Goal: Communication & Community: Answer question/provide support

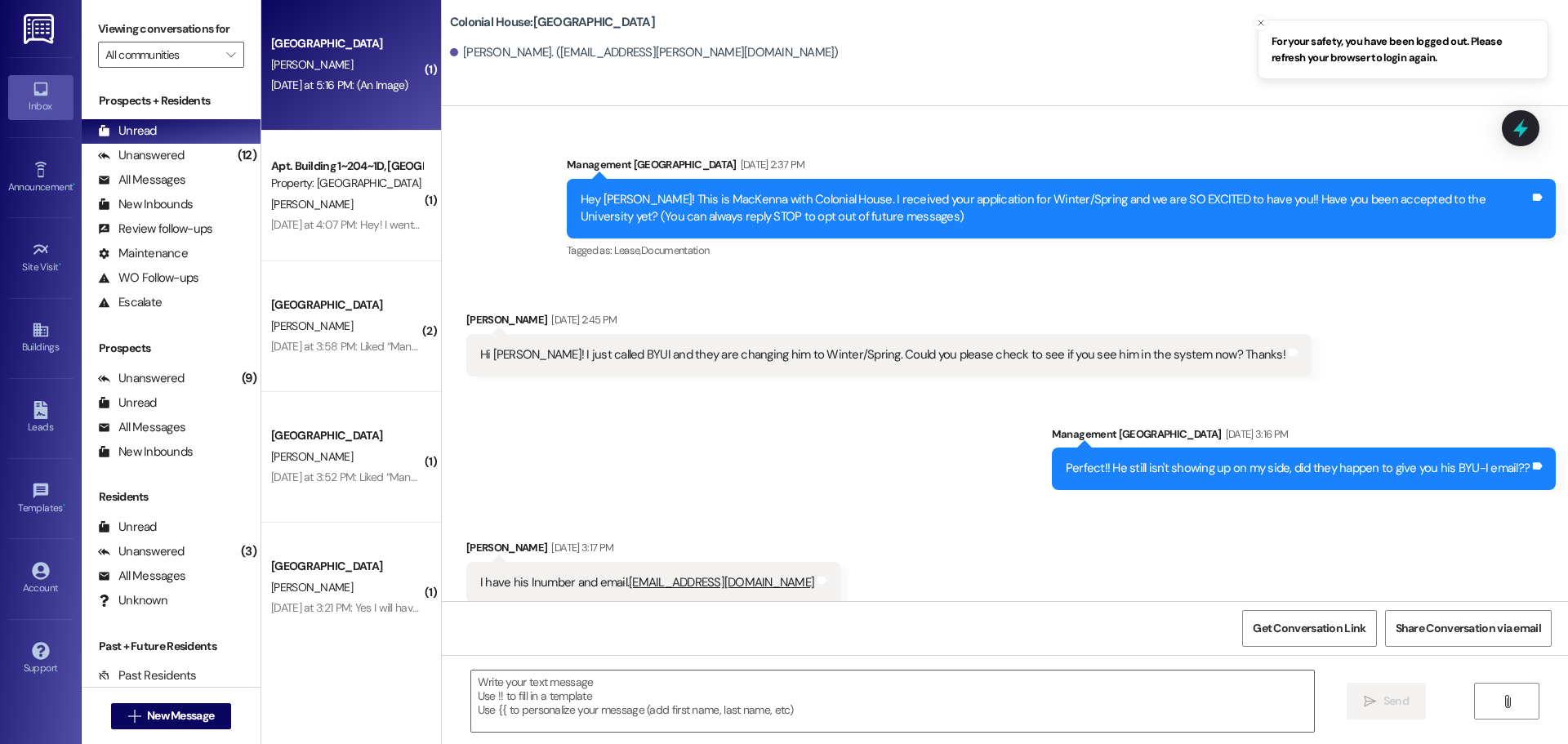
scroll to position [1027, 0]
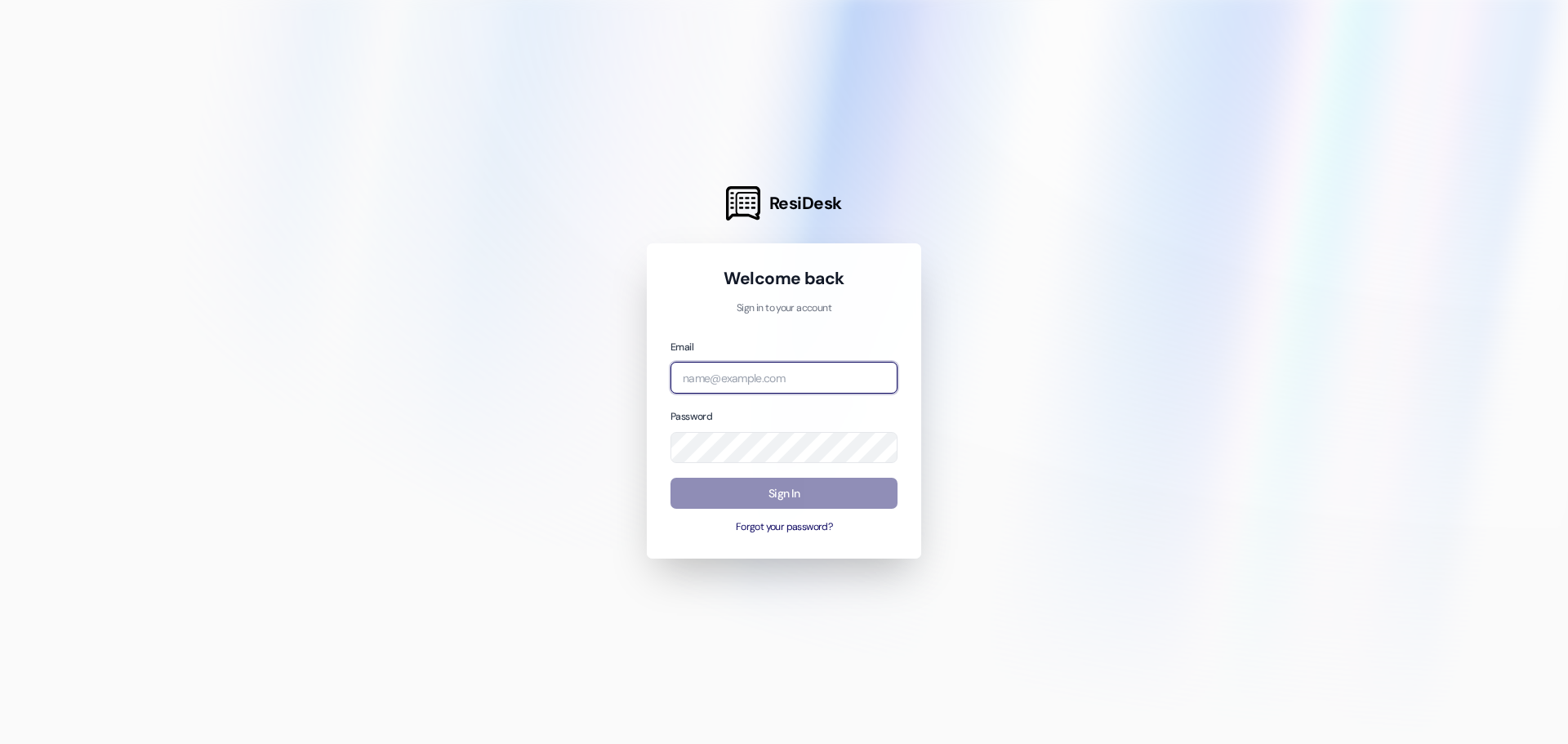
type input "[EMAIL_ADDRESS][DOMAIN_NAME]"
click at [791, 492] on button "Sign In" at bounding box center [783, 494] width 227 height 32
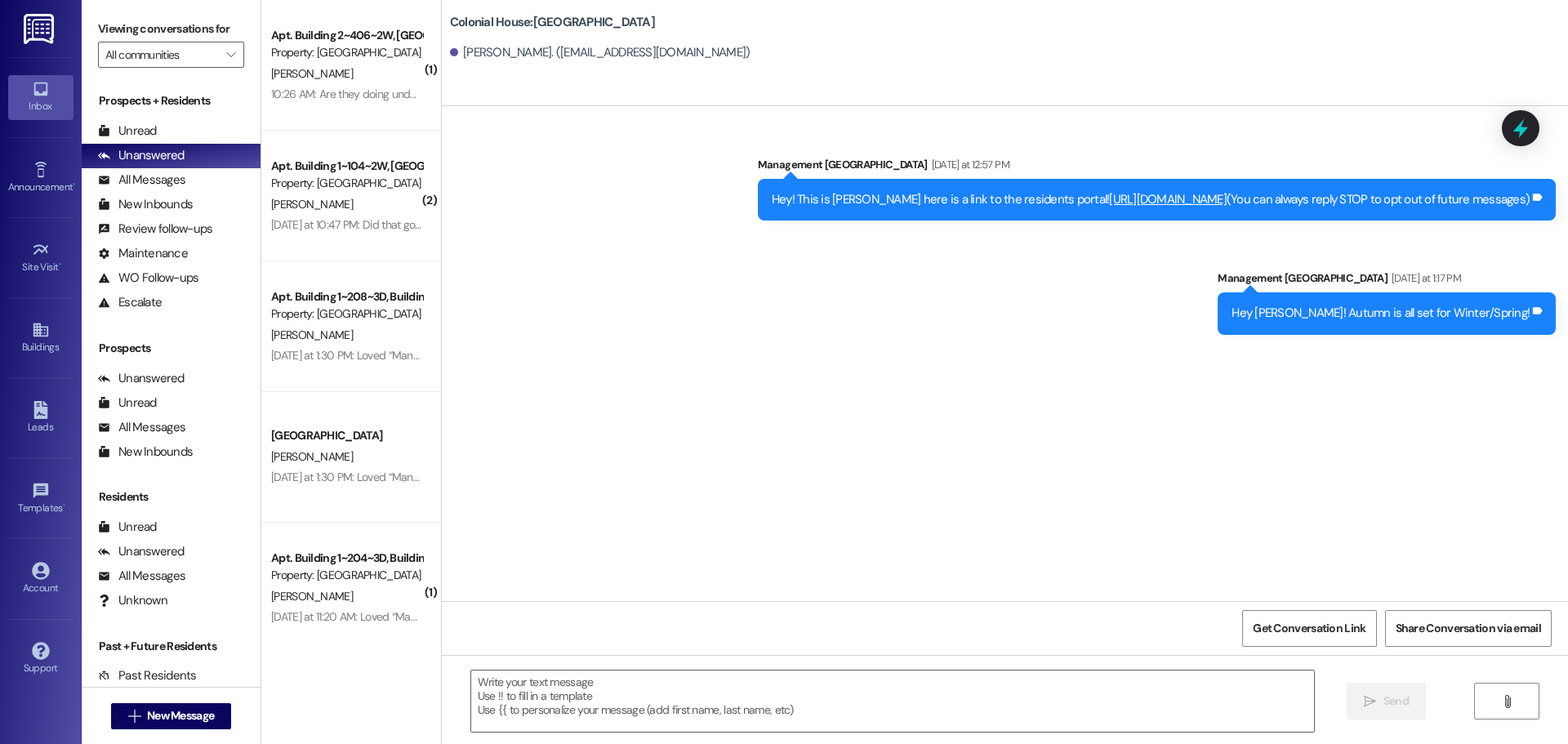
click at [307, 91] on div "10:26 AM: Are they doing under the beds? 10:26 AM: Are they doing under the bed…" at bounding box center [370, 94] width 199 height 15
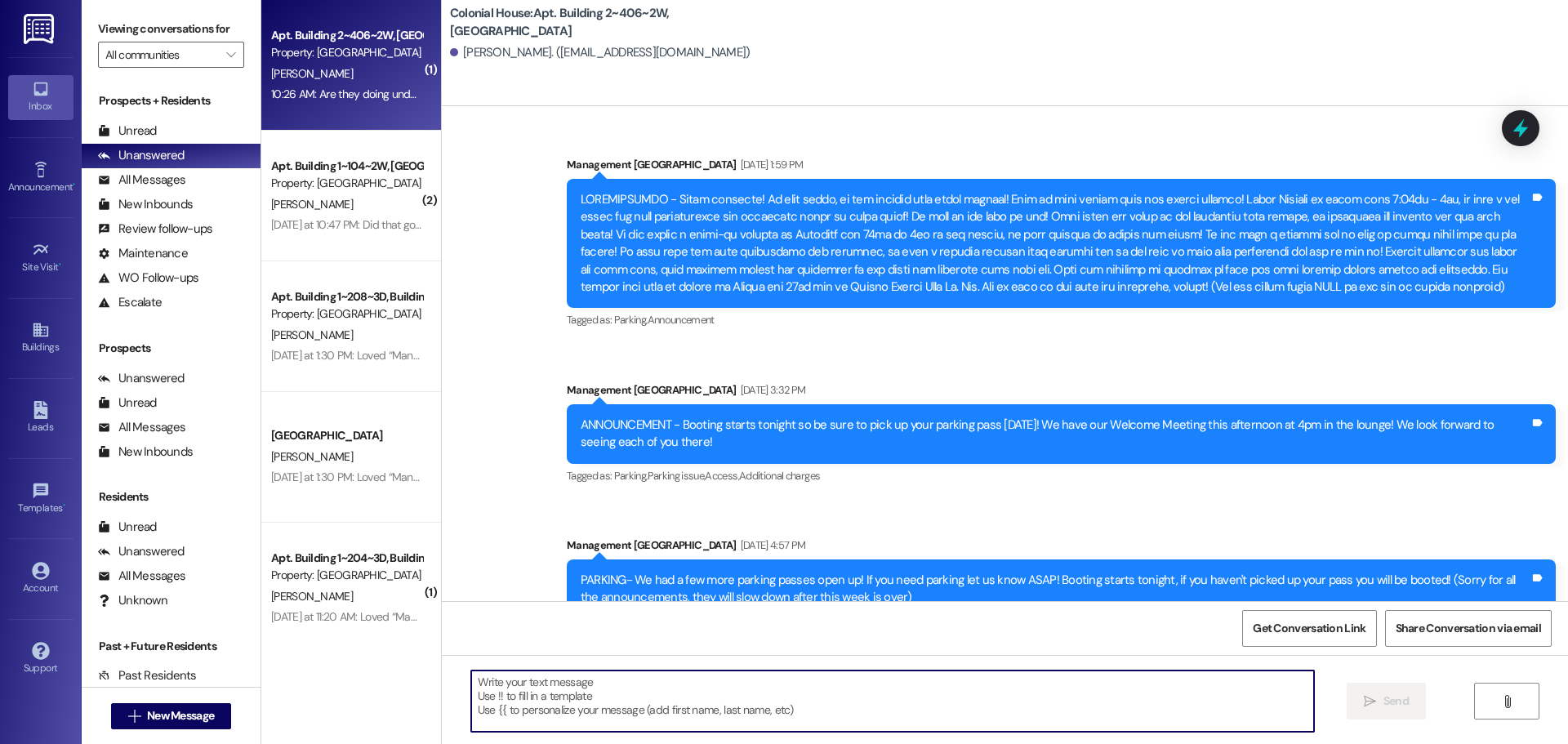
scroll to position [66843, 0]
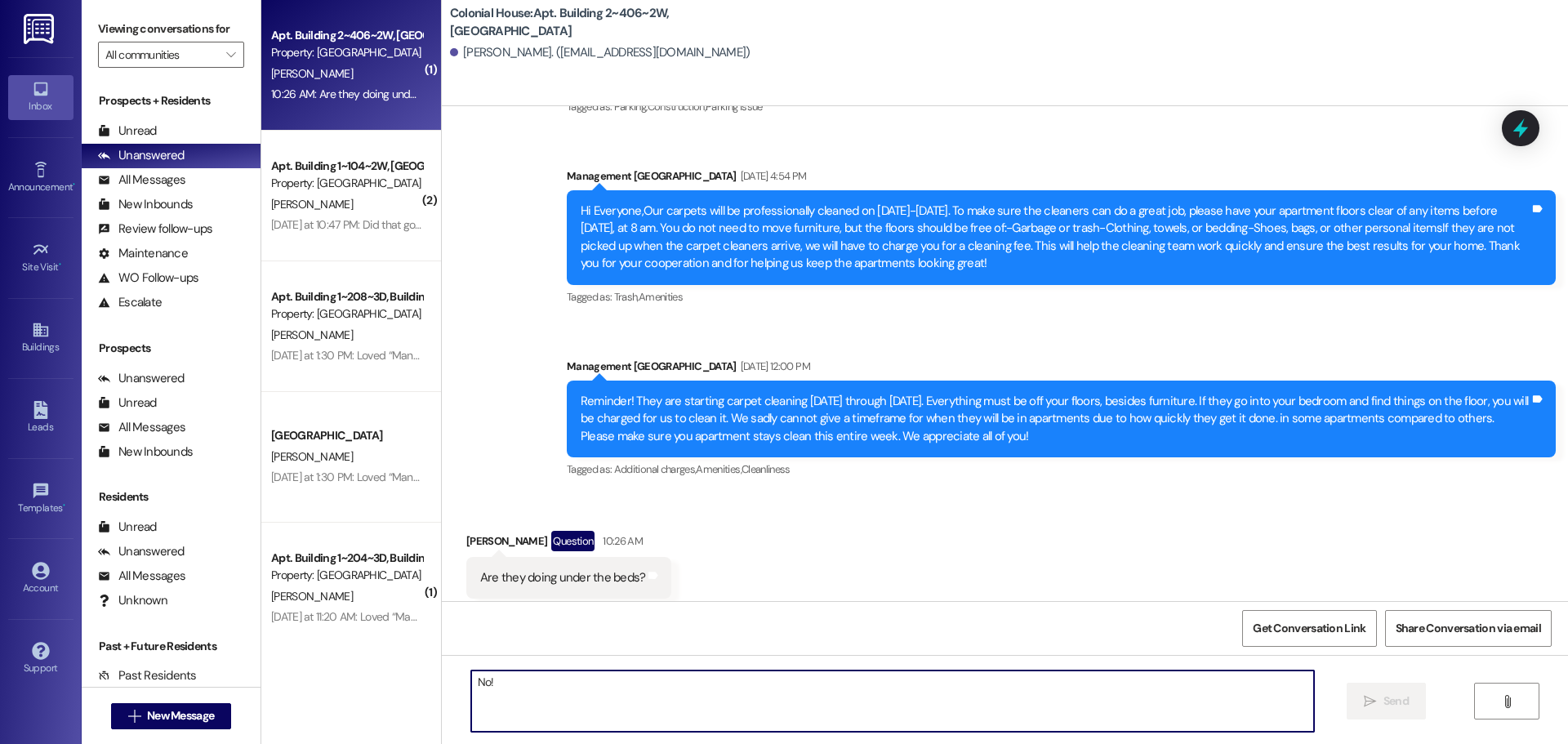
type textarea "No!"
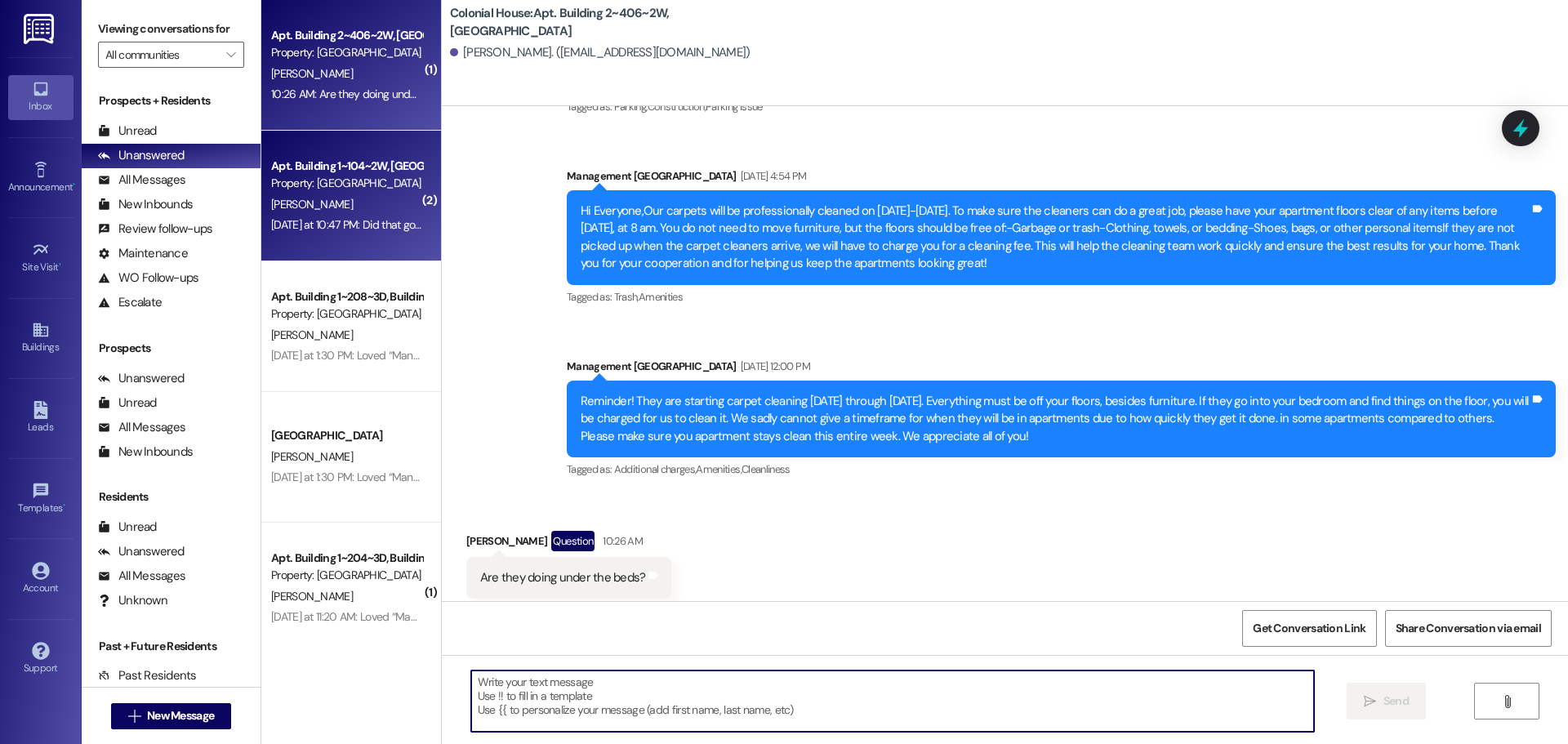
scroll to position [66842, 0]
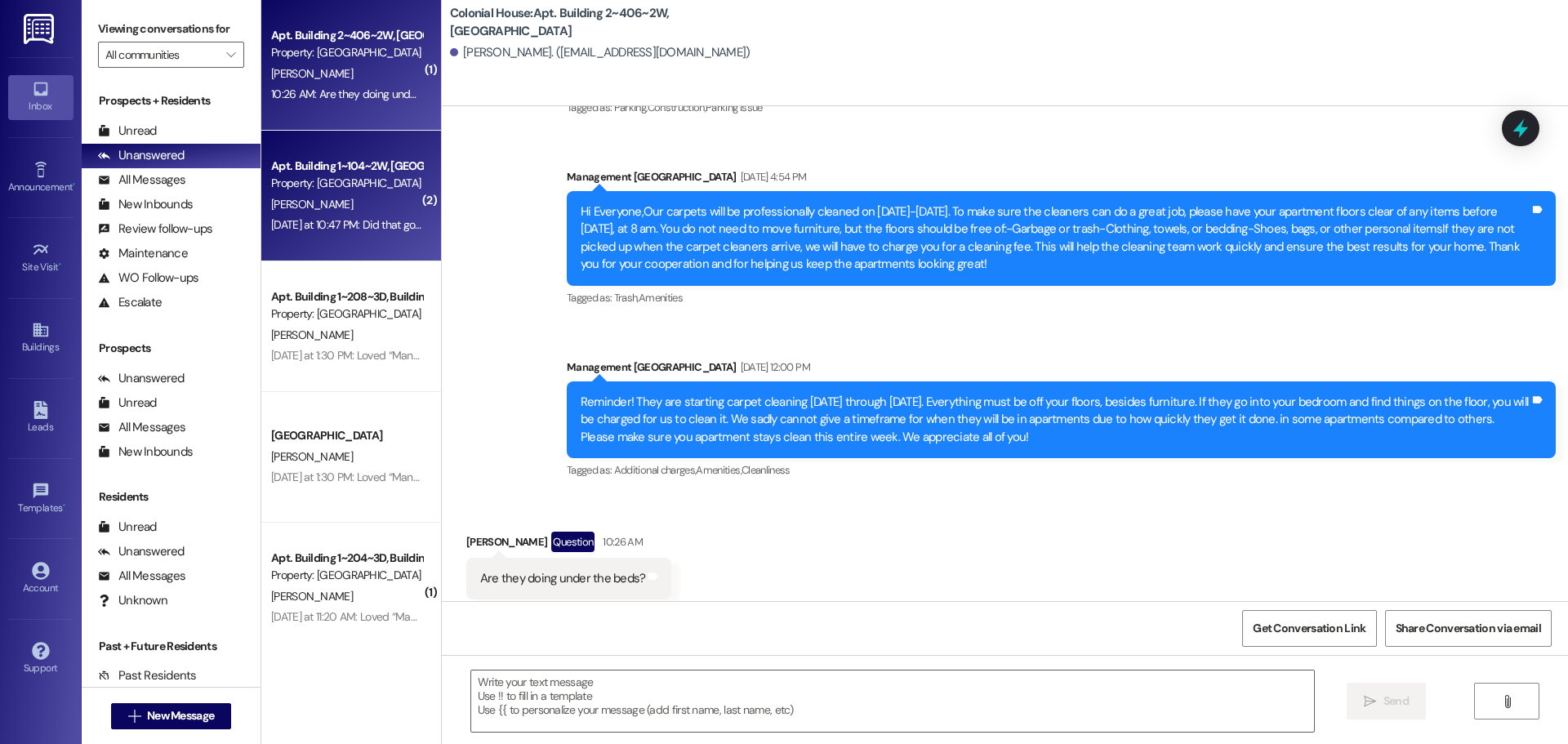
click at [363, 219] on div "[DATE] at 10:47 PM: Did that go through? I think I clicked the right button [DA…" at bounding box center [438, 224] width 335 height 15
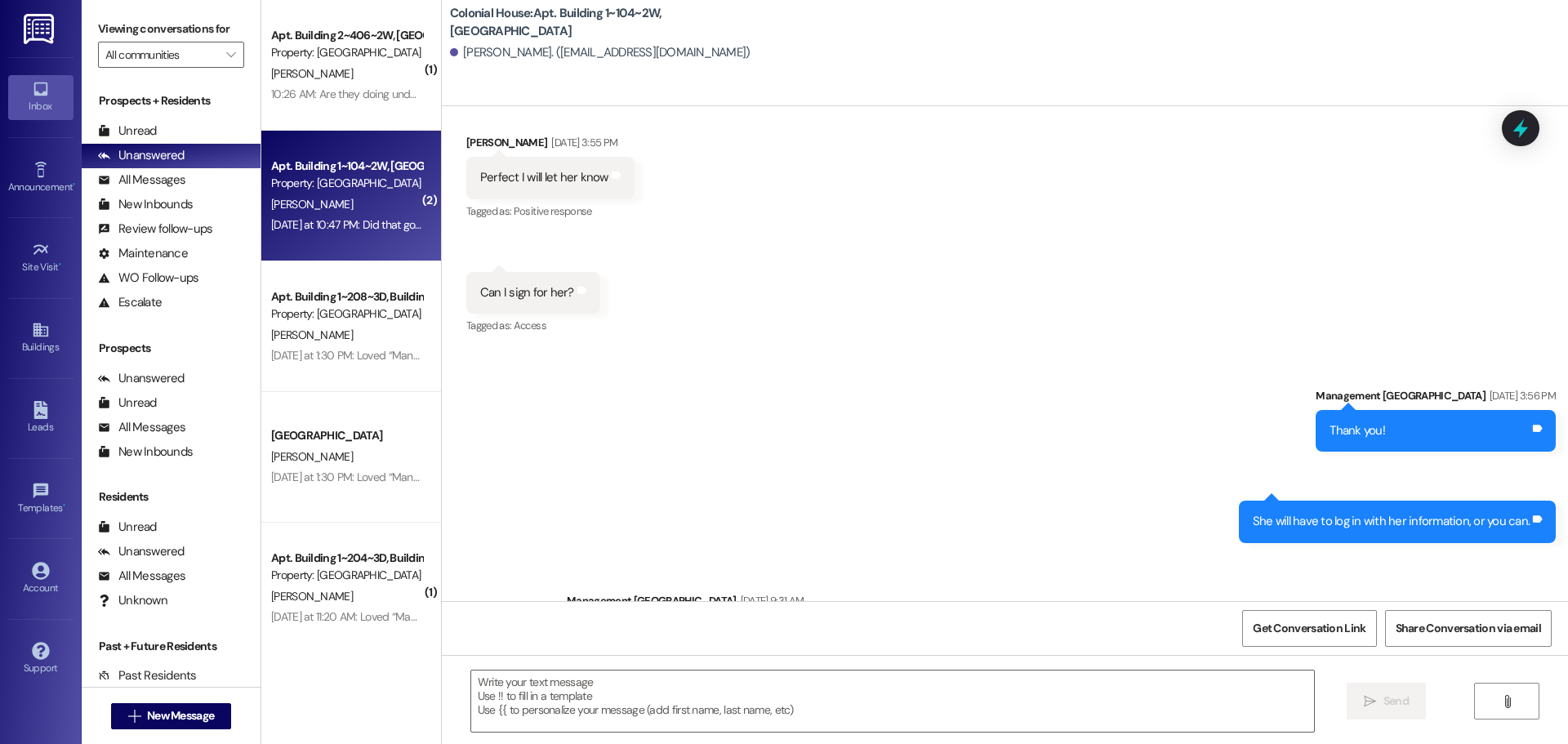
scroll to position [28190, 0]
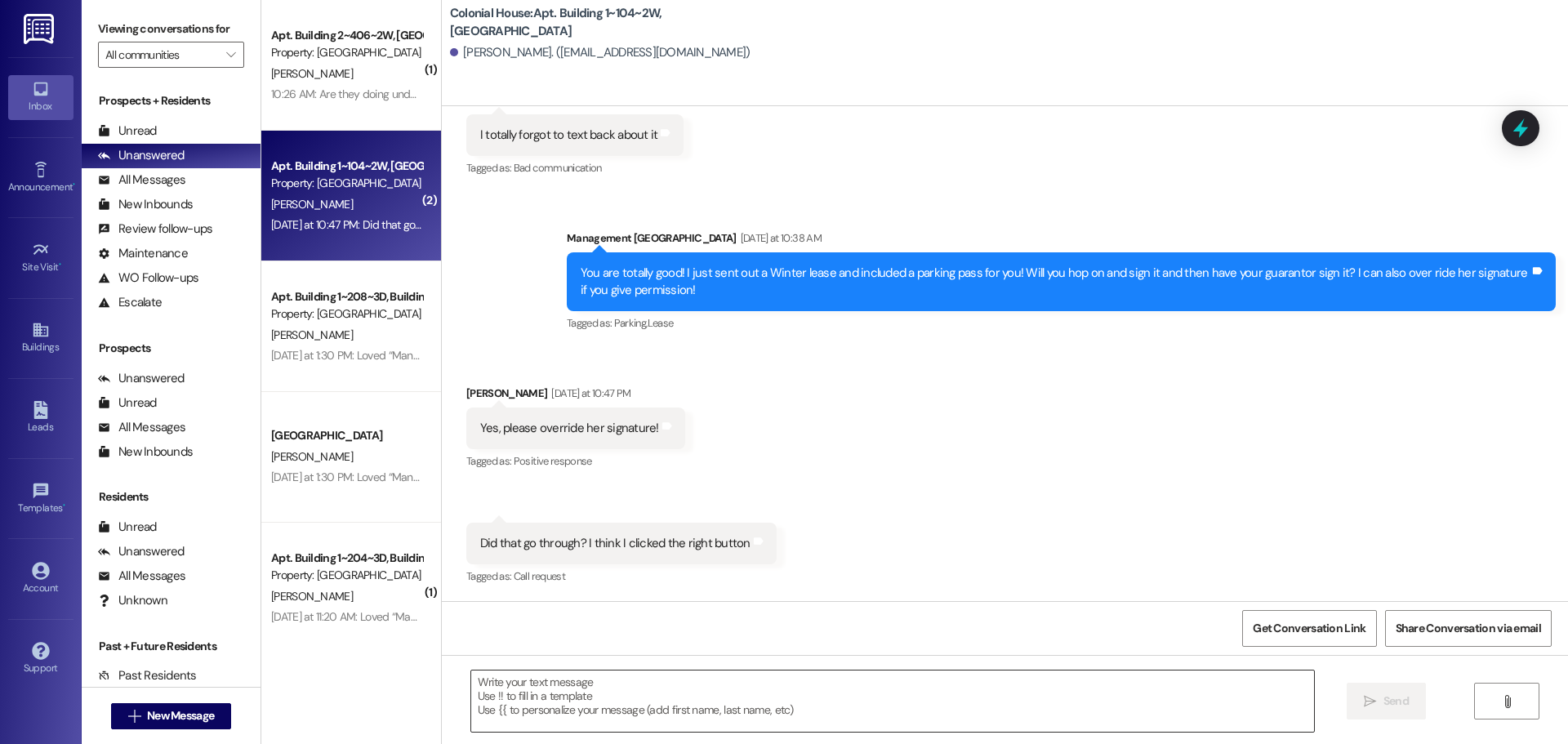
click at [534, 703] on textarea at bounding box center [893, 701] width 843 height 61
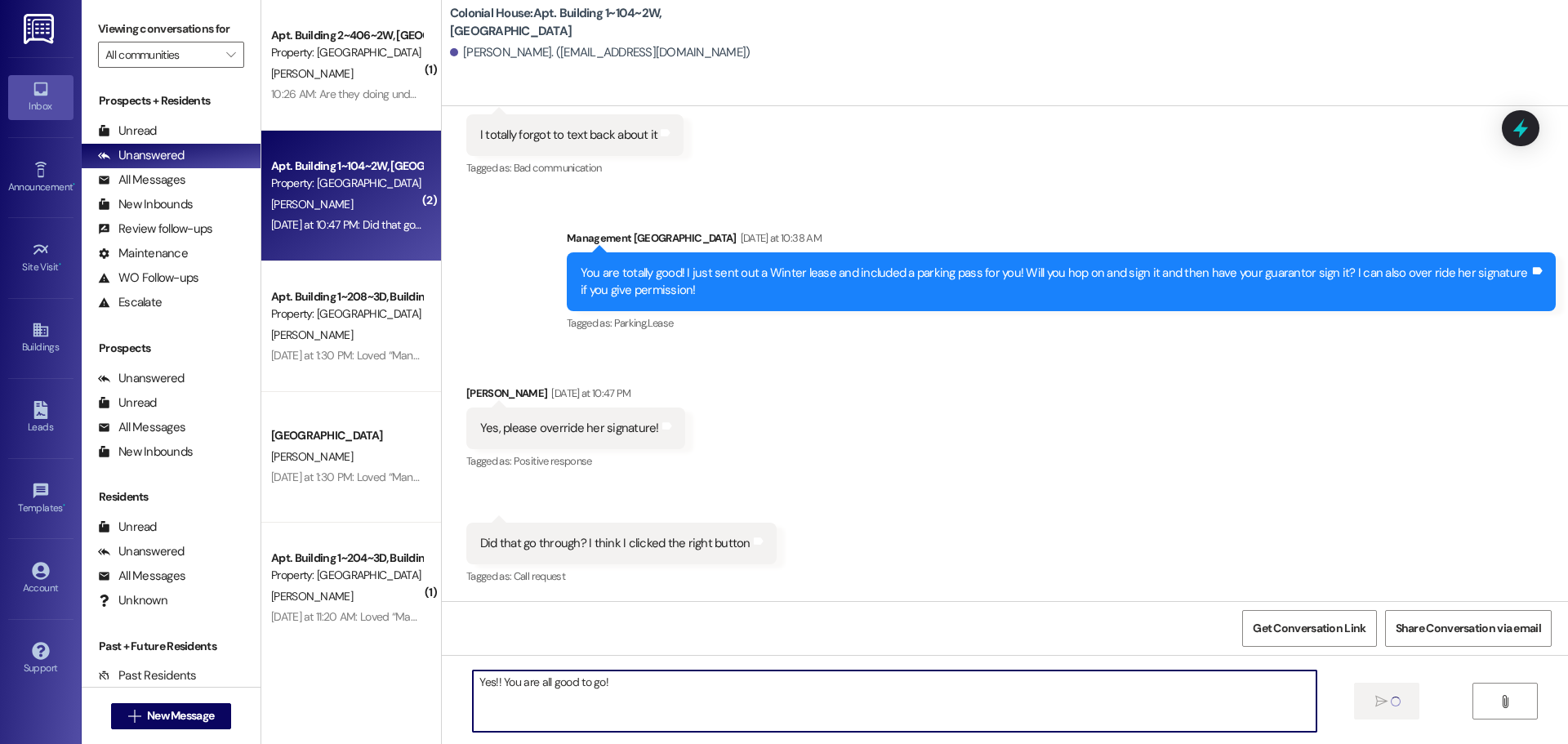
type textarea "Yes!! You are all good to go!"
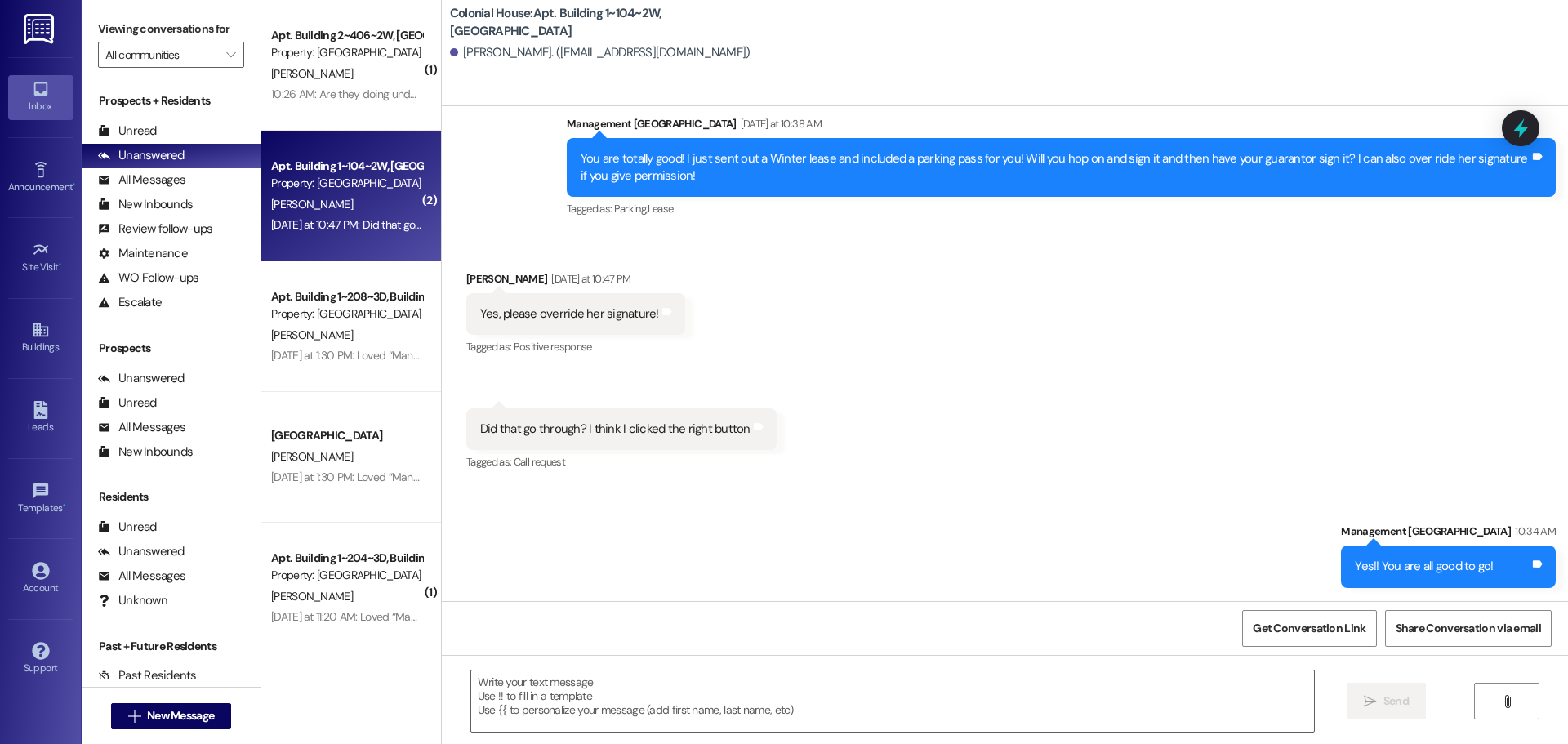
scroll to position [28304, 0]
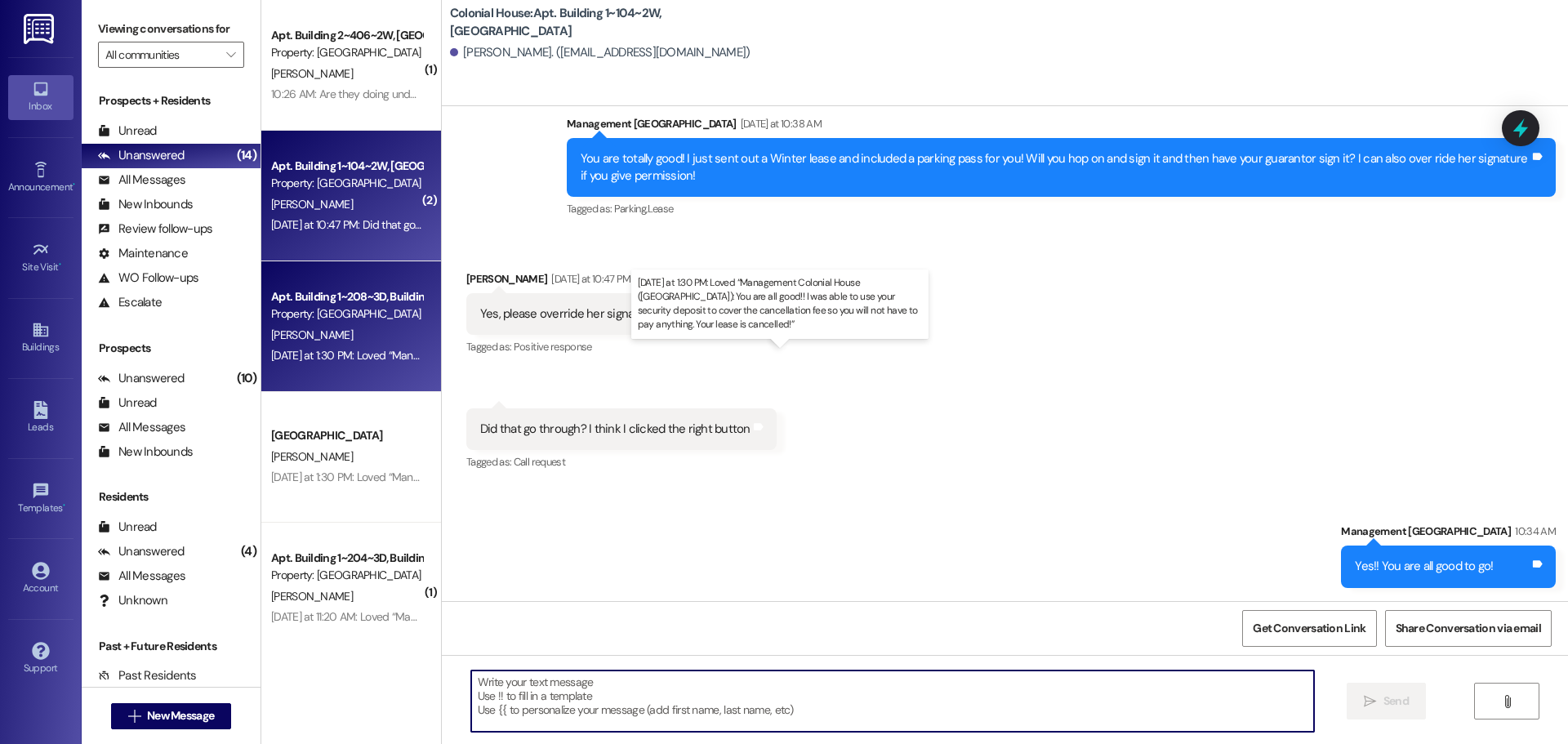
click at [295, 356] on div "[DATE] at 1:30 PM: Loved “Management Colonial House ([GEOGRAPHIC_DATA]): You ar…" at bounding box center [804, 355] width 1067 height 15
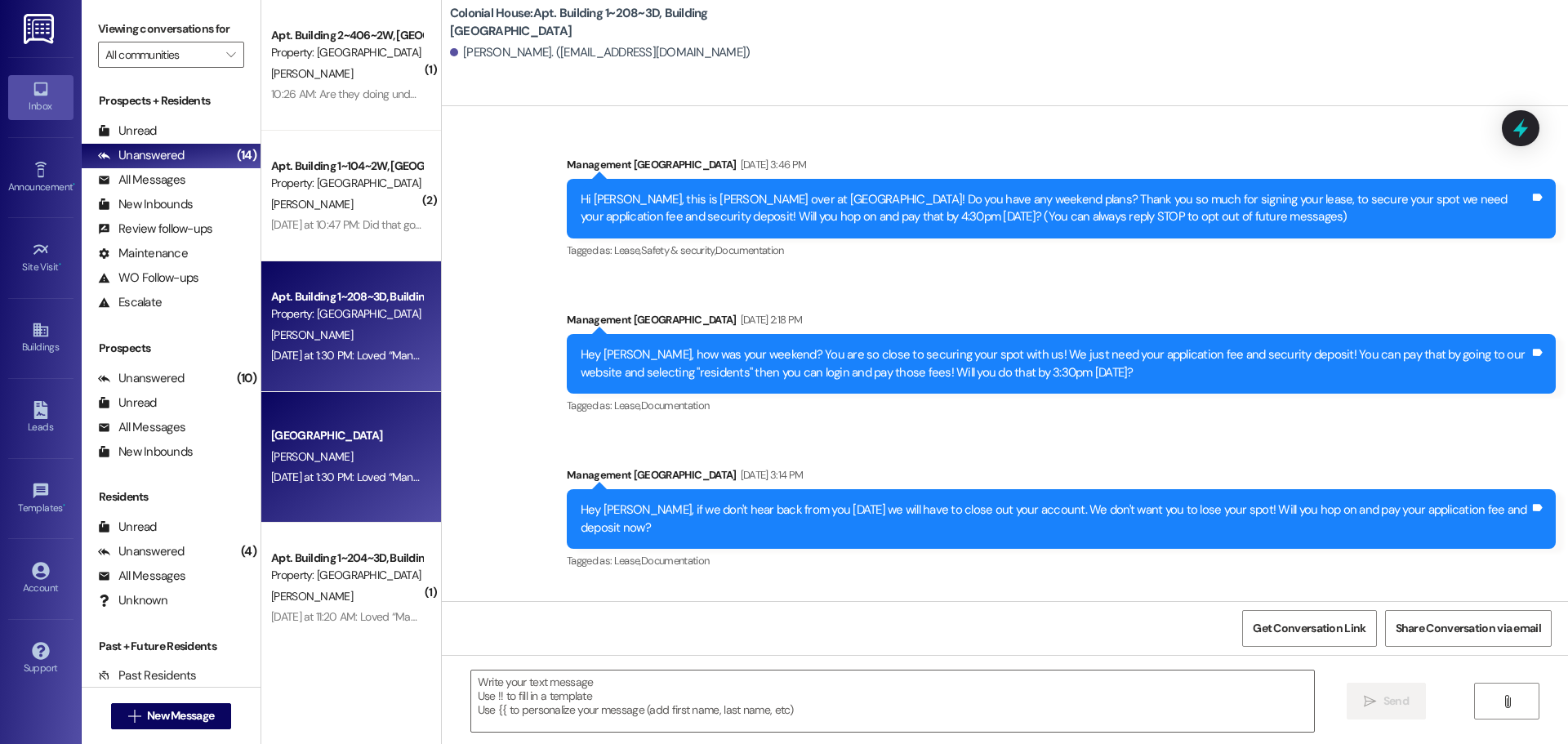
scroll to position [28168, 0]
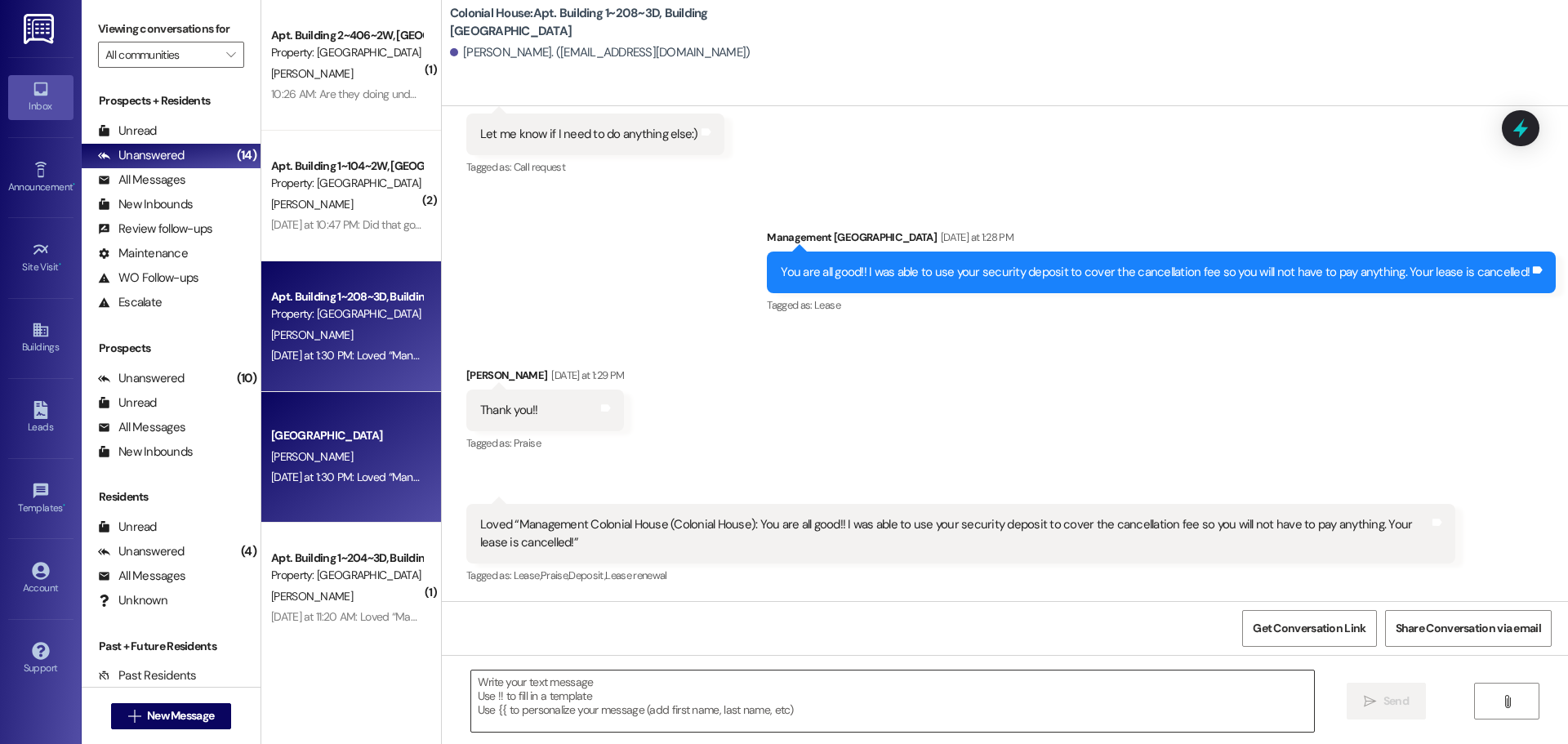
click at [498, 679] on textarea at bounding box center [893, 701] width 843 height 61
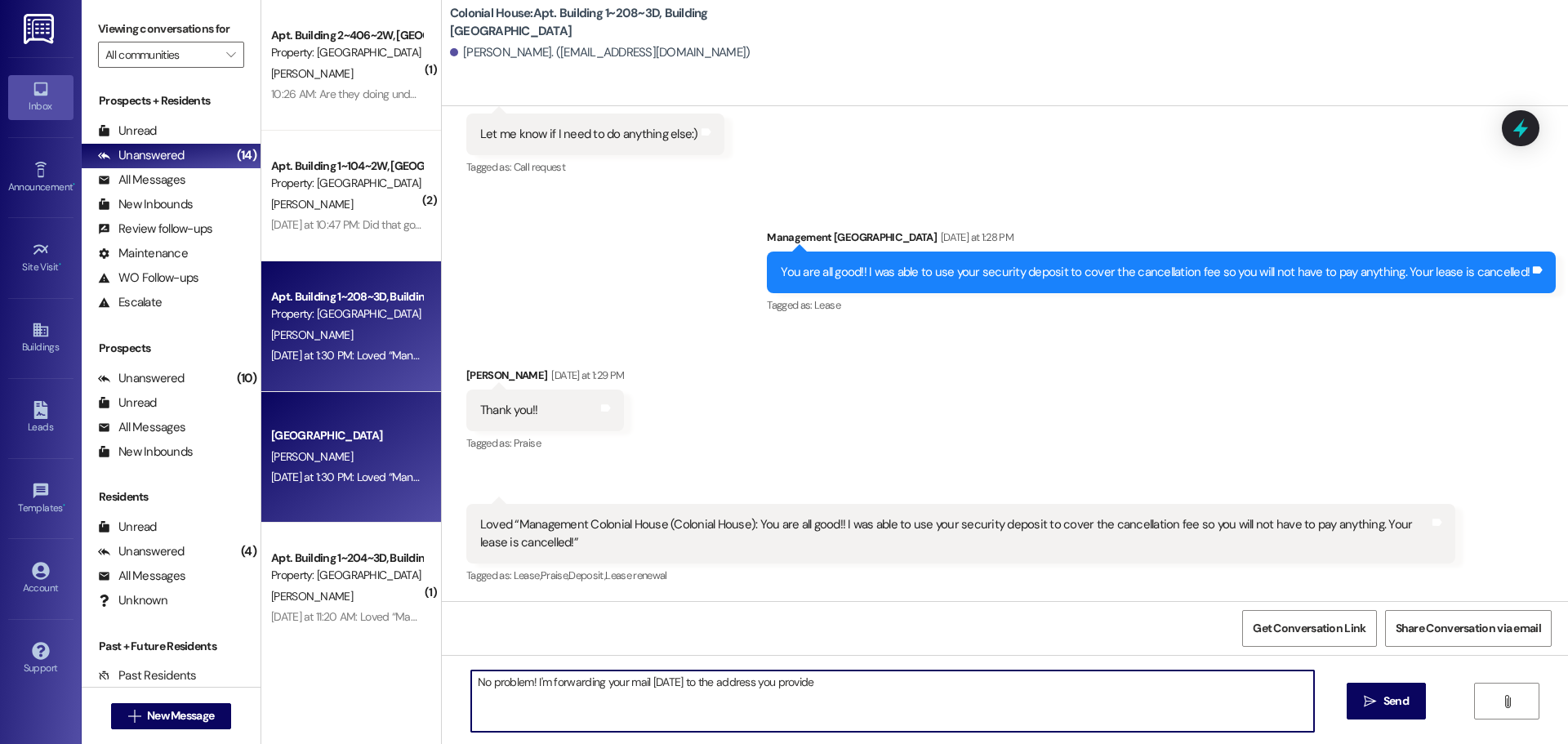
type textarea "No problem! I'm forwarding your mail [DATE] to the address you provided"
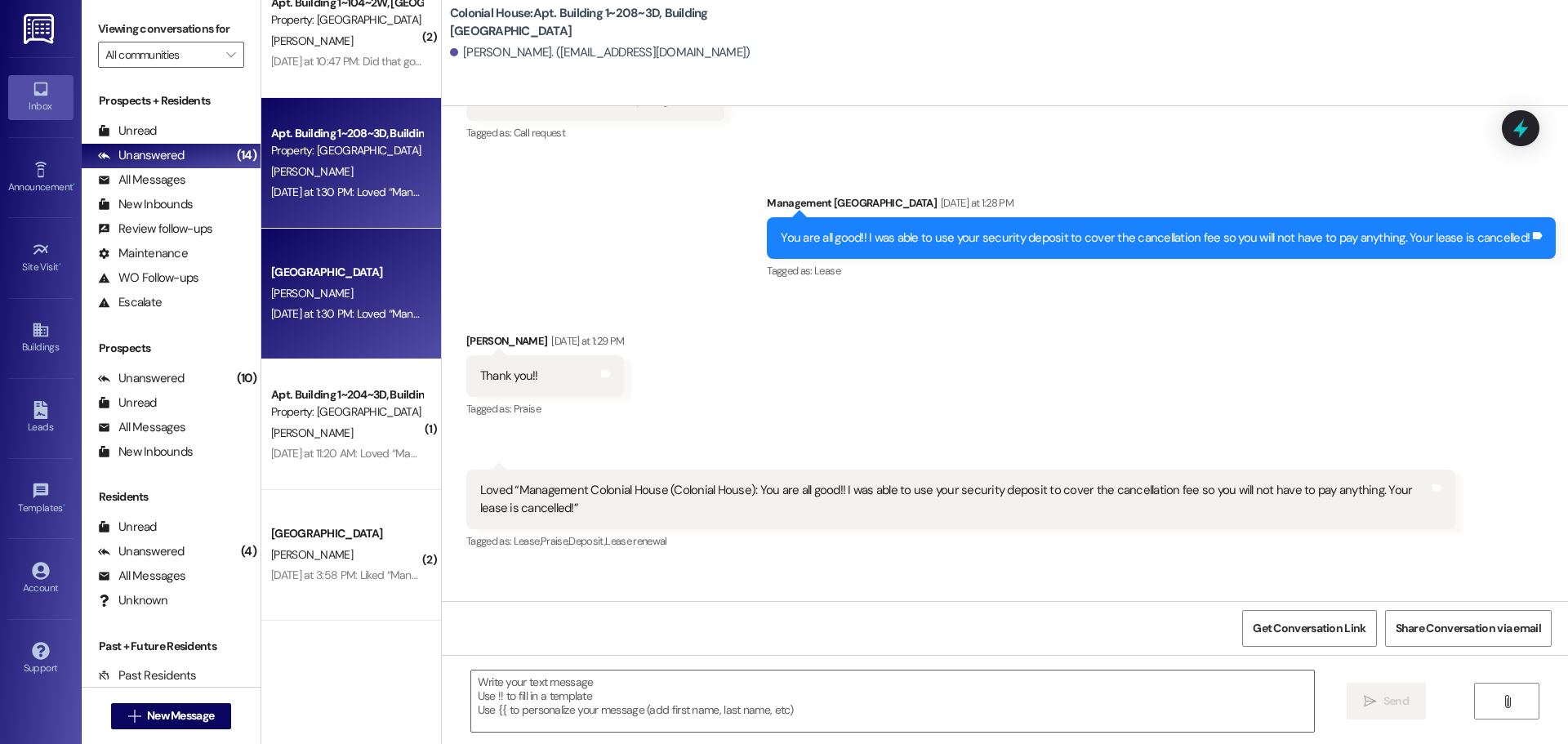
scroll to position [245, 0]
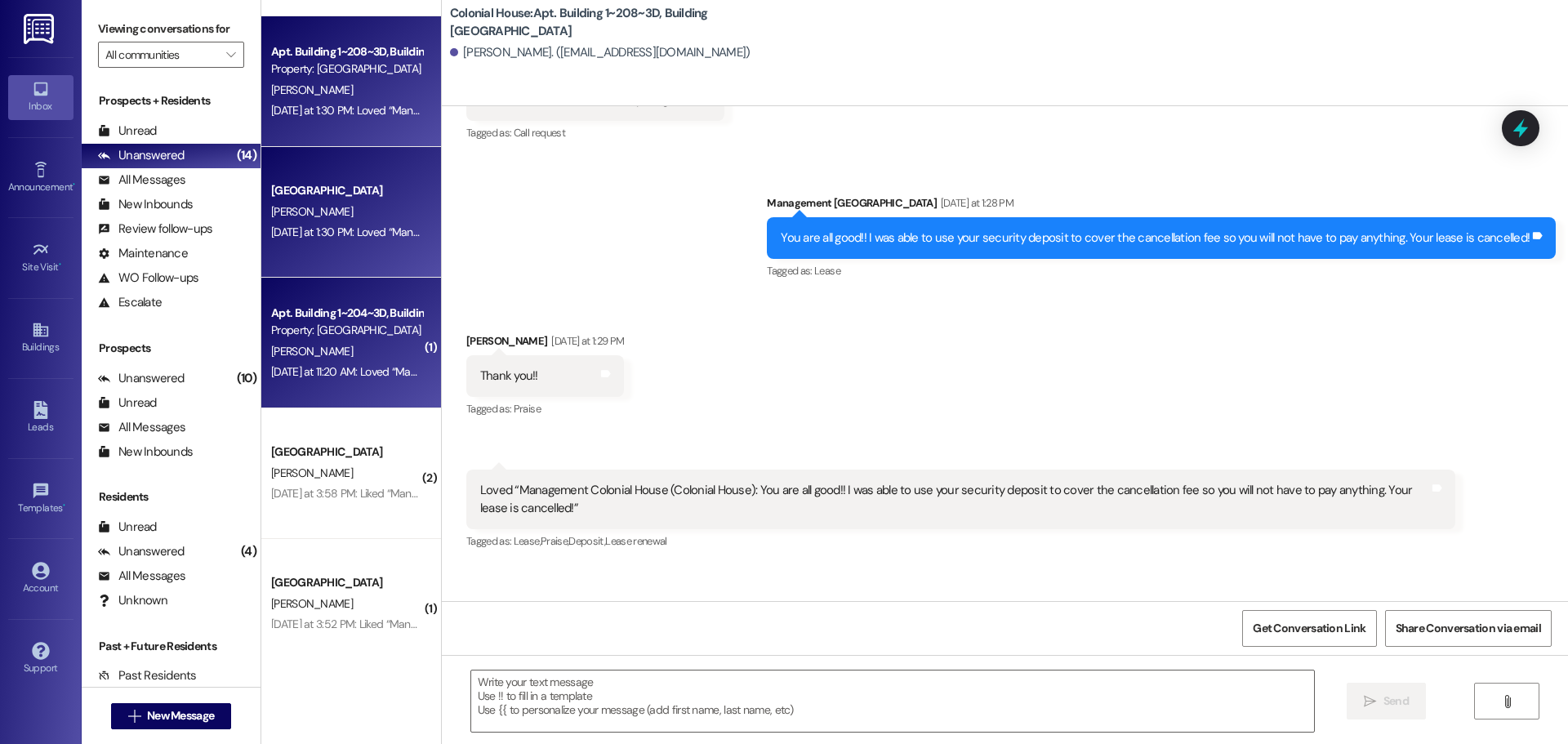
click at [353, 374] on div "[DATE] at 11:20 AM: Loved “Management Colonial House ([GEOGRAPHIC_DATA]): Yes!!…" at bounding box center [536, 372] width 531 height 15
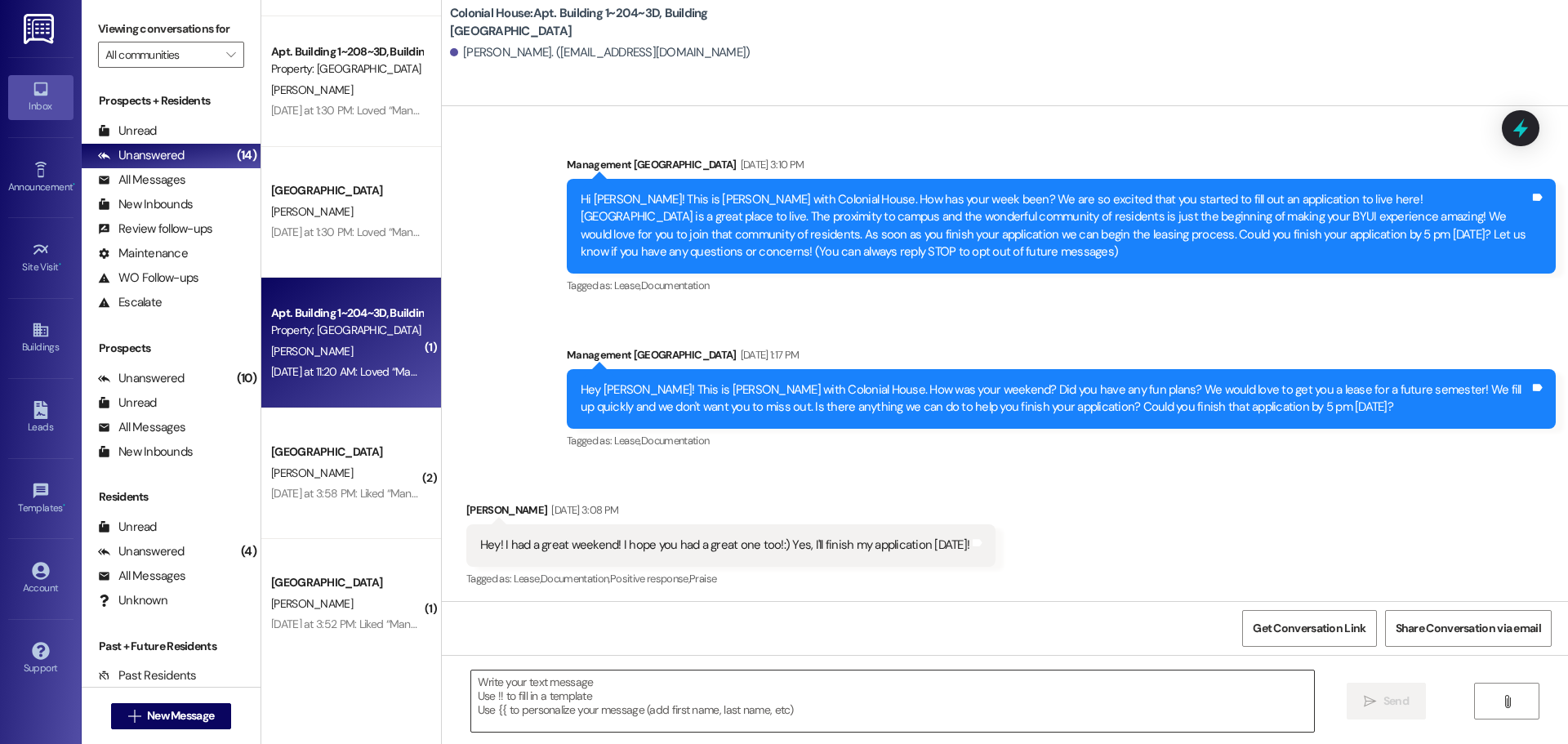
scroll to position [16772, 0]
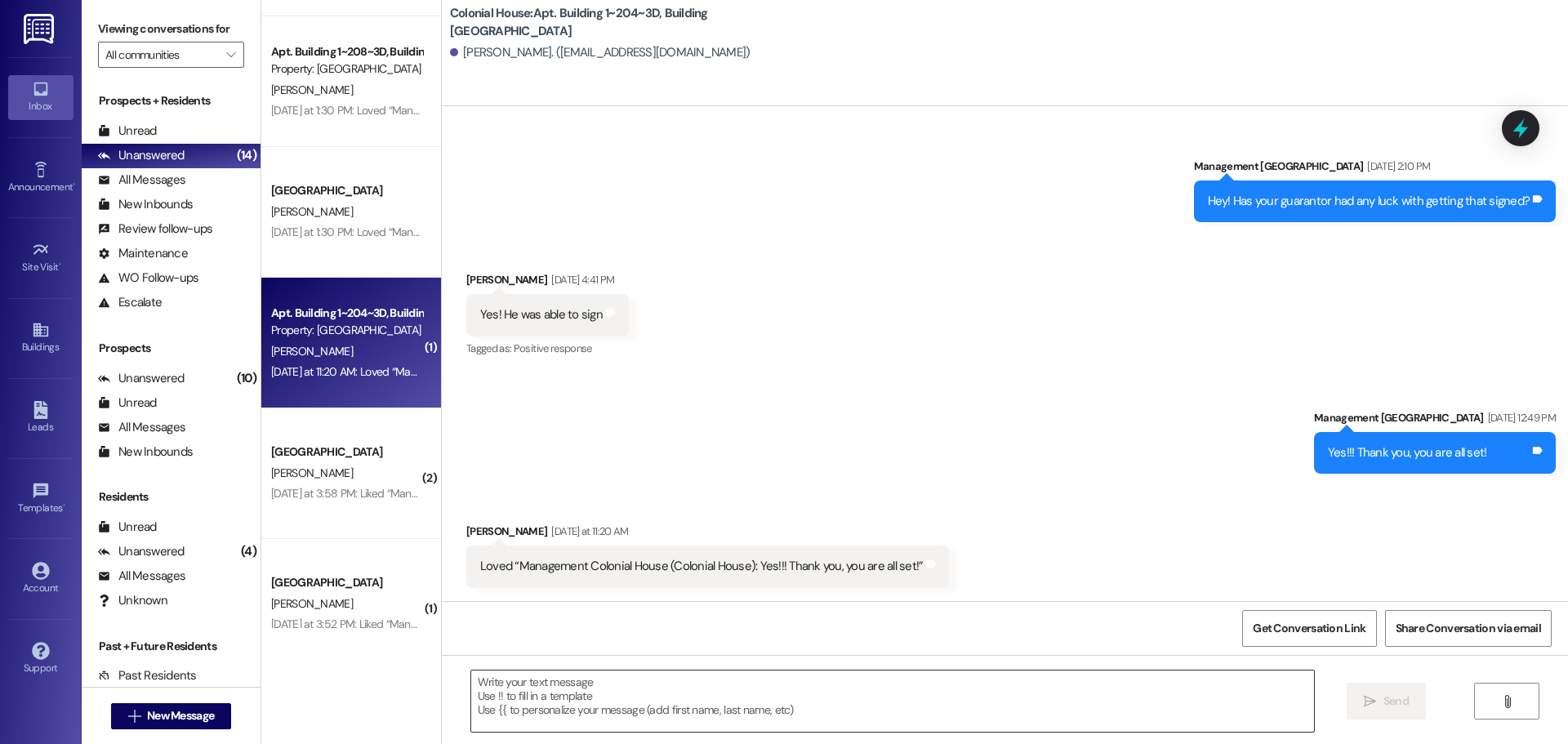
click at [538, 681] on textarea at bounding box center [893, 701] width 843 height 61
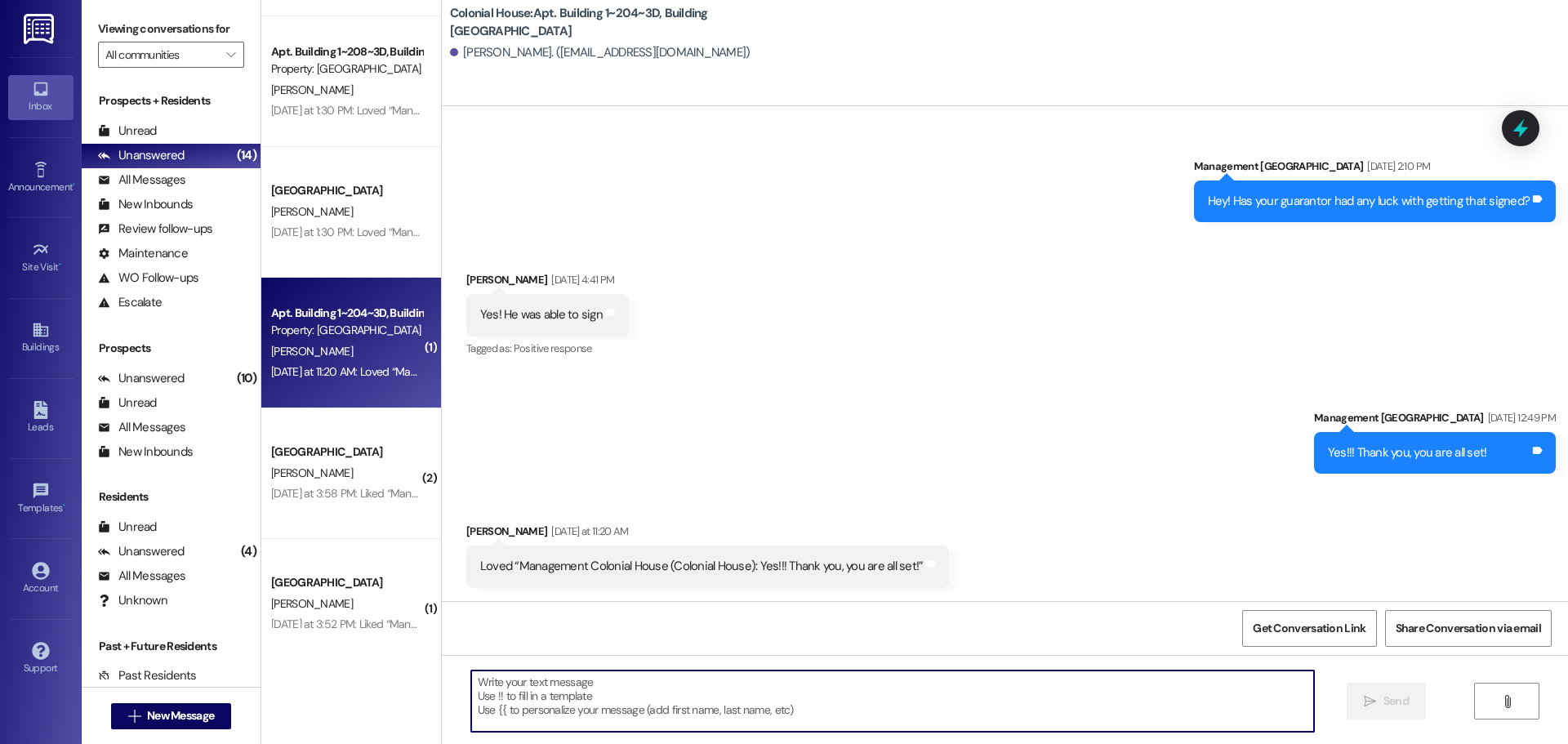
type textarea "."
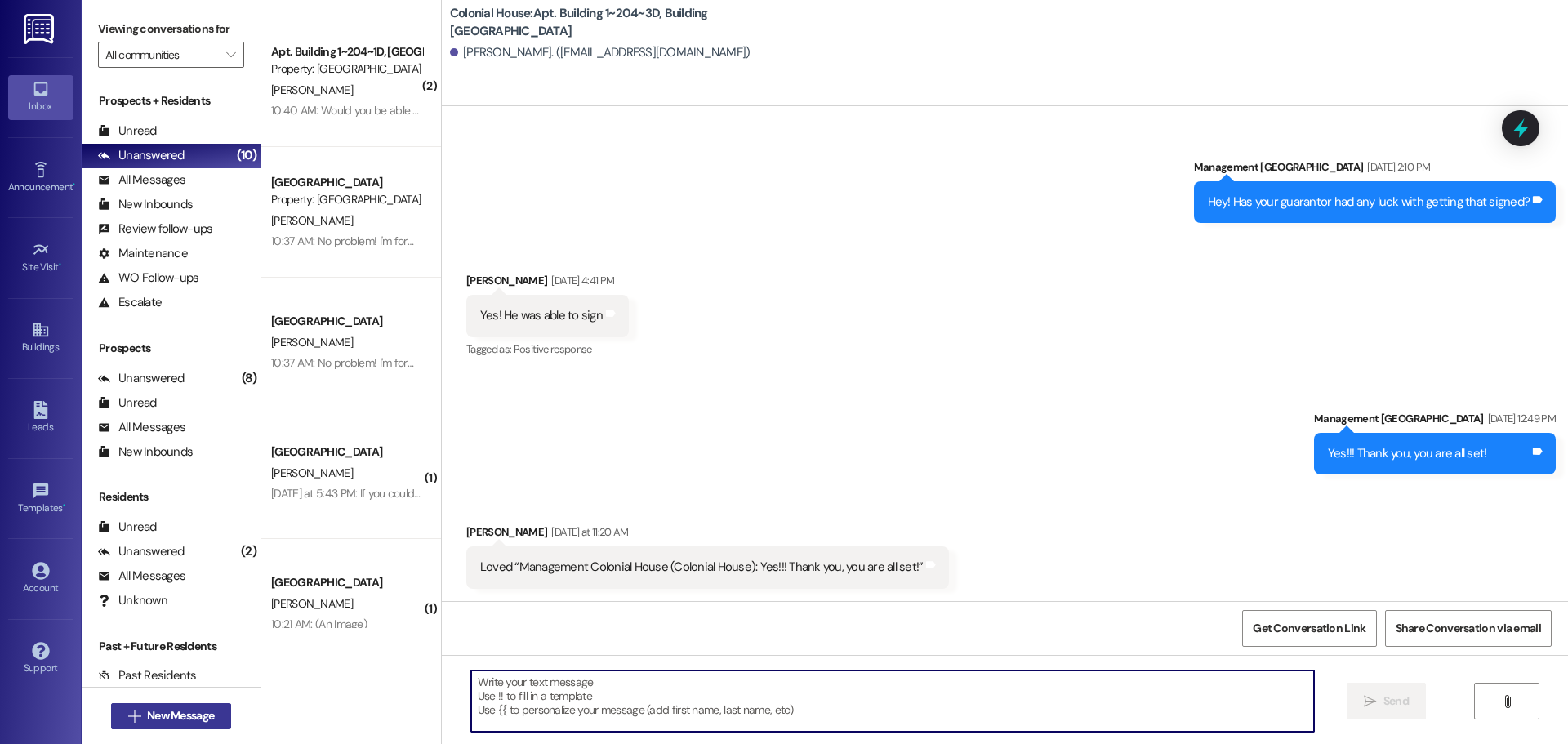
click at [131, 715] on icon "" at bounding box center [134, 716] width 12 height 13
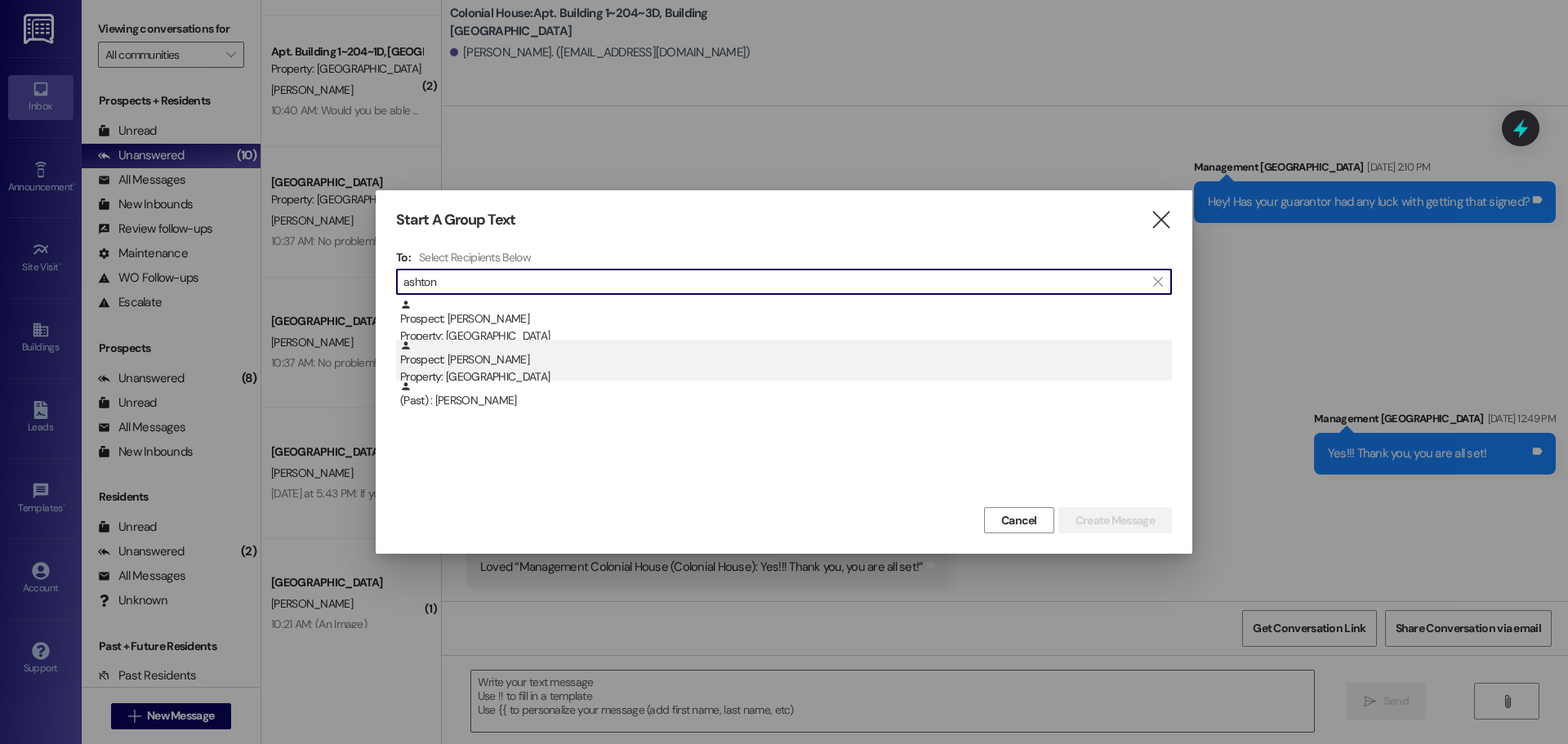
type input "ashton"
click at [530, 349] on div "Prospect: [PERSON_NAME] Property: [GEOGRAPHIC_DATA]" at bounding box center [786, 363] width 772 height 47
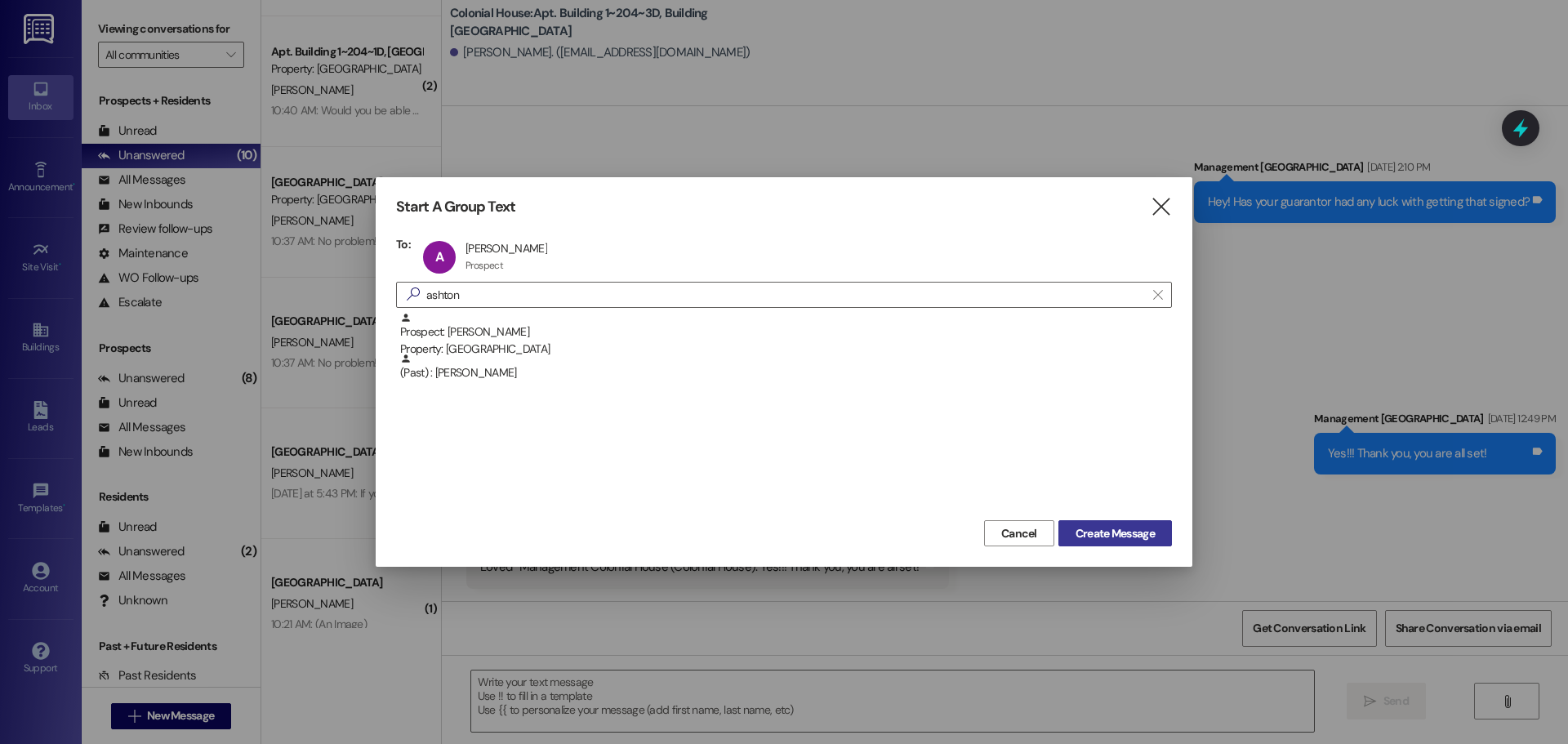
click at [1082, 539] on span "Create Message" at bounding box center [1115, 534] width 79 height 17
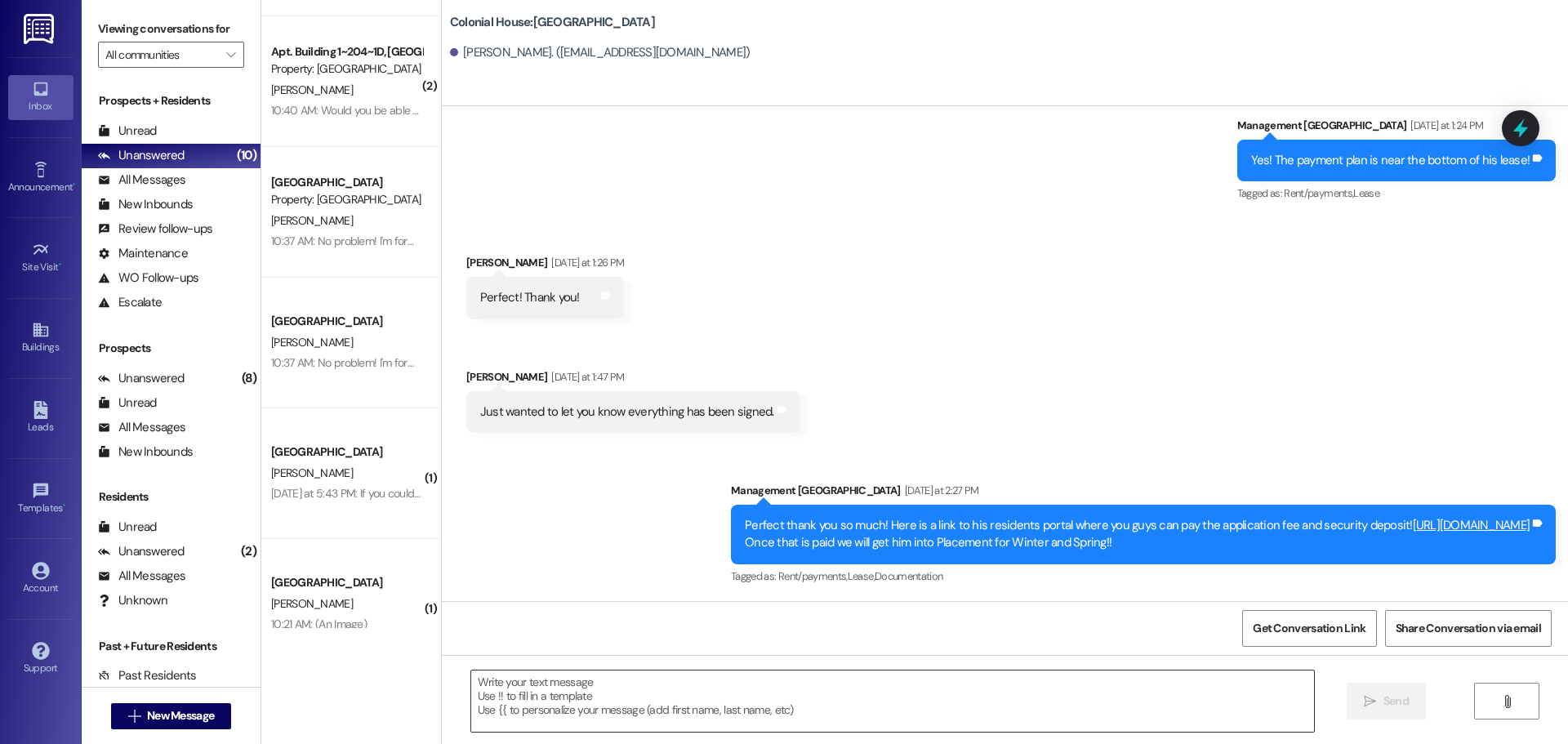
scroll to position [767, 0]
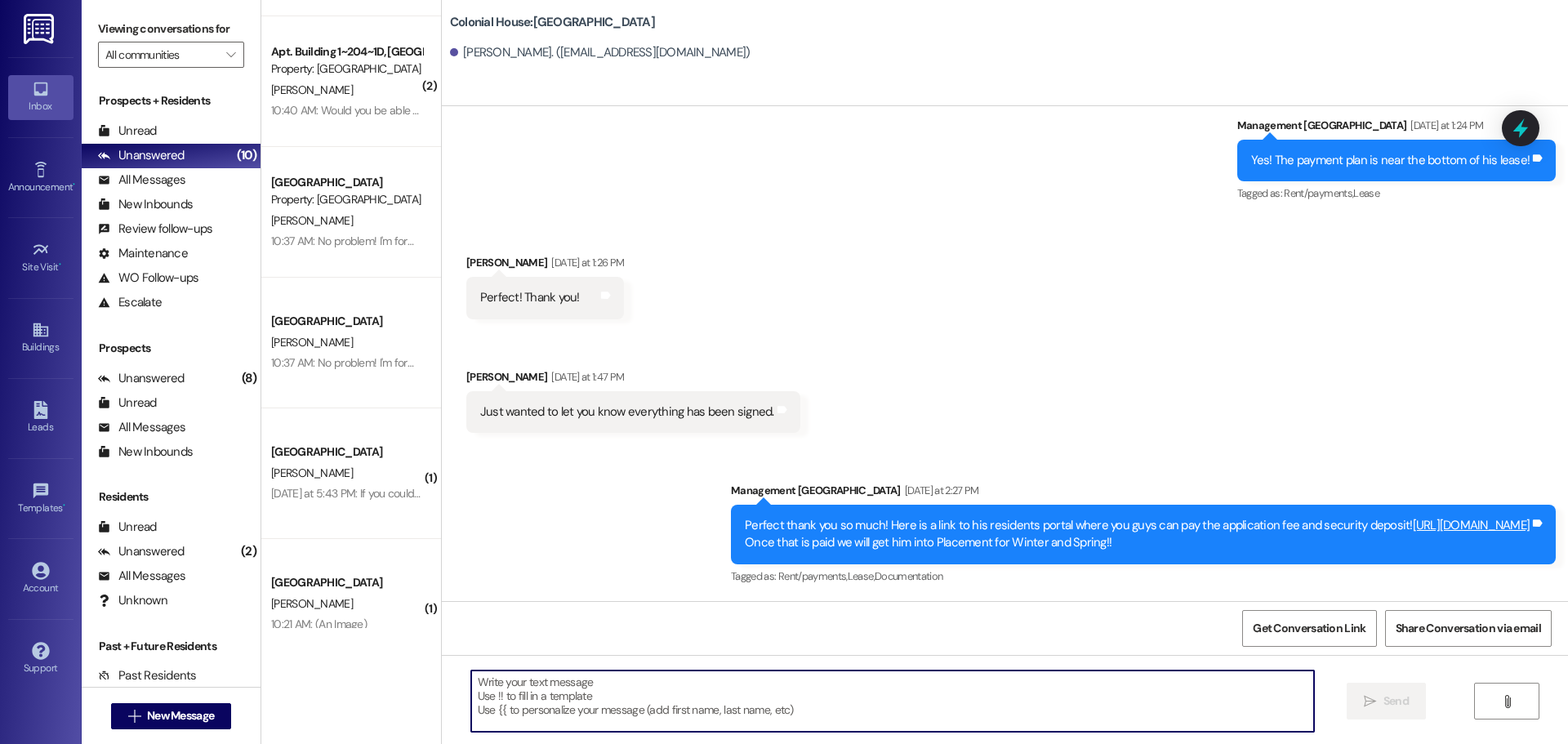
click at [538, 704] on textarea at bounding box center [893, 701] width 843 height 61
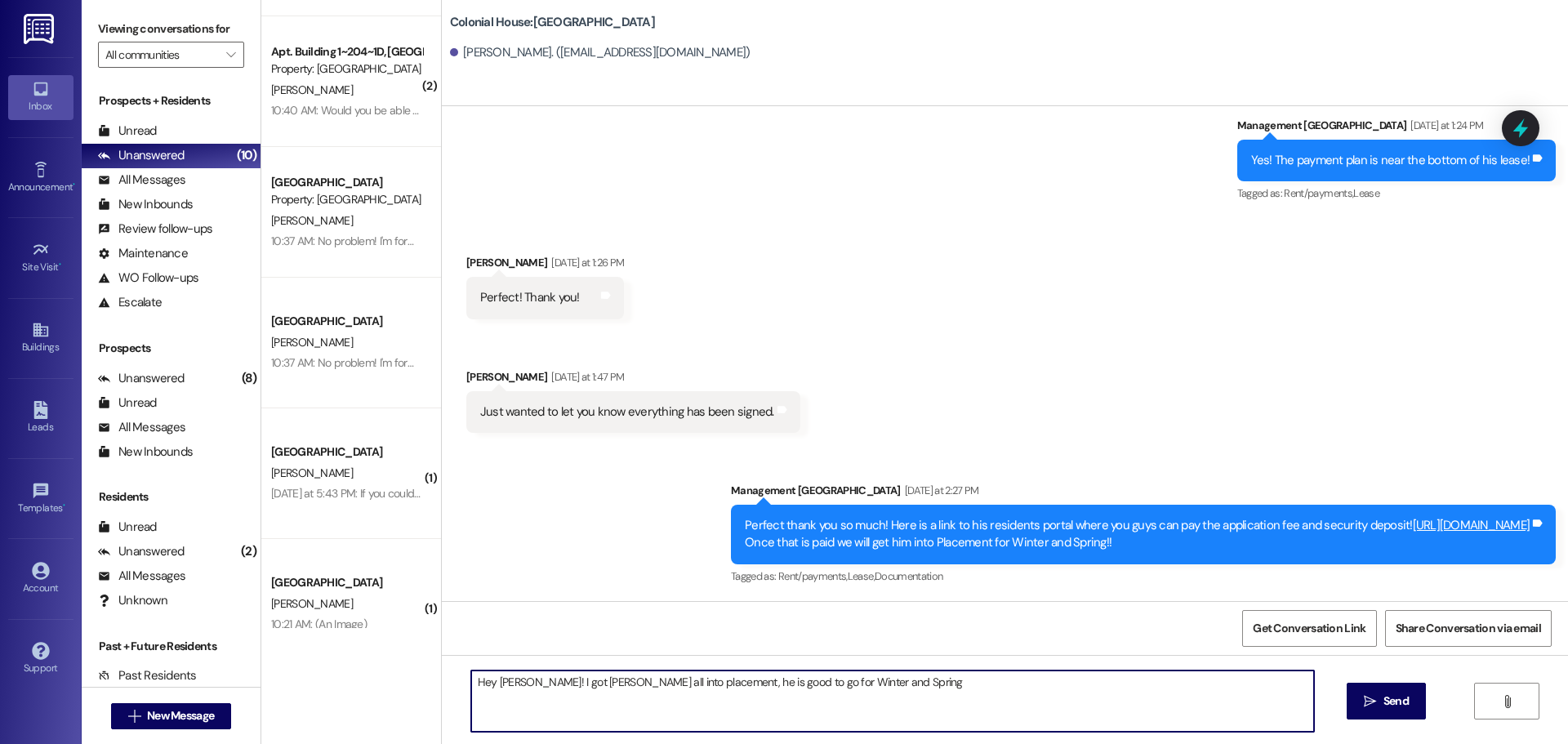
type textarea "Hey [PERSON_NAME]! I got [PERSON_NAME] all into placement, he is good to go for…"
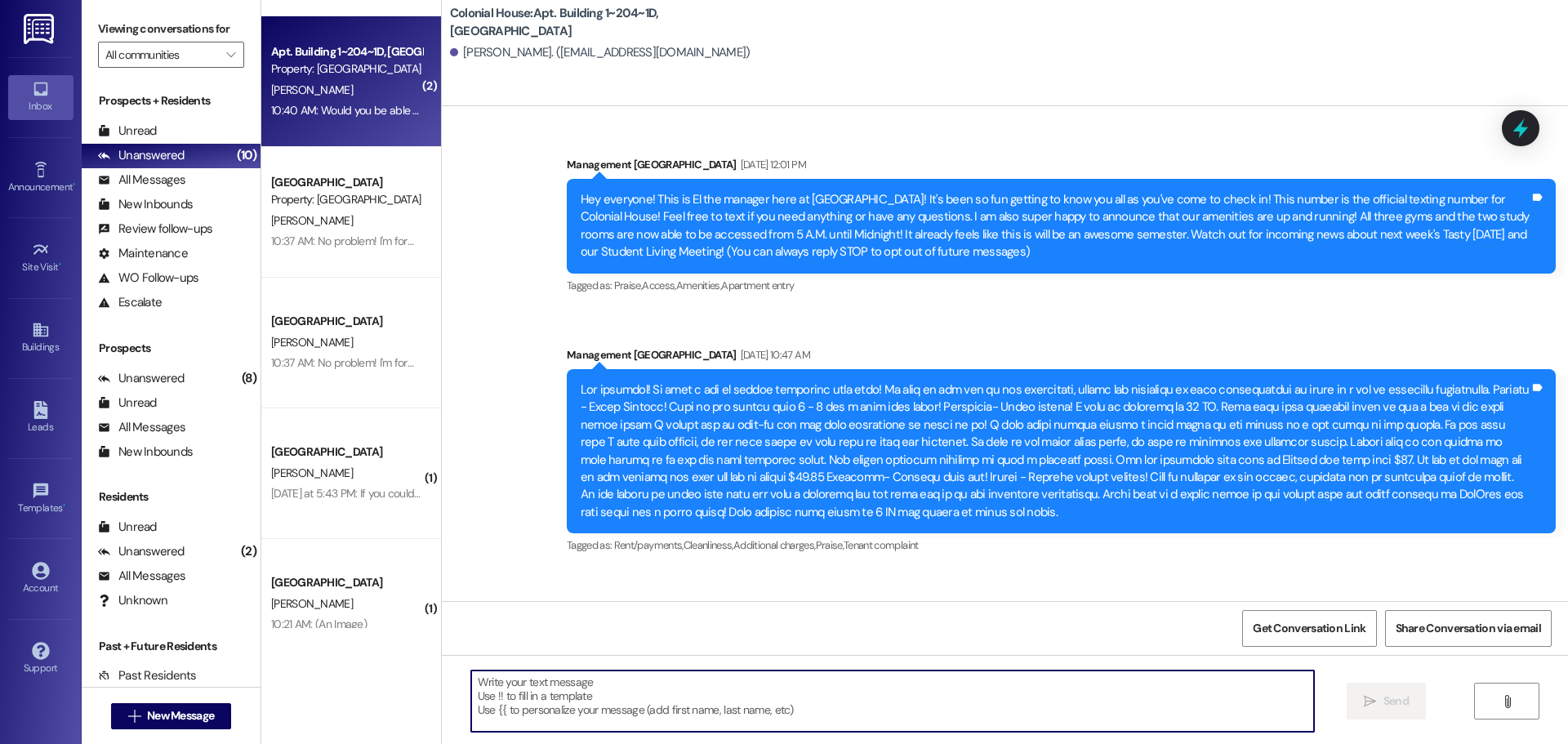
scroll to position [41902, 0]
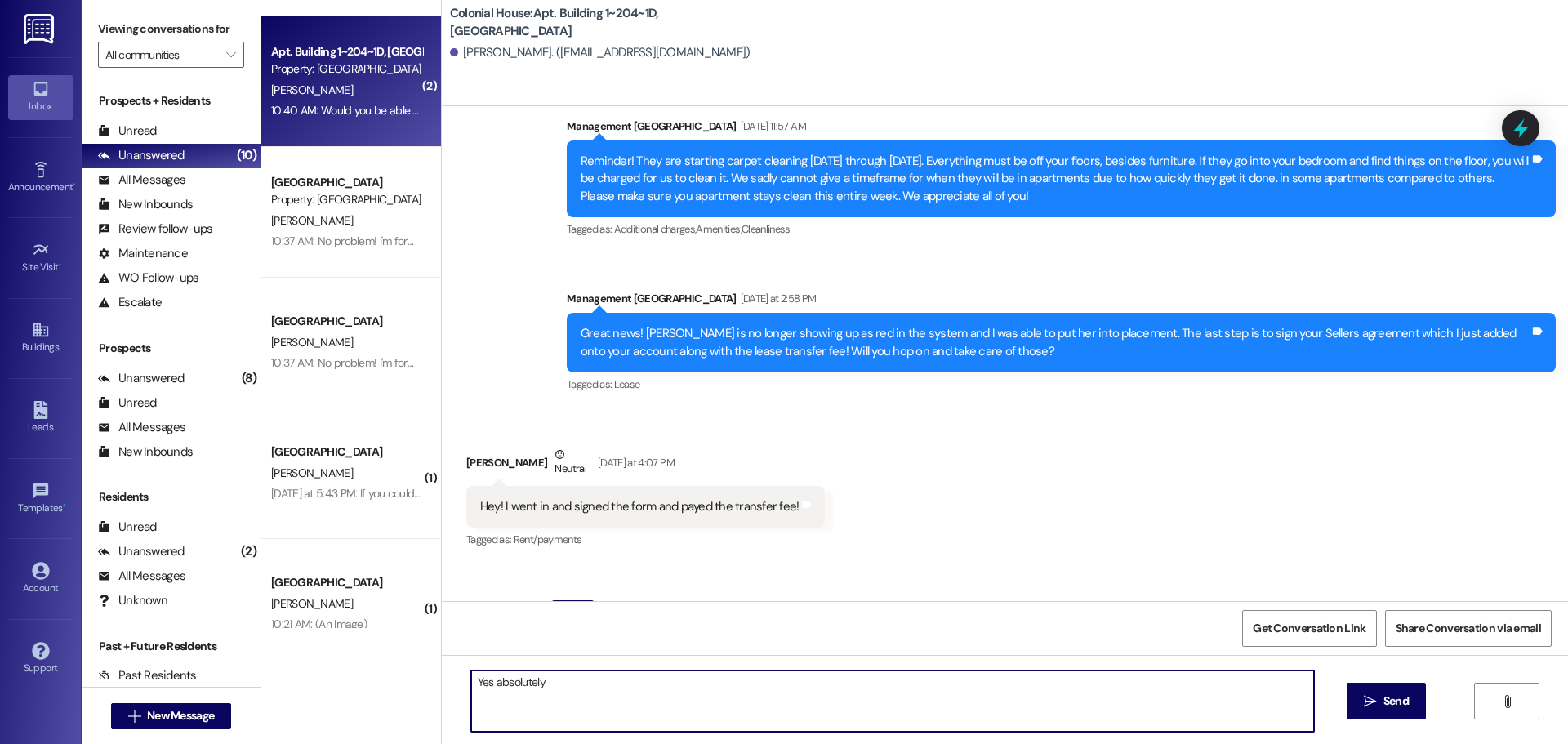
type textarea "Yes absolutely!"
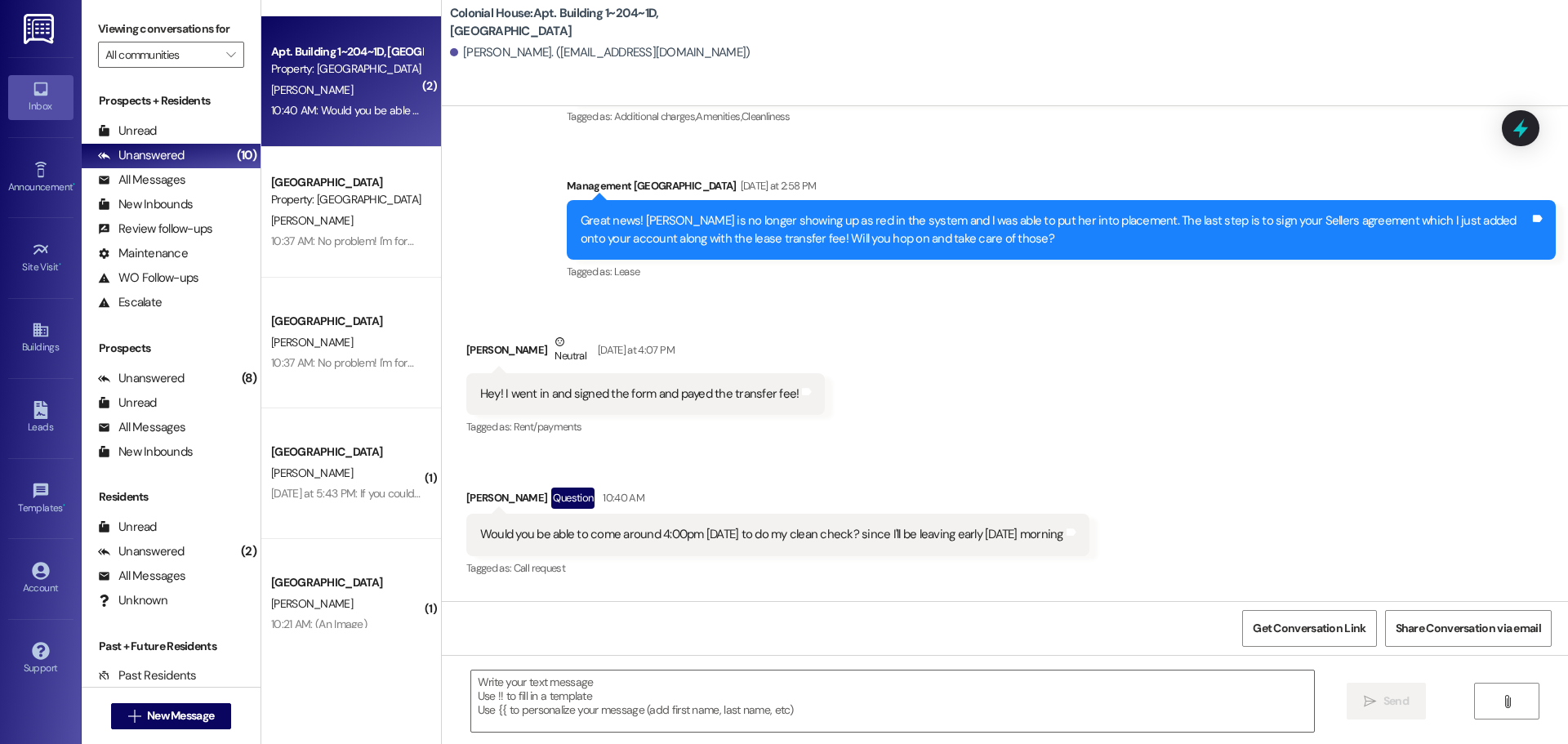
scroll to position [42016, 0]
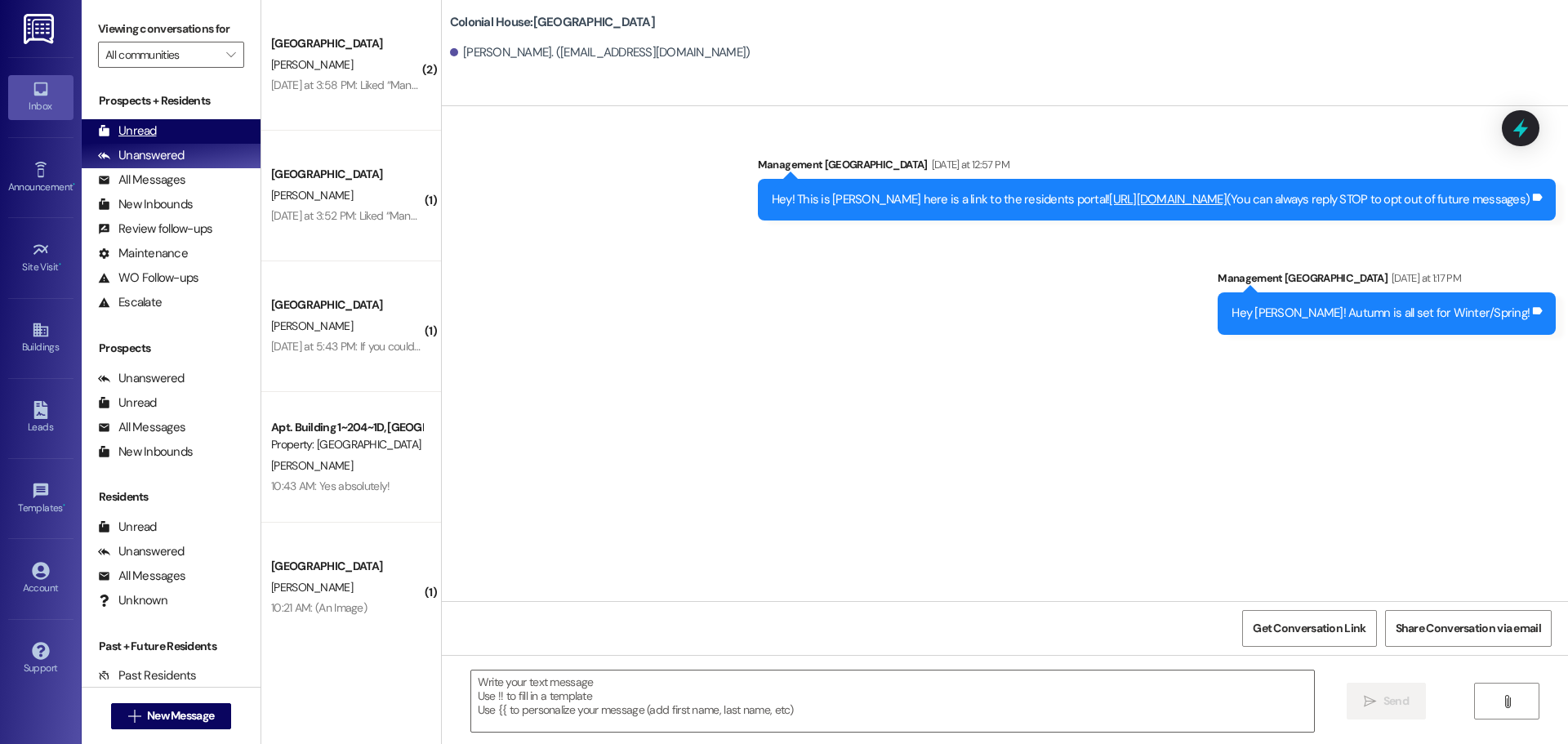
click at [158, 137] on div "Unread (0)" at bounding box center [171, 132] width 179 height 25
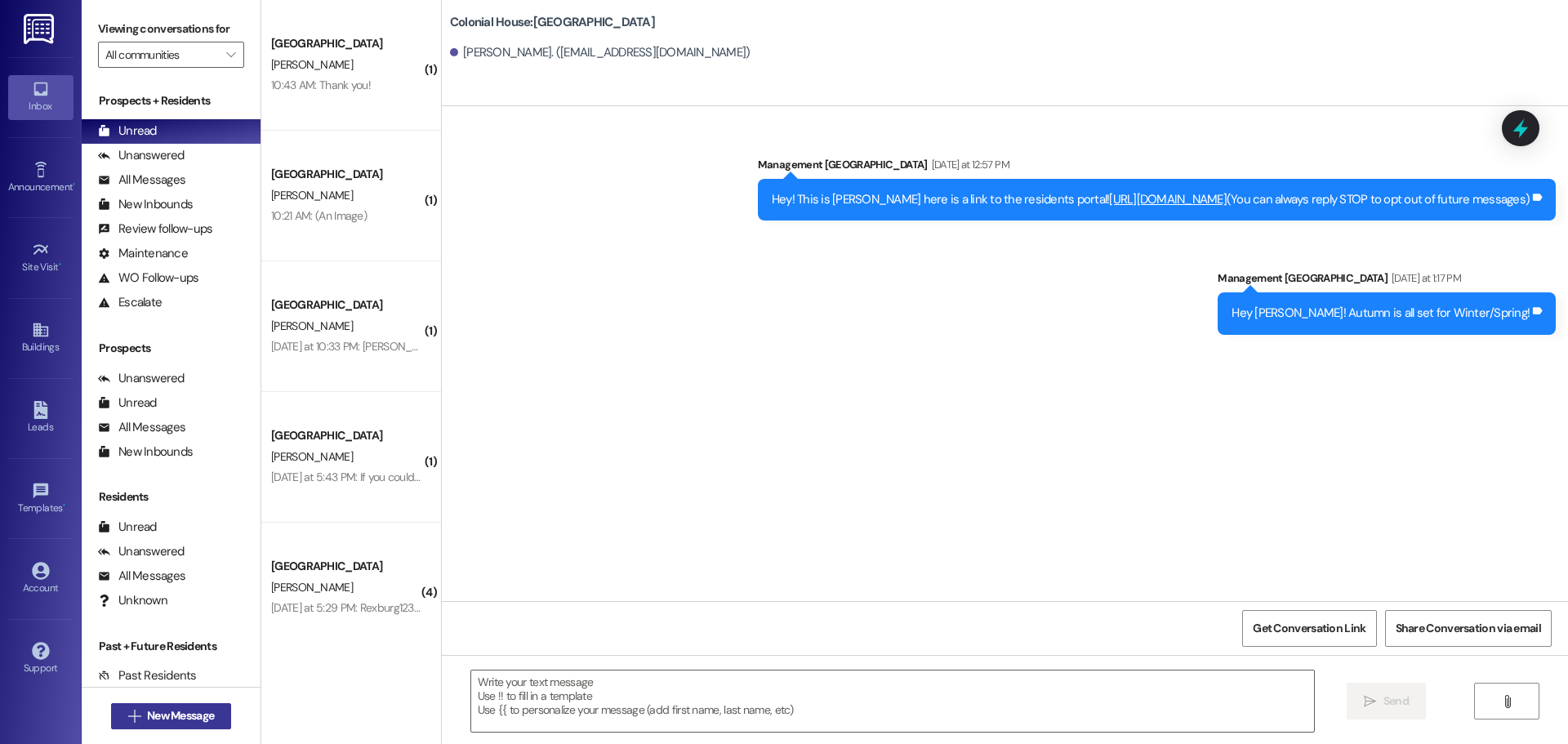
click at [159, 721] on span "New Message" at bounding box center [181, 715] width 67 height 17
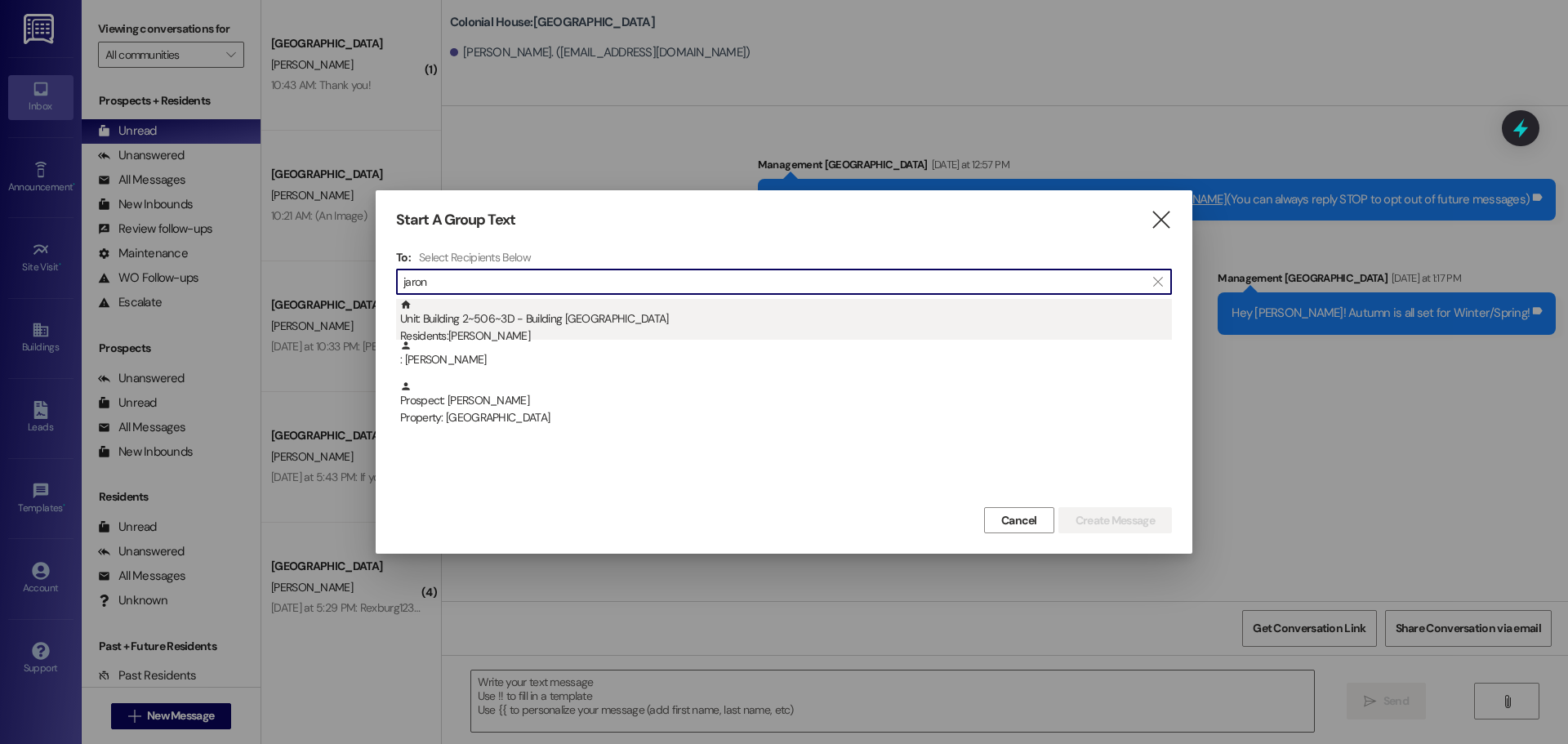
type input "jaron"
click at [767, 303] on div "Unit: Building 2~506~3D - Building 2 Colonial House Residents: Jaron Martinsen" at bounding box center [786, 322] width 772 height 47
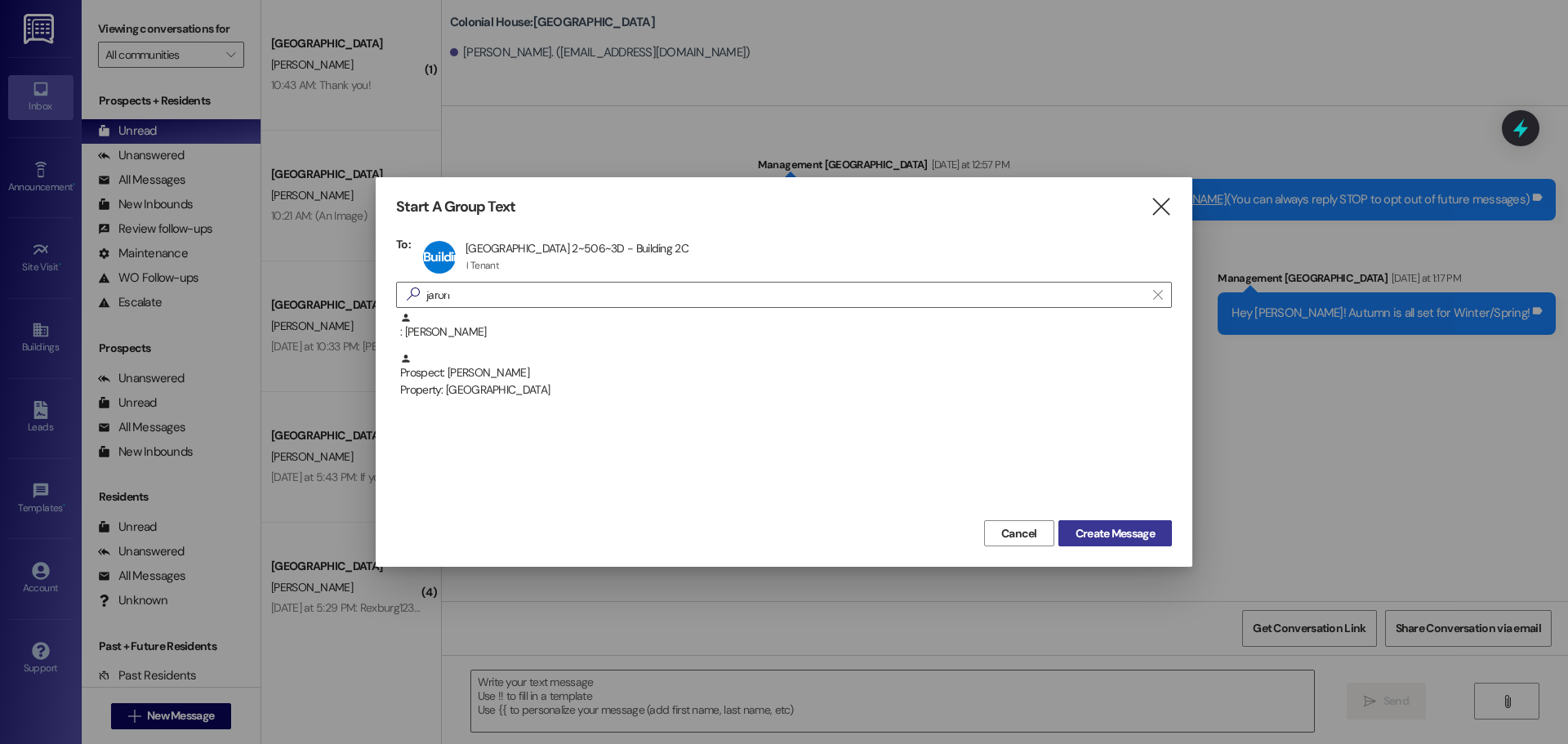
click at [1127, 535] on span "Create Message" at bounding box center [1115, 534] width 79 height 17
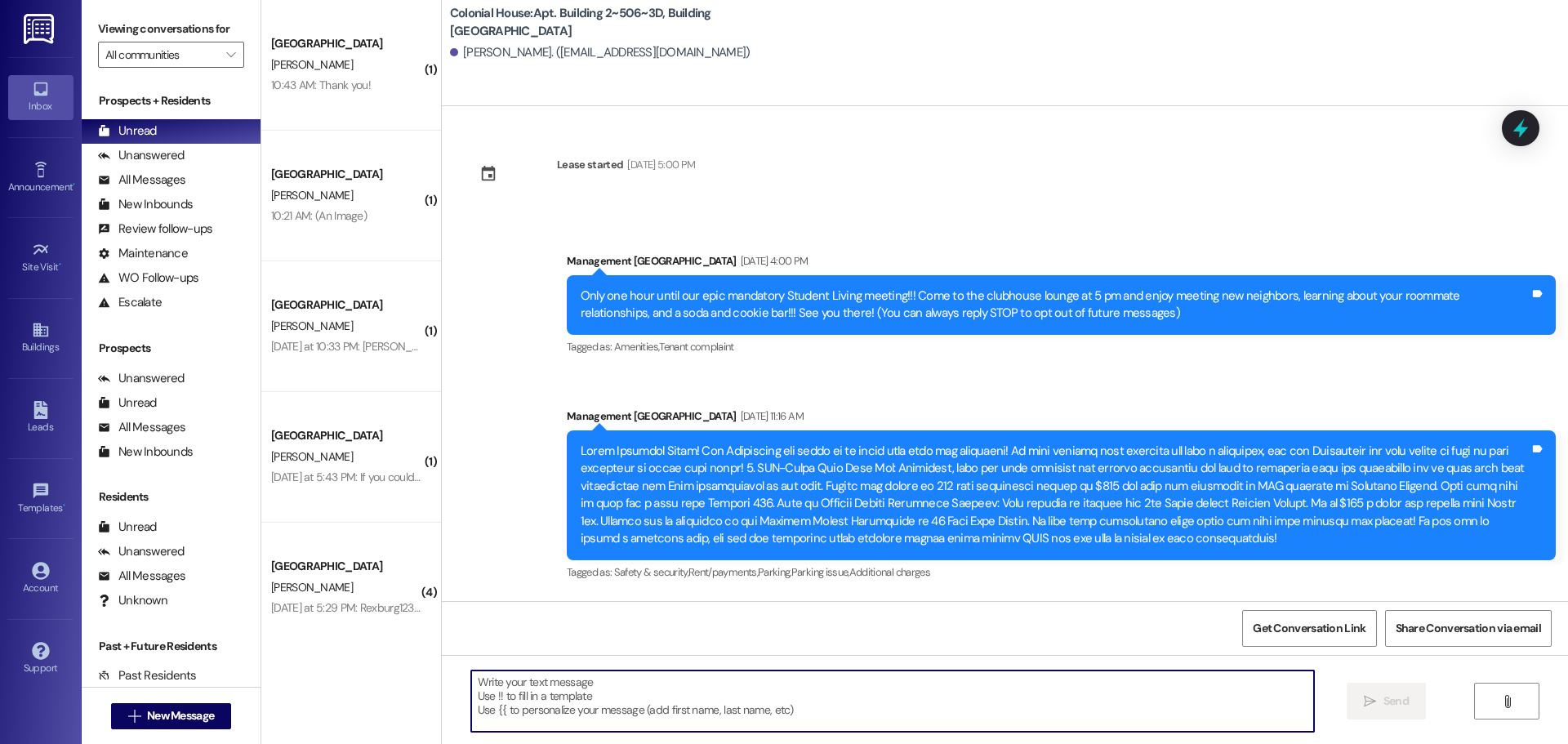
scroll to position [24262, 0]
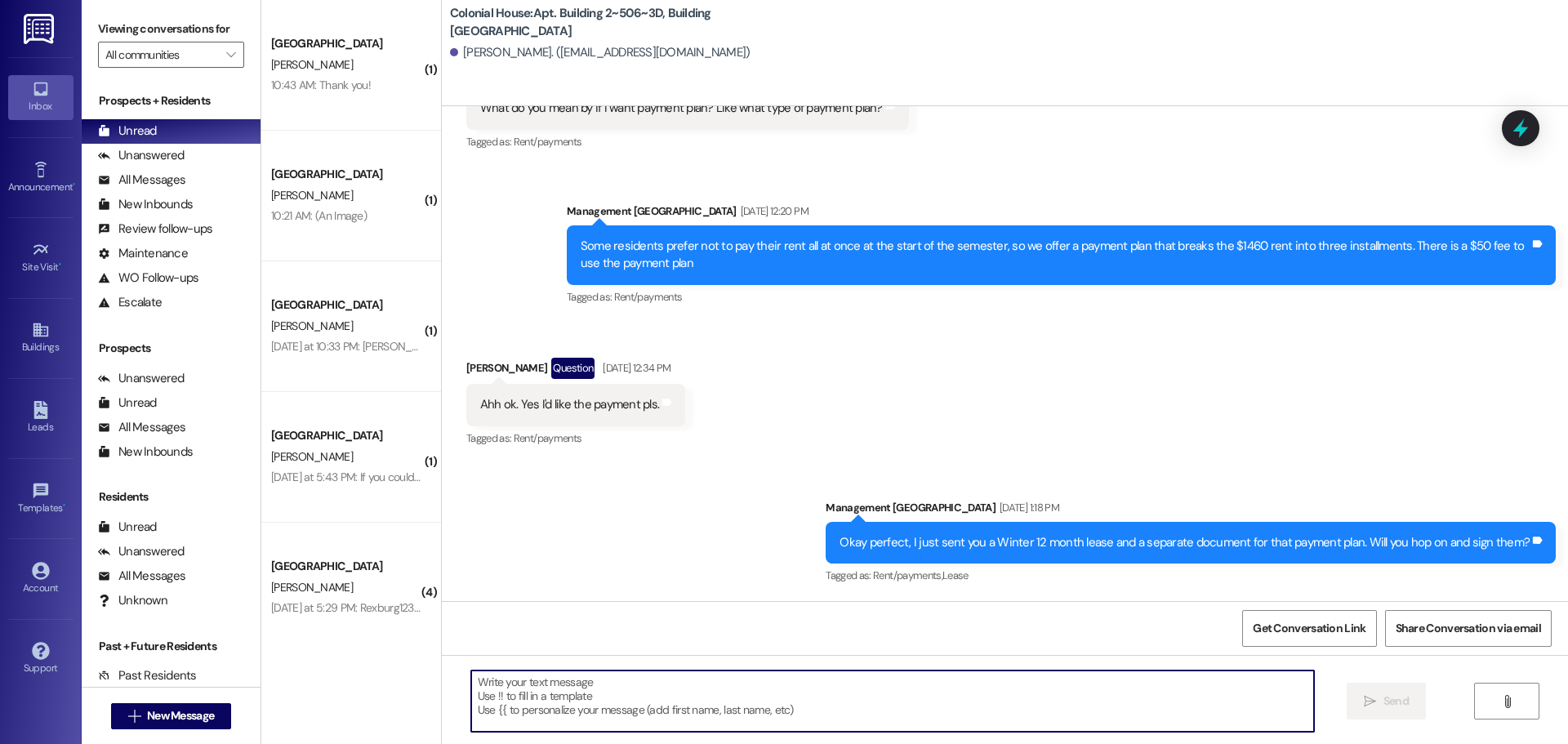
click at [638, 692] on textarea at bounding box center [893, 701] width 843 height 61
type textarea "Hey! Will you hop on and sign your lease?"
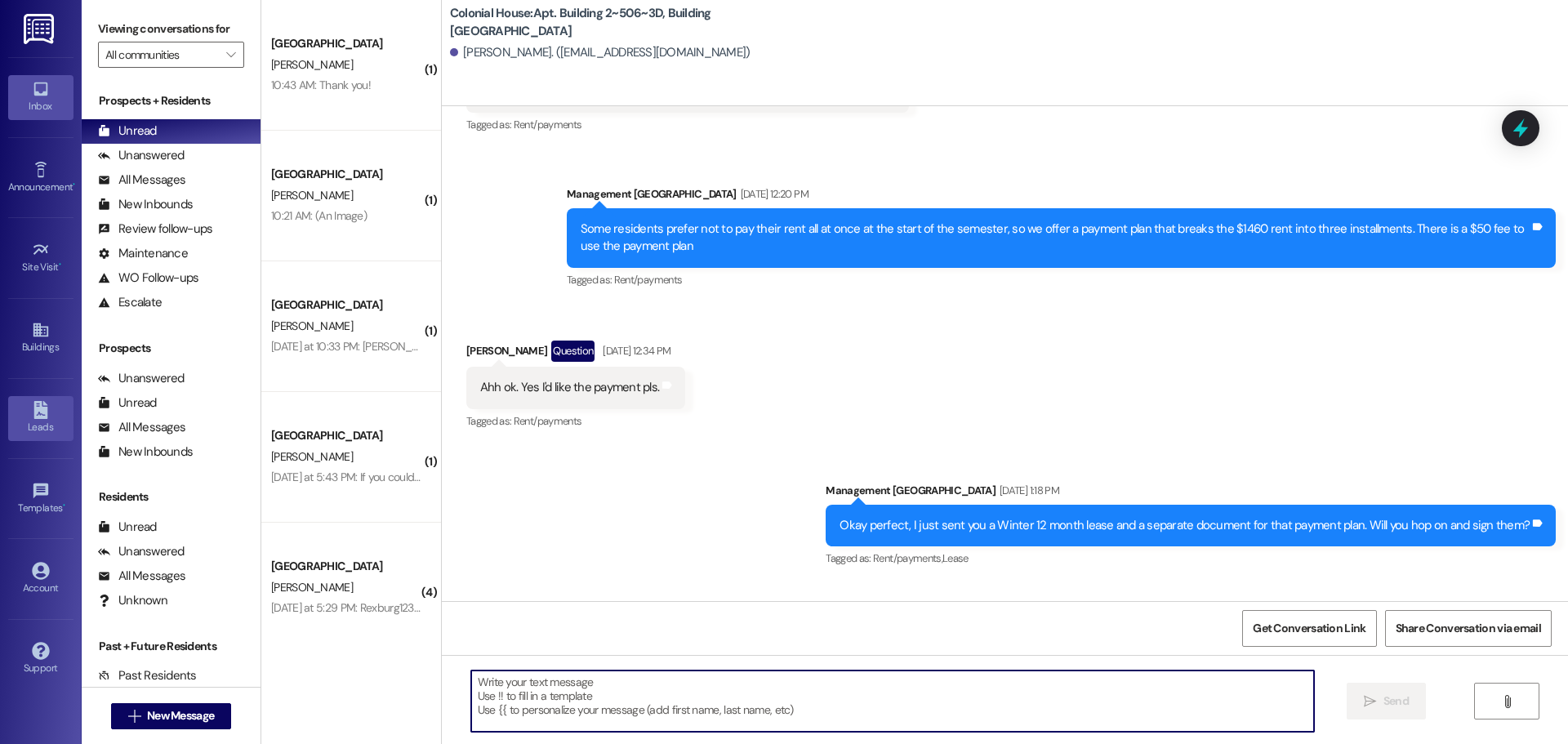
scroll to position [24124, 0]
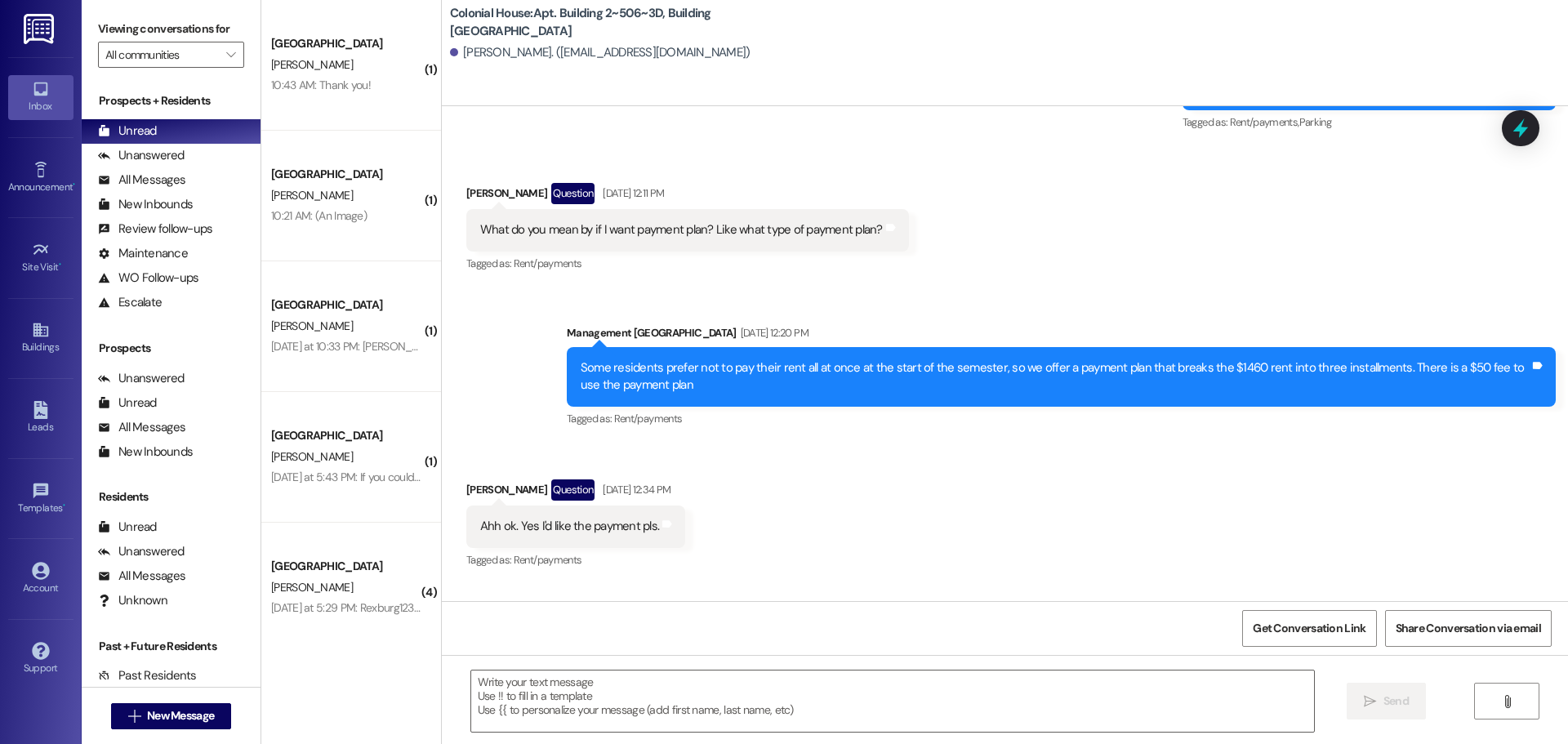
click at [345, 83] on div "10:43 AM: Thank you! 10:43 AM: Thank you!" at bounding box center [321, 85] width 100 height 15
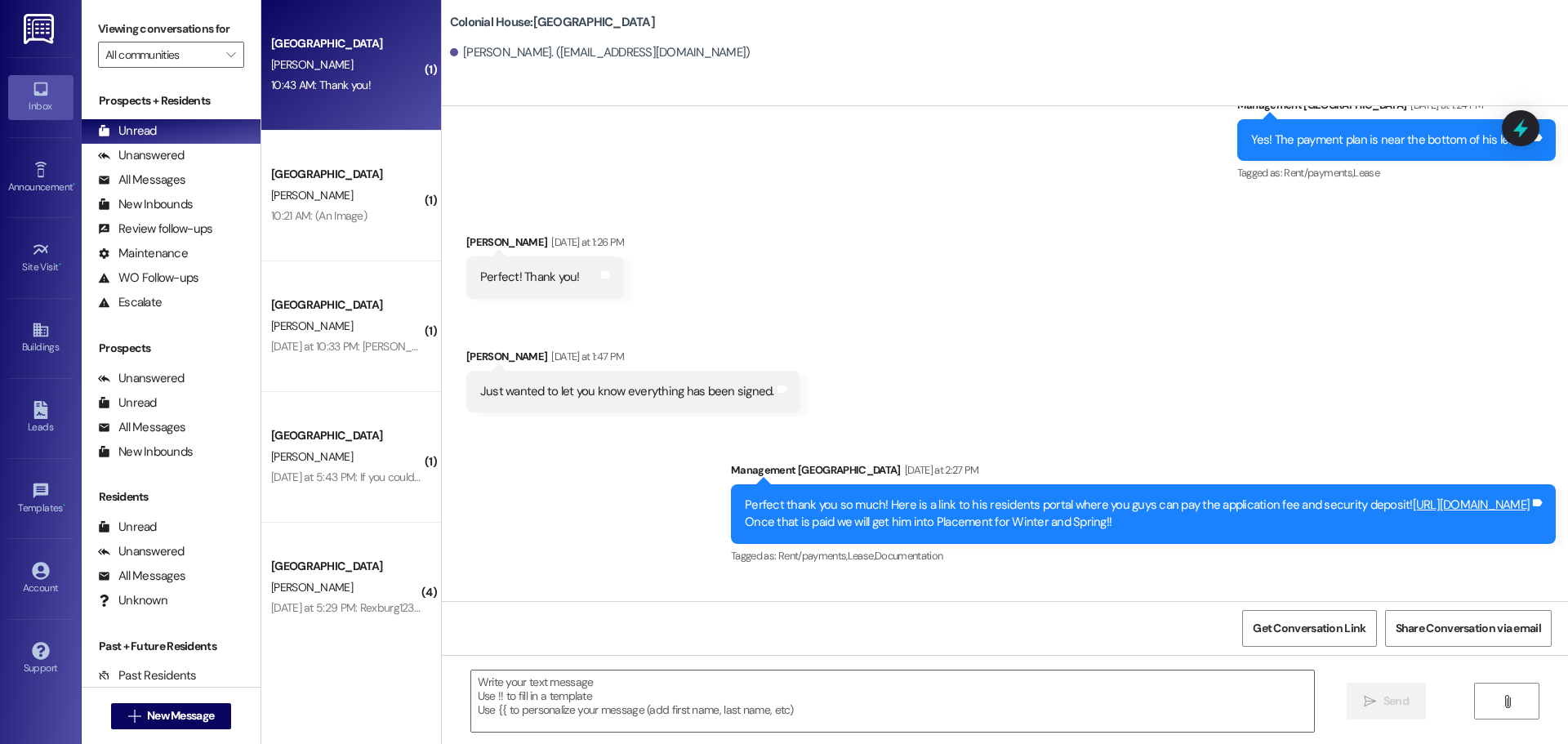
click at [512, 692] on textarea at bounding box center [893, 701] width 843 height 61
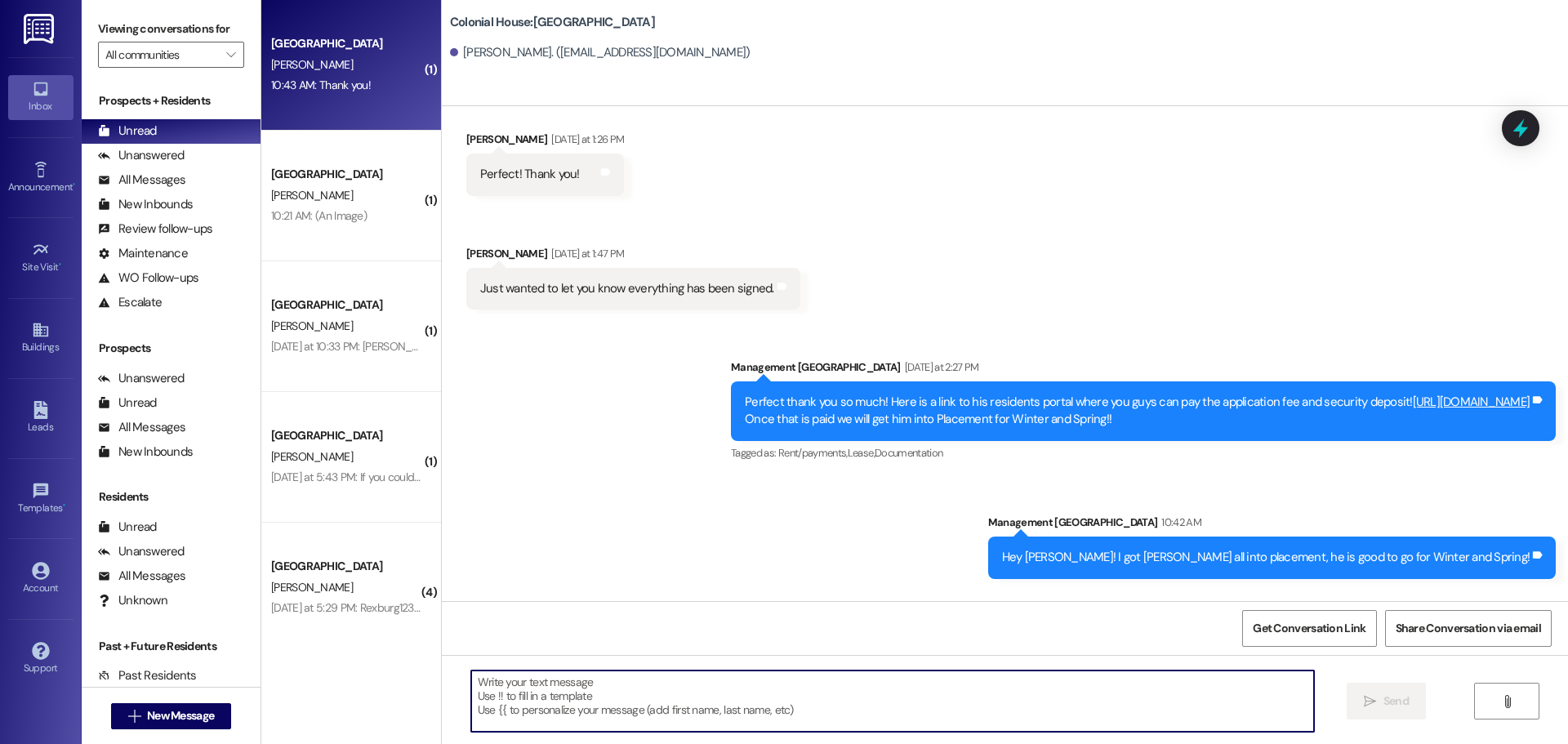
scroll to position [994, 0]
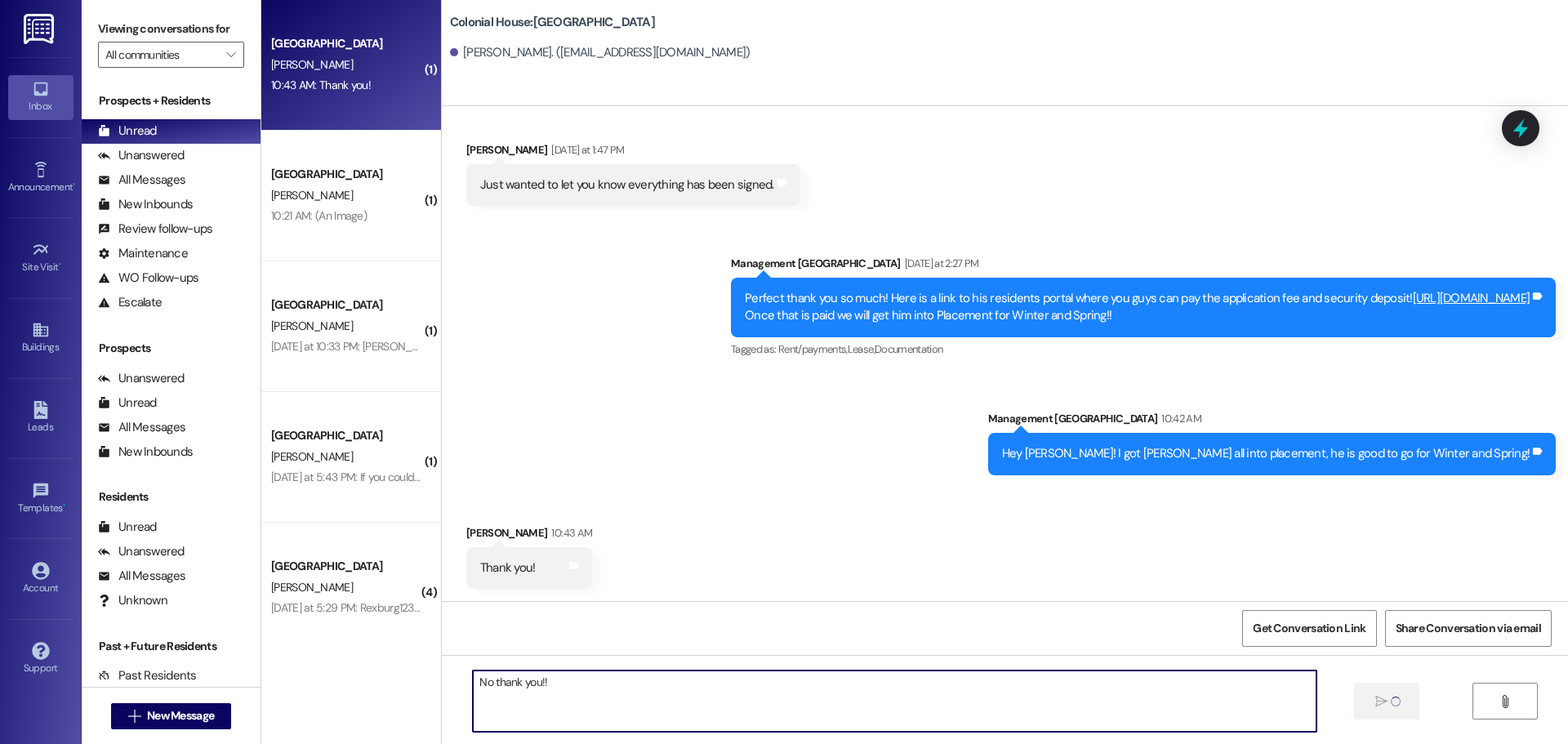
type textarea "No thank you!!"
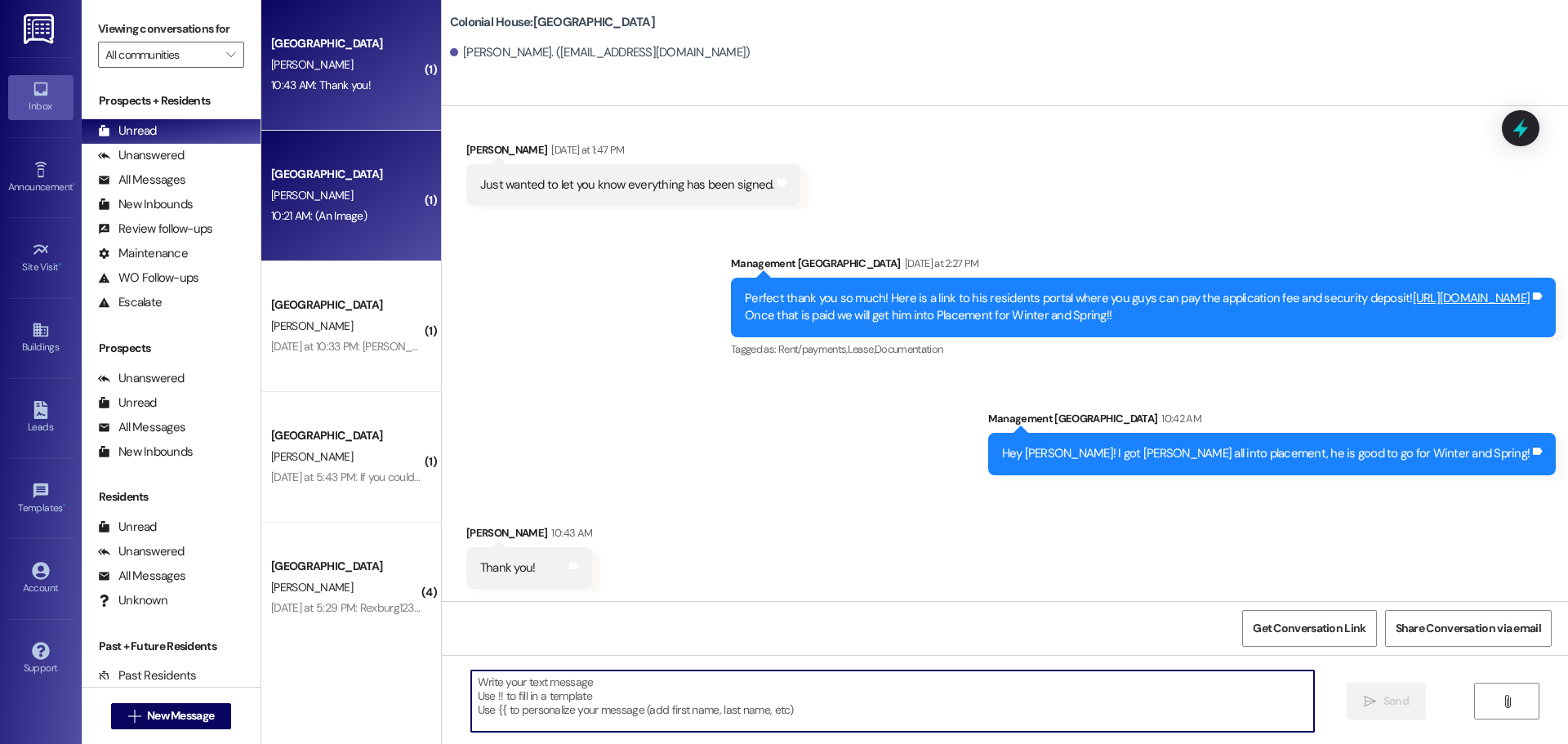
click at [333, 224] on div "10:21 AM: (An Image) 10:21 AM: (An Image)" at bounding box center [346, 215] width 155 height 20
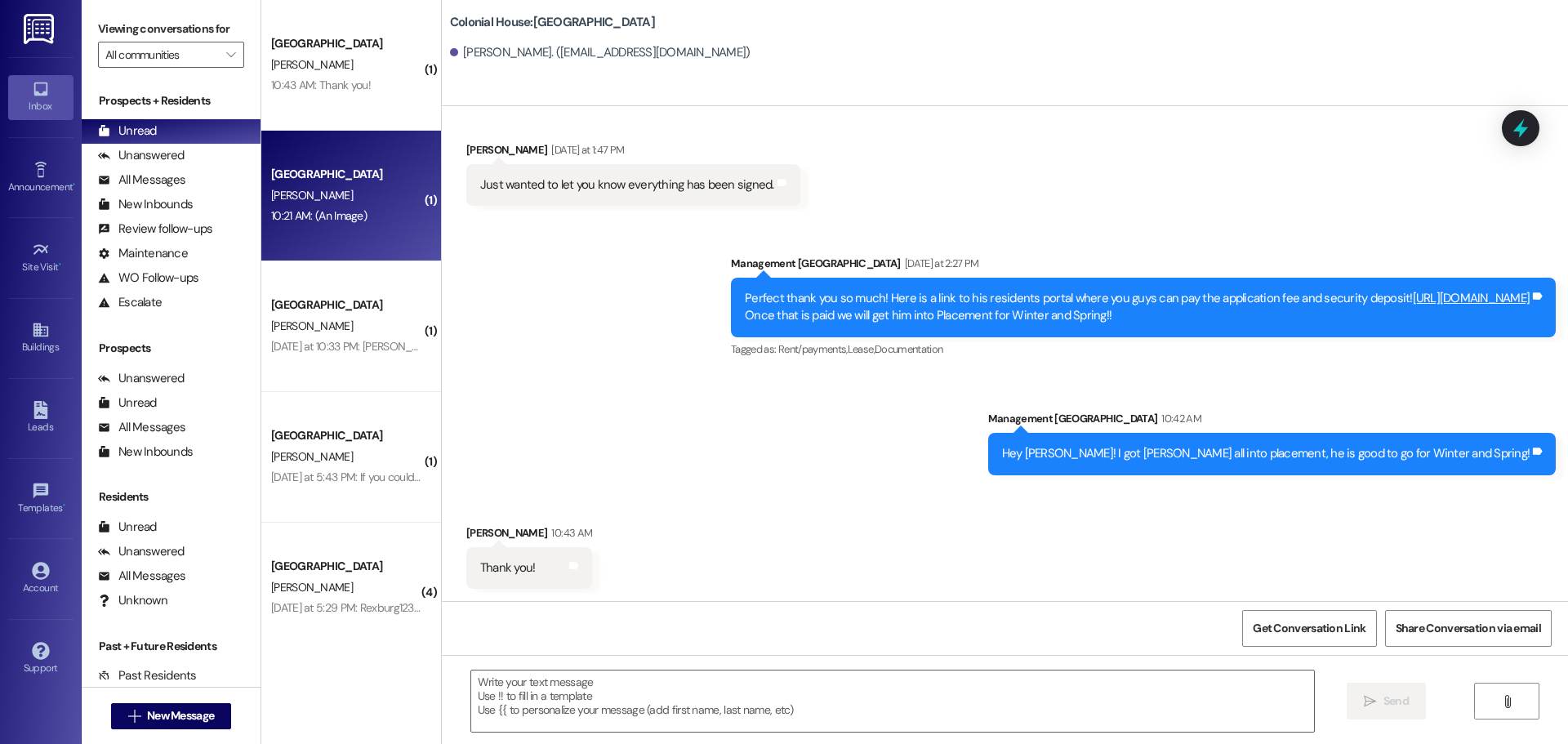
scroll to position [1027, 0]
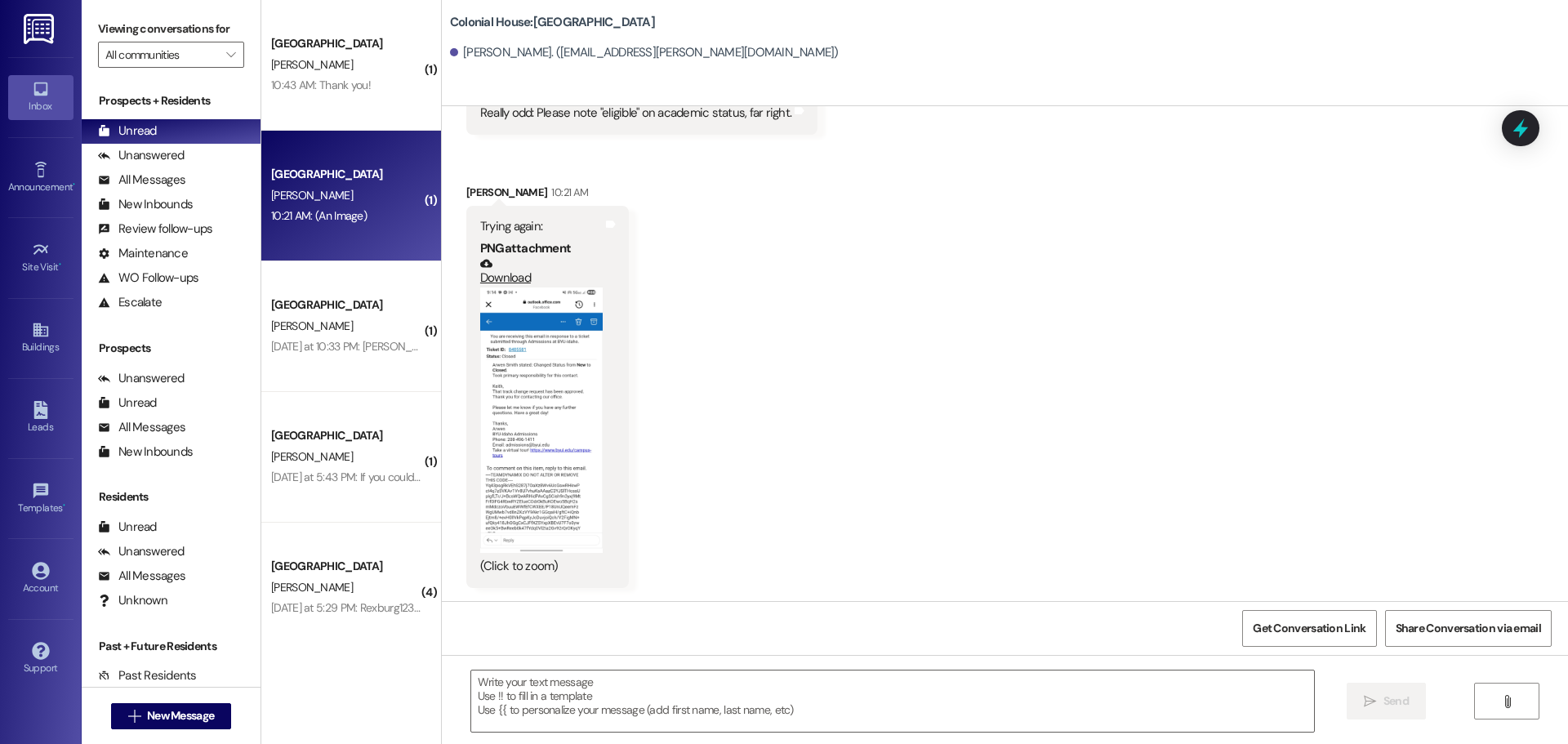
click at [559, 388] on button "Zoom image" at bounding box center [542, 420] width 123 height 265
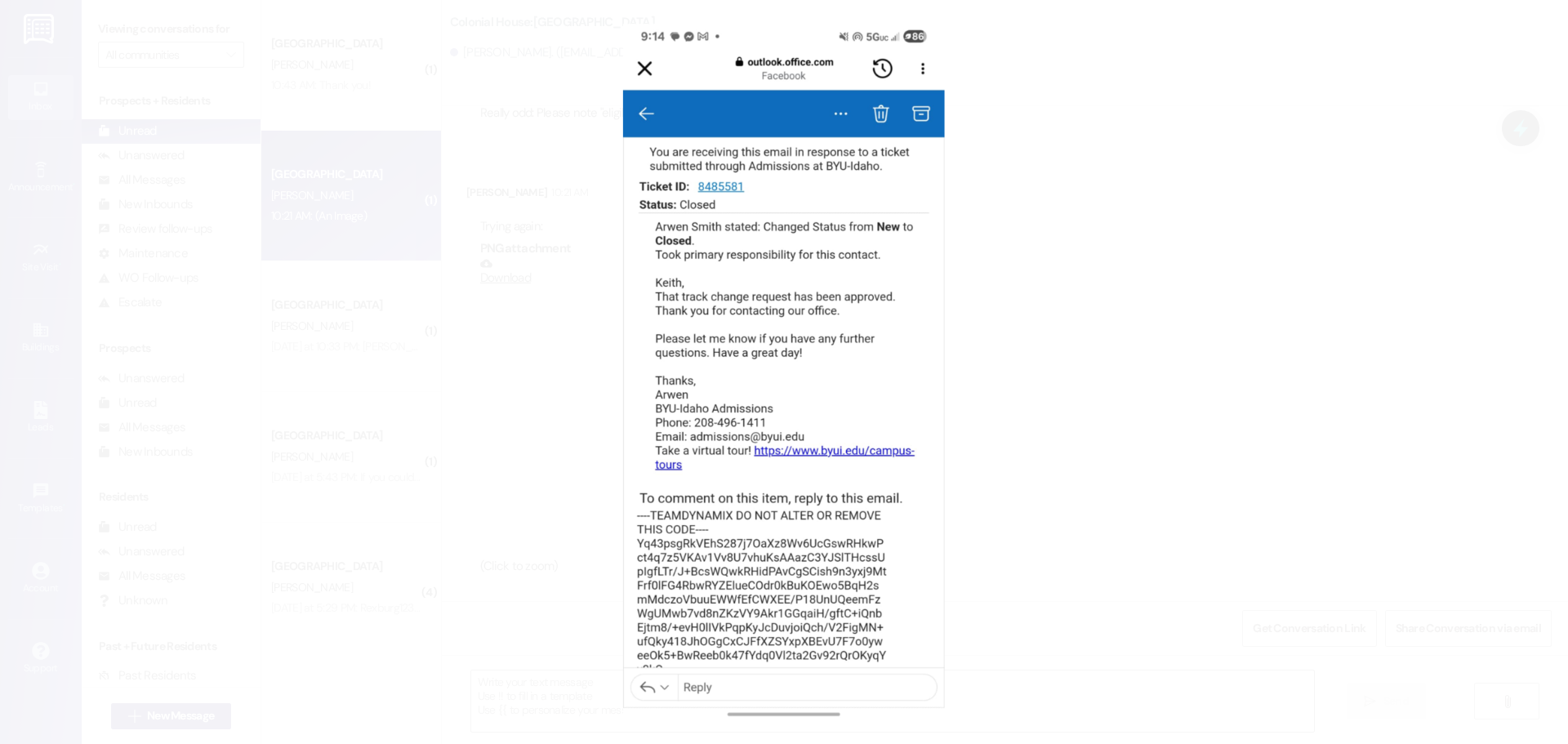
click at [1183, 396] on button "Unzoom image" at bounding box center [784, 372] width 1568 height 744
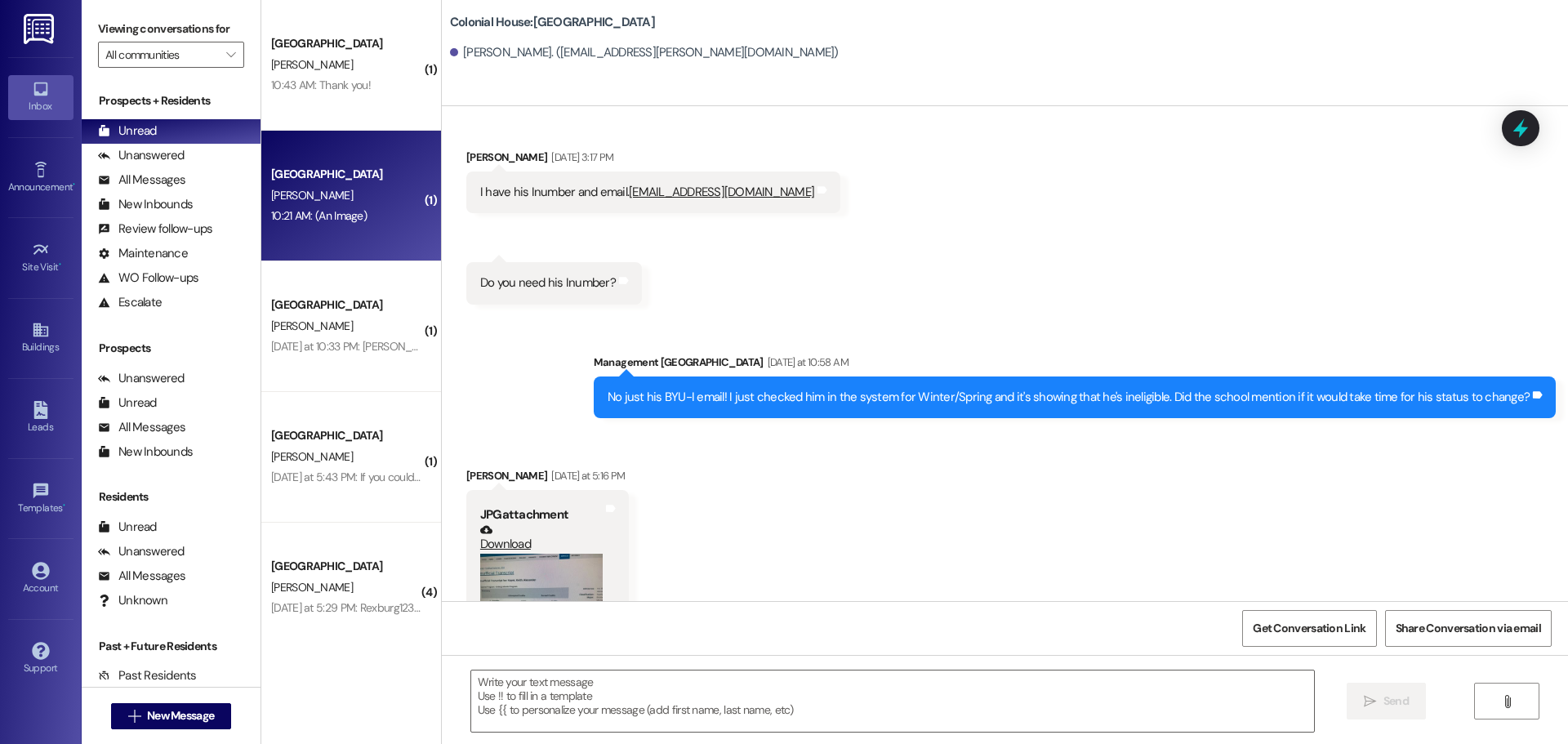
scroll to position [374, 0]
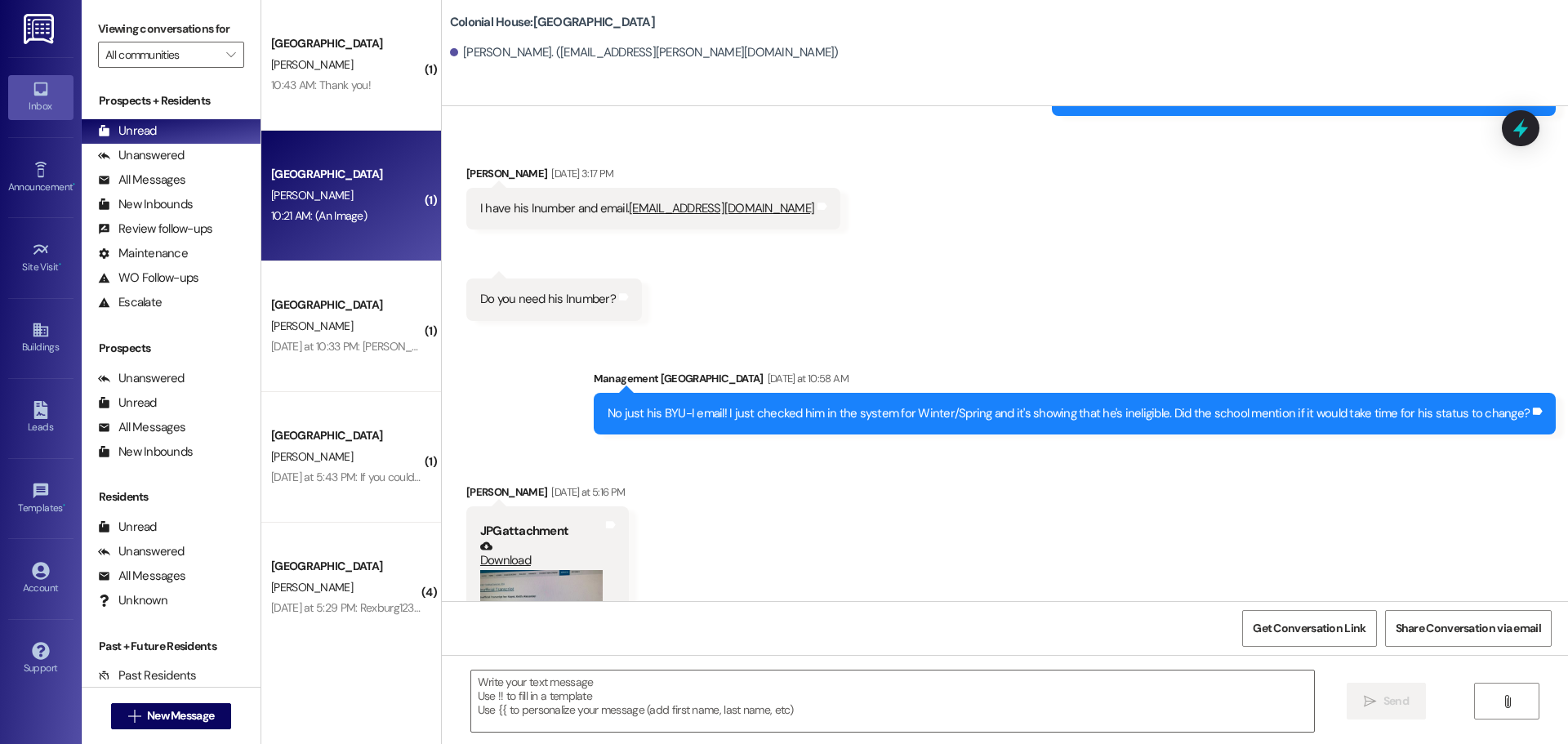
click at [631, 210] on link "Hay21018@byui.edu" at bounding box center [721, 208] width 185 height 16
copy div "Hay21018@byui.edu Tags and notes Received via SMS 3:18 PM Keith Hayes Aug 19, 2…"
drag, startPoint x: 617, startPoint y: 205, endPoint x: 719, endPoint y: 214, distance: 102.4
click at [719, 214] on div "I have his Inumber and email. Hay21018@byui.edu Tags and notes" at bounding box center [653, 208] width 374 height 42
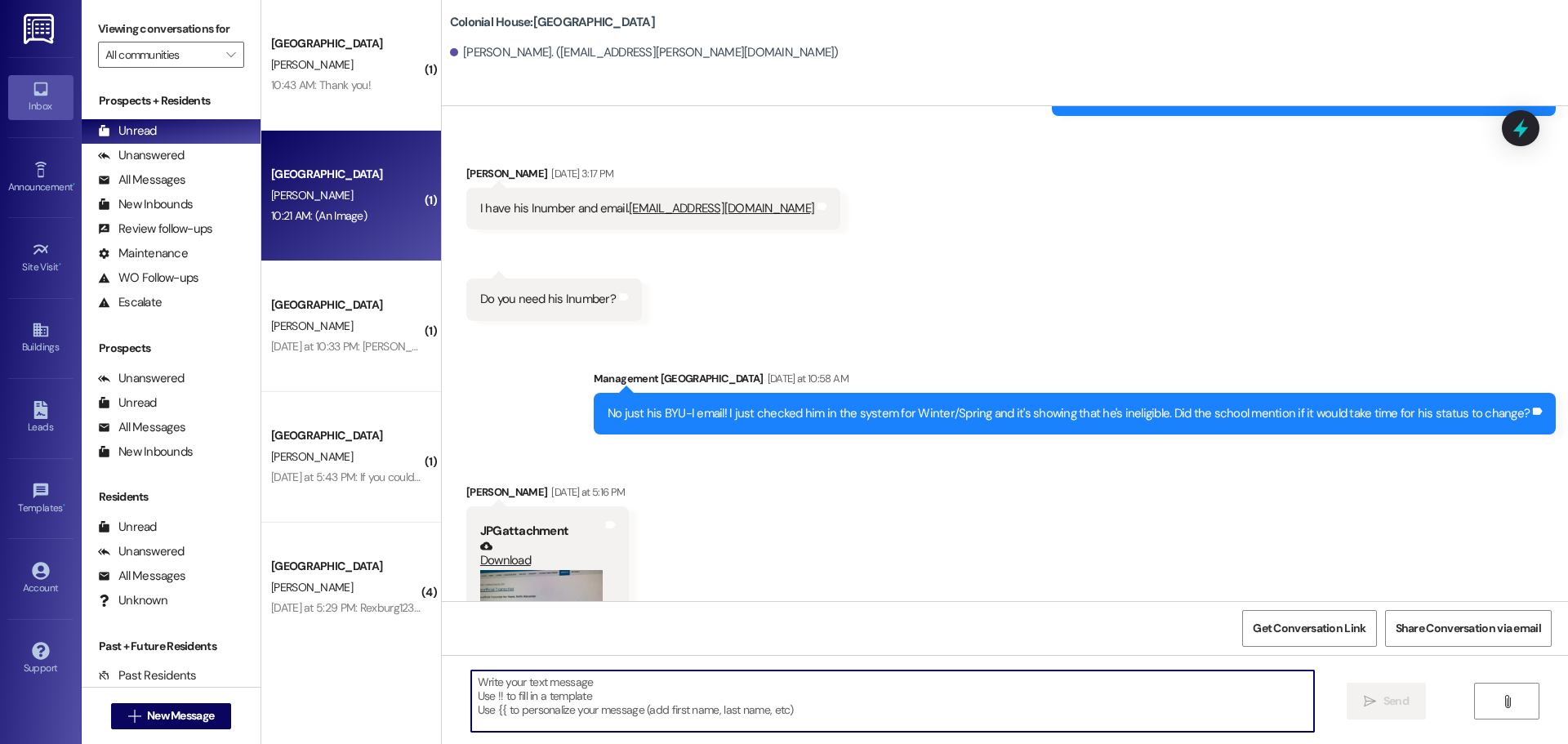
click at [570, 687] on textarea at bounding box center [893, 701] width 843 height 61
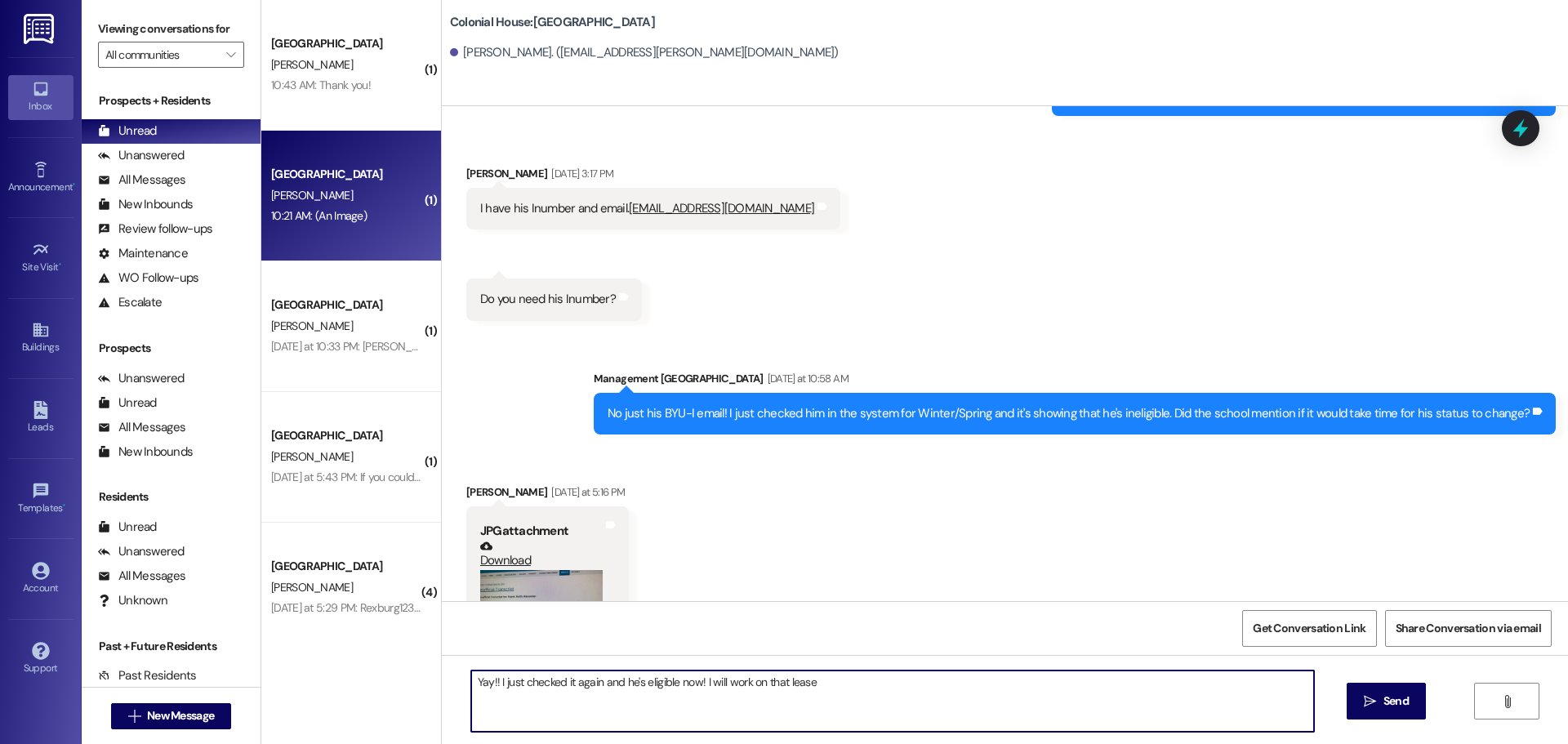
type textarea "Yay!! I just checked it again and he's eligible now! I will work on that lease!"
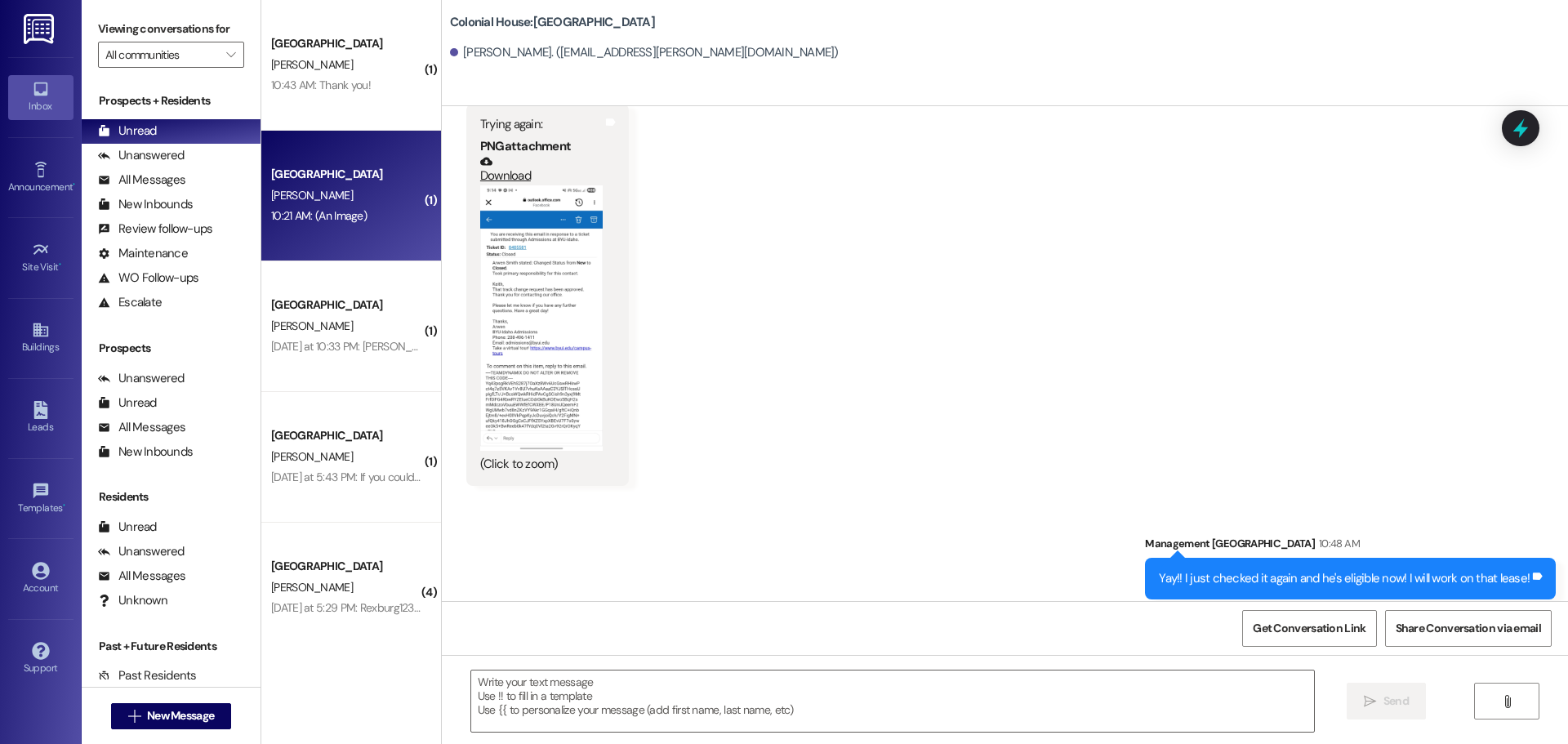
scroll to position [1141, 0]
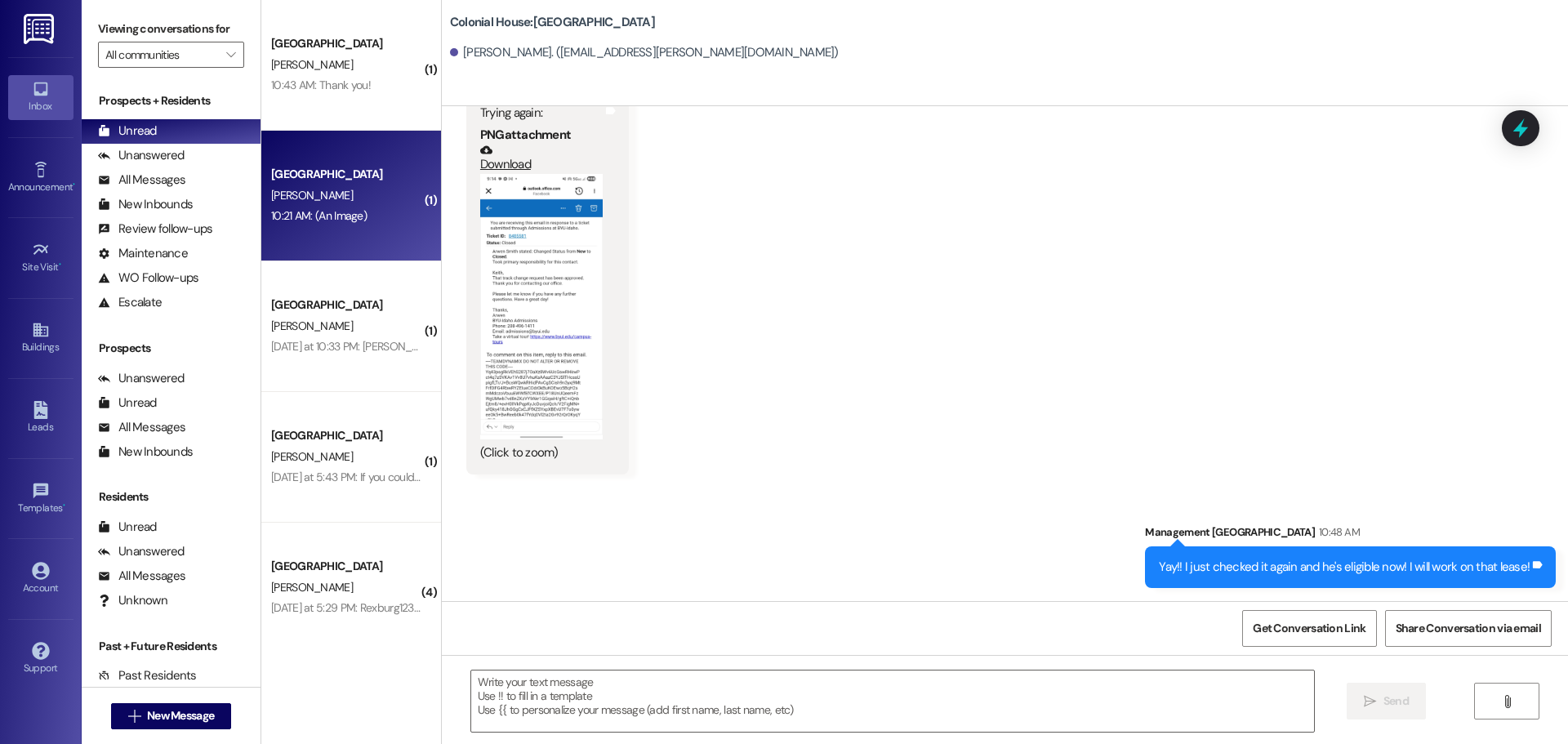
click at [730, 294] on div "Received via SMS Keith Hayes Yesterday at 5:16 PM JPG attachment Download (Clic…" at bounding box center [1005, 83] width 1126 height 807
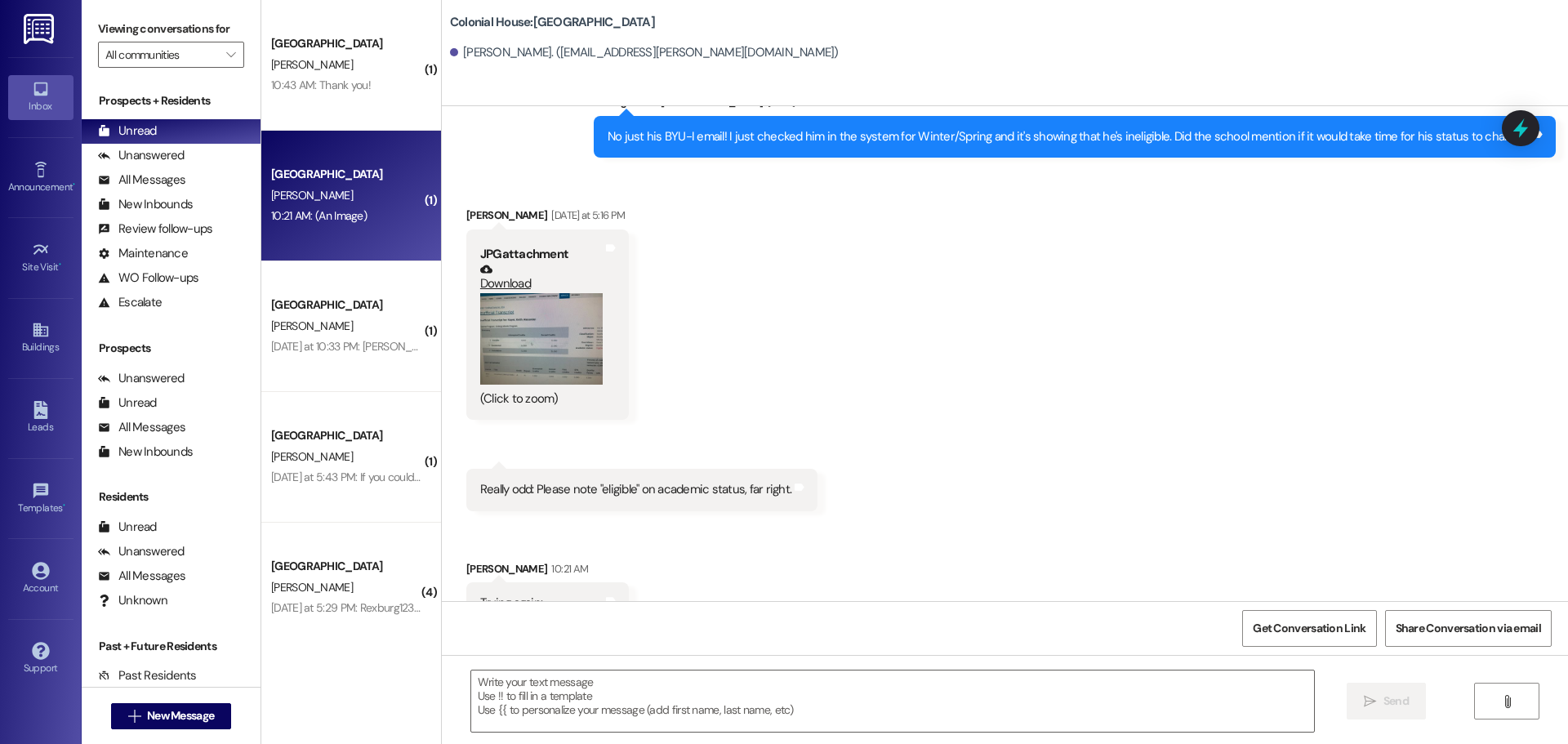
scroll to position [161, 0]
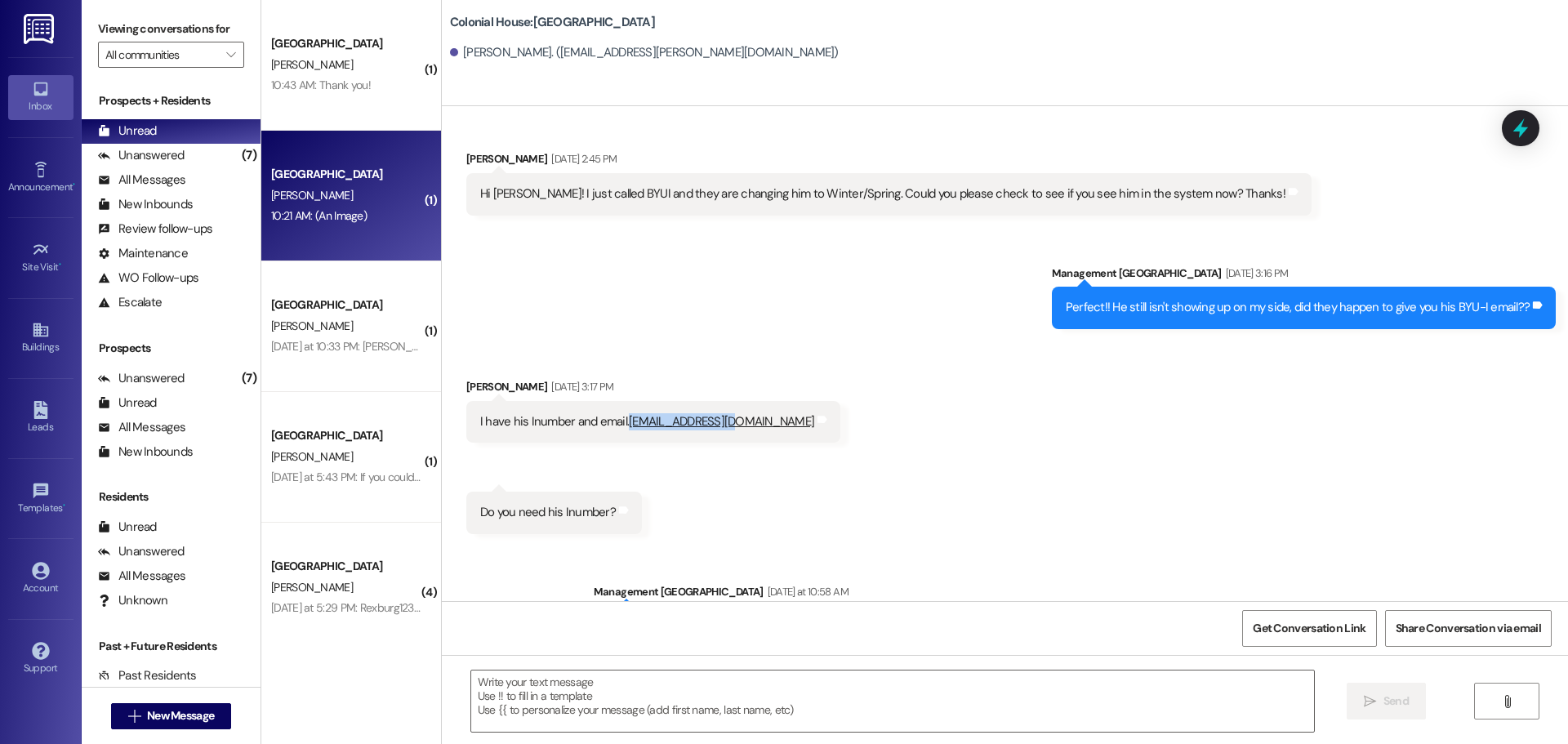
drag, startPoint x: 613, startPoint y: 421, endPoint x: 717, endPoint y: 428, distance: 104.2
click at [717, 428] on div "I have his Inumber and email. Hay21018@byui.edu" at bounding box center [647, 422] width 337 height 17
copy div "Hay21018@byui.edu"
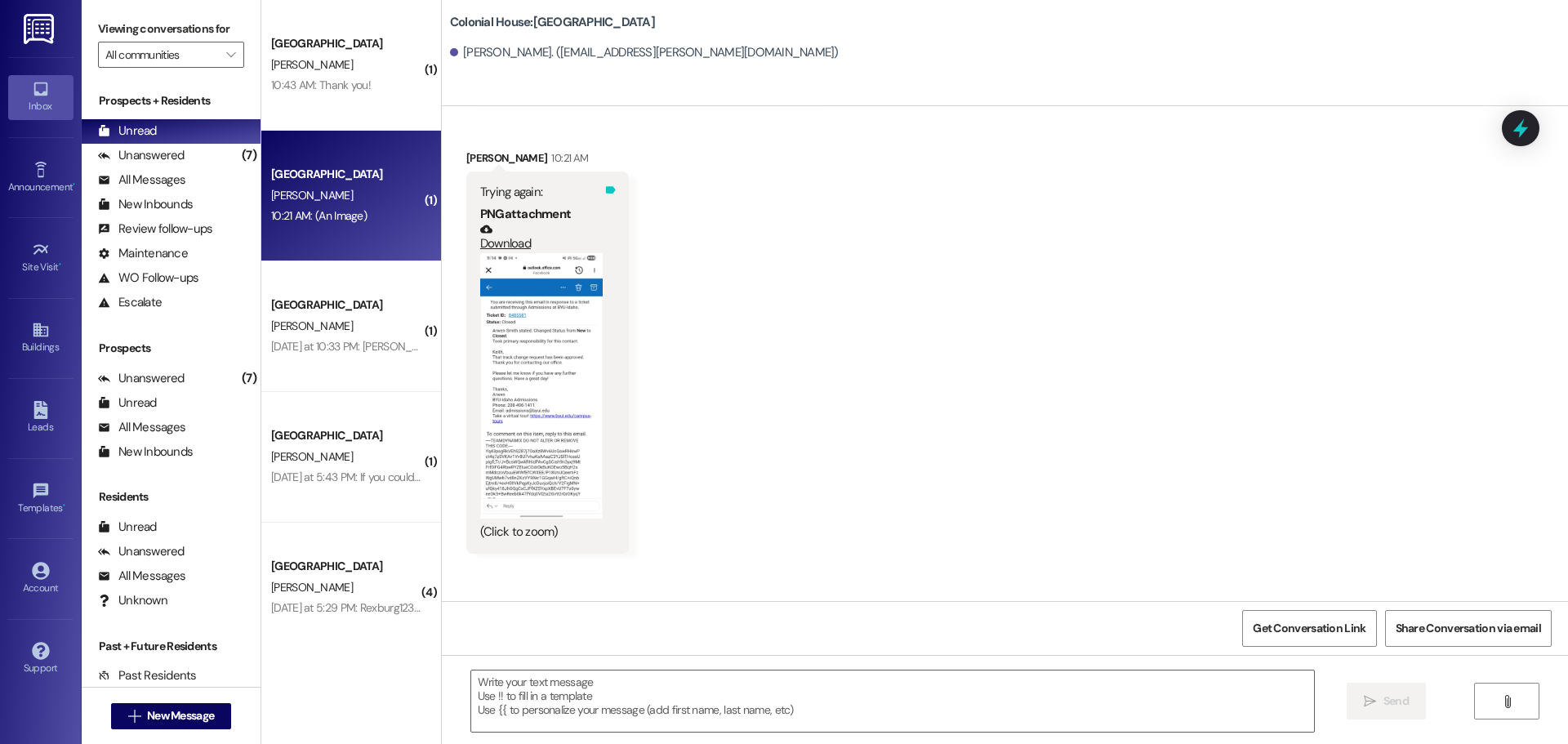
scroll to position [1141, 0]
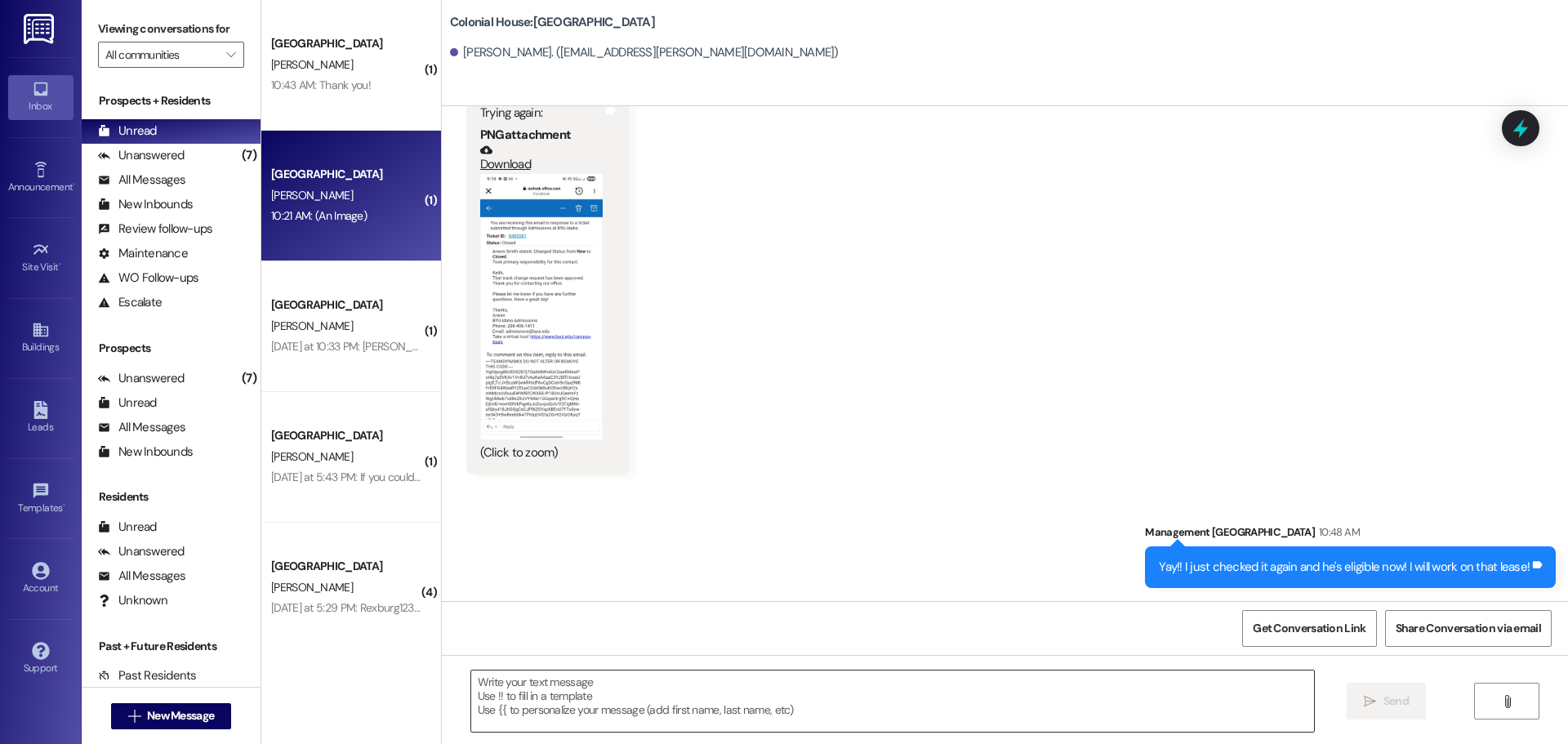
drag, startPoint x: 536, startPoint y: 707, endPoint x: 526, endPoint y: 690, distance: 19.7
click at [532, 704] on textarea at bounding box center [893, 701] width 843 height 61
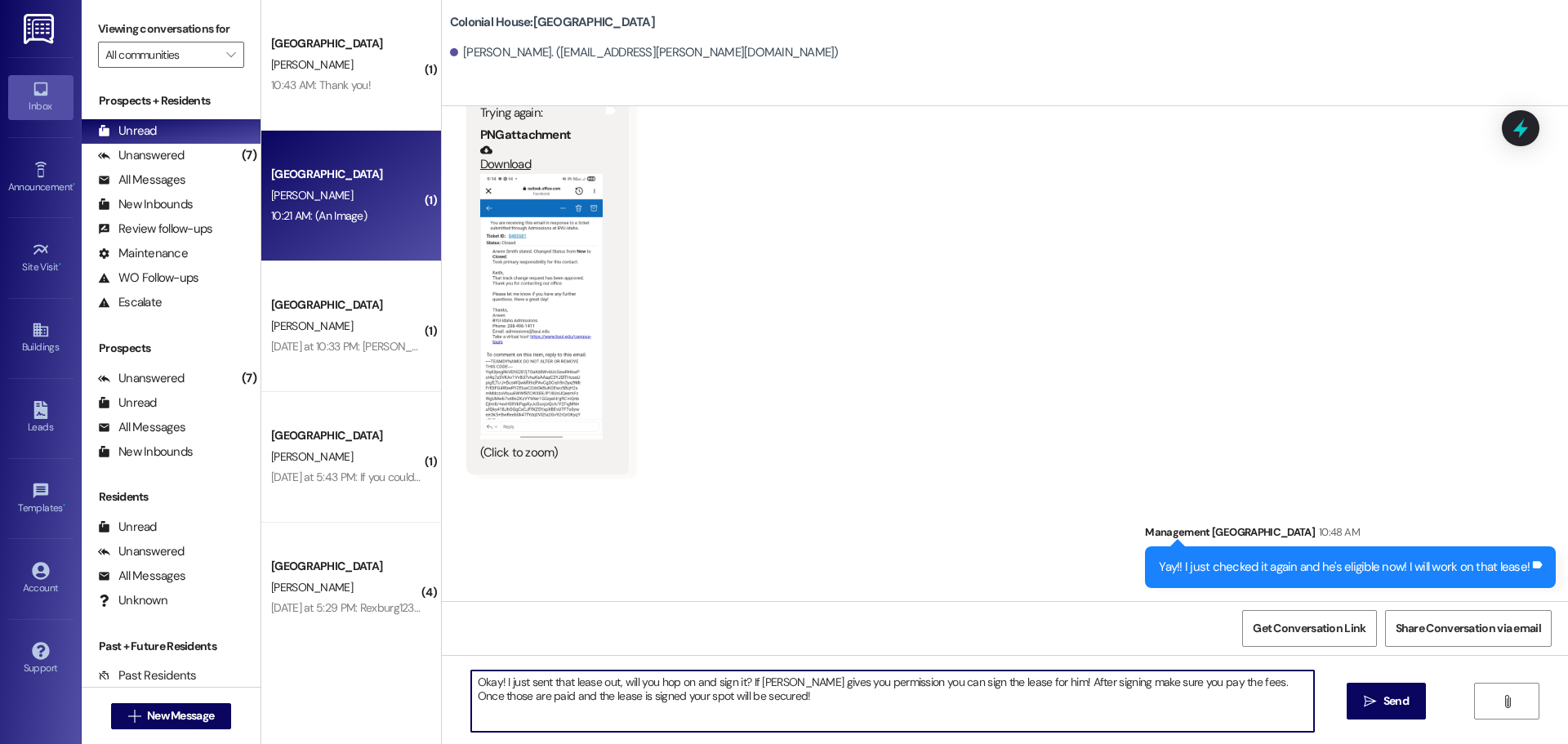
click at [526, 690] on textarea "Okay! I just sent that lease out, will you hop on and sign it? If Keith gives y…" at bounding box center [893, 701] width 843 height 61
type textarea "Okay! I just sent that lease out, will you hop on and sign it? If Keith gives y…"
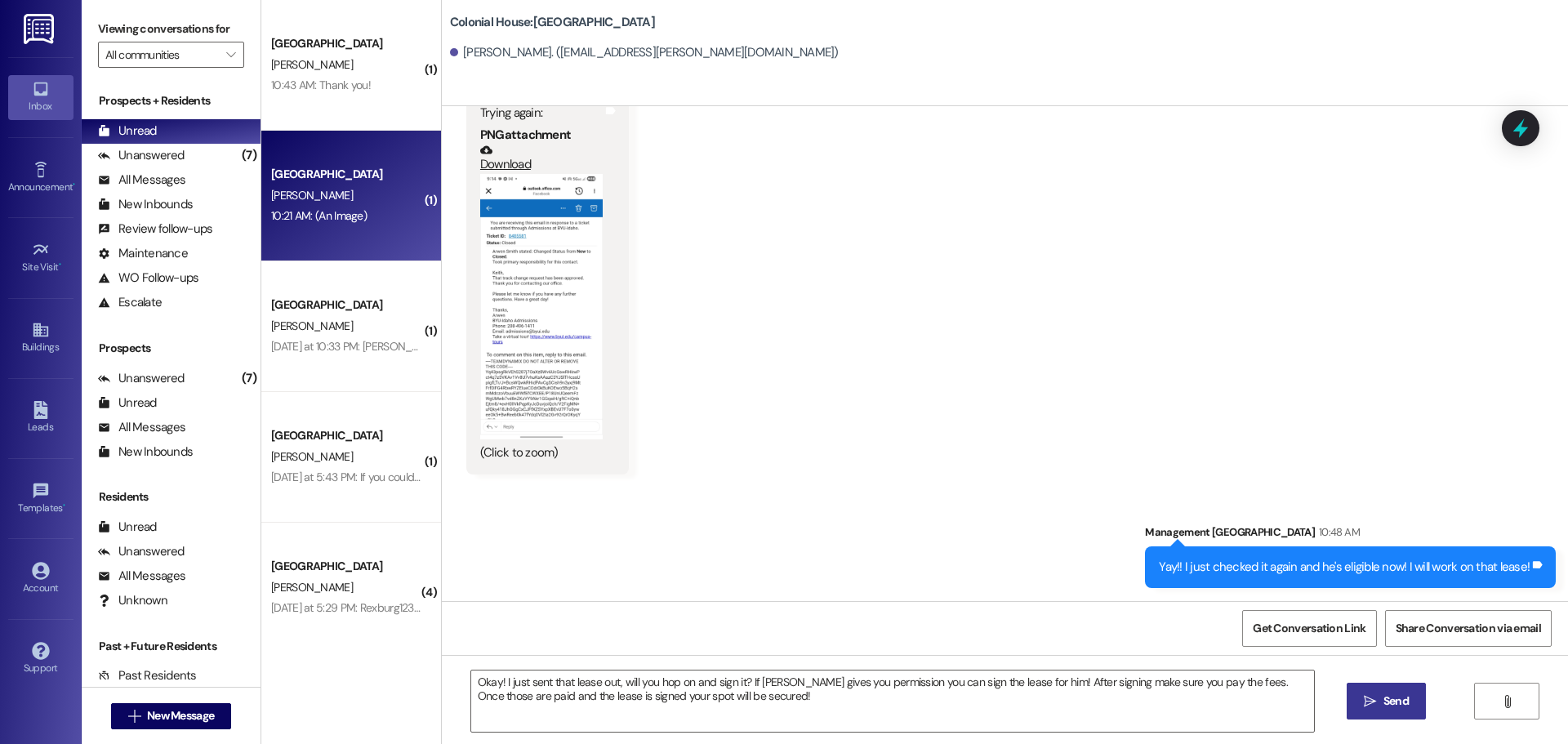
click at [1380, 707] on span "Send" at bounding box center [1395, 701] width 32 height 17
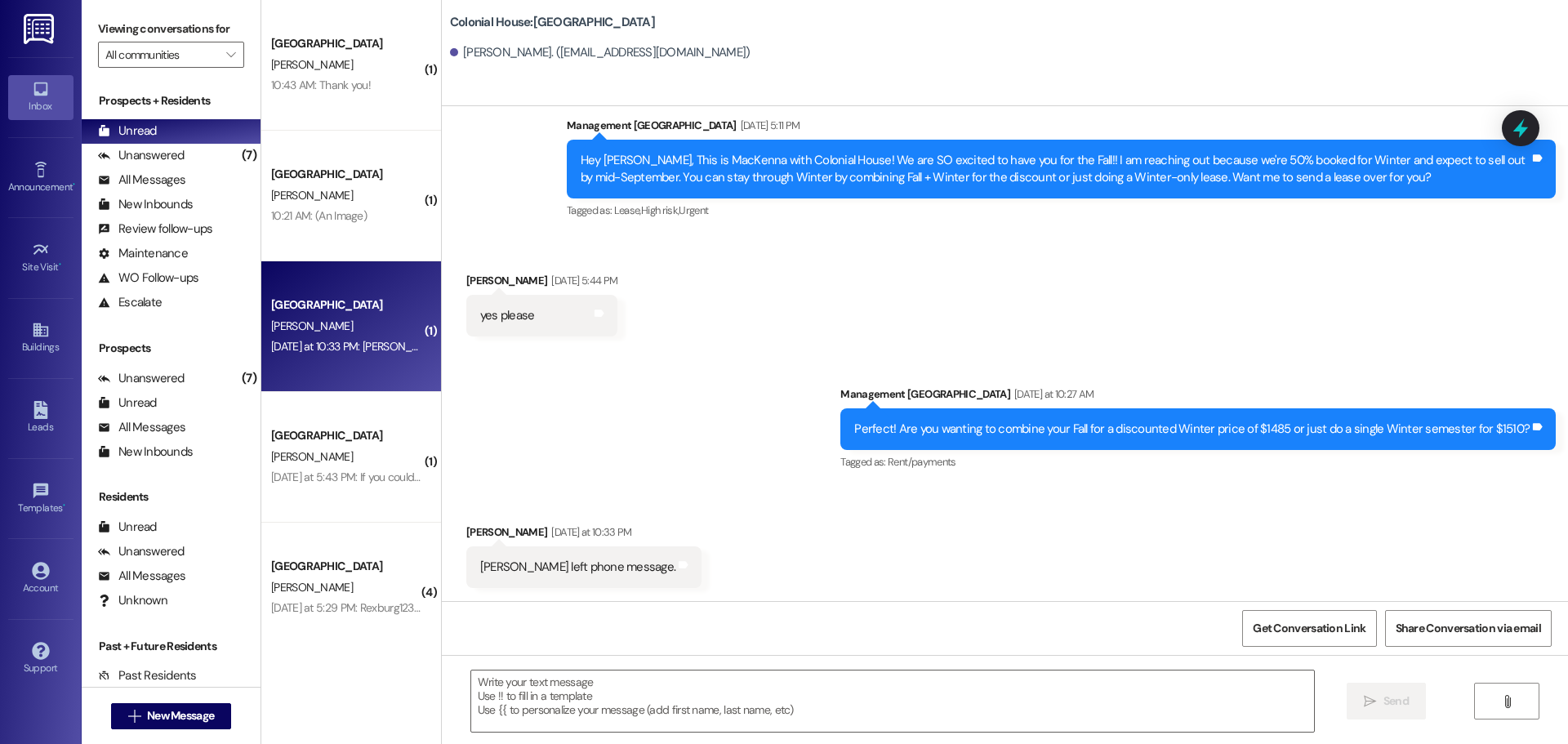
scroll to position [195, 0]
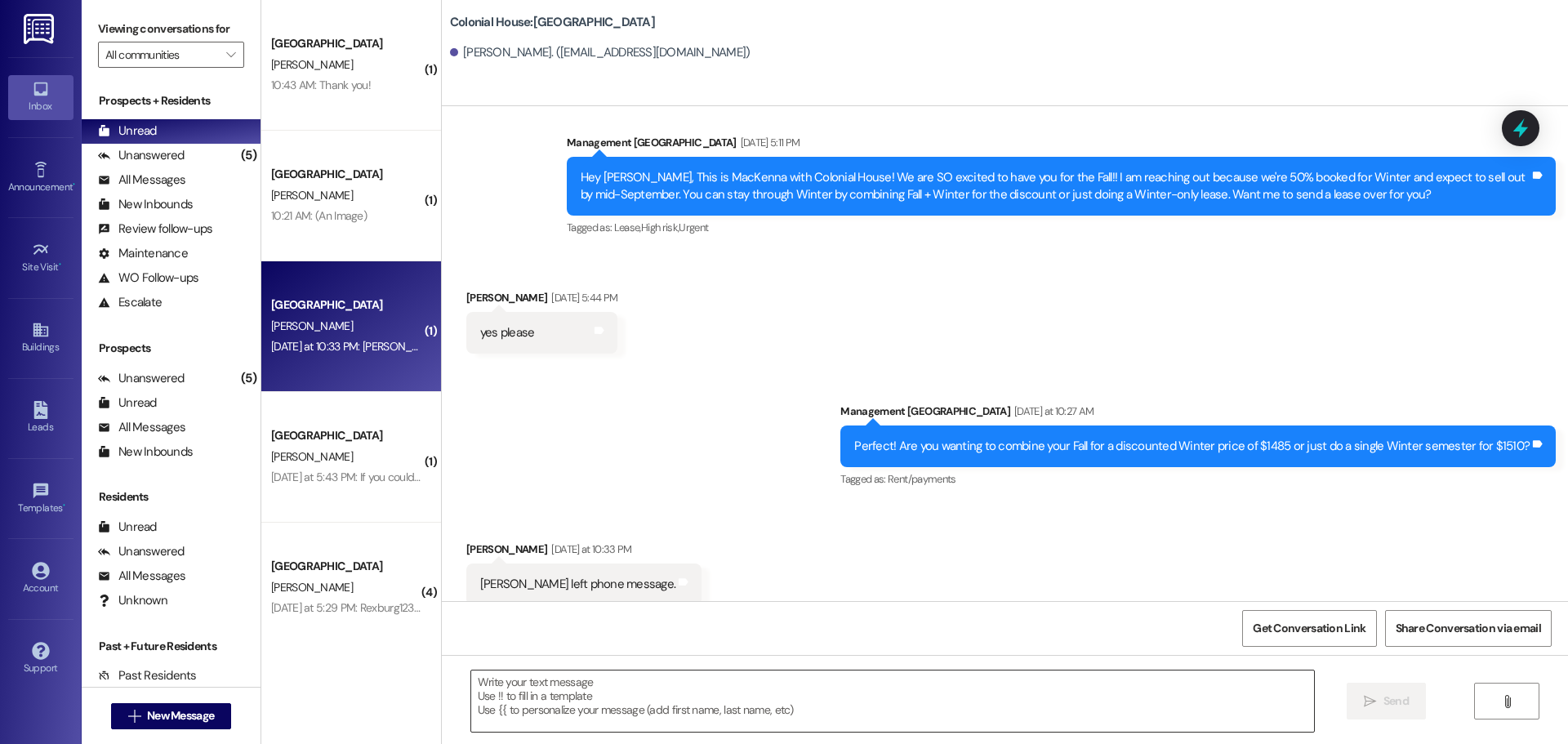
click at [484, 697] on textarea at bounding box center [893, 701] width 843 height 61
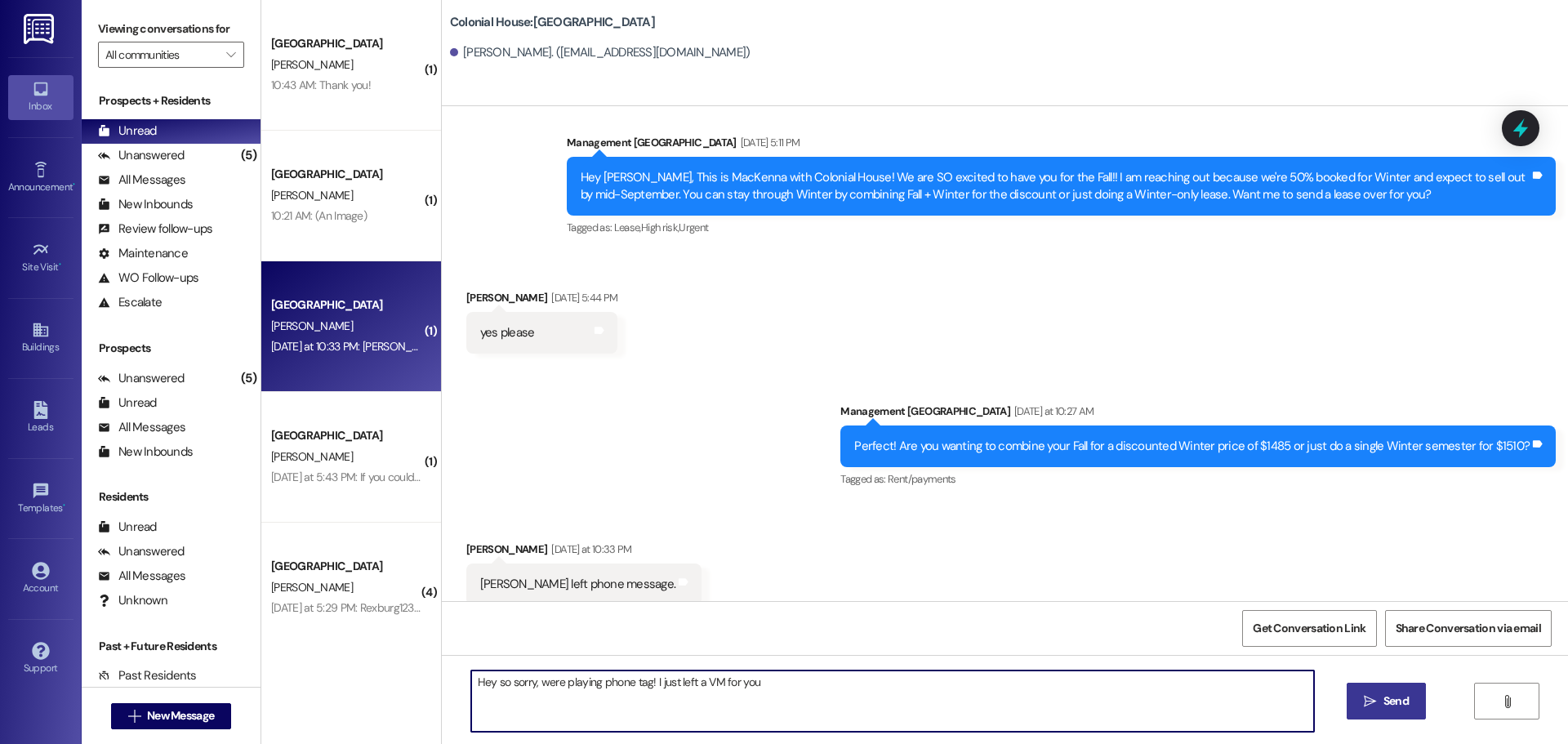
type textarea "Hey so sorry, were playing phone tag! I just left a VM for you!"
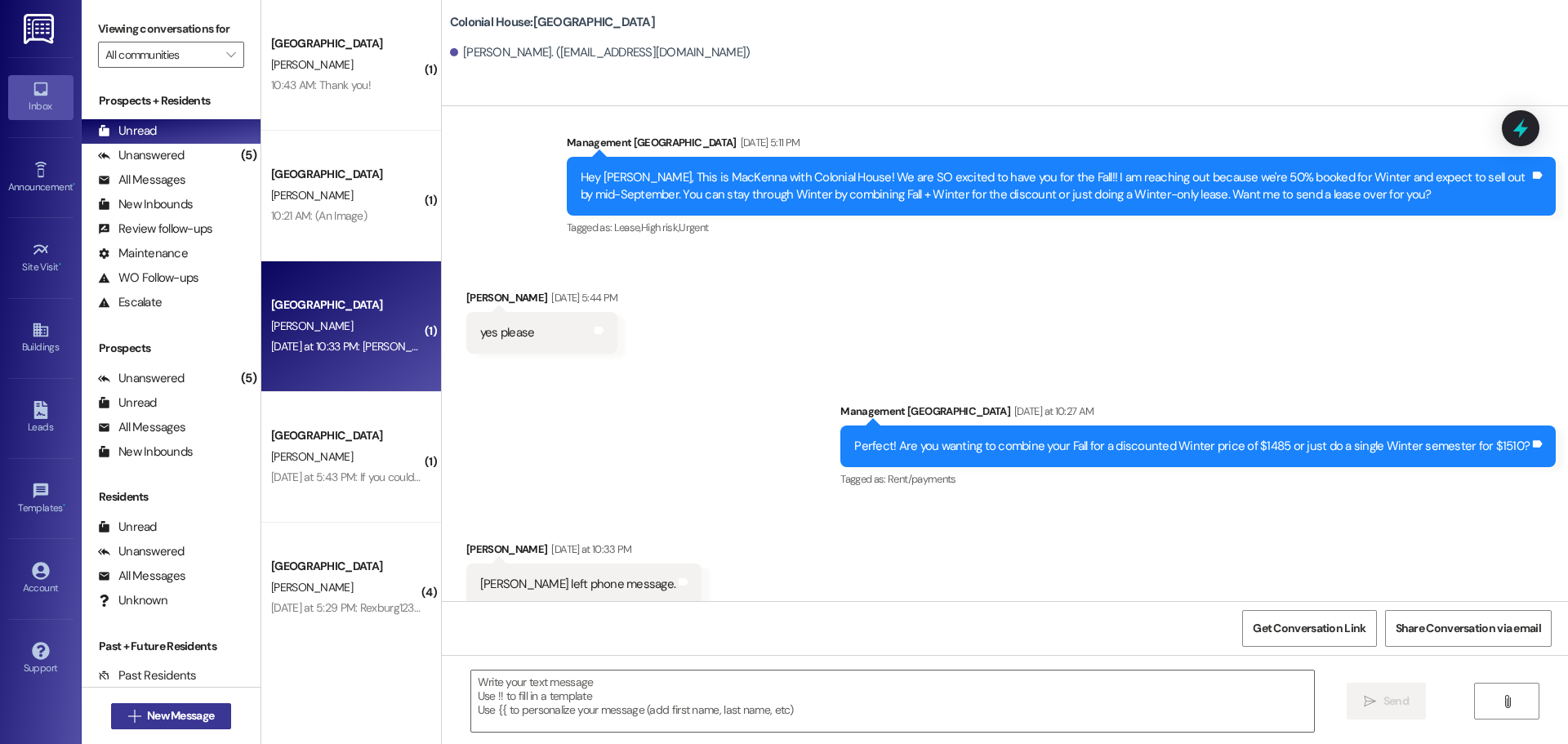
click at [198, 713] on span "New Message" at bounding box center [181, 715] width 67 height 17
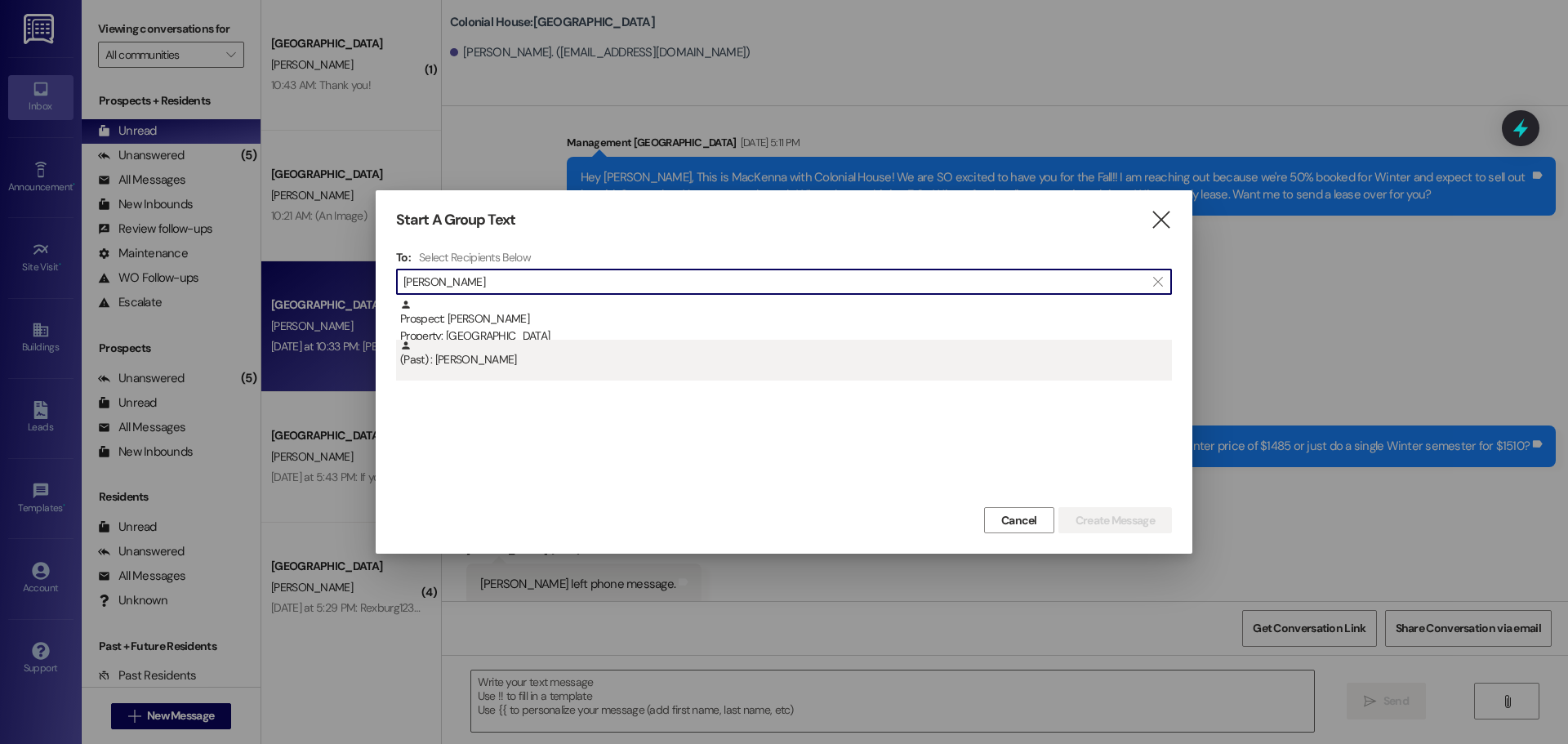
type input "tyler brow"
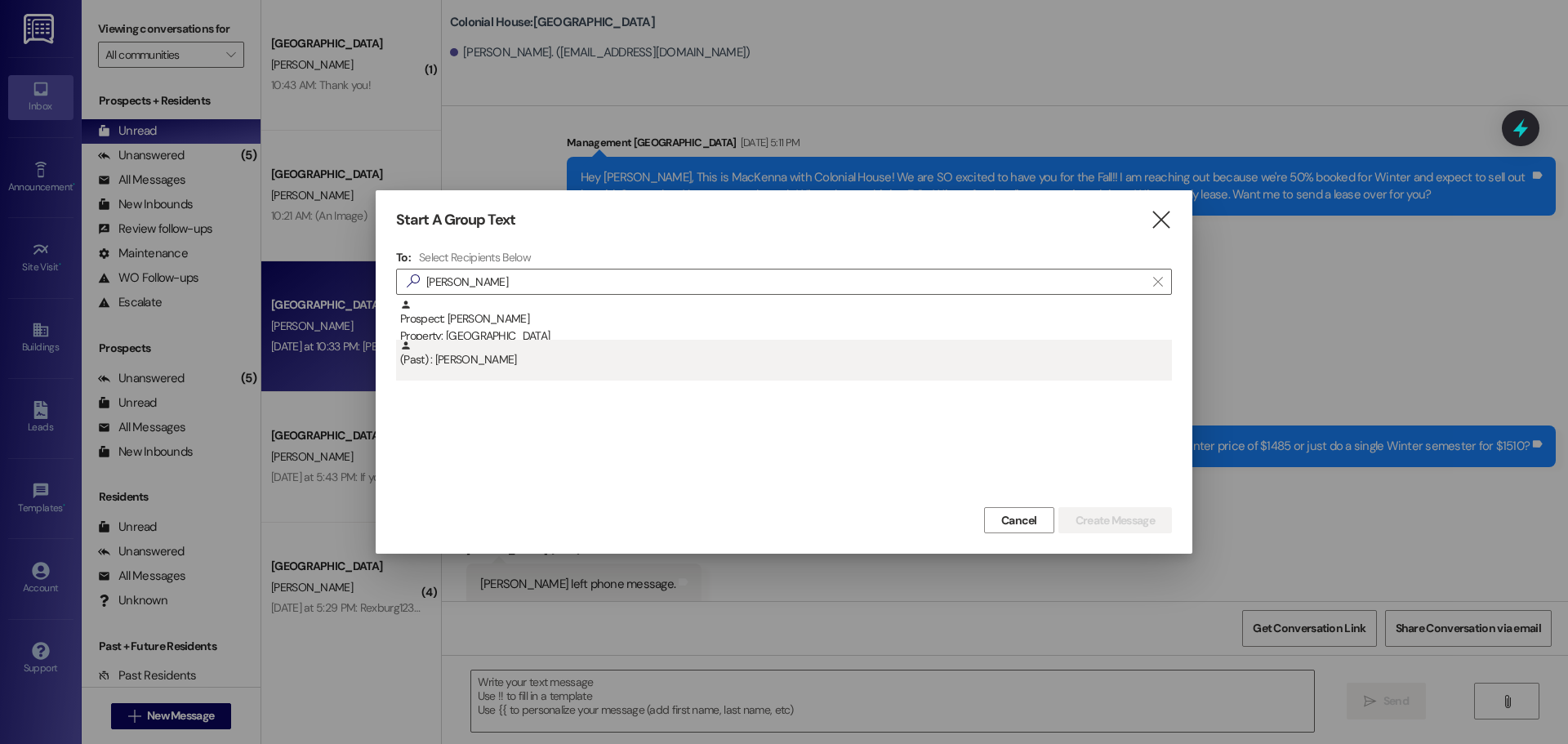
click at [686, 342] on div "(Past) : Tyler Brown" at bounding box center [786, 354] width 772 height 29
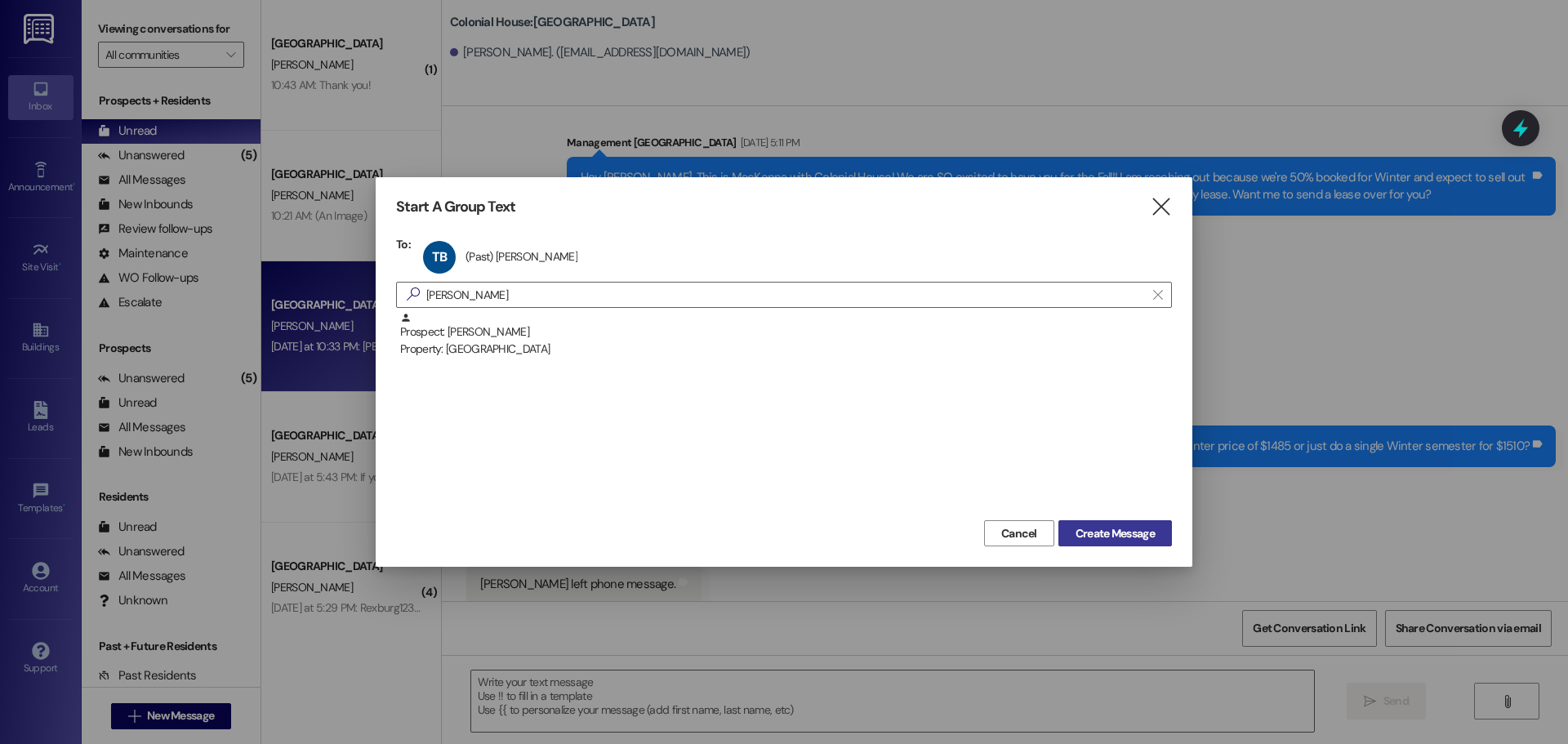
click at [1133, 538] on span "Create Message" at bounding box center [1115, 534] width 79 height 17
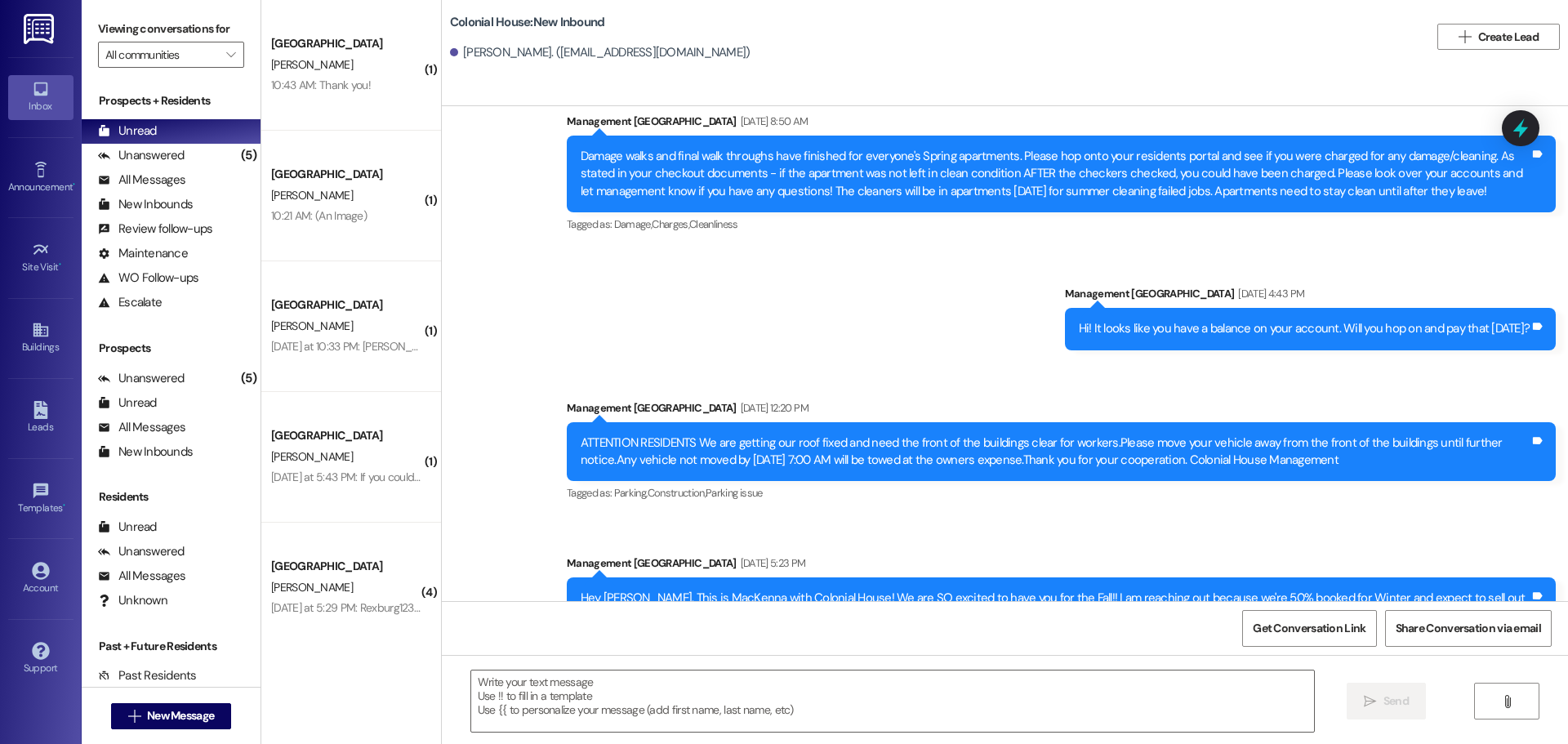
scroll to position [21420, 0]
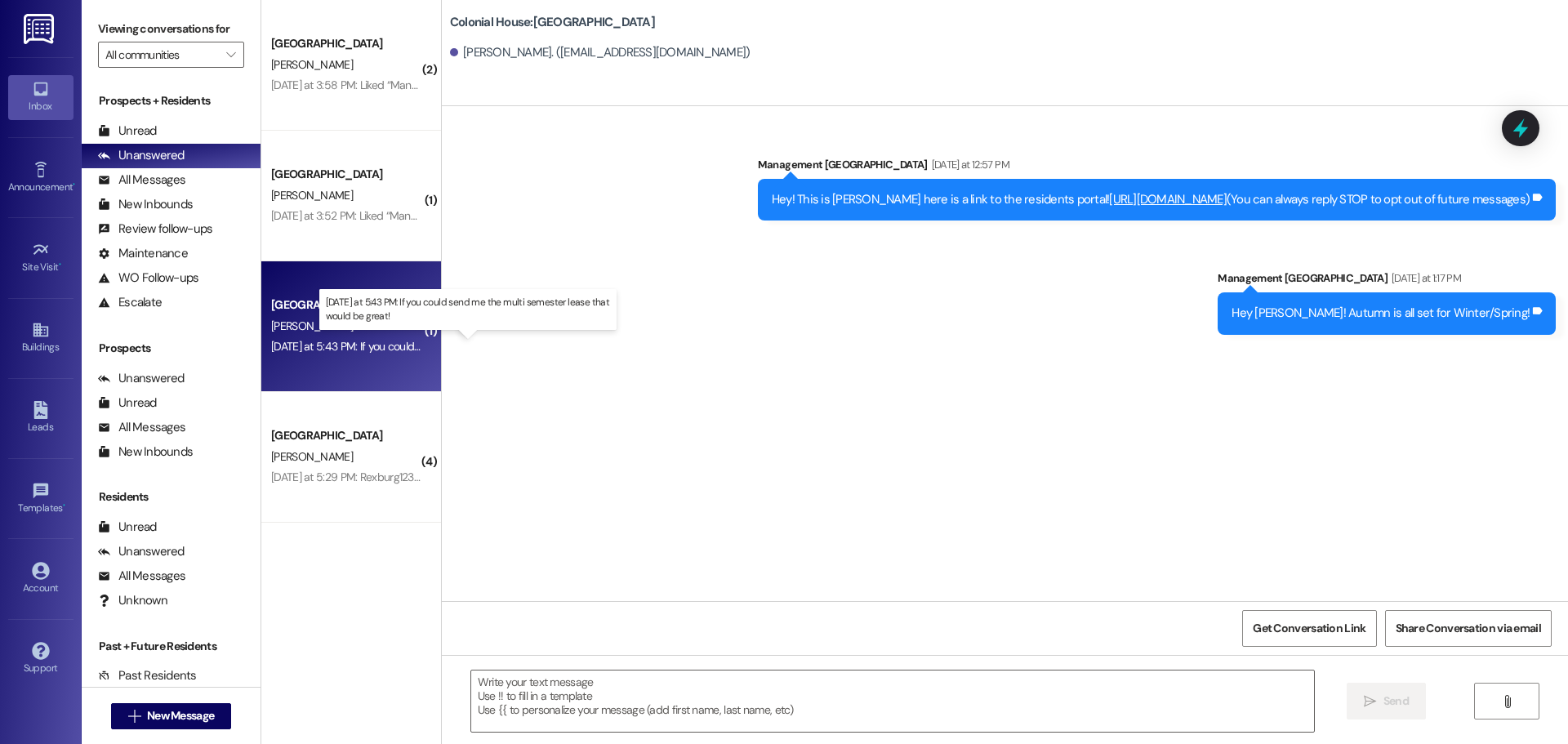
click at [340, 343] on div "Yesterday at 5:43 PM: If you could send me the multi semester lease that would …" at bounding box center [473, 346] width 405 height 15
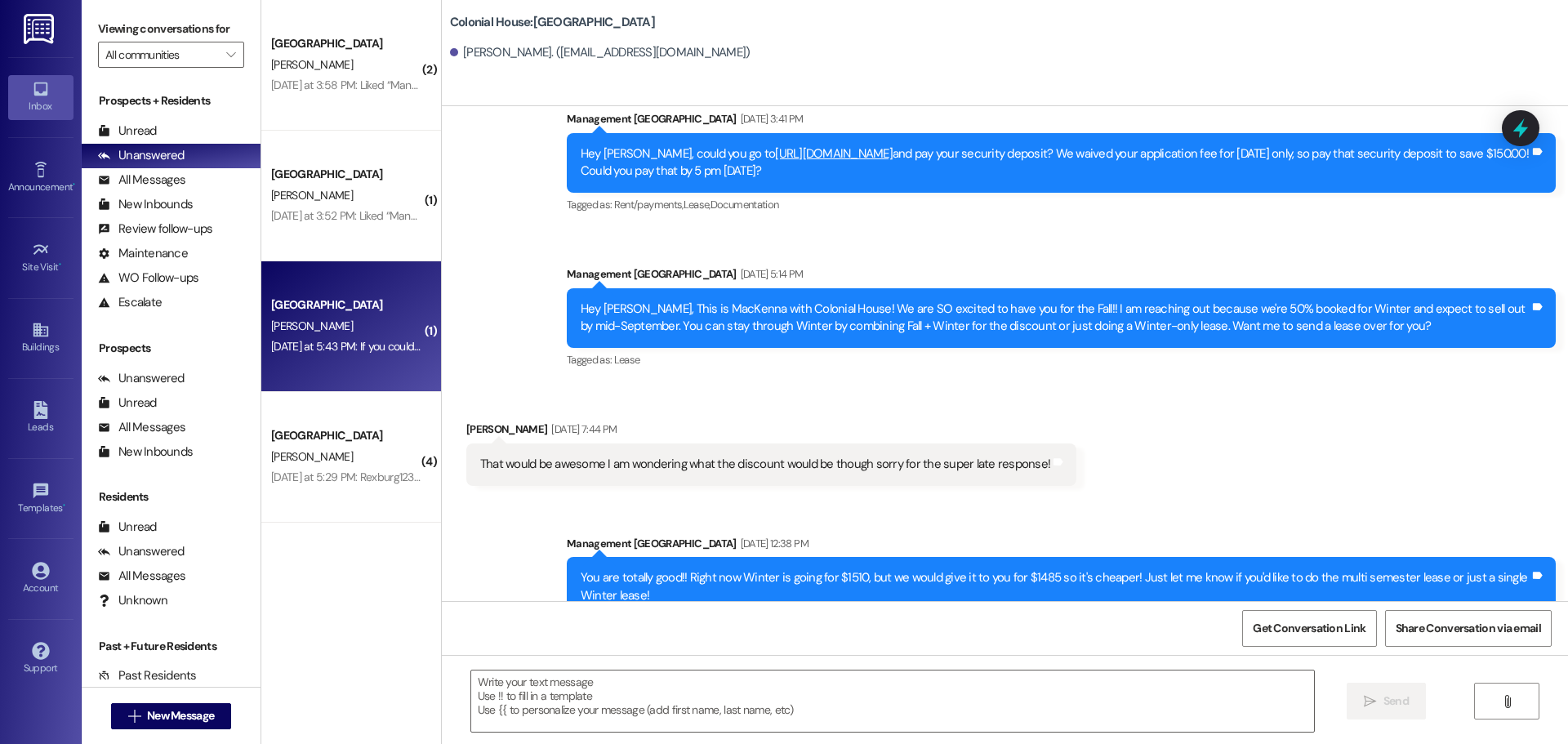
scroll to position [1023, 0]
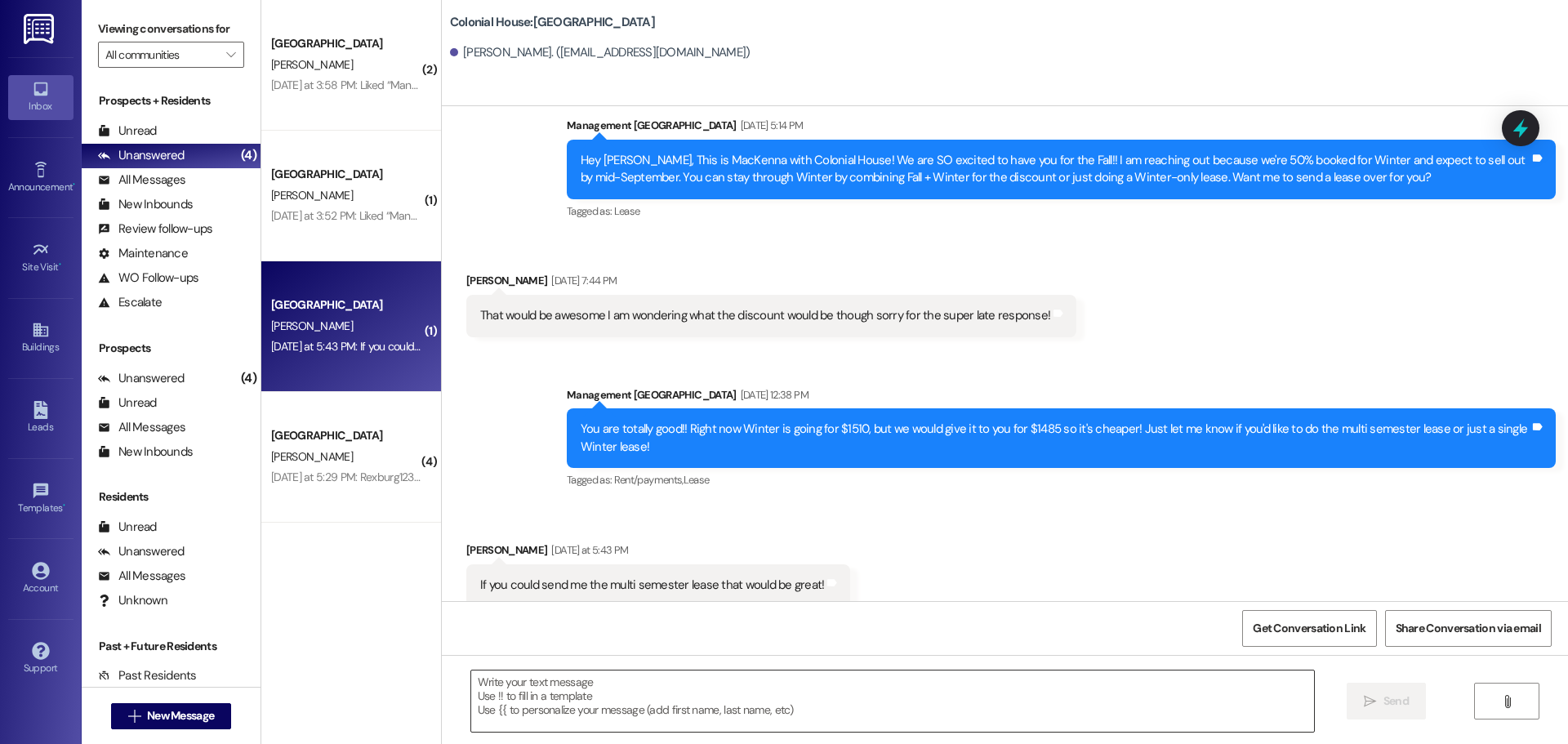
click at [594, 698] on textarea at bounding box center [893, 701] width 843 height 61
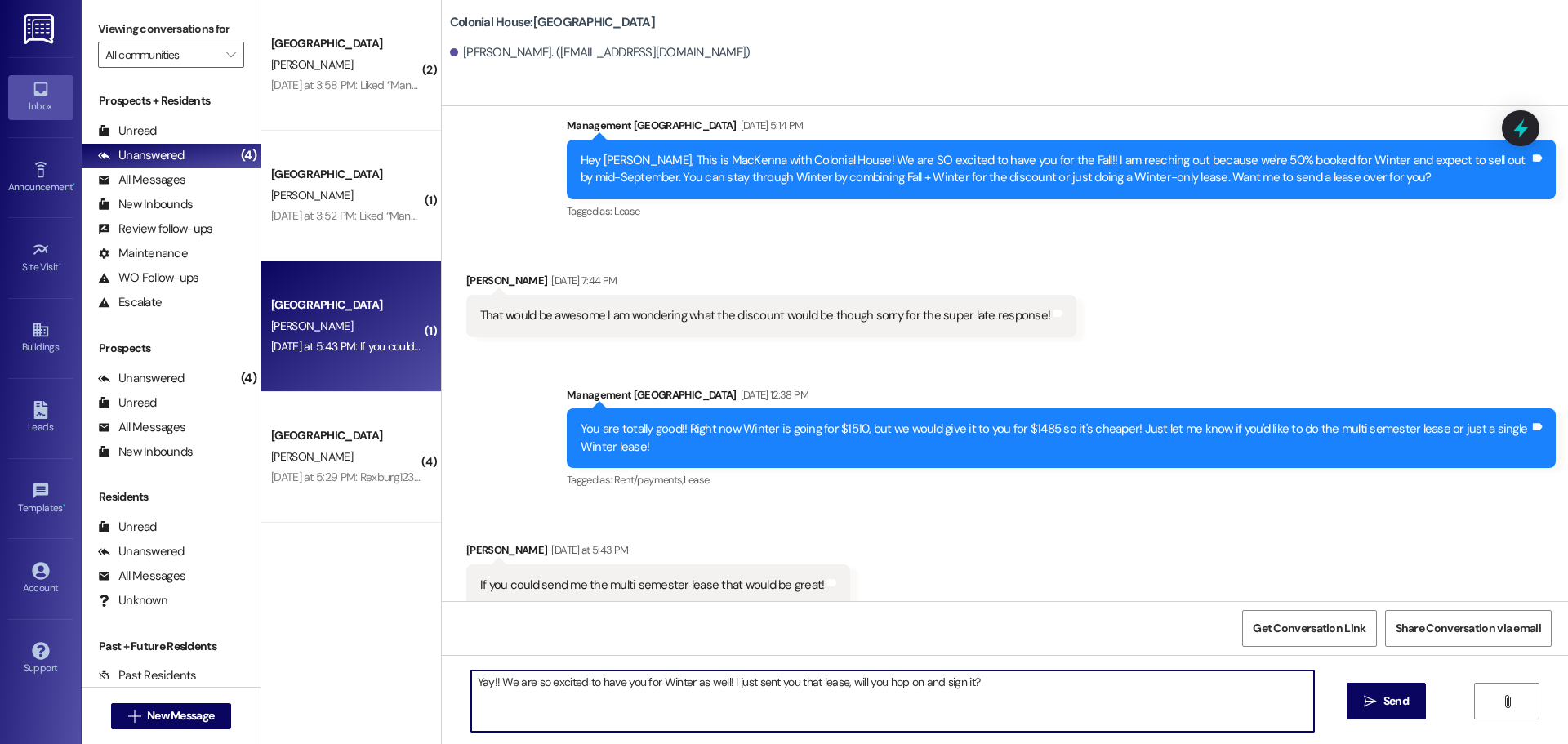
type textarea "Yay!! We are so excited to have you for Winter as well! I just sent you that le…"
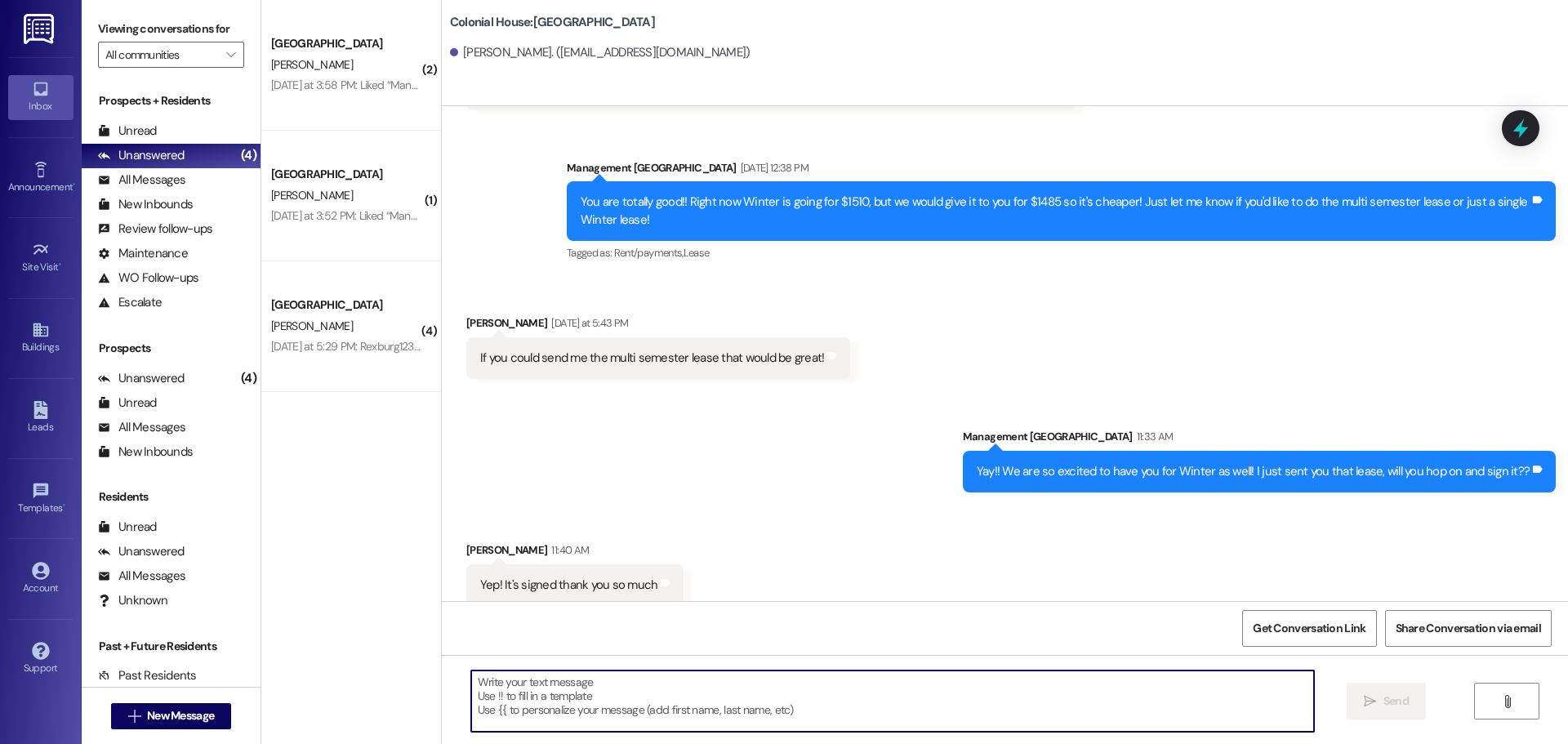
scroll to position [1251, 0]
click at [550, 698] on textarea at bounding box center [893, 701] width 843 height 61
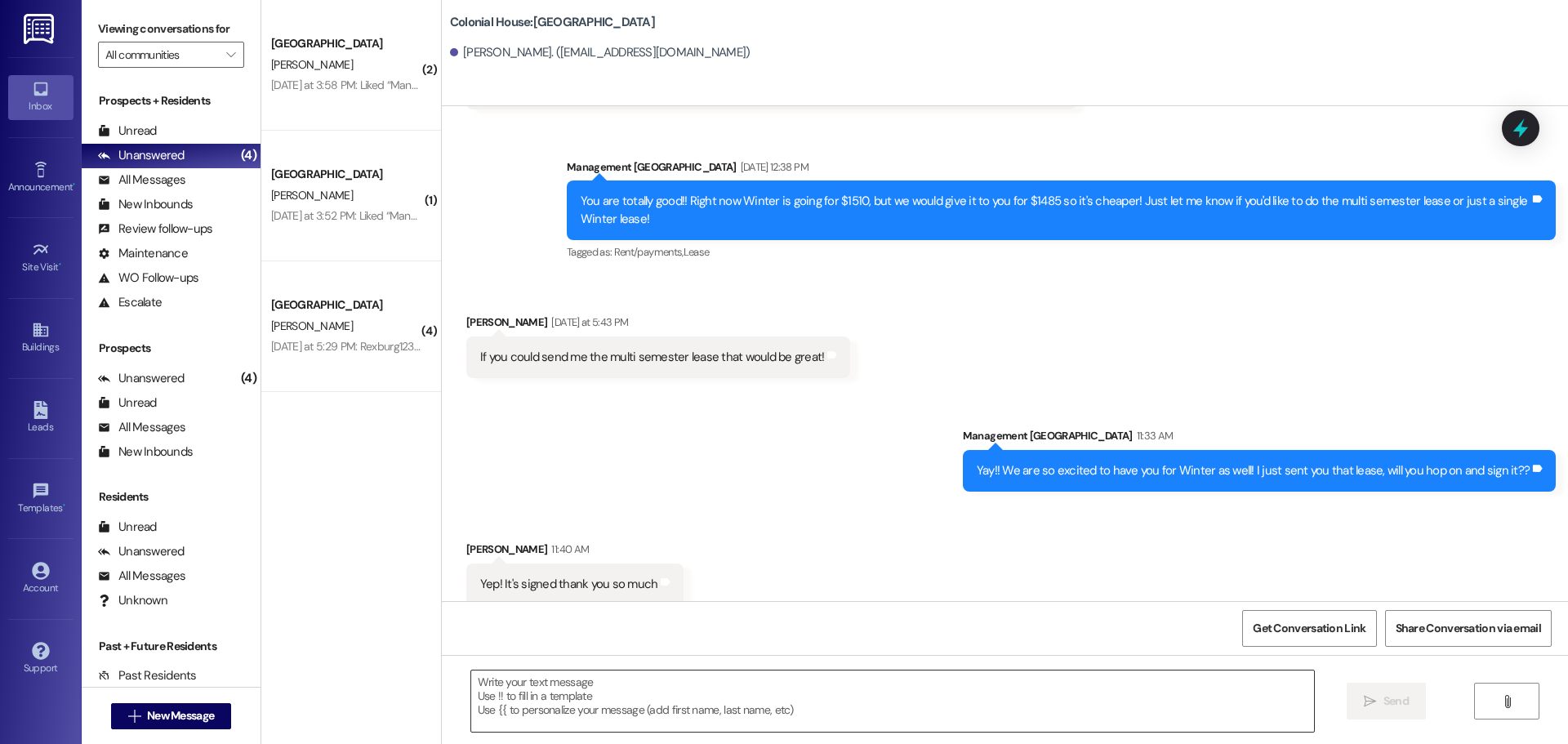
click at [656, 679] on textarea at bounding box center [893, 701] width 843 height 61
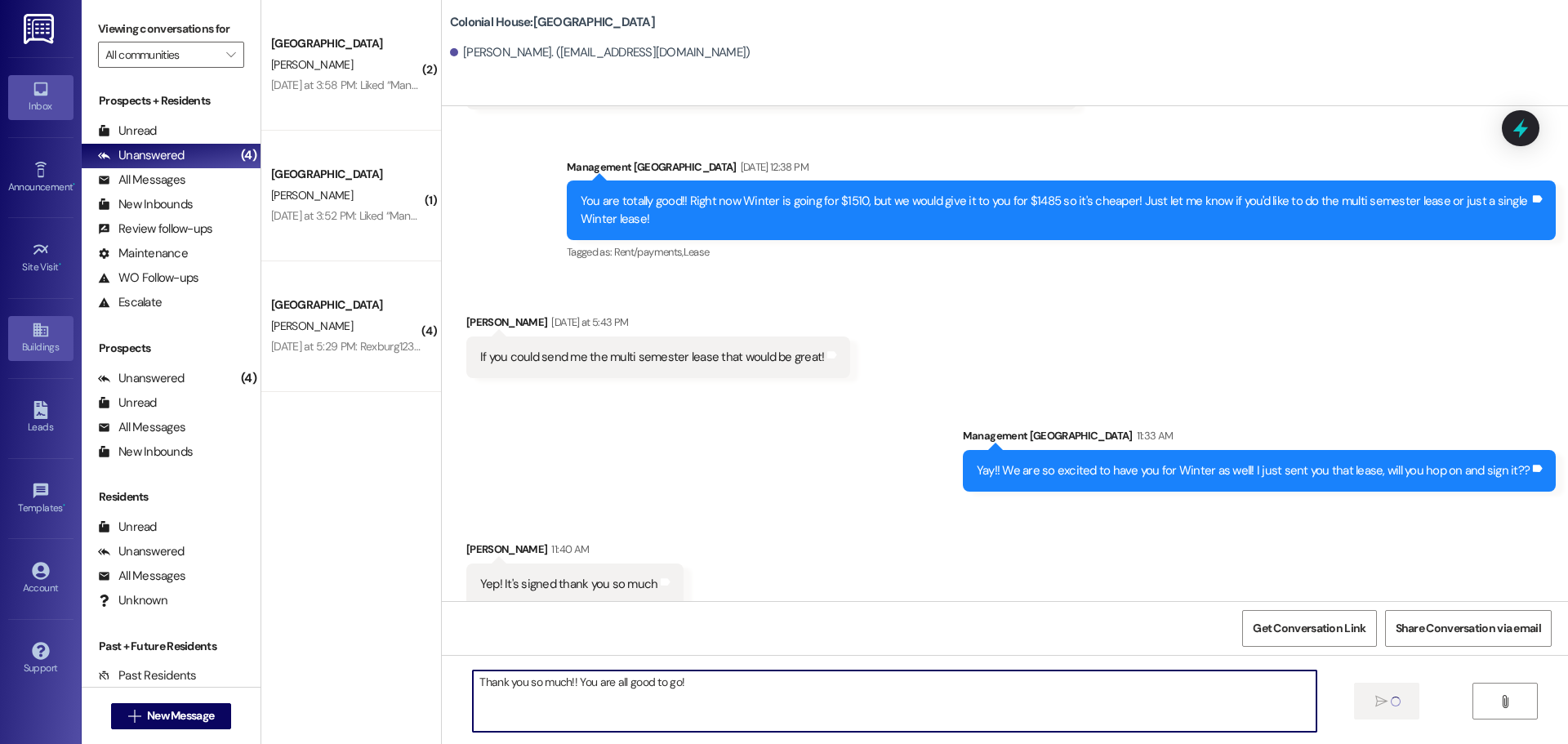
type textarea "Thank you so much!! You are all good to go!"
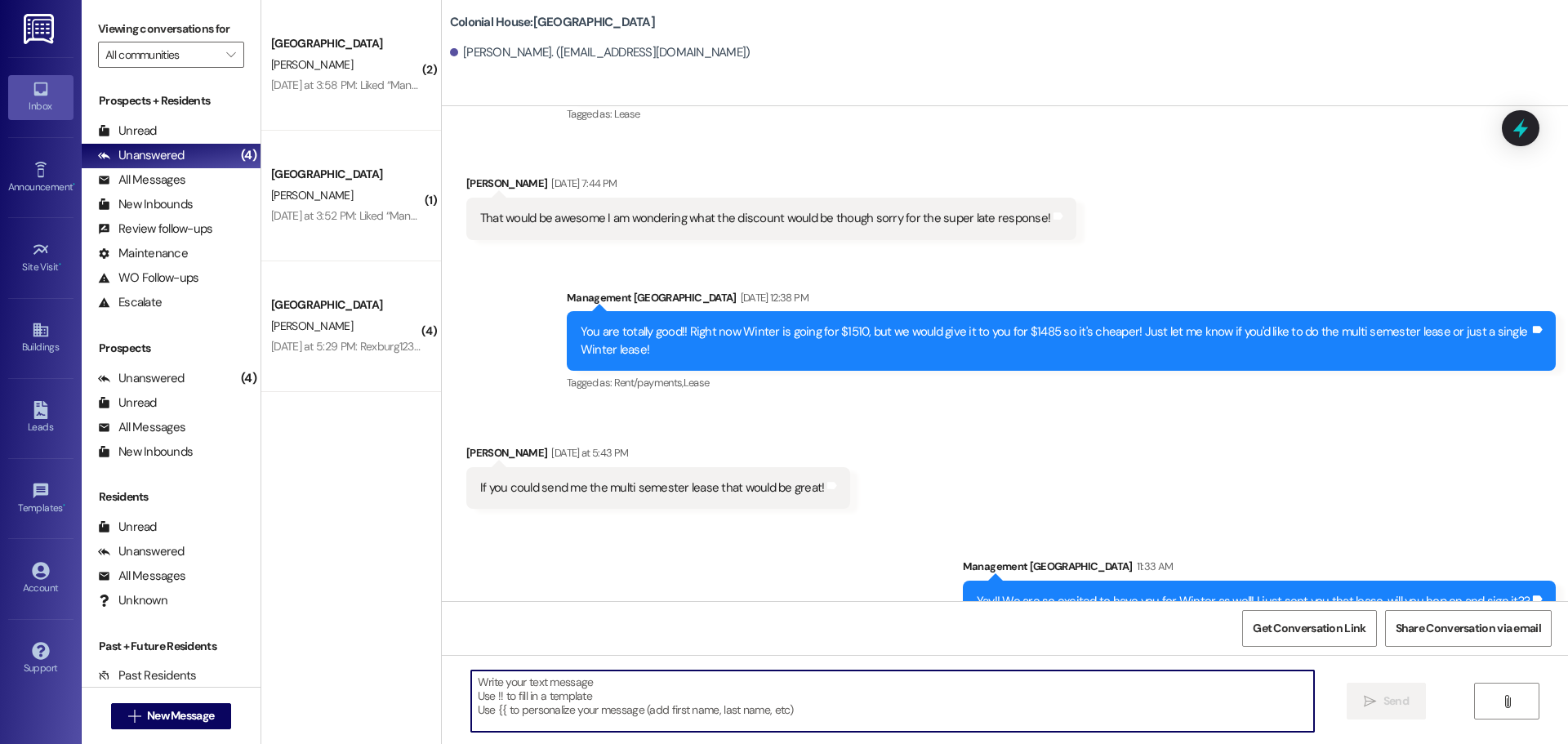
scroll to position [876, 0]
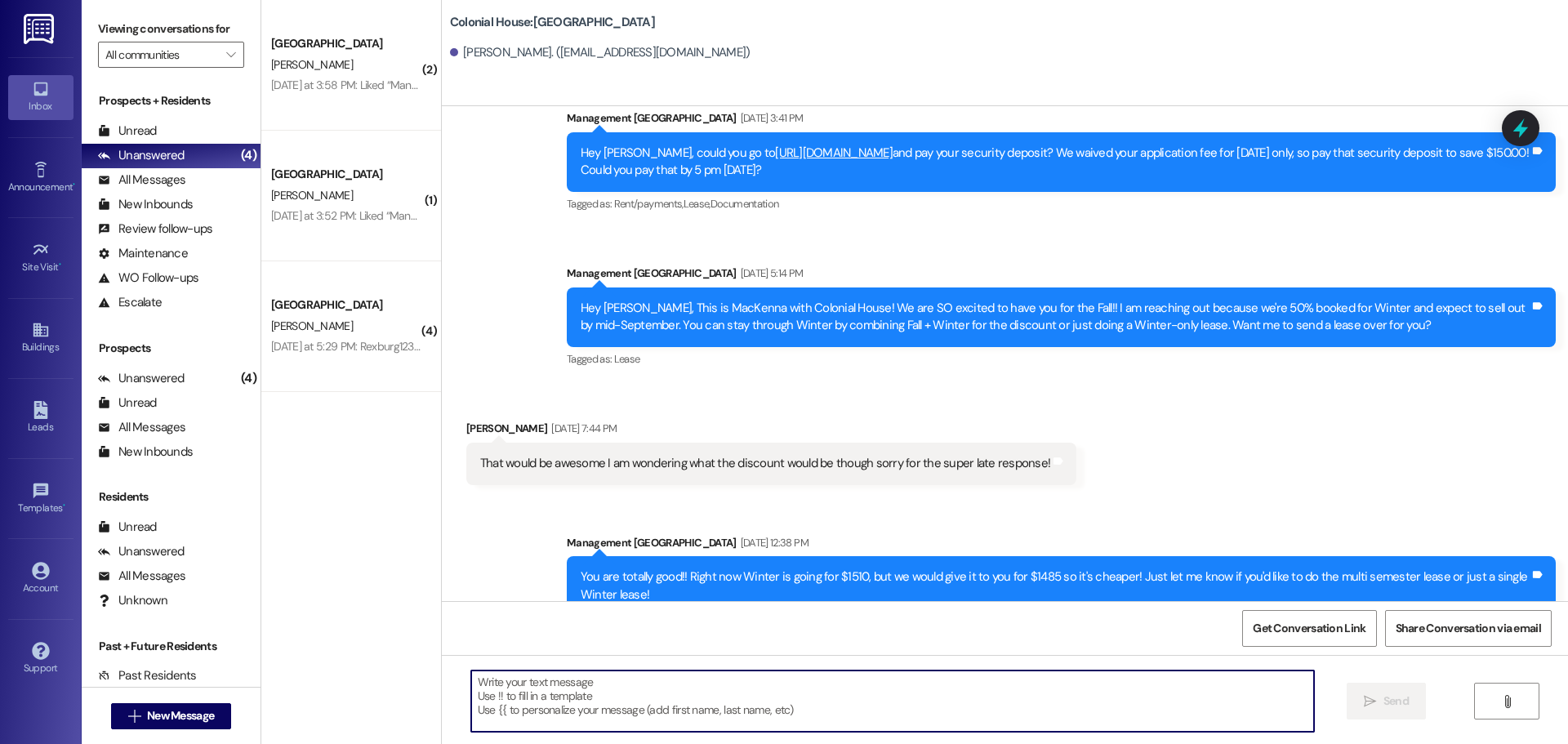
click at [713, 307] on div "Hey Kenlee, This is MacKenna with Colonial House! We are SO excited to have you…" at bounding box center [1054, 317] width 948 height 35
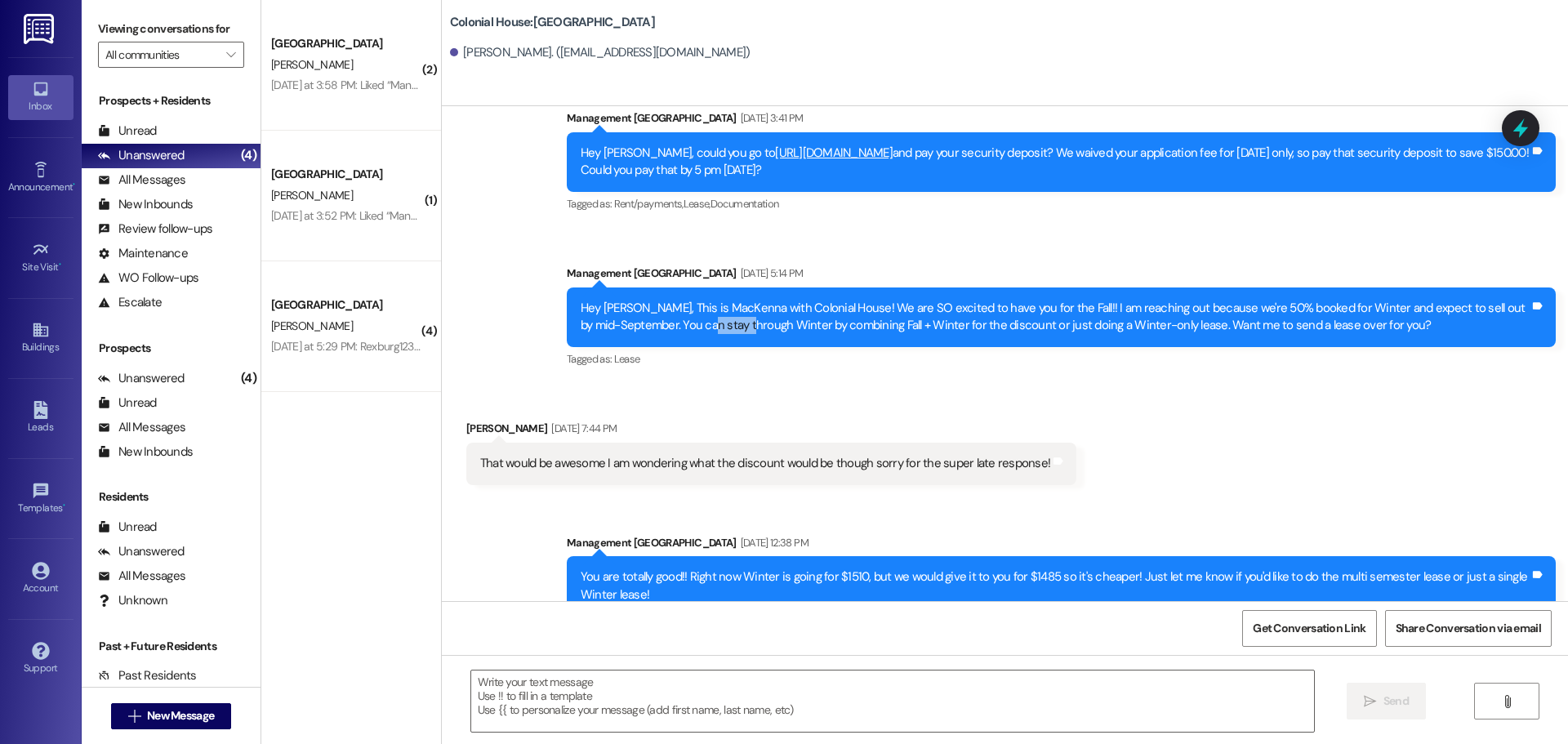
click at [713, 307] on div "Hey Kenlee, This is MacKenna with Colonial House! We are SO excited to have you…" at bounding box center [1054, 317] width 948 height 35
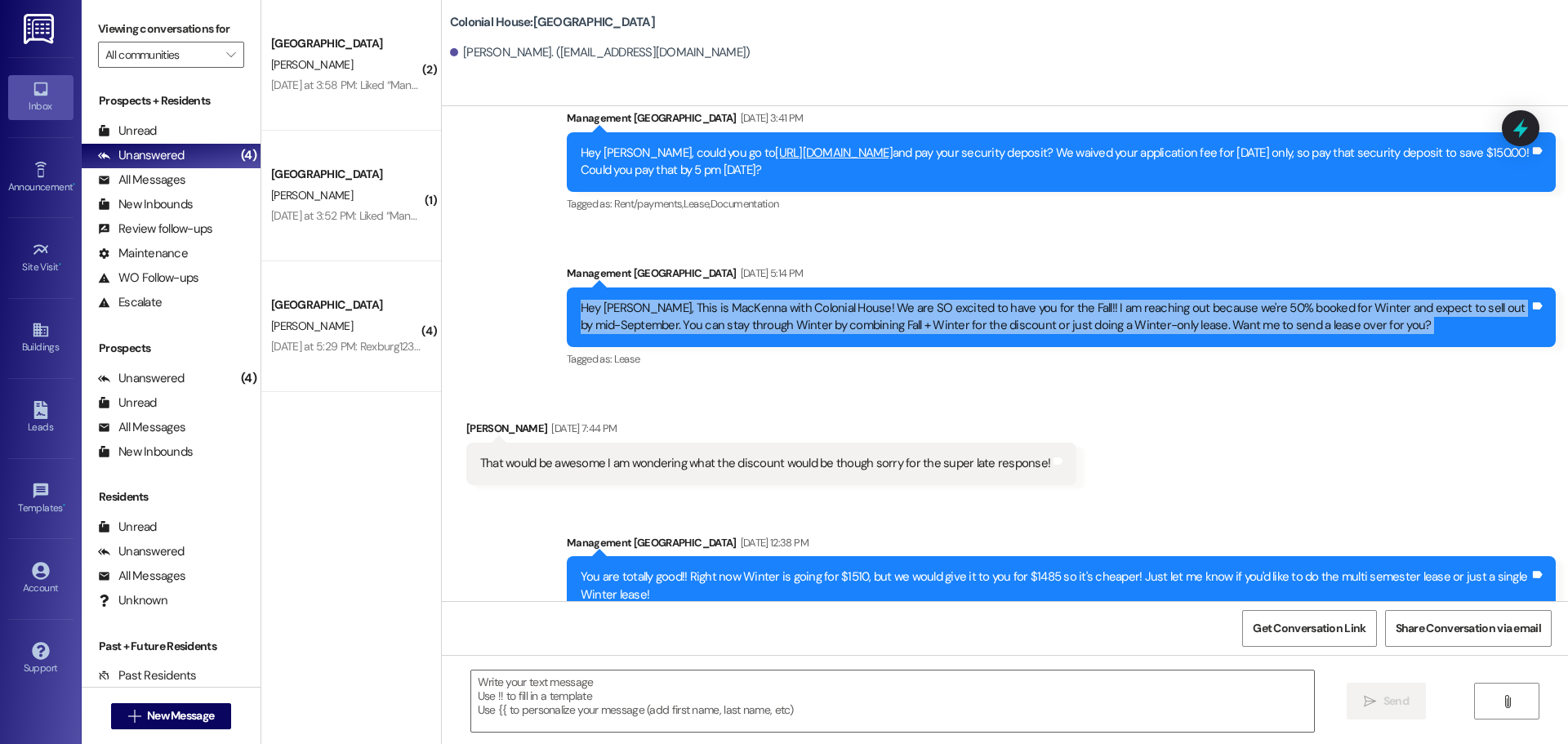
click at [713, 307] on div "Hey Kenlee, This is MacKenna with Colonial House! We are SO excited to have you…" at bounding box center [1054, 317] width 948 height 35
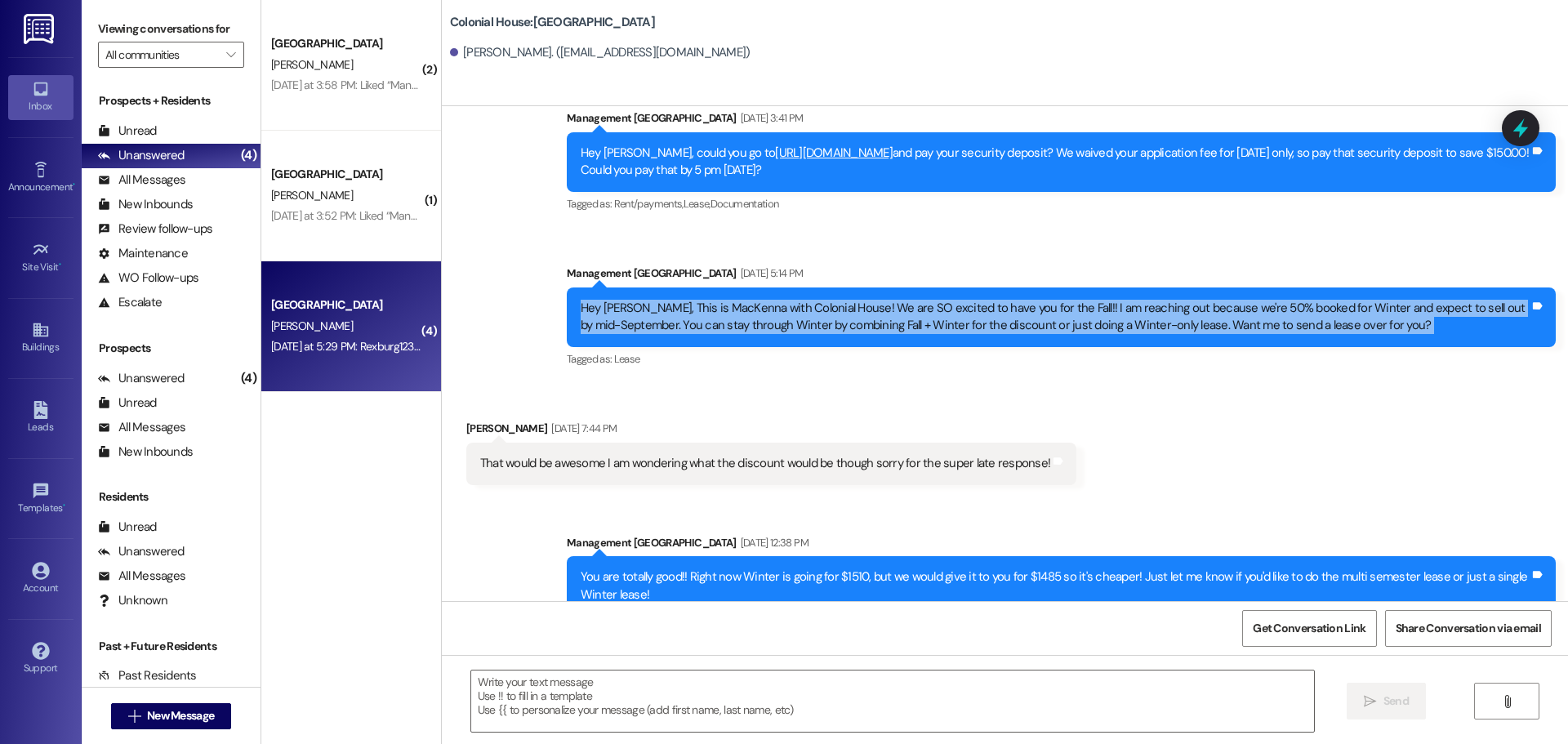
copy div "Hey Kenlee, This is MacKenna with Colonial House! We are SO excited to have you…"
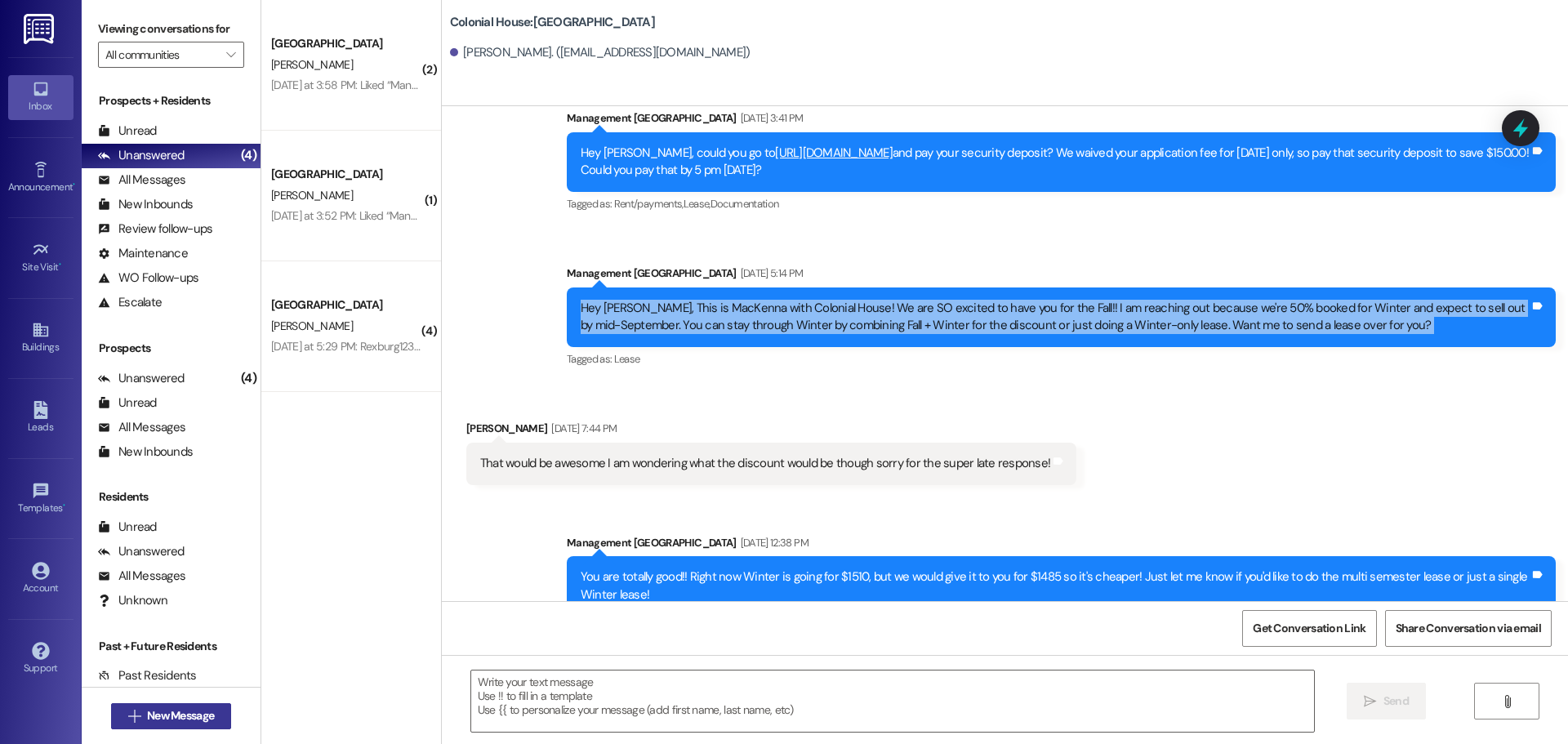
click at [175, 723] on span "New Message" at bounding box center [181, 715] width 67 height 17
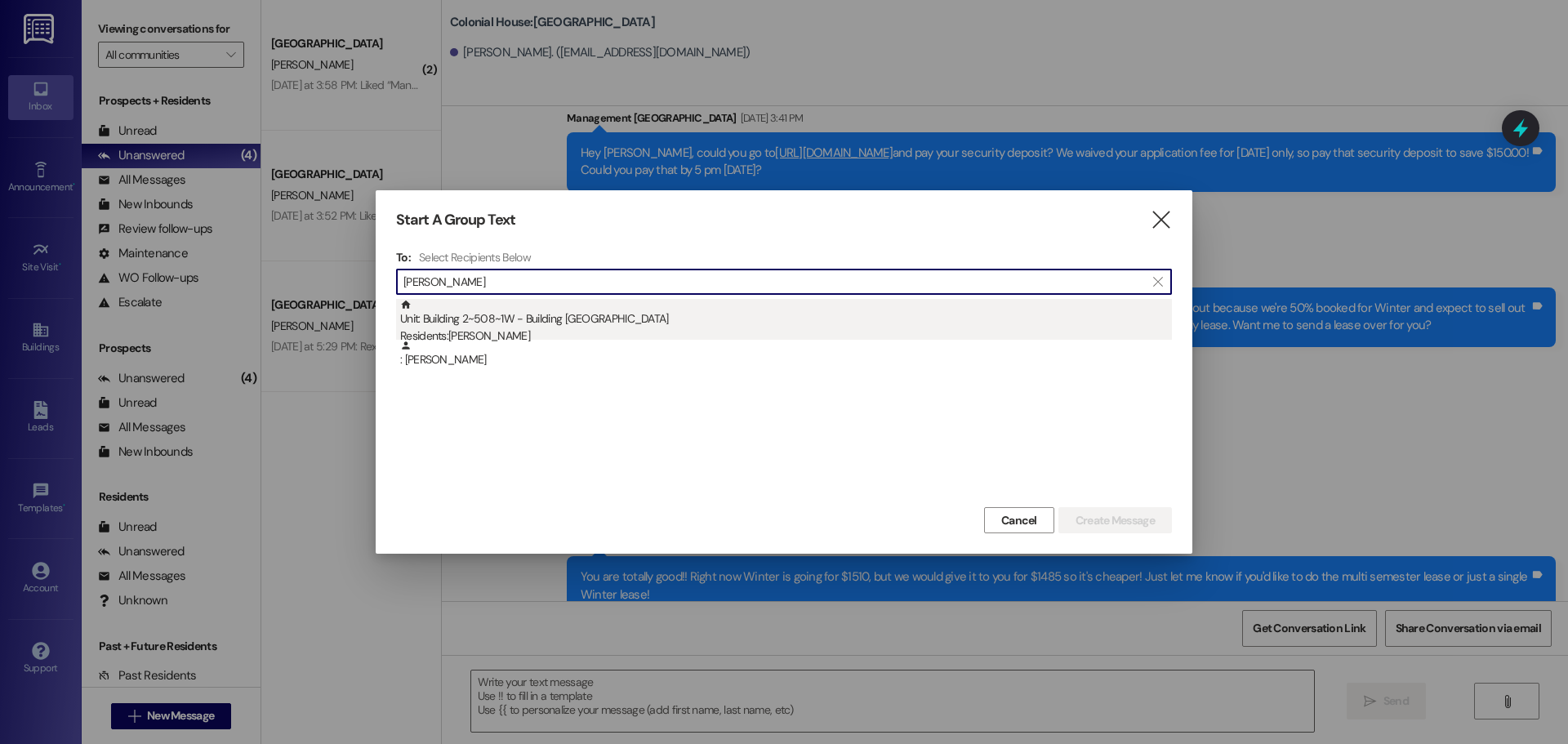
type input "Dane"
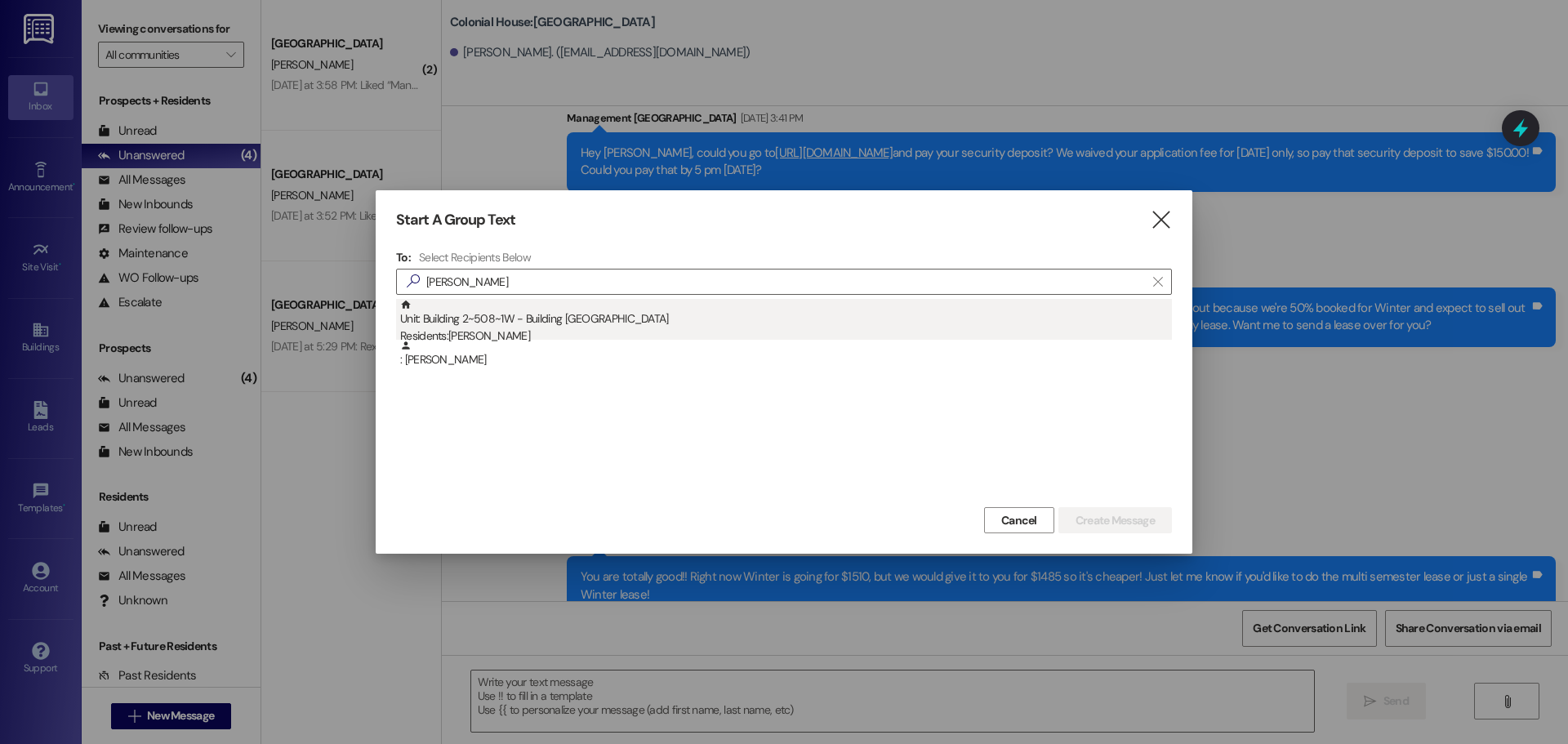
click at [681, 327] on div "Unit: Building 2~508~1W - Building 2 Colonial House Residents: Dane Hansen" at bounding box center [786, 322] width 772 height 47
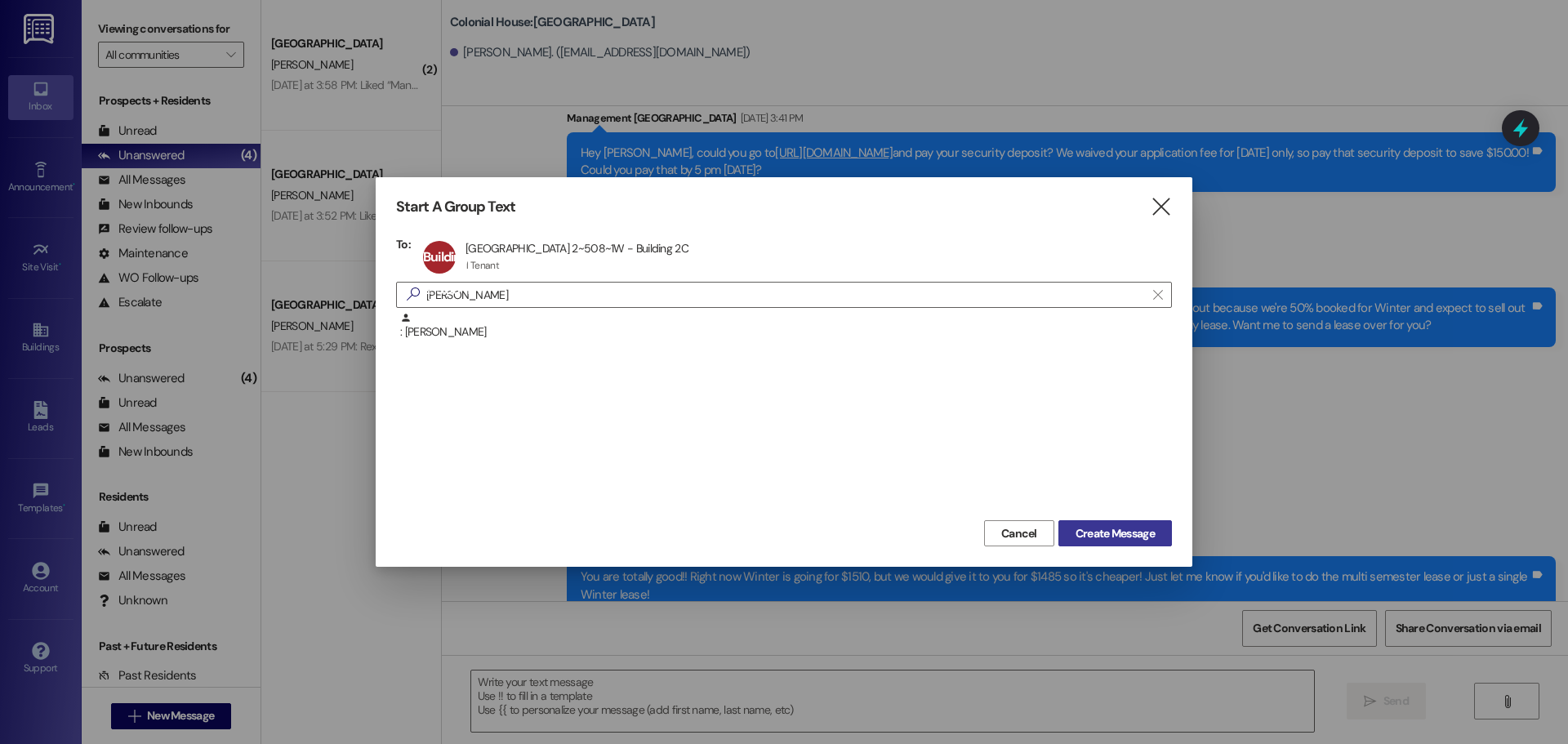
click at [1110, 534] on span "Create Message" at bounding box center [1115, 534] width 79 height 17
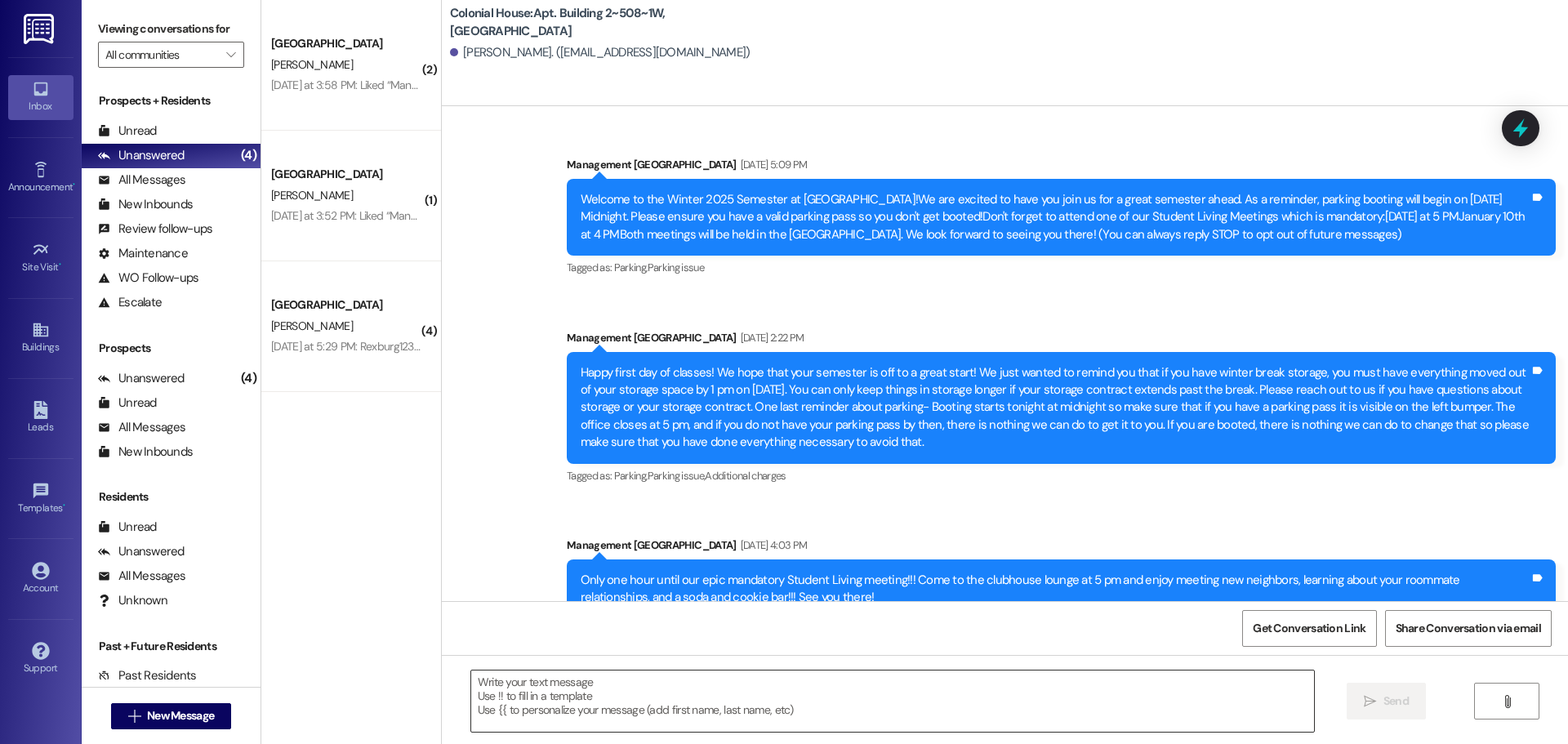
scroll to position [18839, 0]
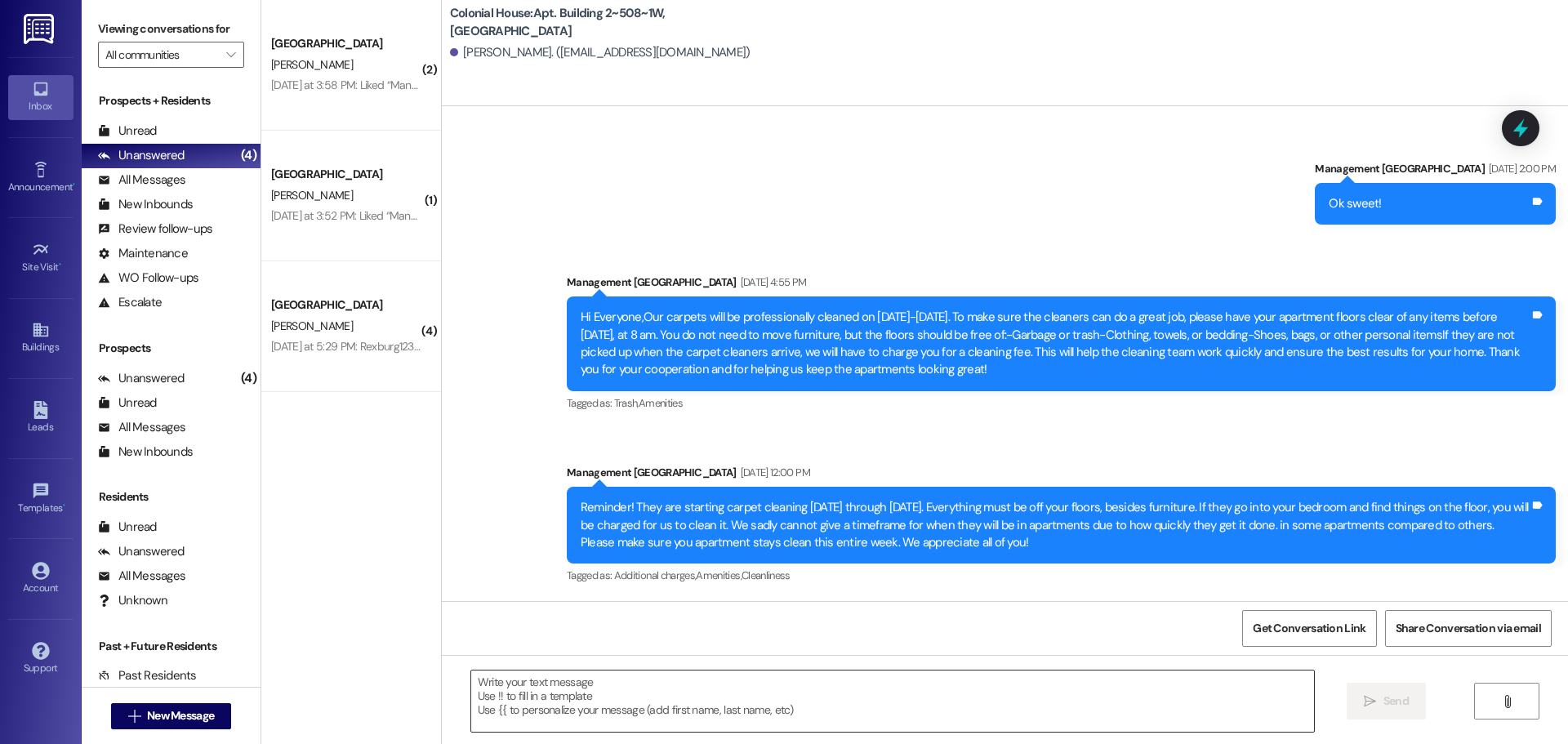
click at [593, 688] on textarea at bounding box center [893, 701] width 843 height 61
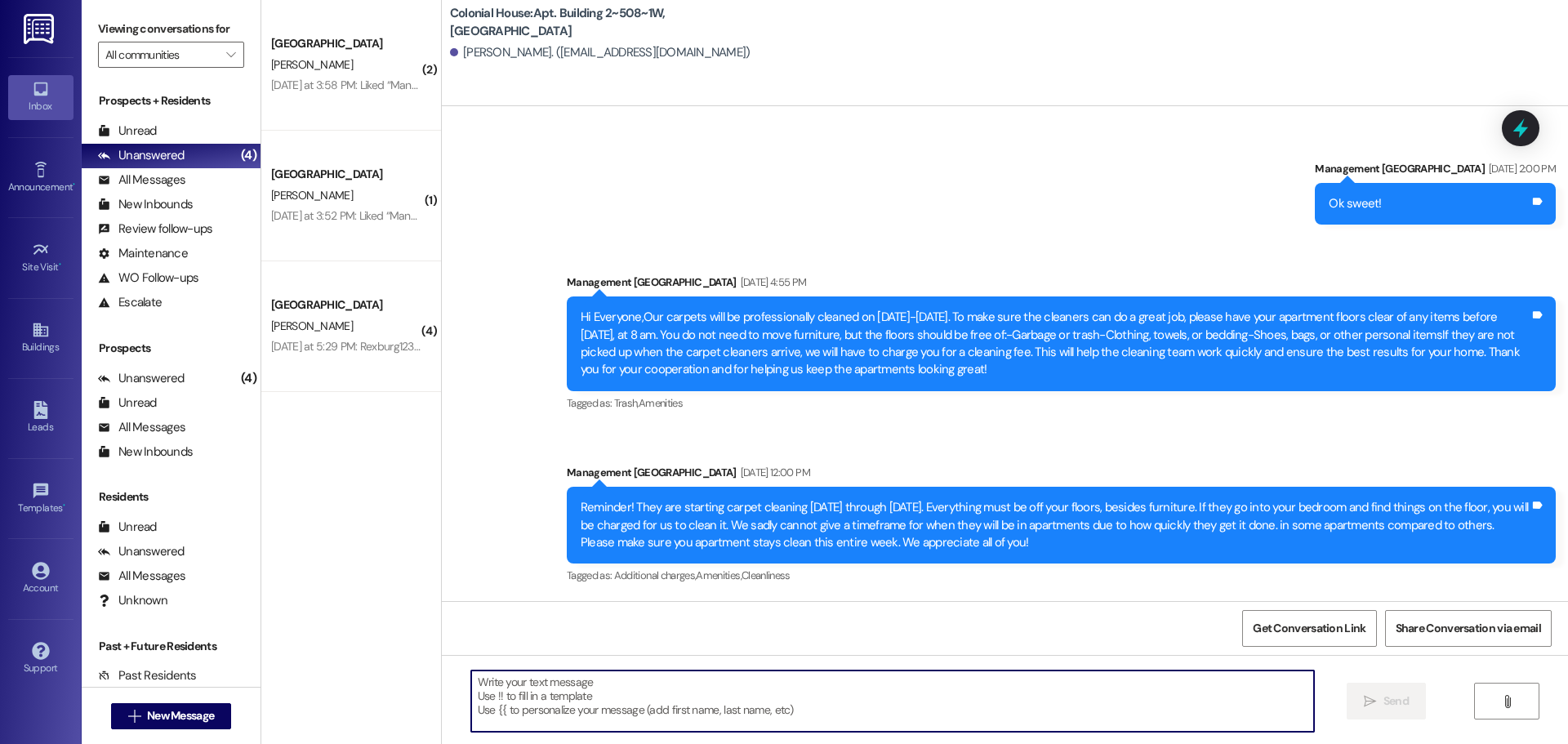
paste textarea "Hey Kenlee, This is MacKenna with Colonial House! We are SO excited to have you…"
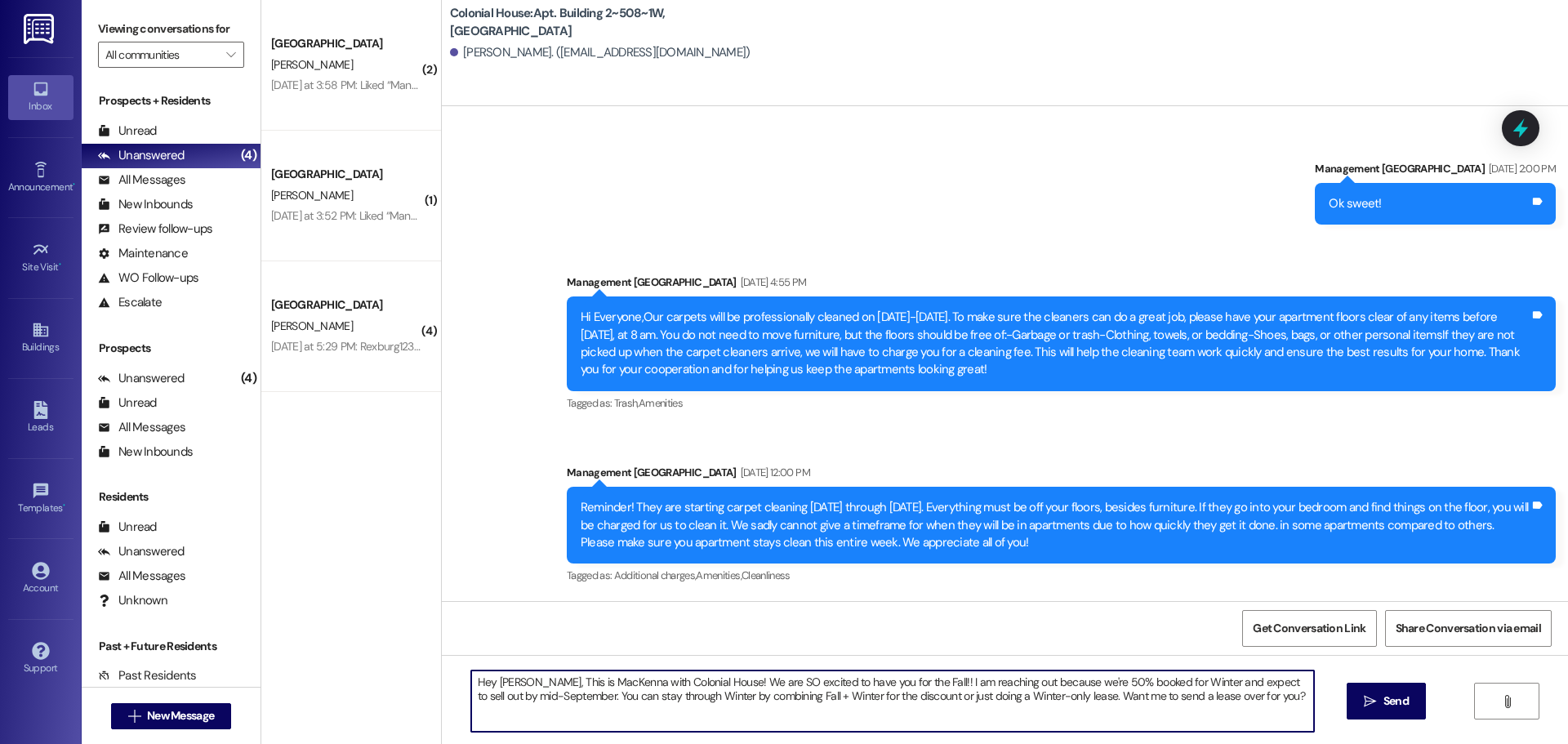
click at [502, 681] on textarea "Hey Kenlee, This is MacKenna with Colonial House! We are SO excited to have you…" at bounding box center [893, 701] width 843 height 61
type textarea "Hey Dane, This is MacKenna with Colonial House! We are SO excited to have you f…"
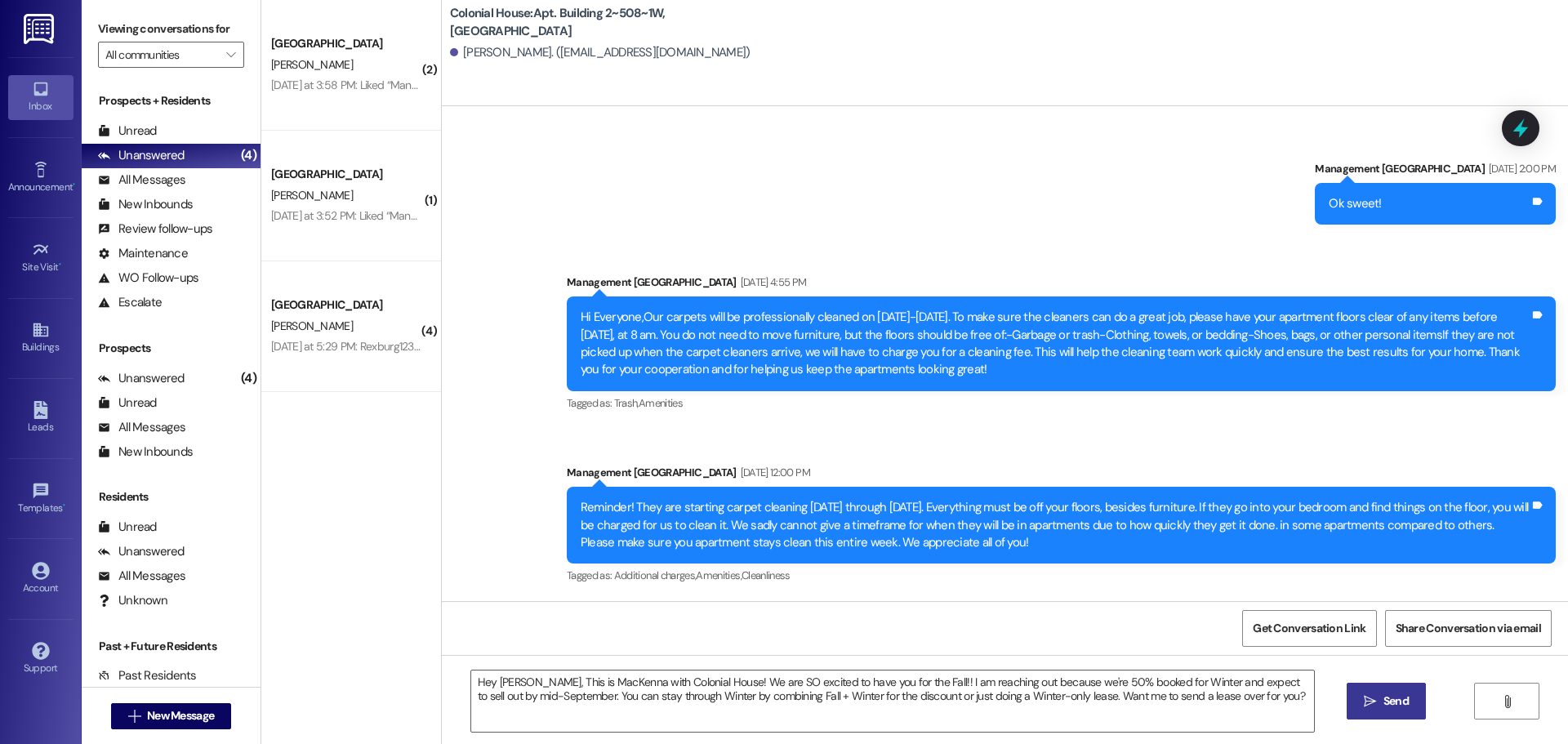
click at [1399, 692] on button " Send" at bounding box center [1386, 701] width 79 height 37
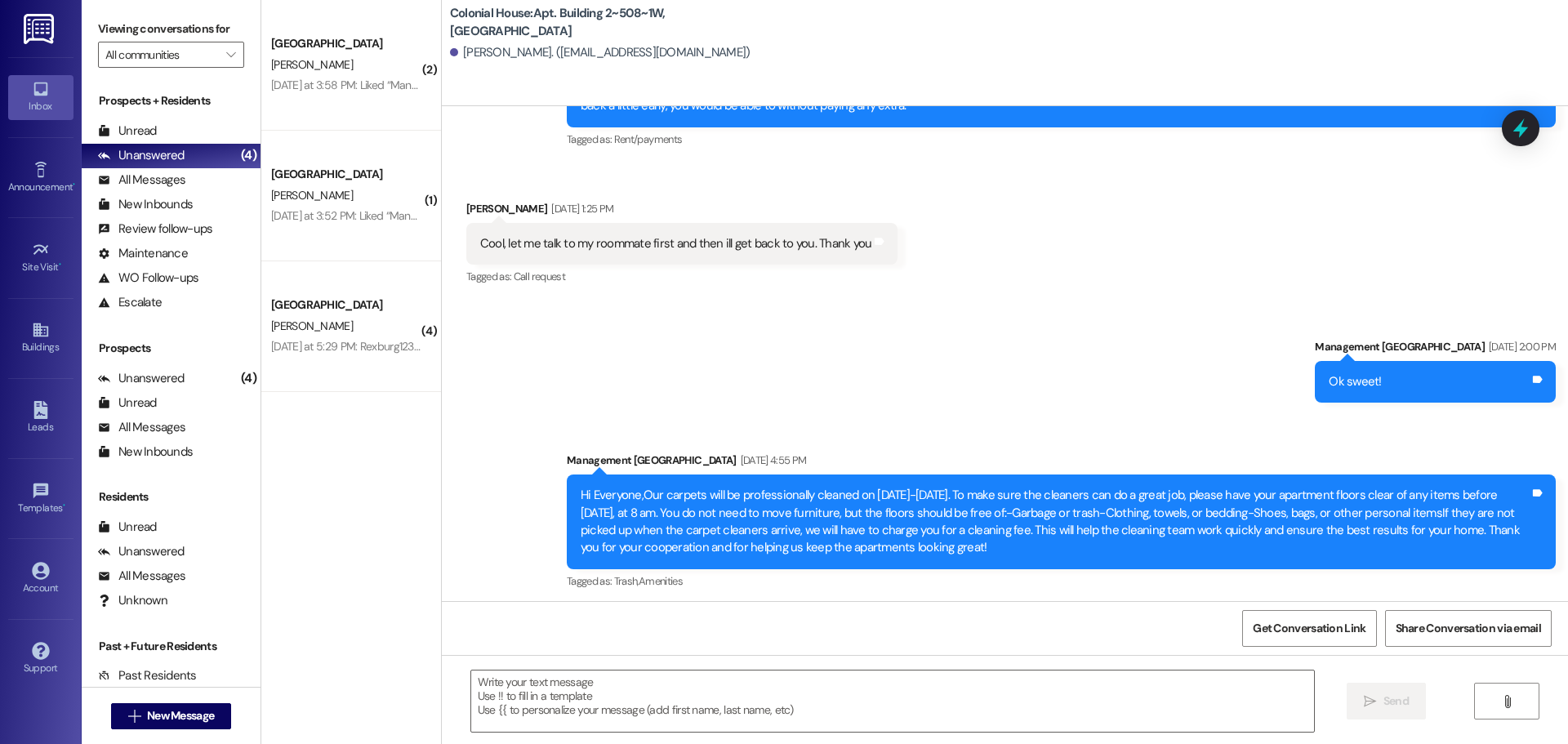
scroll to position [18970, 0]
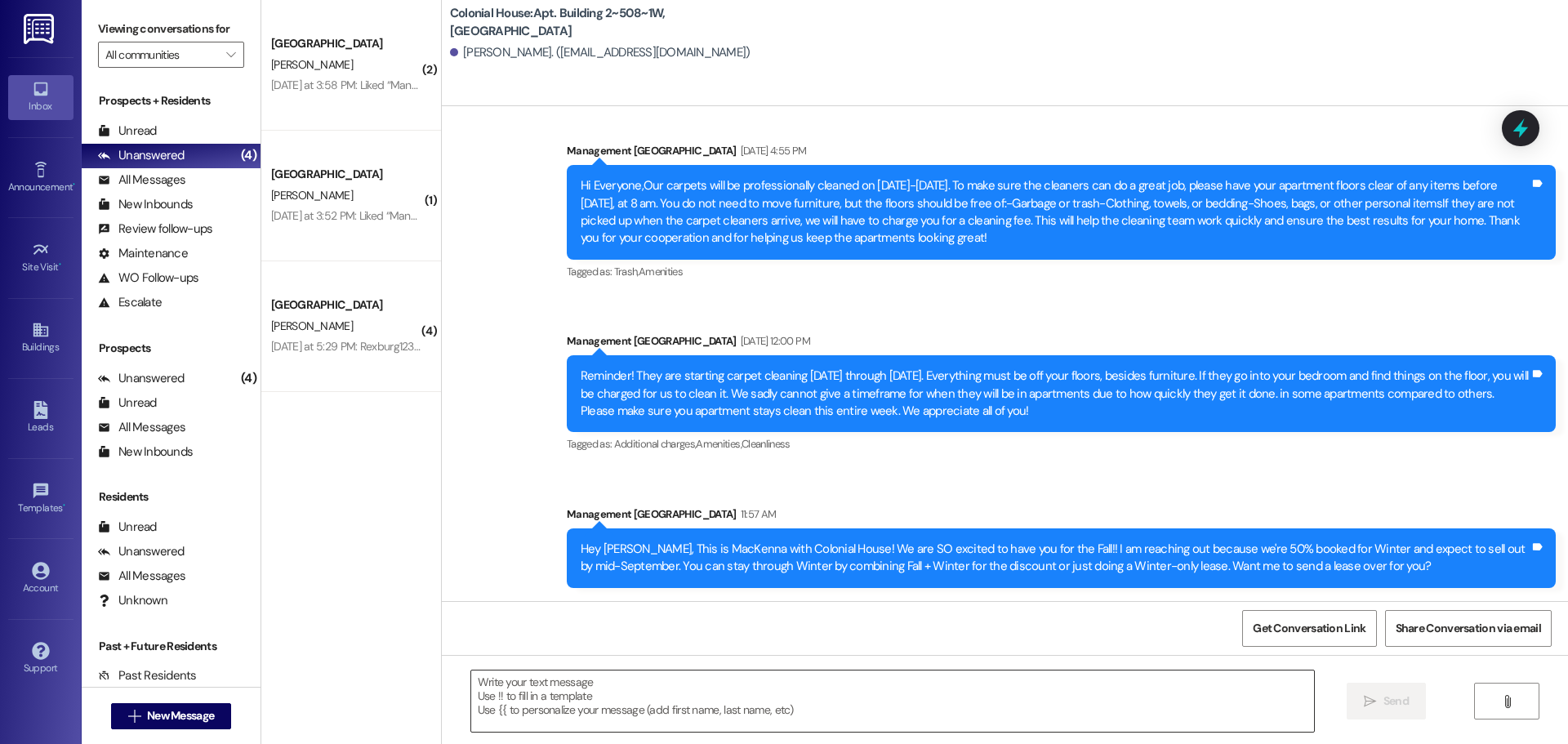
click at [543, 693] on textarea at bounding box center [893, 701] width 843 height 61
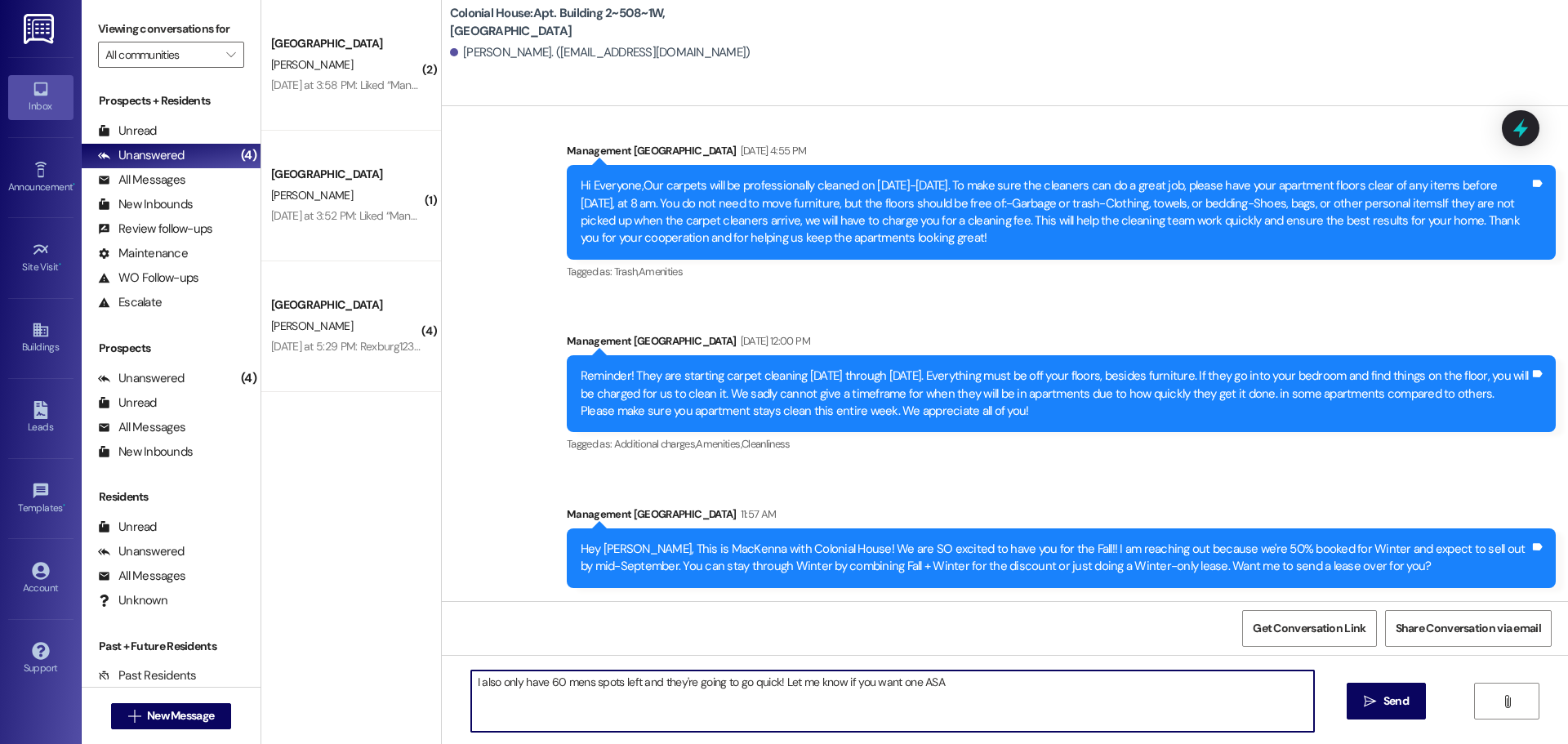
type textarea "I also only have 60 mens spots left and they're going to go quick! Let me know …"
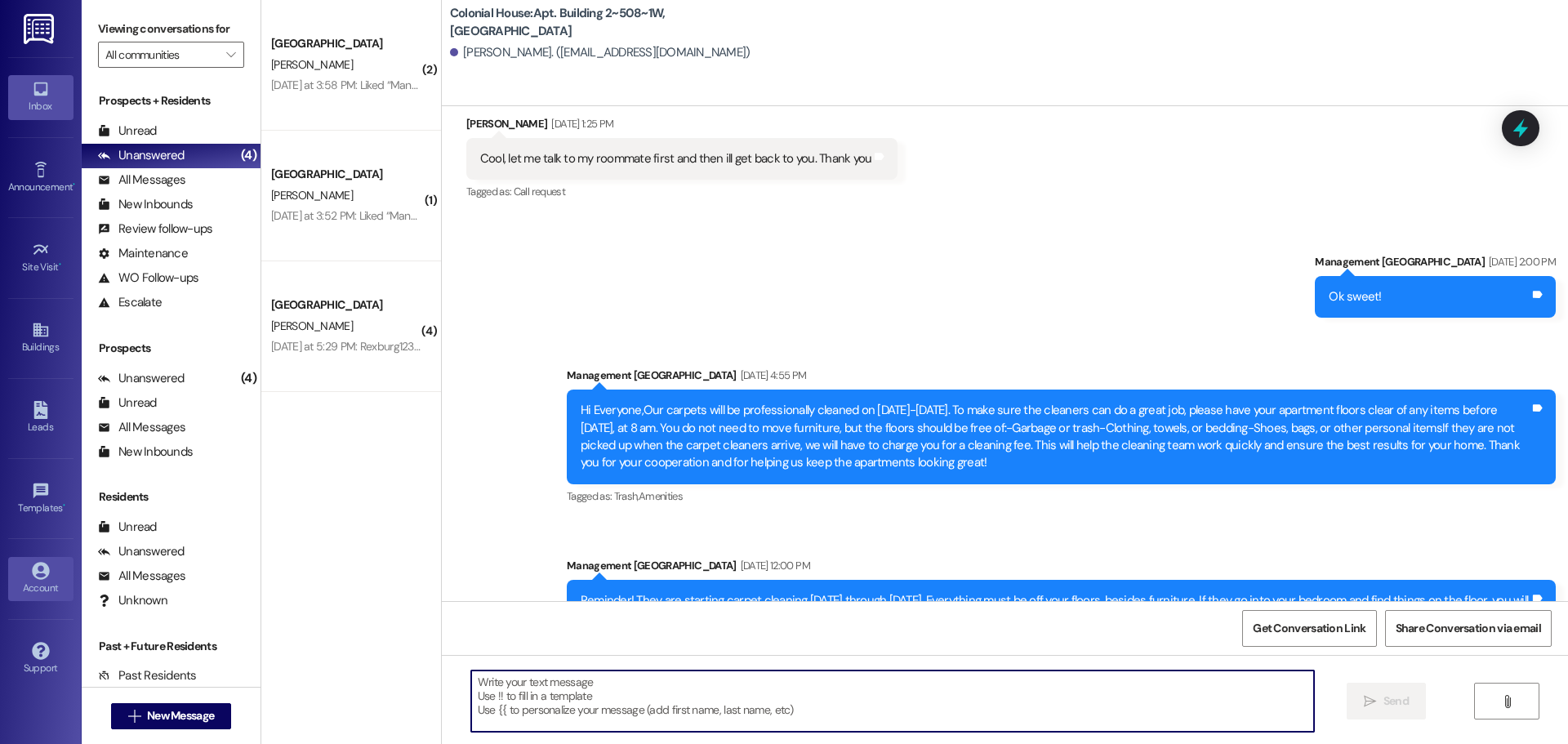
scroll to position [18361, 0]
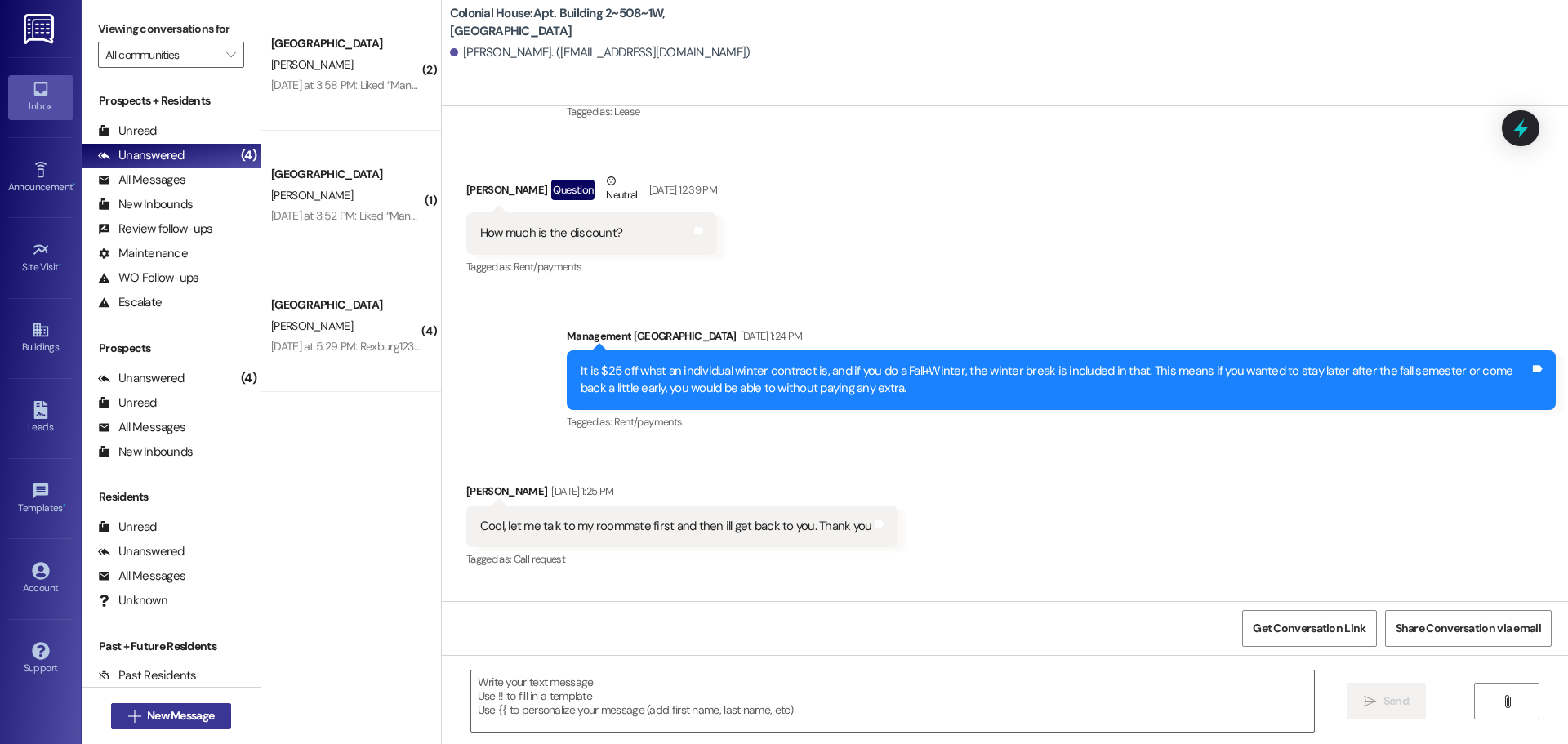
click at [193, 725] on button " New Message" at bounding box center [172, 716] width 121 height 26
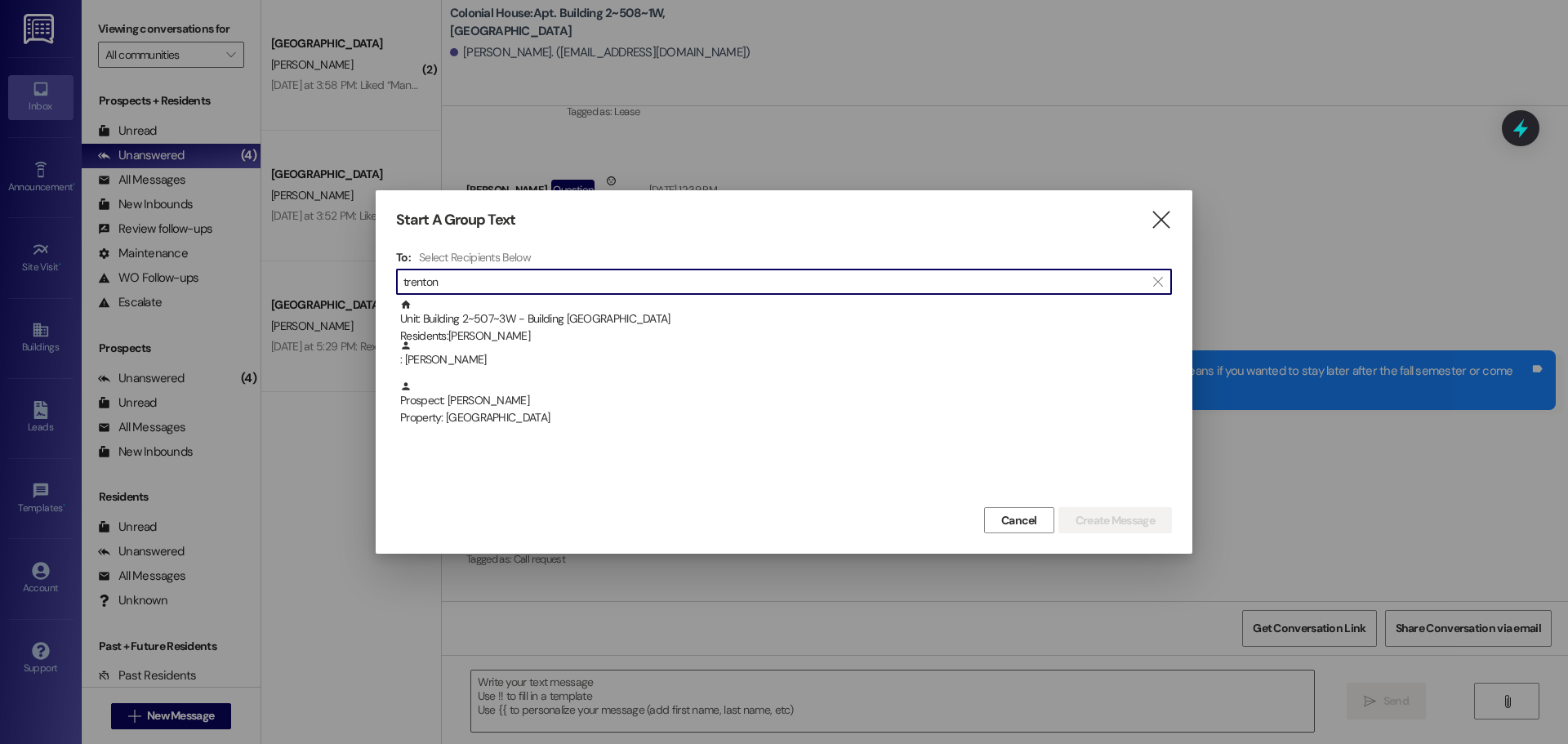
click at [769, 286] on input "trenton" at bounding box center [774, 282] width 741 height 23
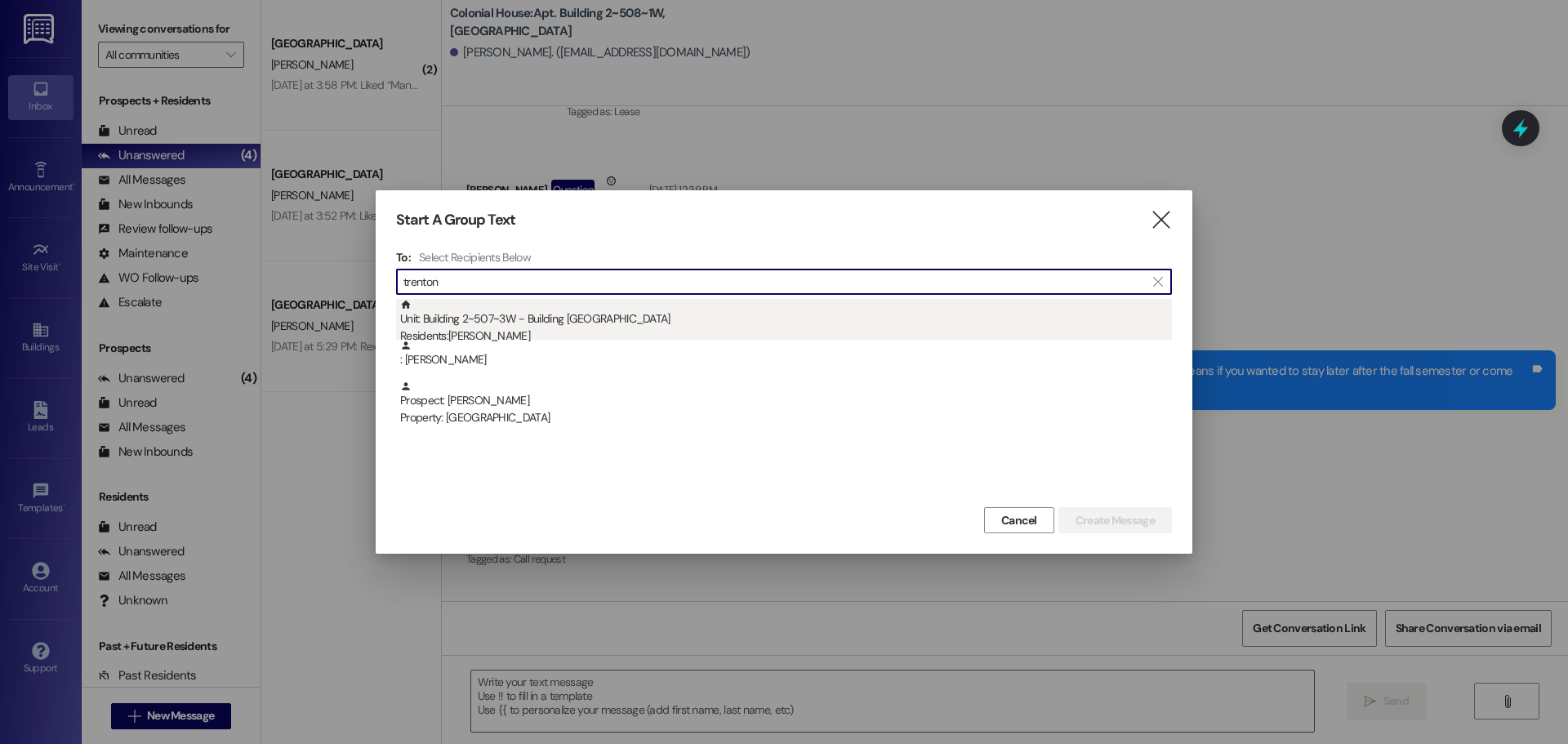
type input "trenton"
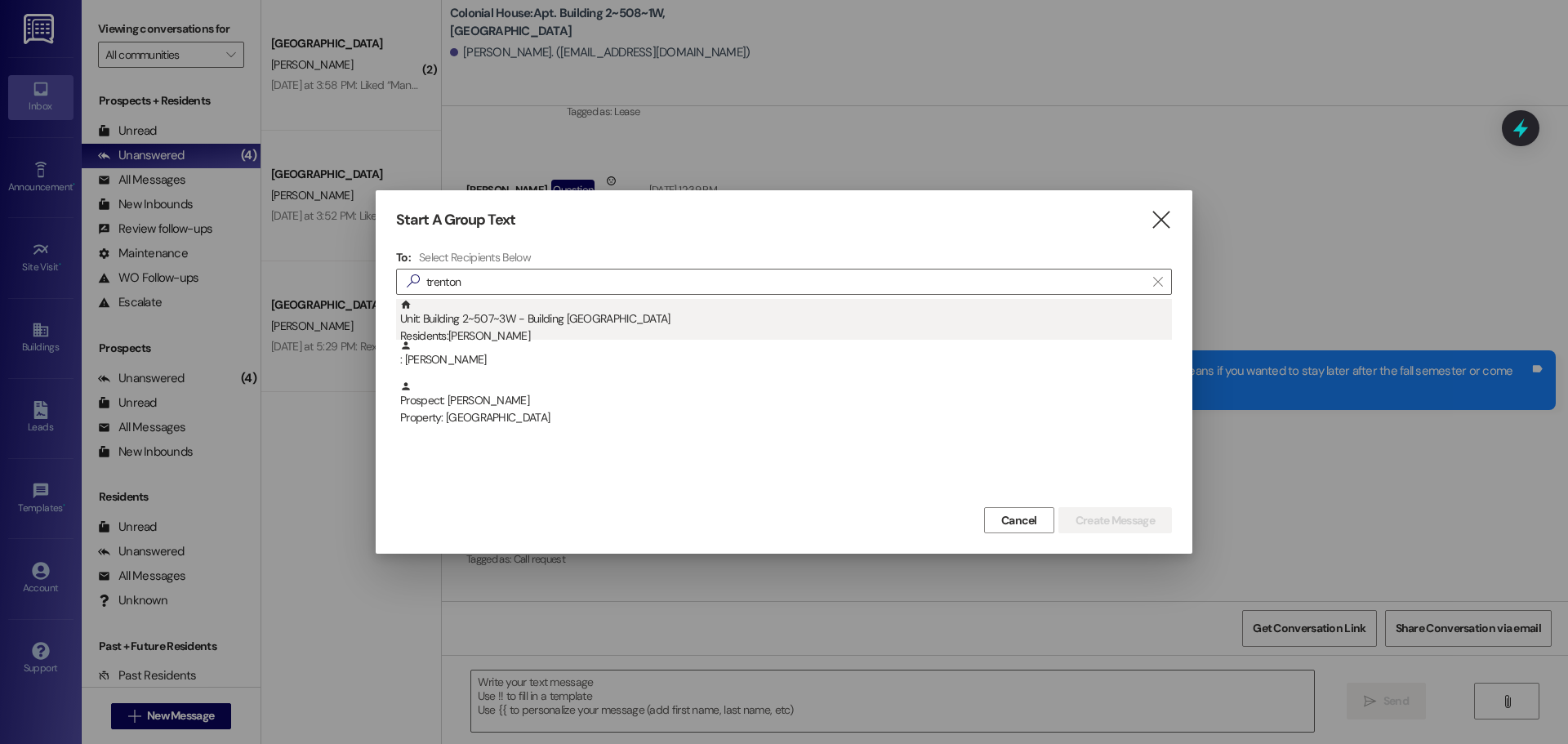
click at [768, 309] on div "Unit: Building 2~507~3W - Building 2 Colonial House Residents: Trenton Brown" at bounding box center [786, 322] width 772 height 47
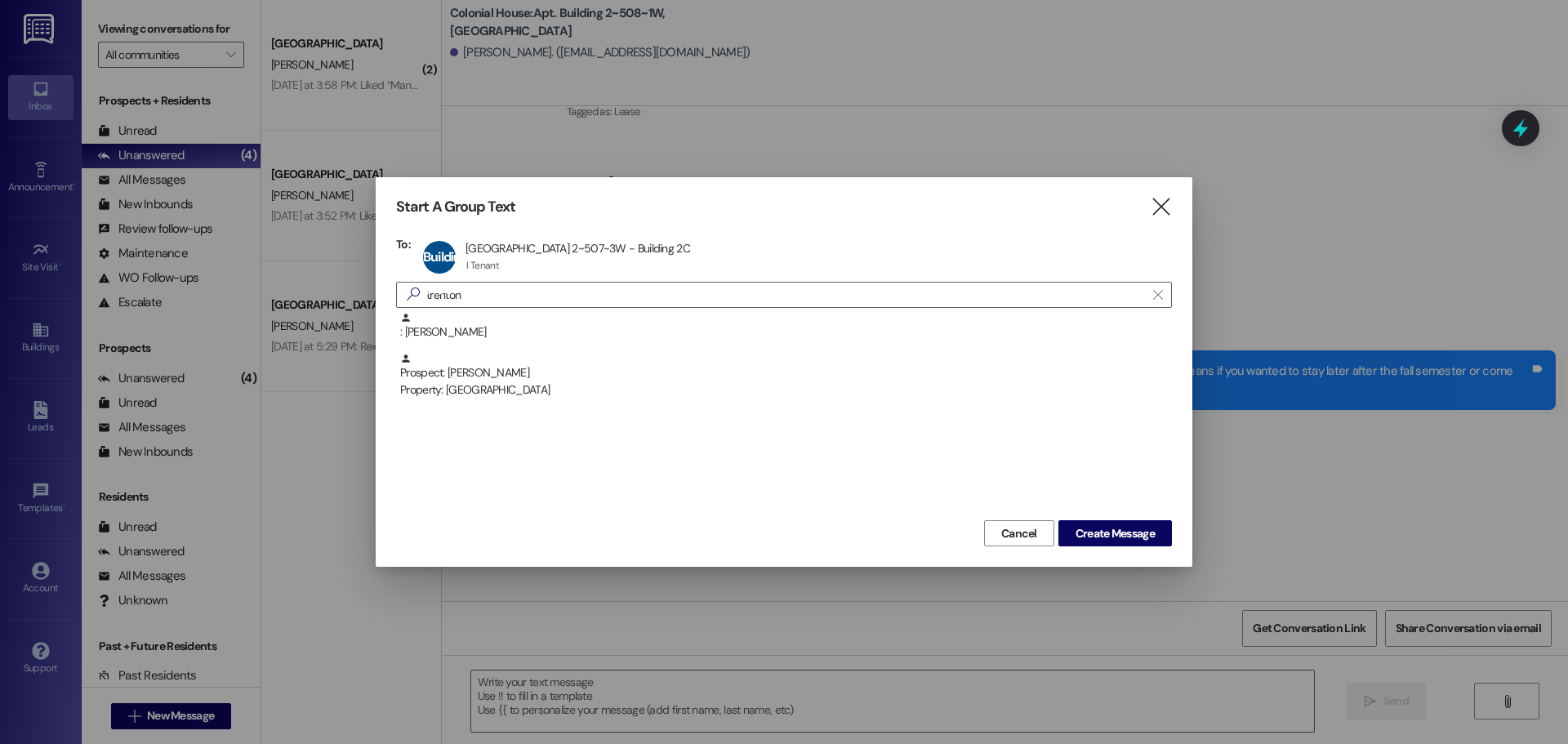
click at [1084, 517] on div "Cancel Create Message" at bounding box center [784, 531] width 776 height 30
click at [1089, 533] on span "Create Message" at bounding box center [1115, 534] width 79 height 17
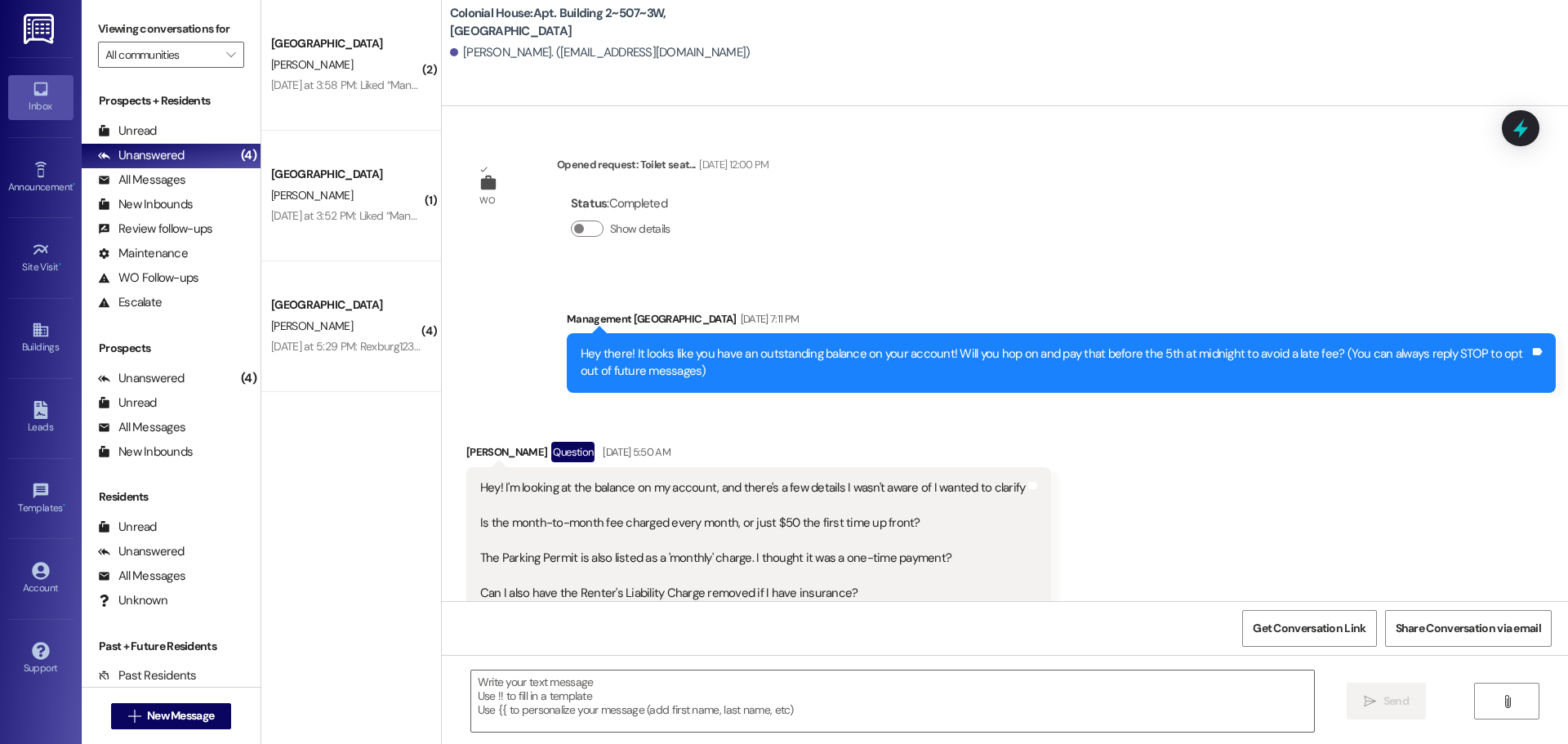
scroll to position [23960, 0]
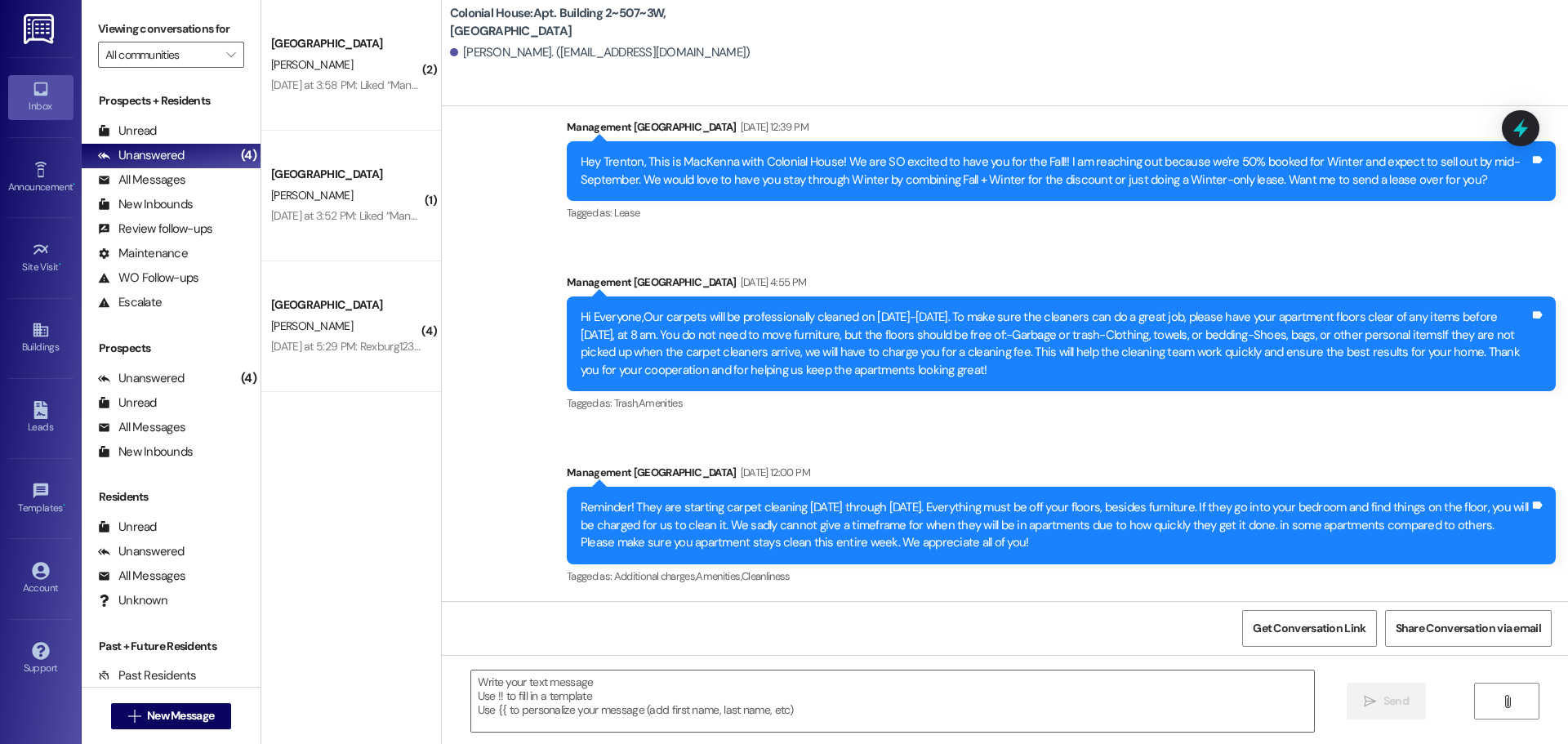
click at [615, 737] on div " Send " at bounding box center [1005, 716] width 1126 height 123
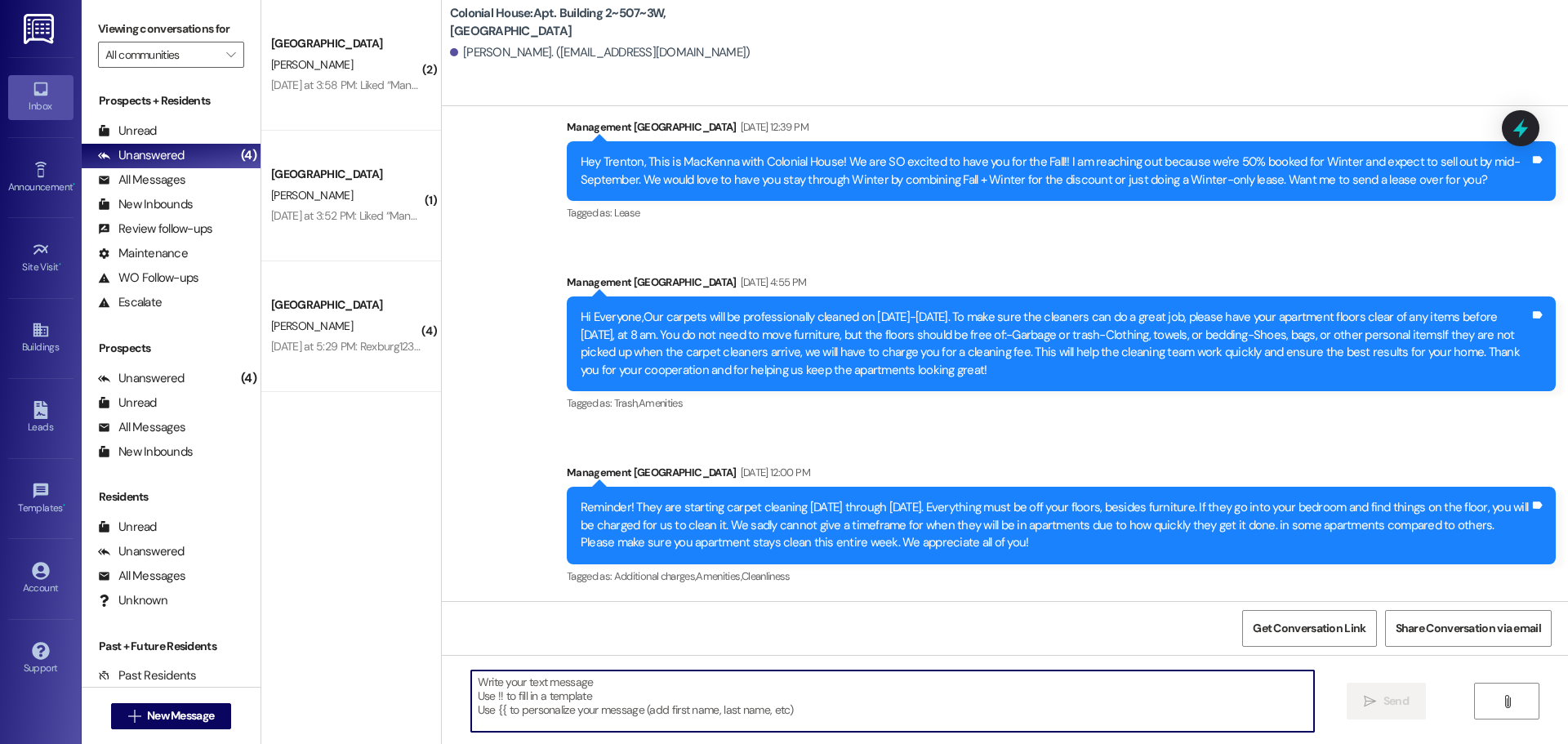
click at [588, 679] on textarea at bounding box center [893, 701] width 843 height 61
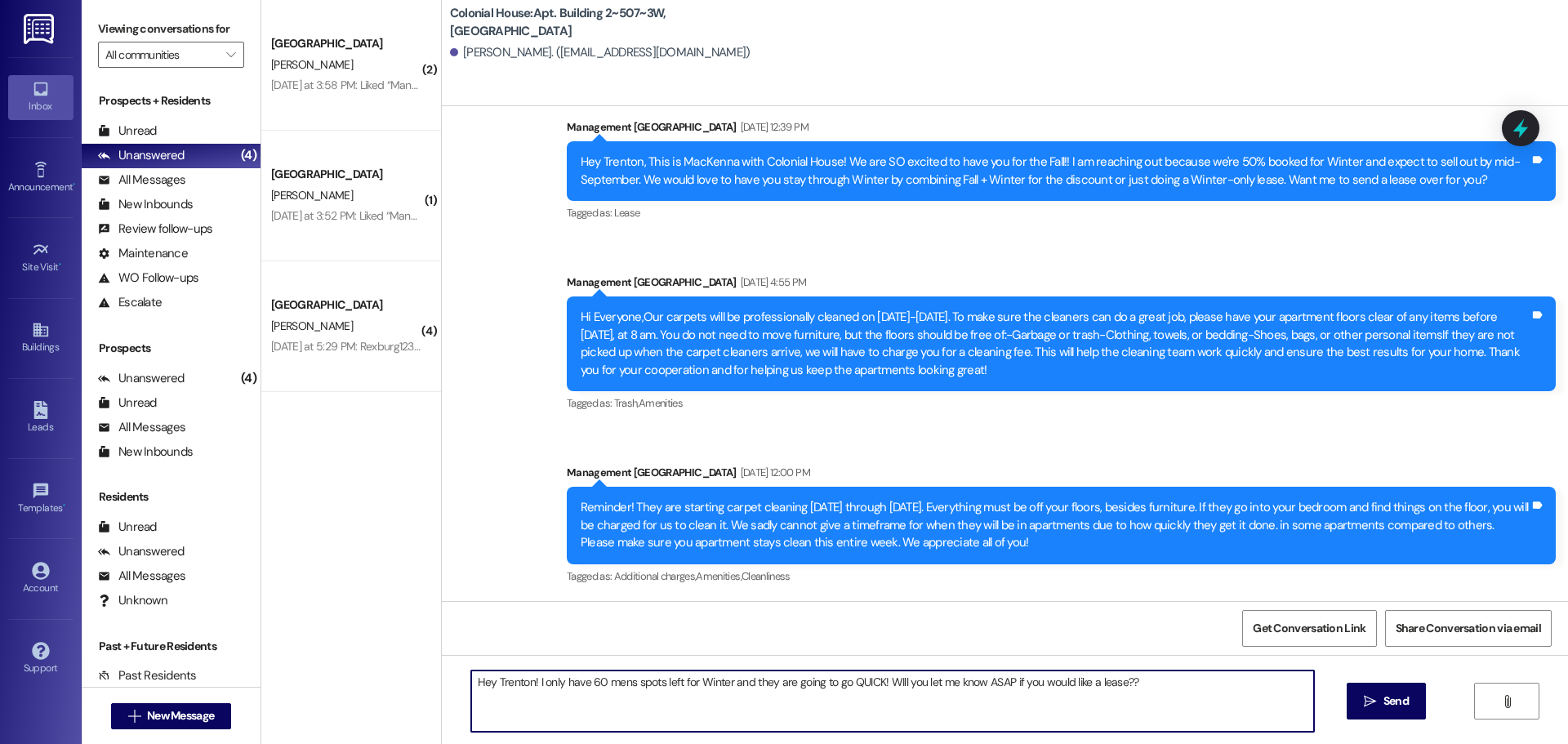
click at [887, 681] on textarea "Hey Trenton! I only have 60 mens spots left for Winter and they are going to go…" at bounding box center [893, 701] width 843 height 61
click at [705, 680] on textarea "Hey Trenton! I only have 60 mens spots left for Winter and they are going to go…" at bounding box center [893, 701] width 843 height 61
type textarea "Hey Trenton! I only have 60 mens spots left for Winter and they are going to go…"
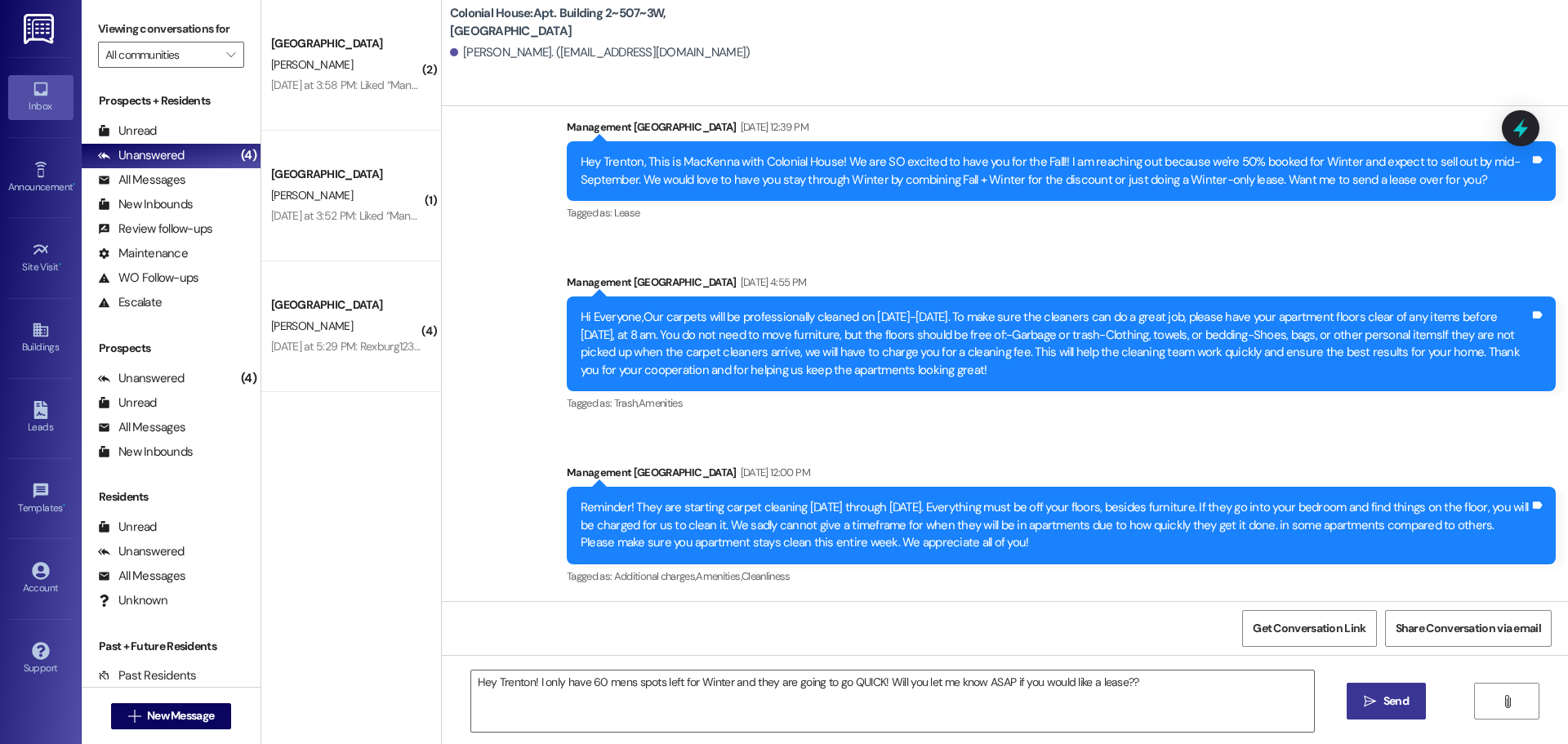
click at [1380, 696] on span "Send" at bounding box center [1395, 701] width 32 height 17
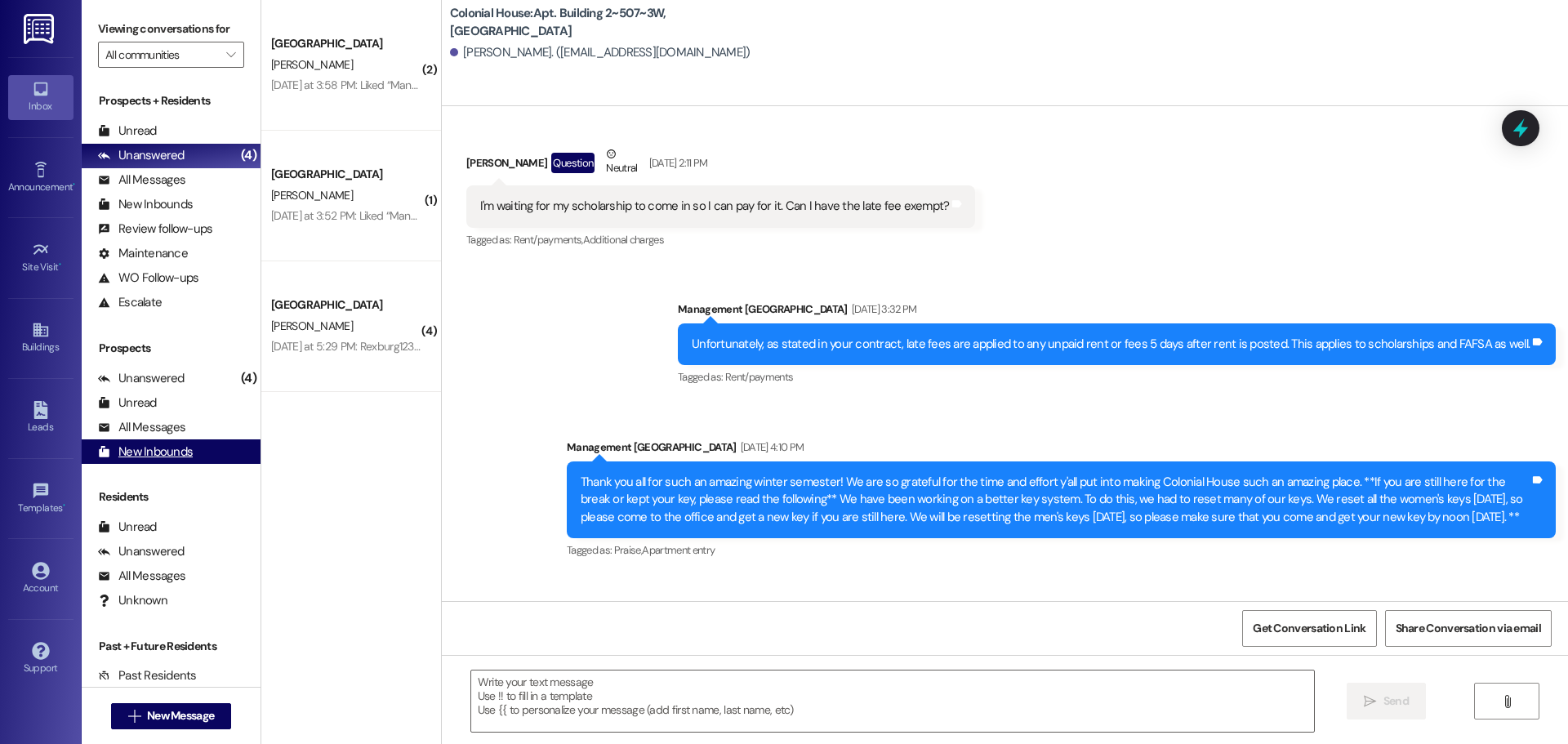
scroll to position [15619, 0]
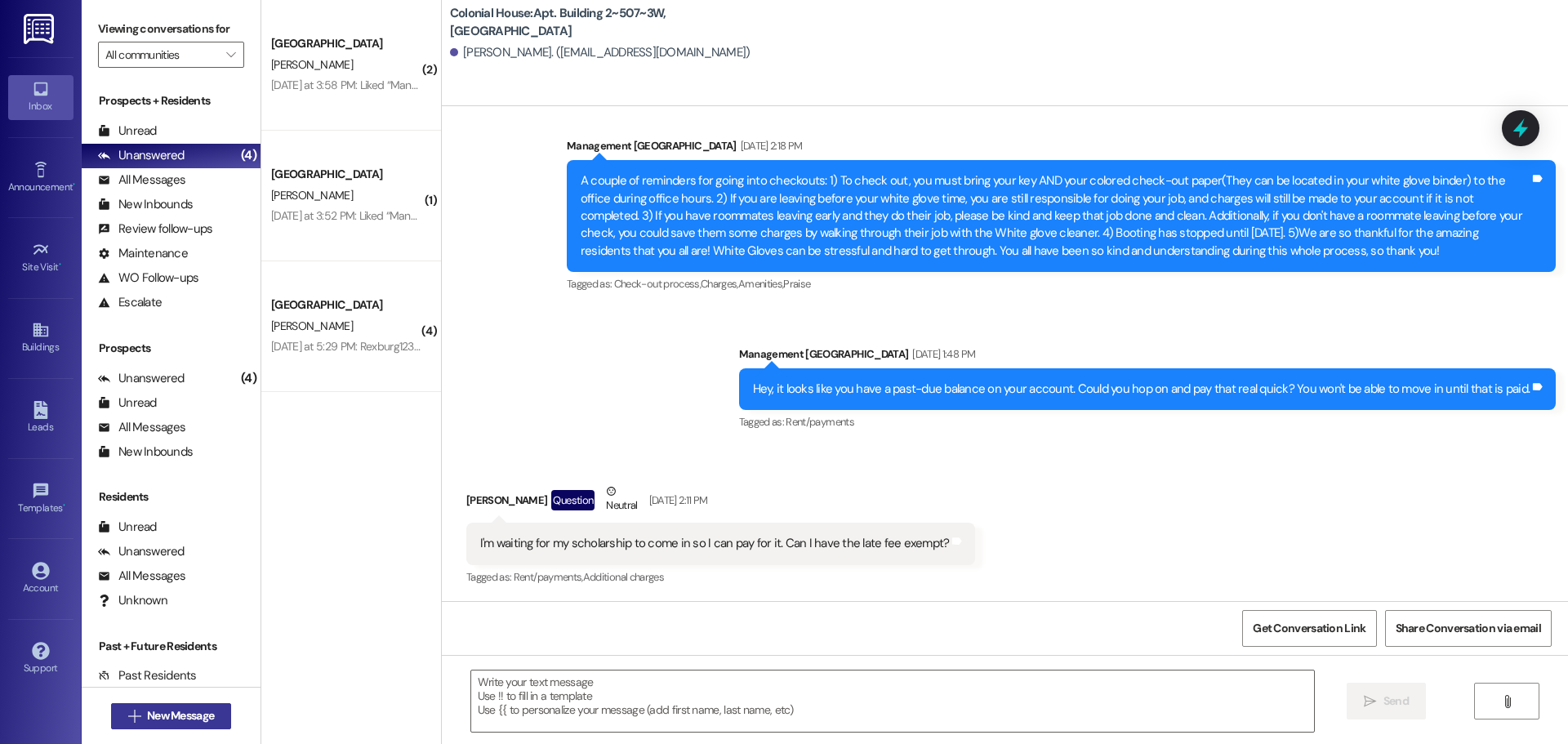
click at [144, 717] on span "New Message" at bounding box center [181, 715] width 74 height 17
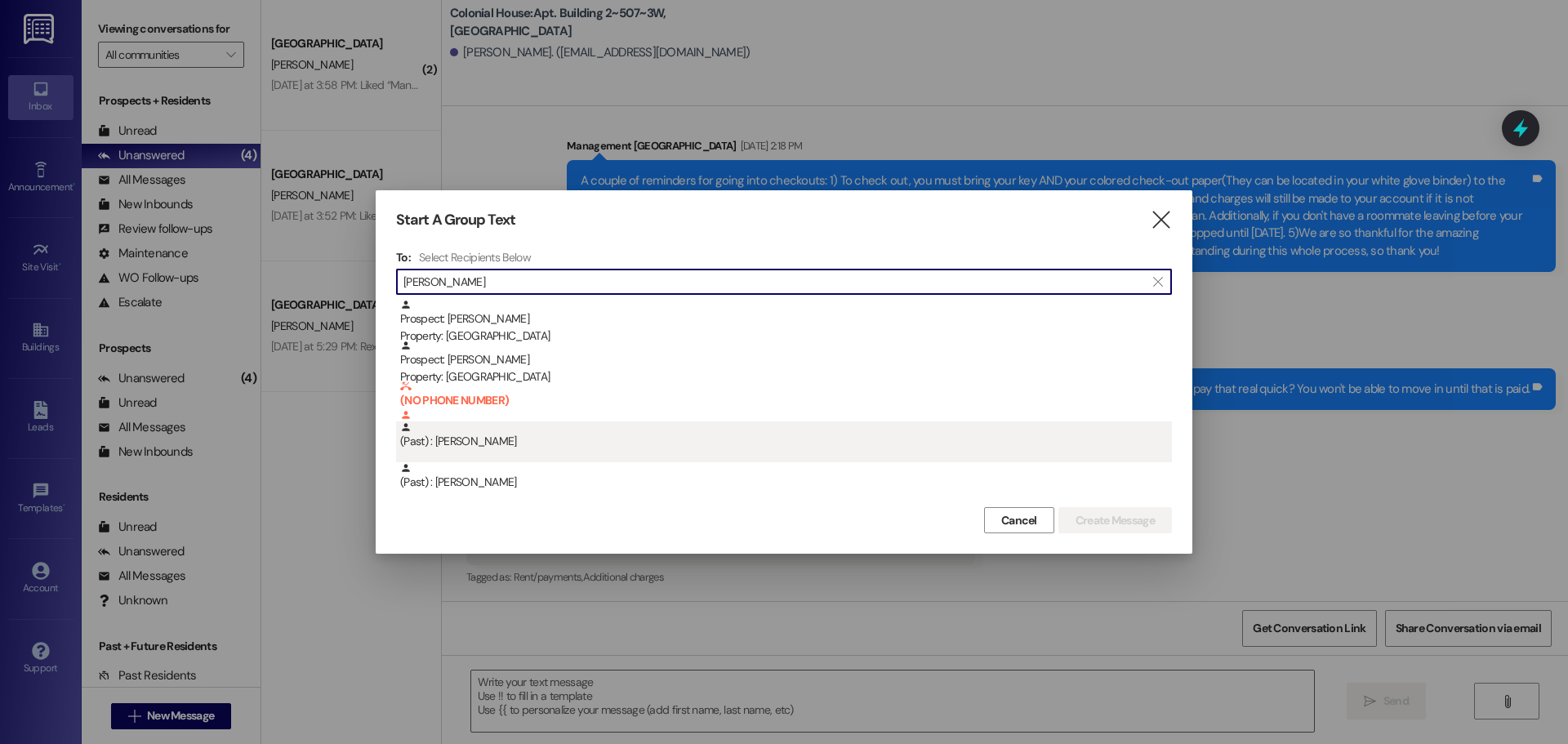
type input "reese"
click at [547, 455] on div "(Past) : Reese Bernard" at bounding box center [784, 442] width 776 height 41
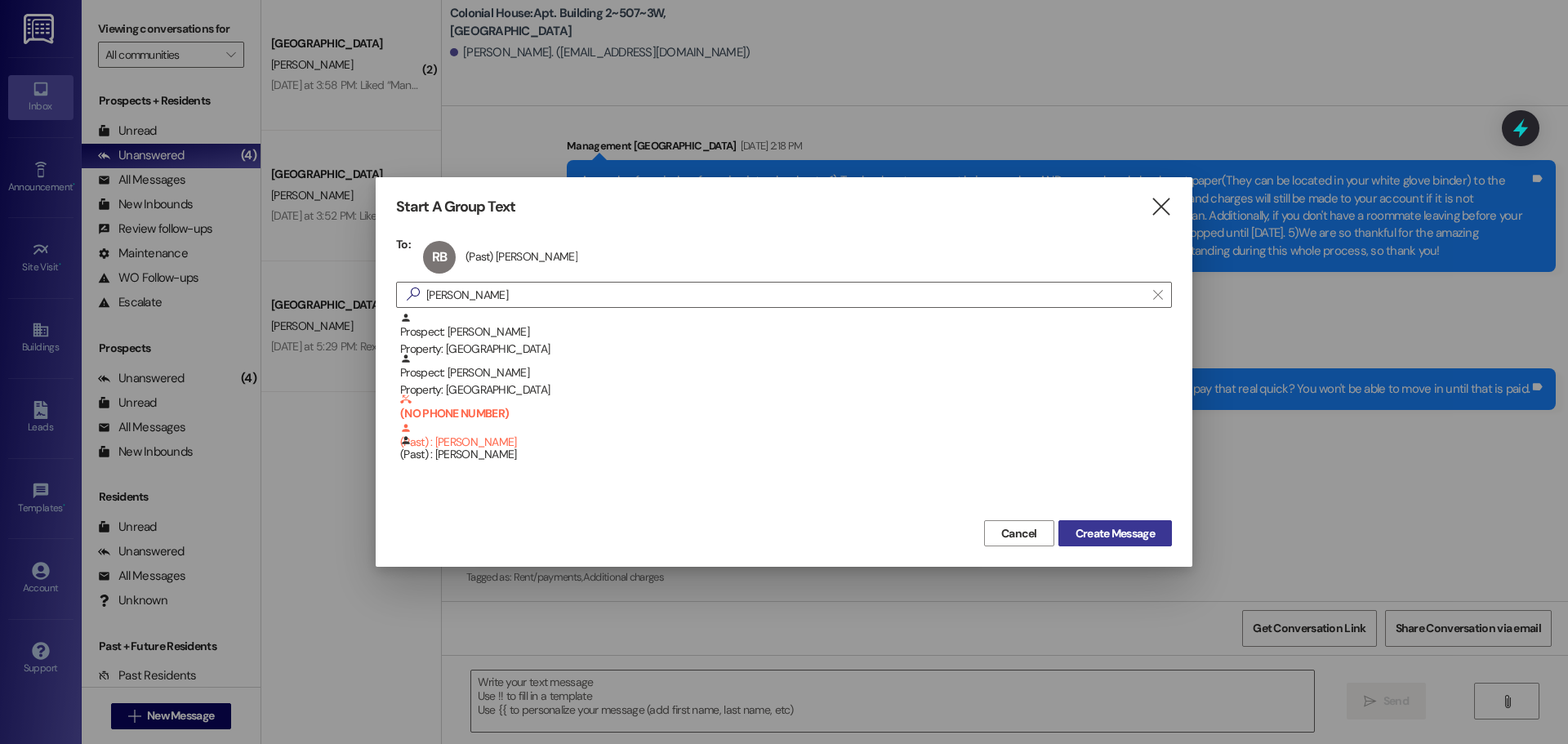
click at [1147, 539] on span "Create Message" at bounding box center [1115, 534] width 79 height 17
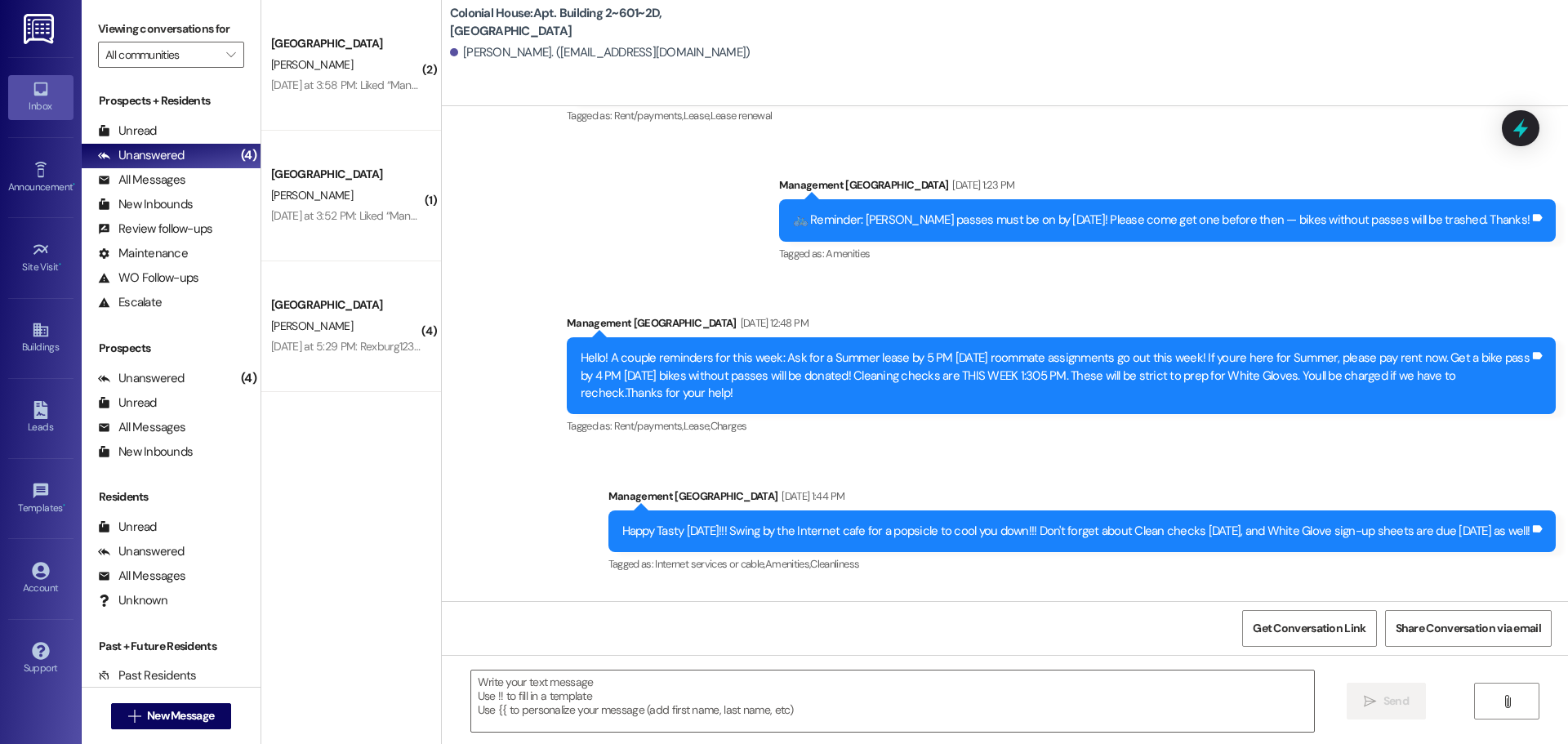
scroll to position [20267, 0]
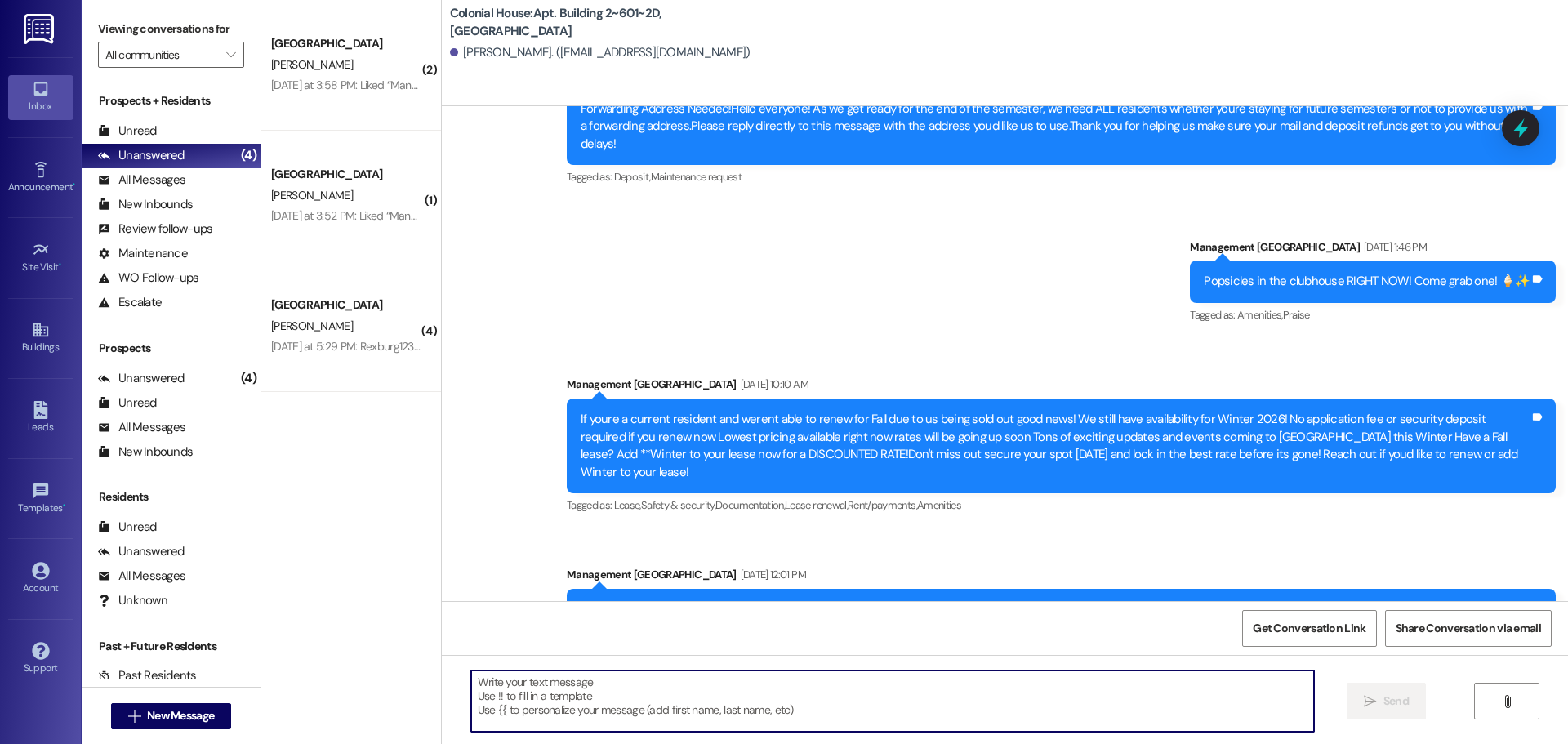
click at [528, 705] on textarea at bounding box center [893, 701] width 843 height 61
paste textarea "Hey Trenton! I only have 60 mens spots left for Winter and they are going to go…"
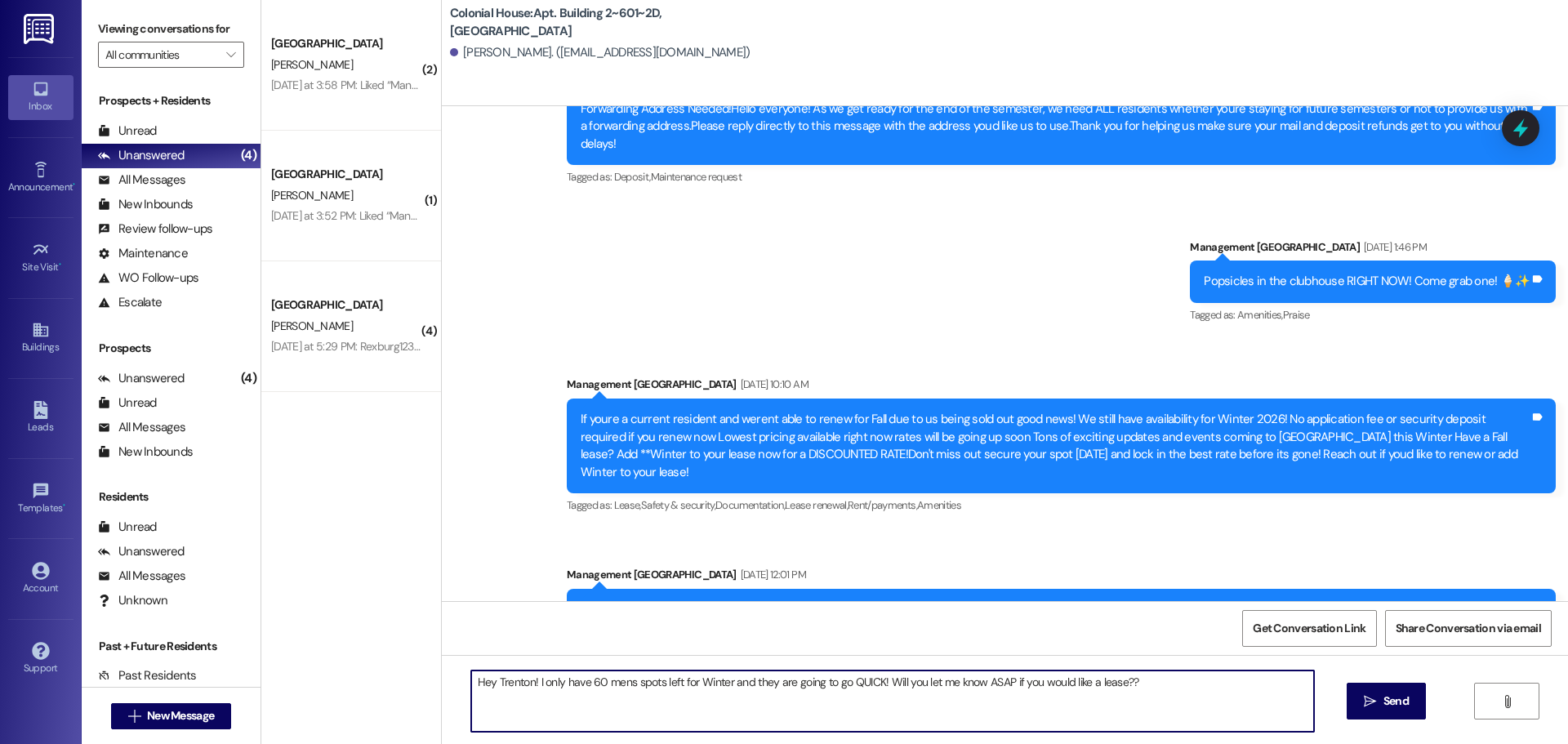
click at [502, 683] on textarea "Hey Trenton! I only have 60 mens spots left for Winter and they are going to go…" at bounding box center [893, 701] width 843 height 61
click at [538, 690] on textarea "Hey Reese! I only have 60 mens spots left for Winter and they are going to go Q…" at bounding box center [893, 701] width 843 height 61
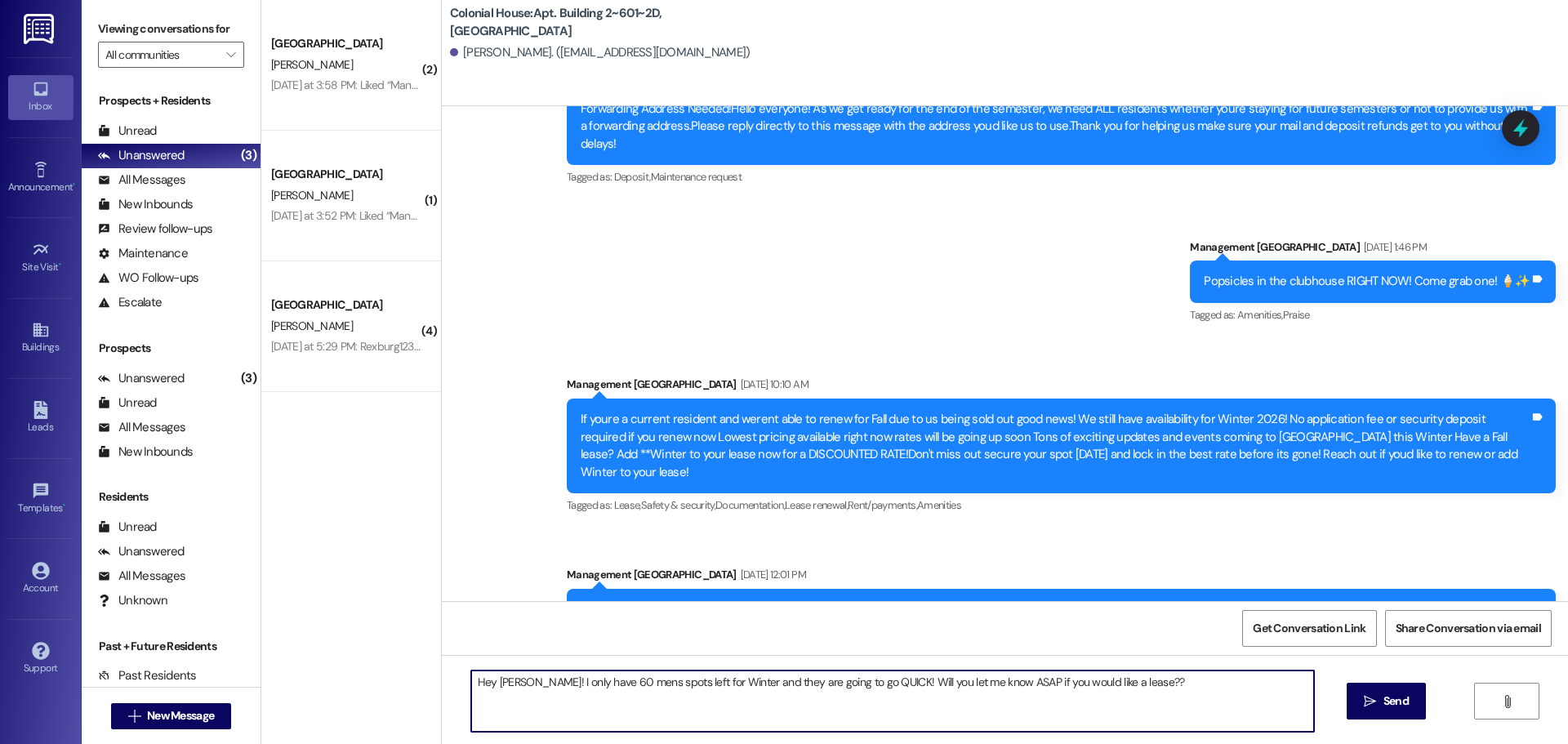
click at [781, 696] on textarea "Hey Reese! I only have 60 mens spots left for Winter and they are going to go Q…" at bounding box center [893, 701] width 843 height 61
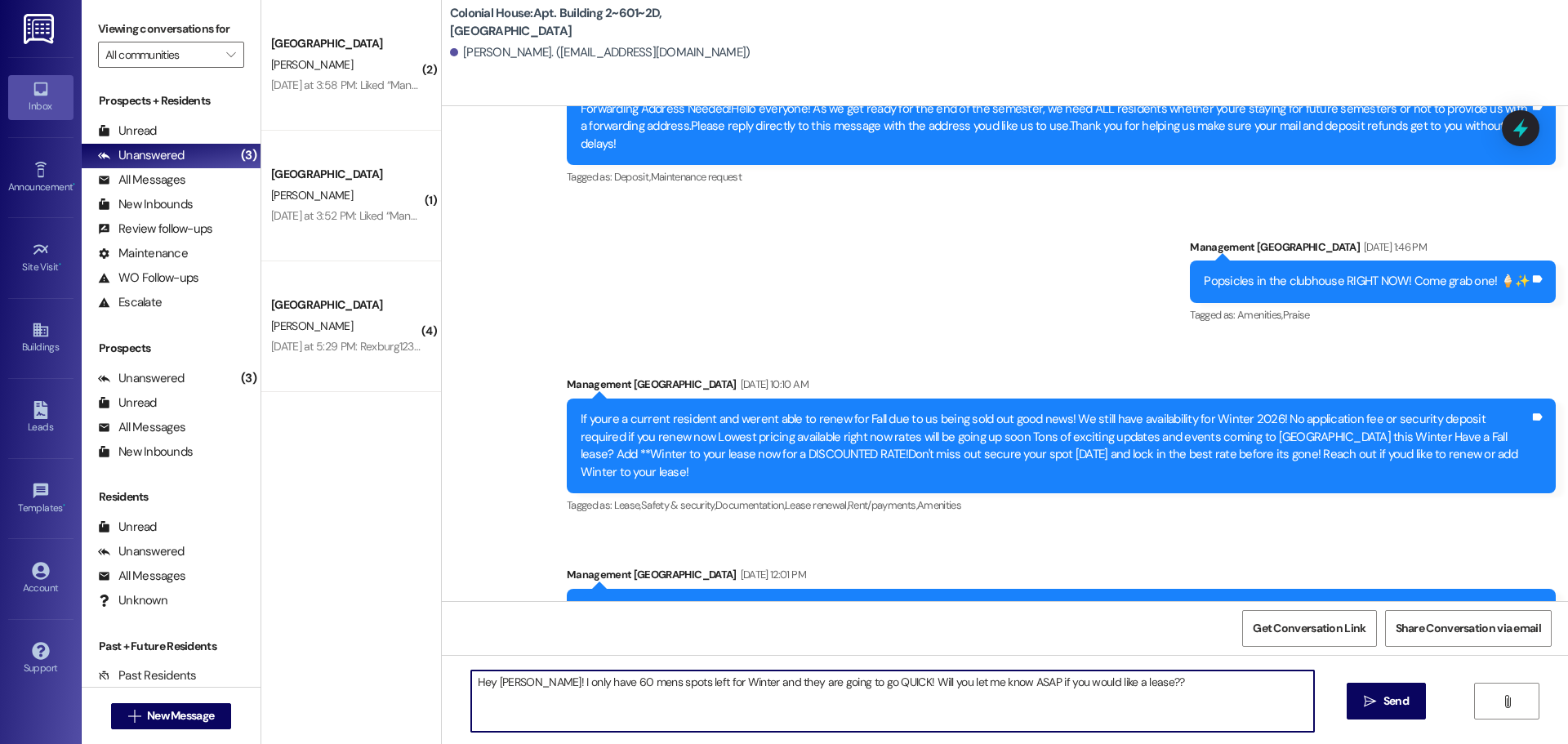
click at [781, 696] on textarea "Hey Reese! I only have 60 mens spots left for Winter and they are going to go Q…" at bounding box center [893, 701] width 843 height 61
paste textarea "’s spots left for Winter and they’re going to go quick! Let me know ASAP if you…"
type textarea "Hey Reese! I only have 60 men’s spots left for Winter and they’re going to go q…"
click at [1391, 696] on span "Send" at bounding box center [1395, 701] width 25 height 17
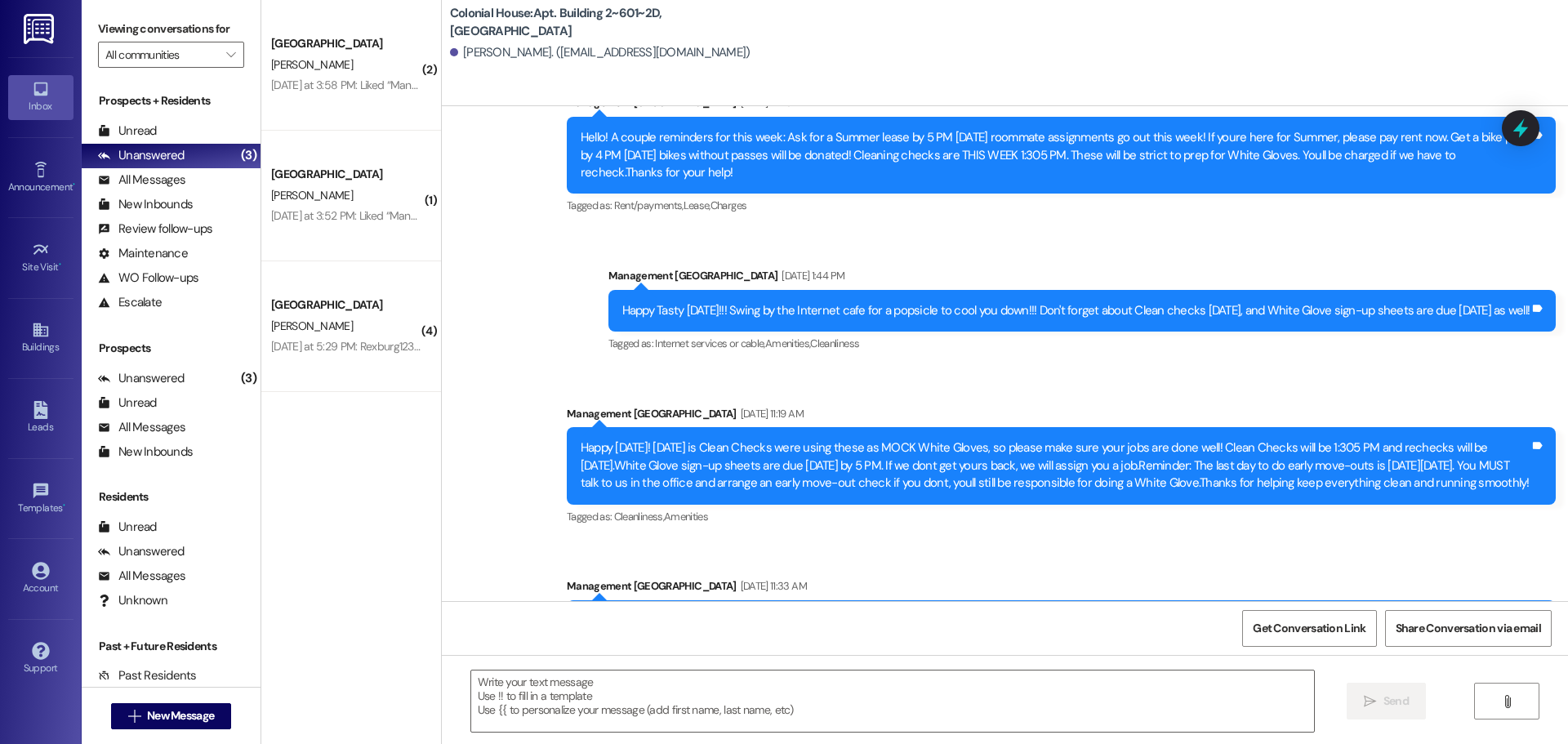
scroll to position [21704, 0]
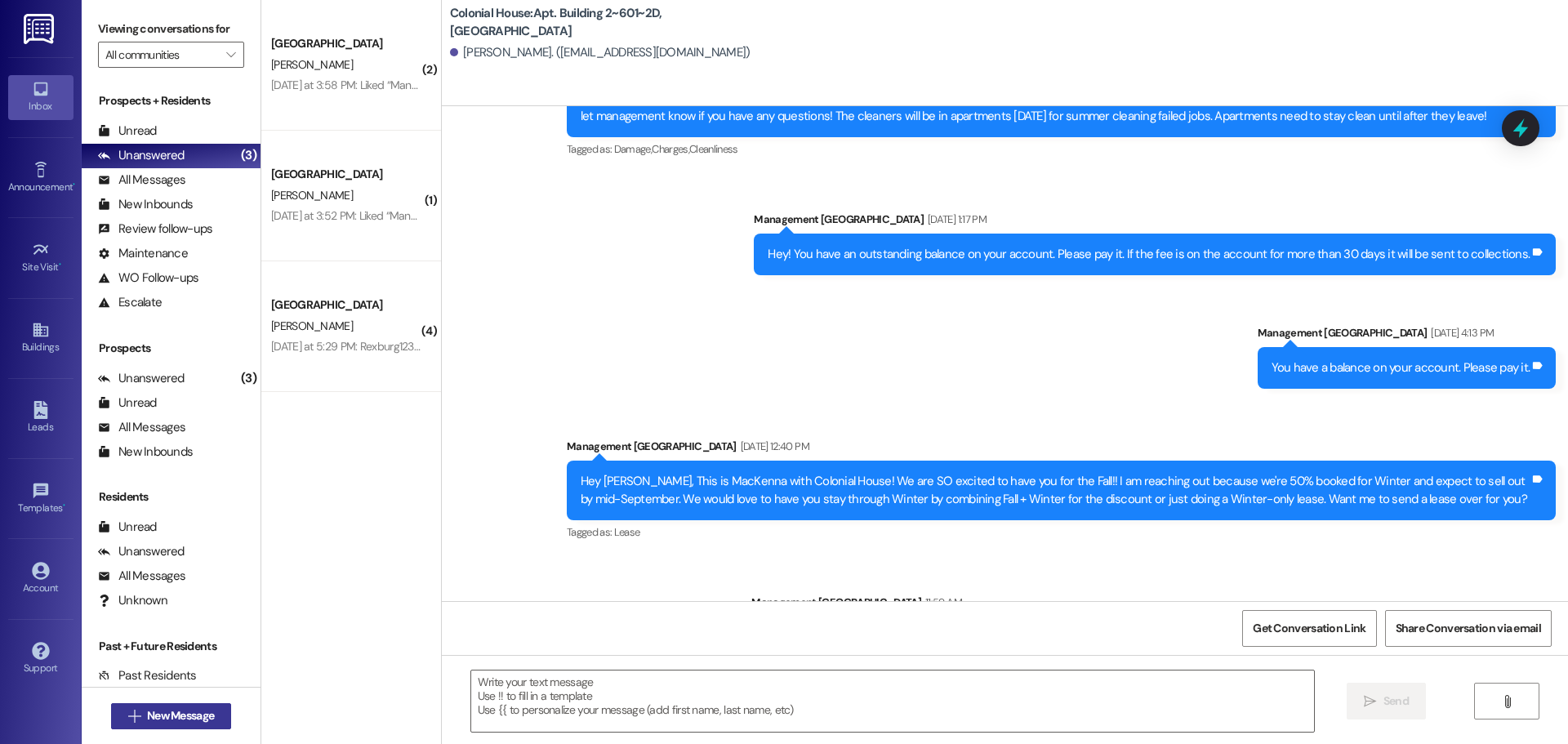
click at [150, 704] on button " New Message" at bounding box center [172, 716] width 121 height 26
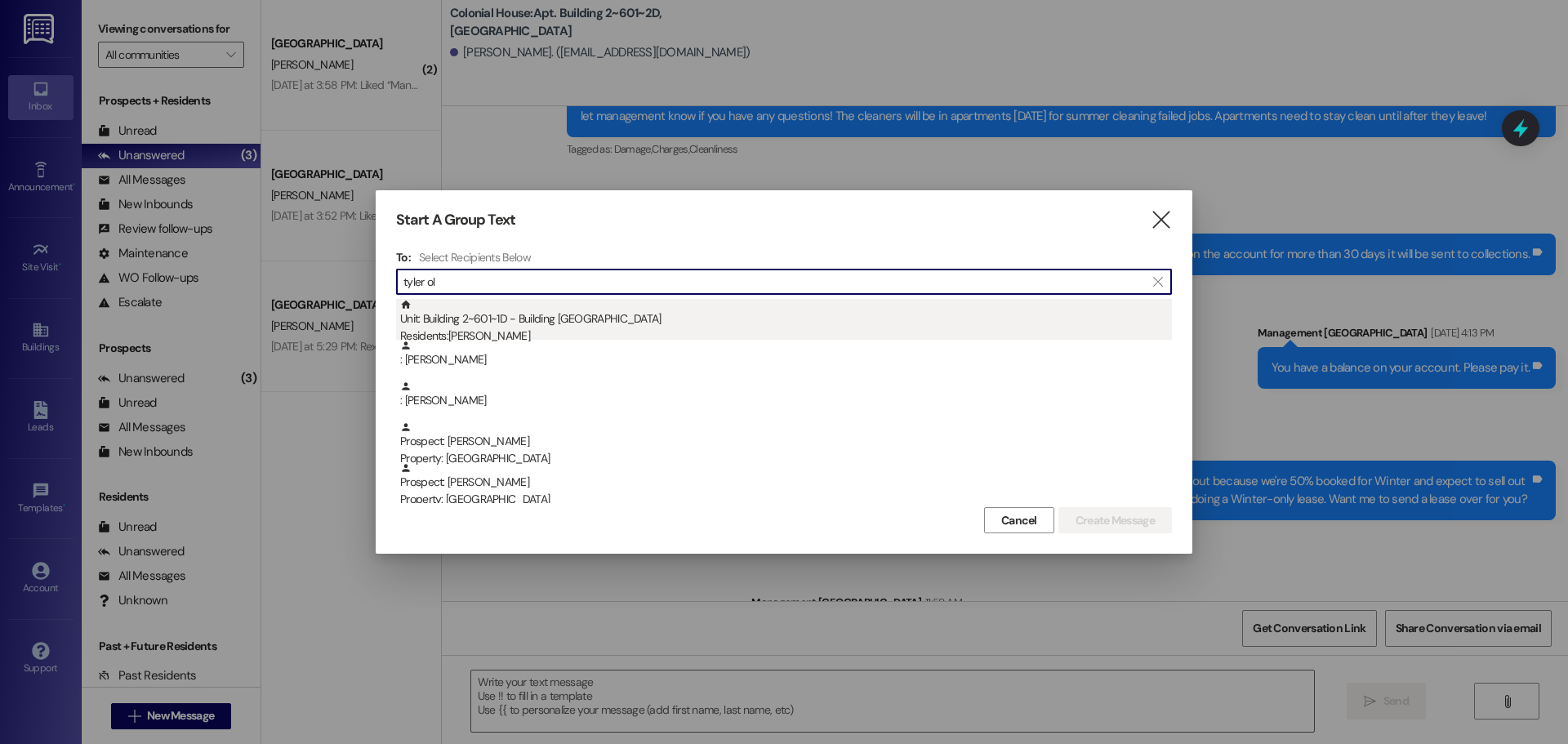
type input "tyler ol"
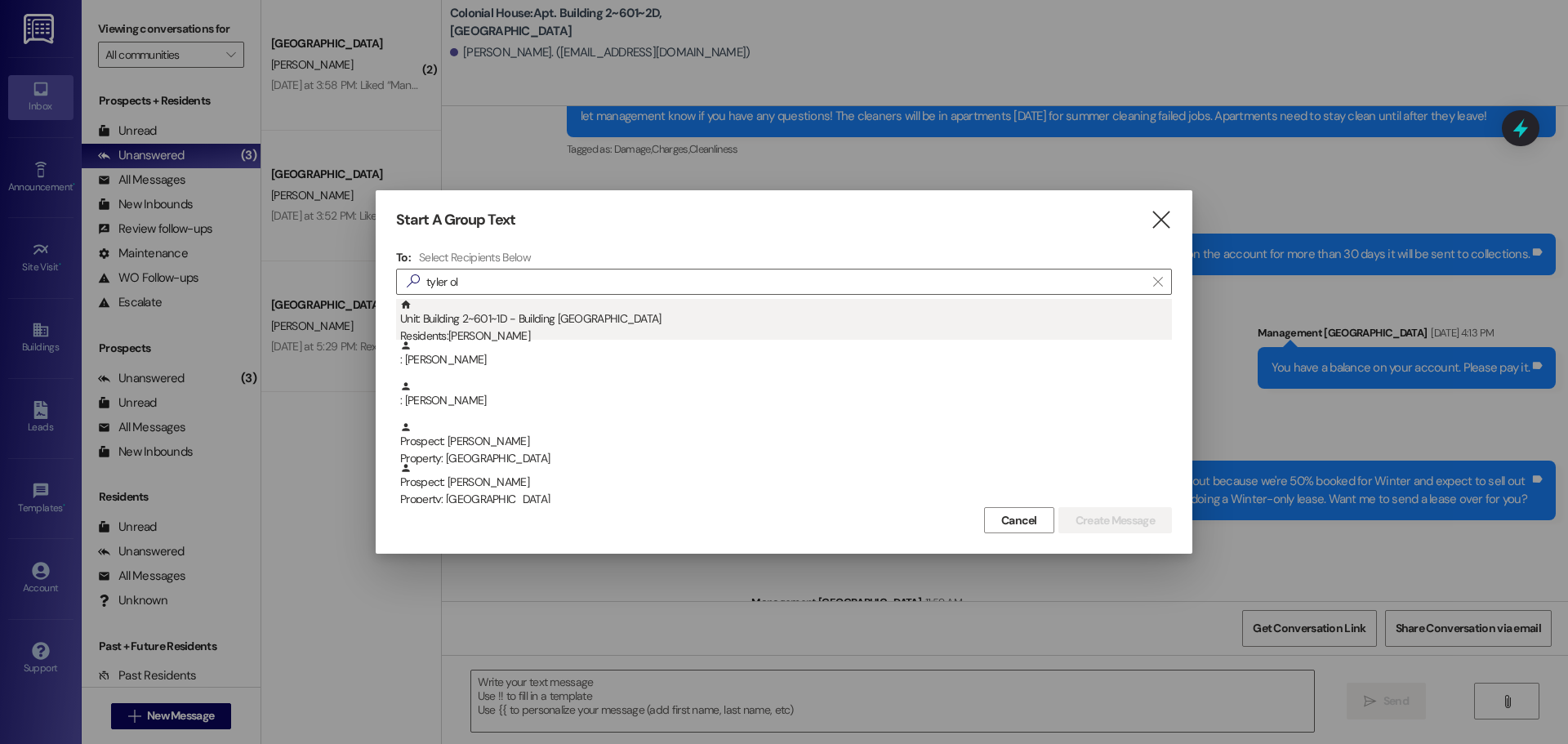
click at [583, 299] on div "Unit: Building 2~601~1D - Building 2 Colonial House Residents: Tyler Olsen" at bounding box center [786, 322] width 772 height 47
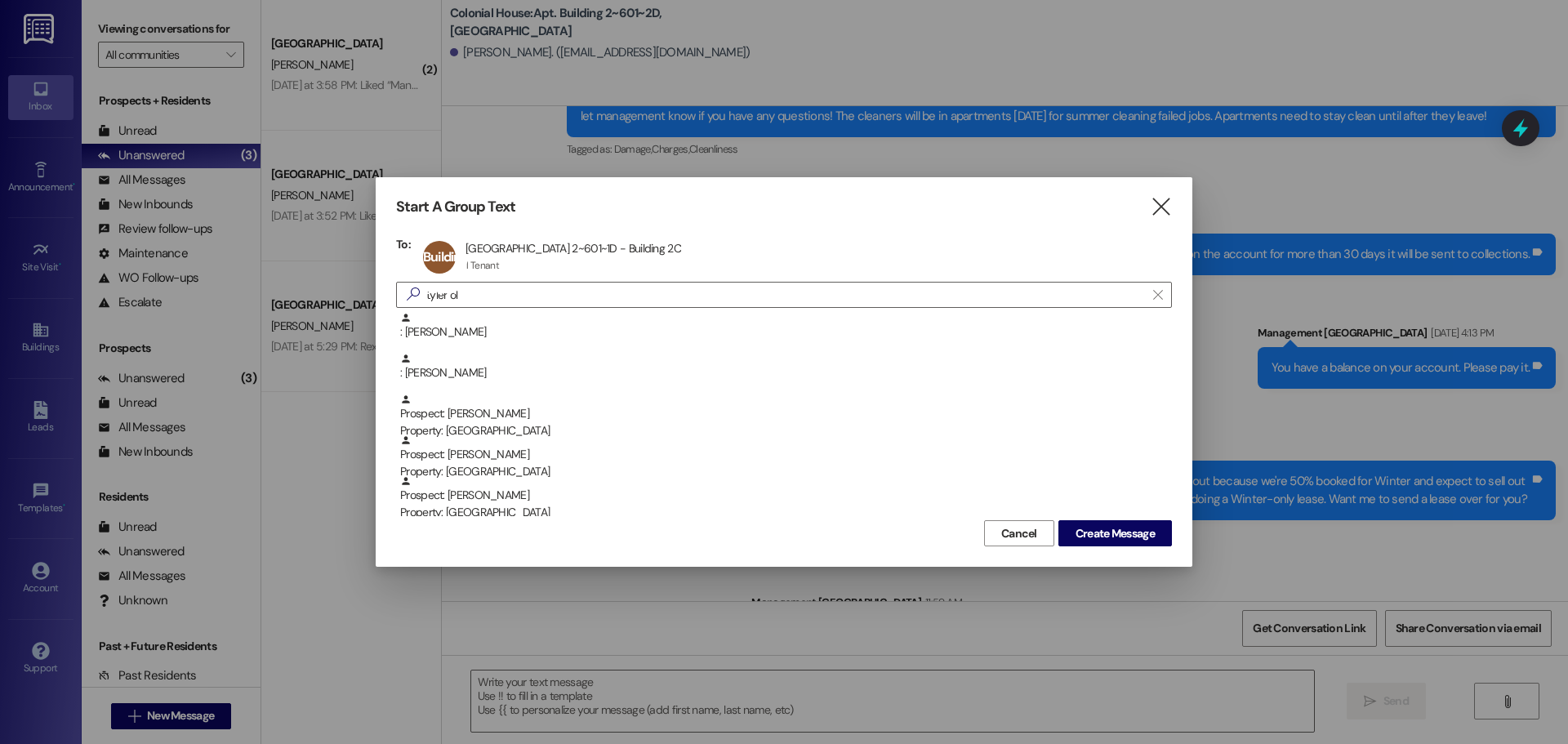
click at [1123, 520] on div "Cancel Create Message" at bounding box center [784, 531] width 776 height 30
click at [1125, 533] on span "Create Message" at bounding box center [1115, 534] width 79 height 17
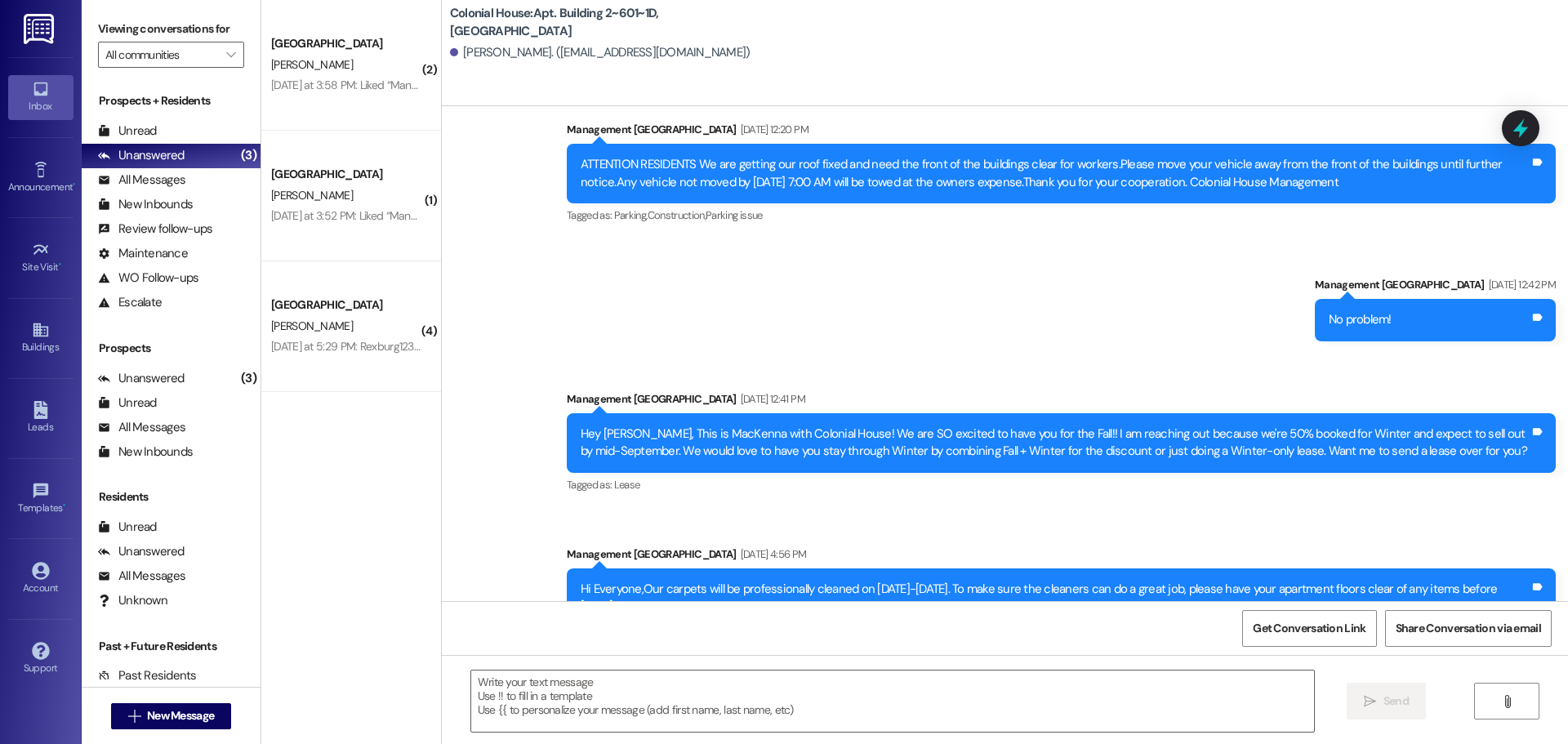
scroll to position [26250, 0]
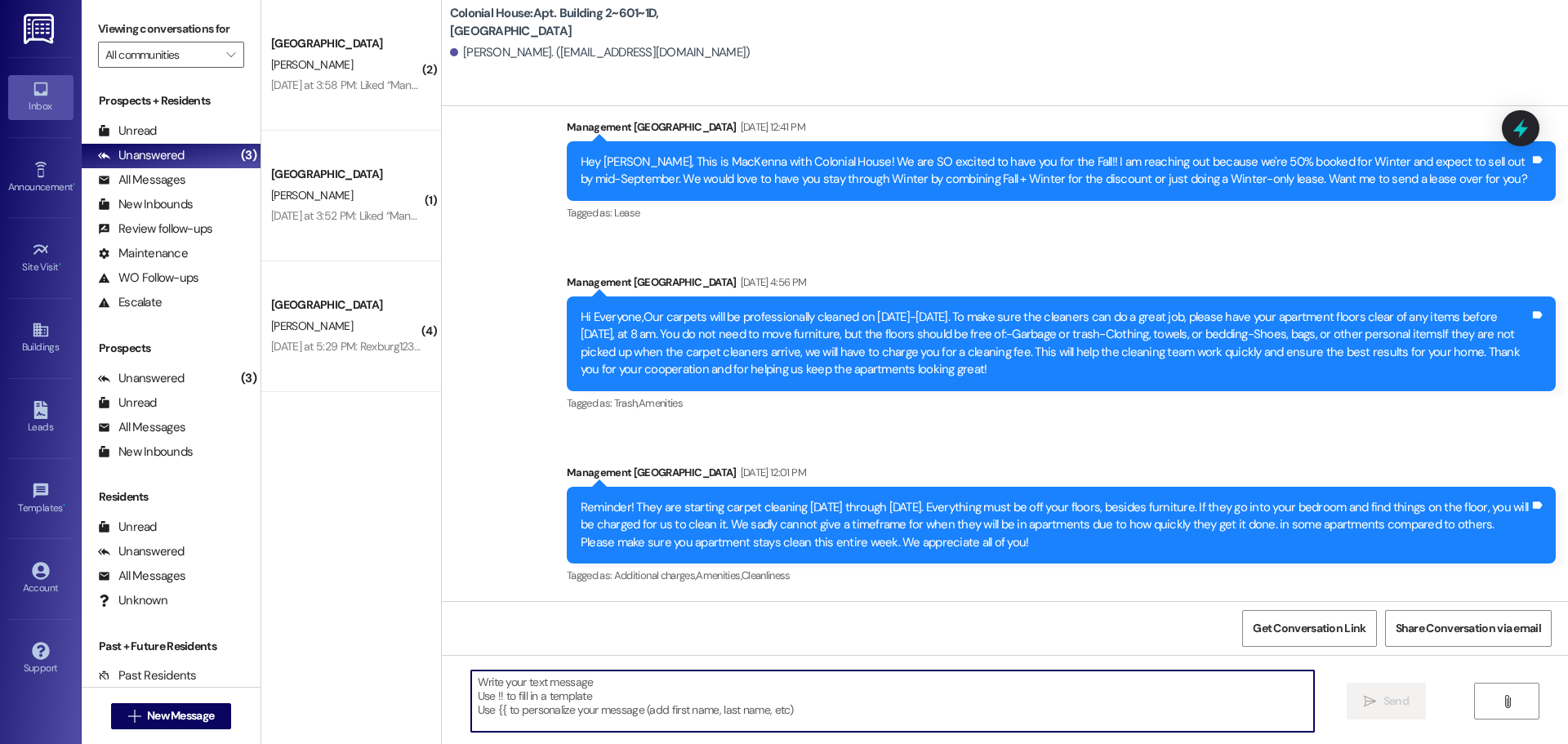
click at [651, 693] on textarea at bounding box center [893, 701] width 843 height 61
paste textarea "Hey! We’re 65% full for Winter and spots are going fast! 🎉 You can combine your…"
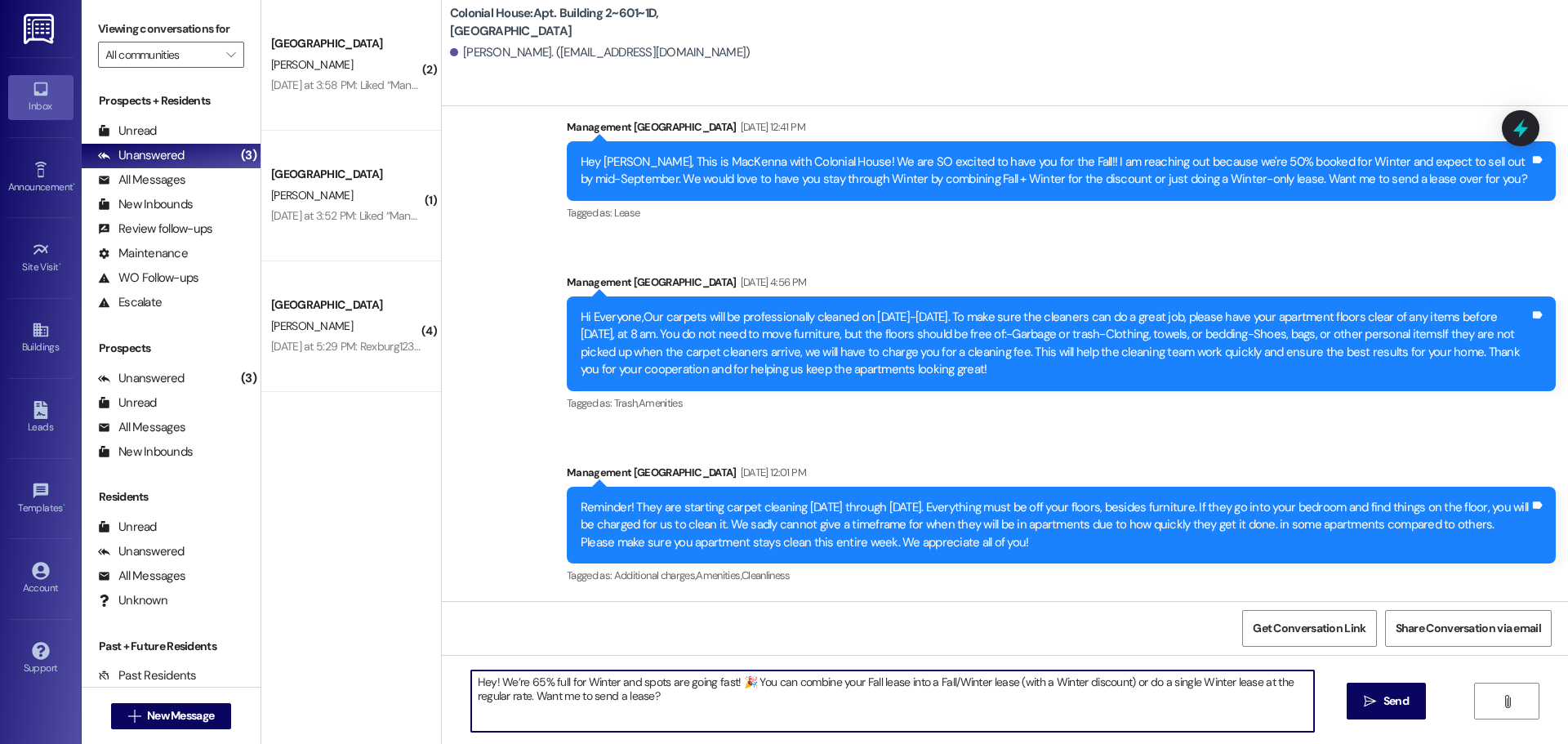
click at [501, 683] on textarea "Hey! We’re 65% full for Winter and spots are going fast! 🎉 You can combine your…" at bounding box center [893, 701] width 843 height 61
type textarea "Hey! We’re 65% full for Winter and spots are going fast! 🎉 You can combine your…"
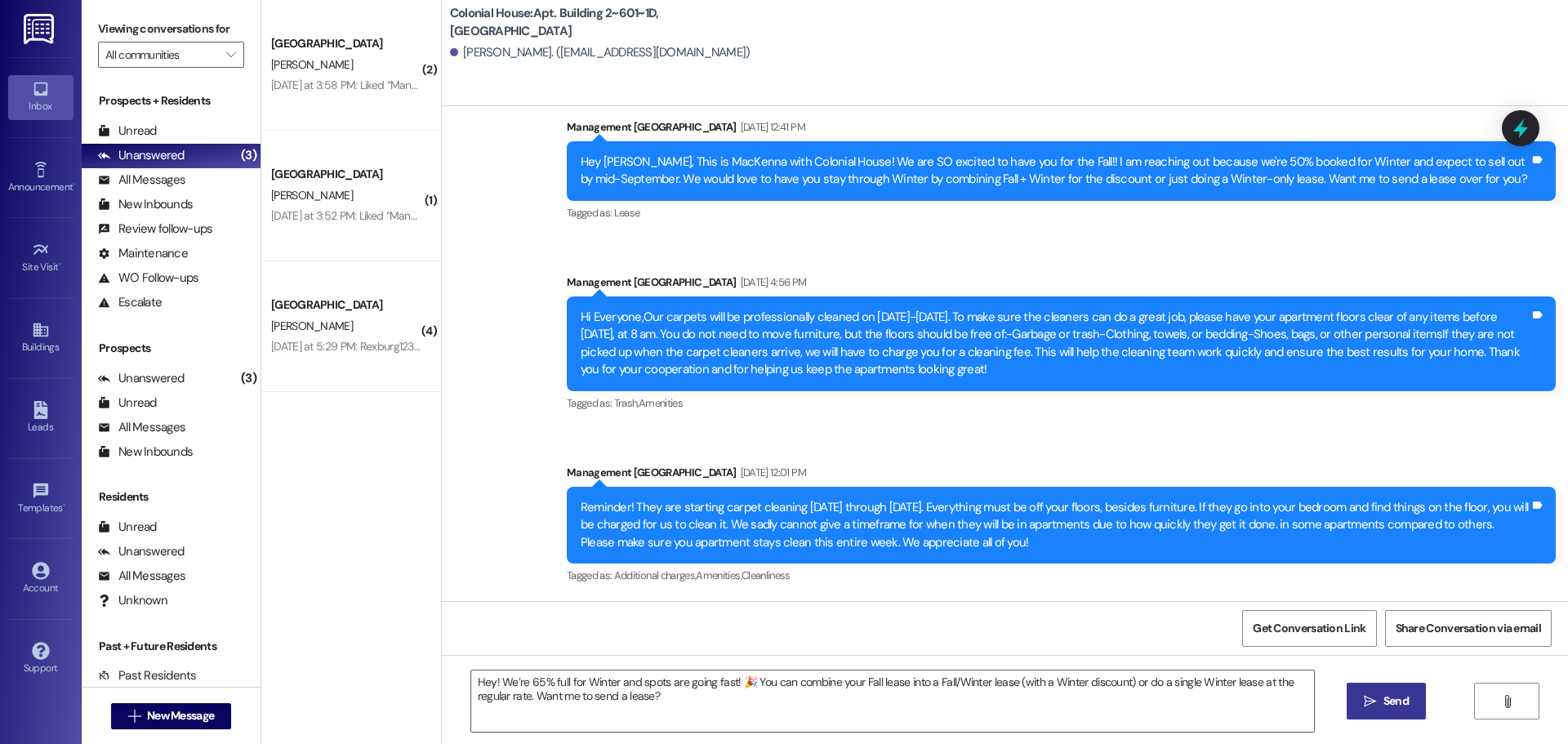
click at [1407, 697] on span "Send" at bounding box center [1395, 701] width 25 height 17
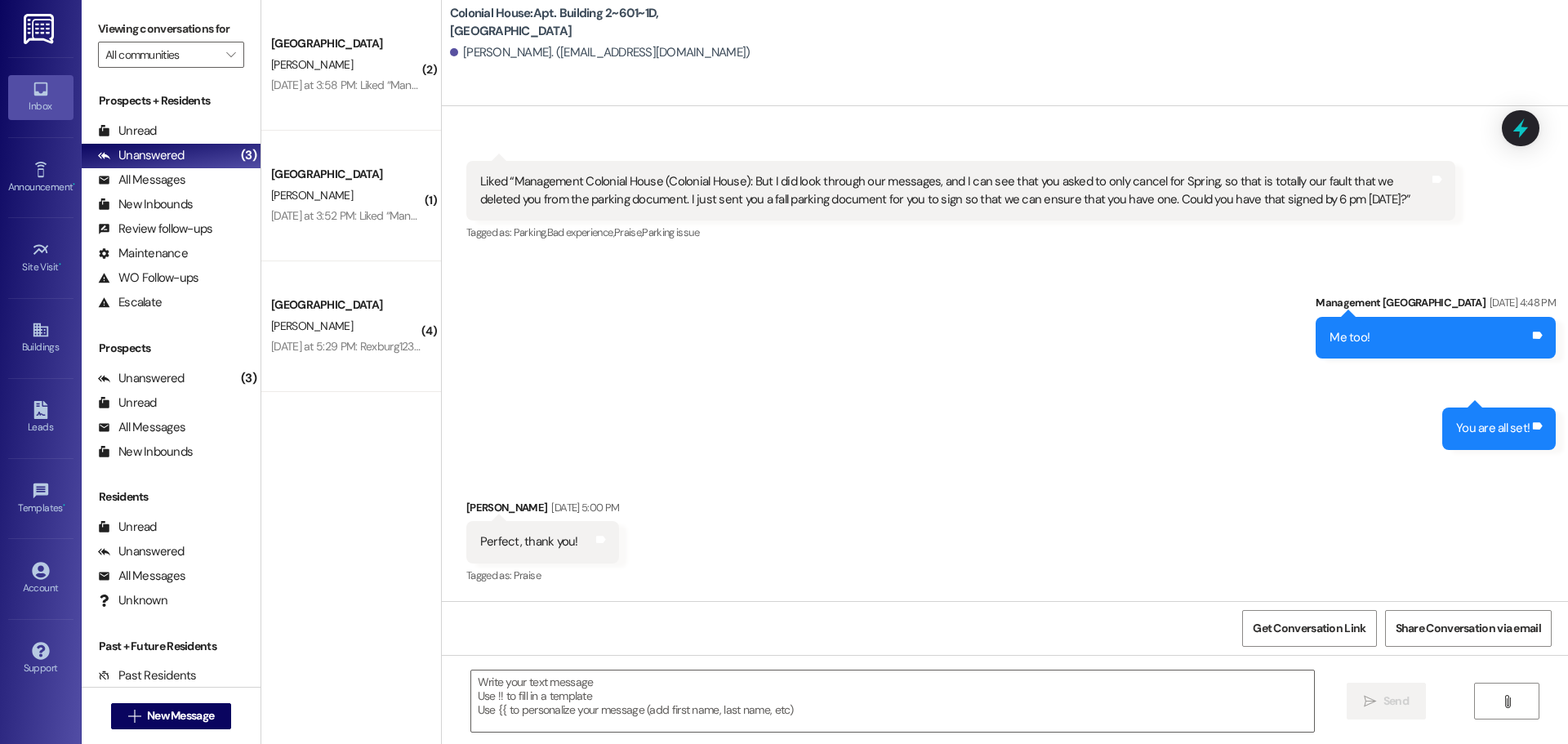
scroll to position [25461, 0]
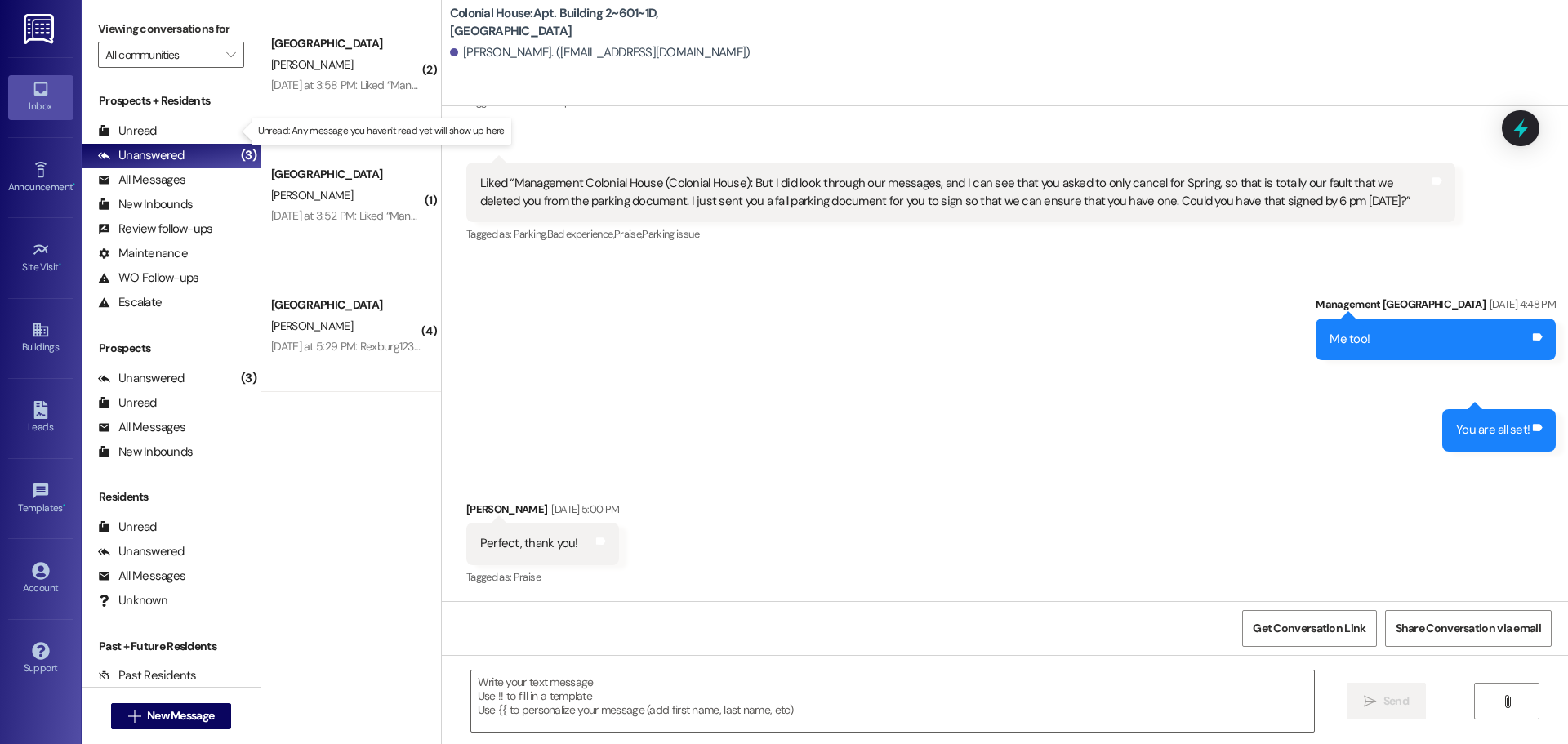
click at [124, 132] on div "Unread" at bounding box center [128, 131] width 59 height 17
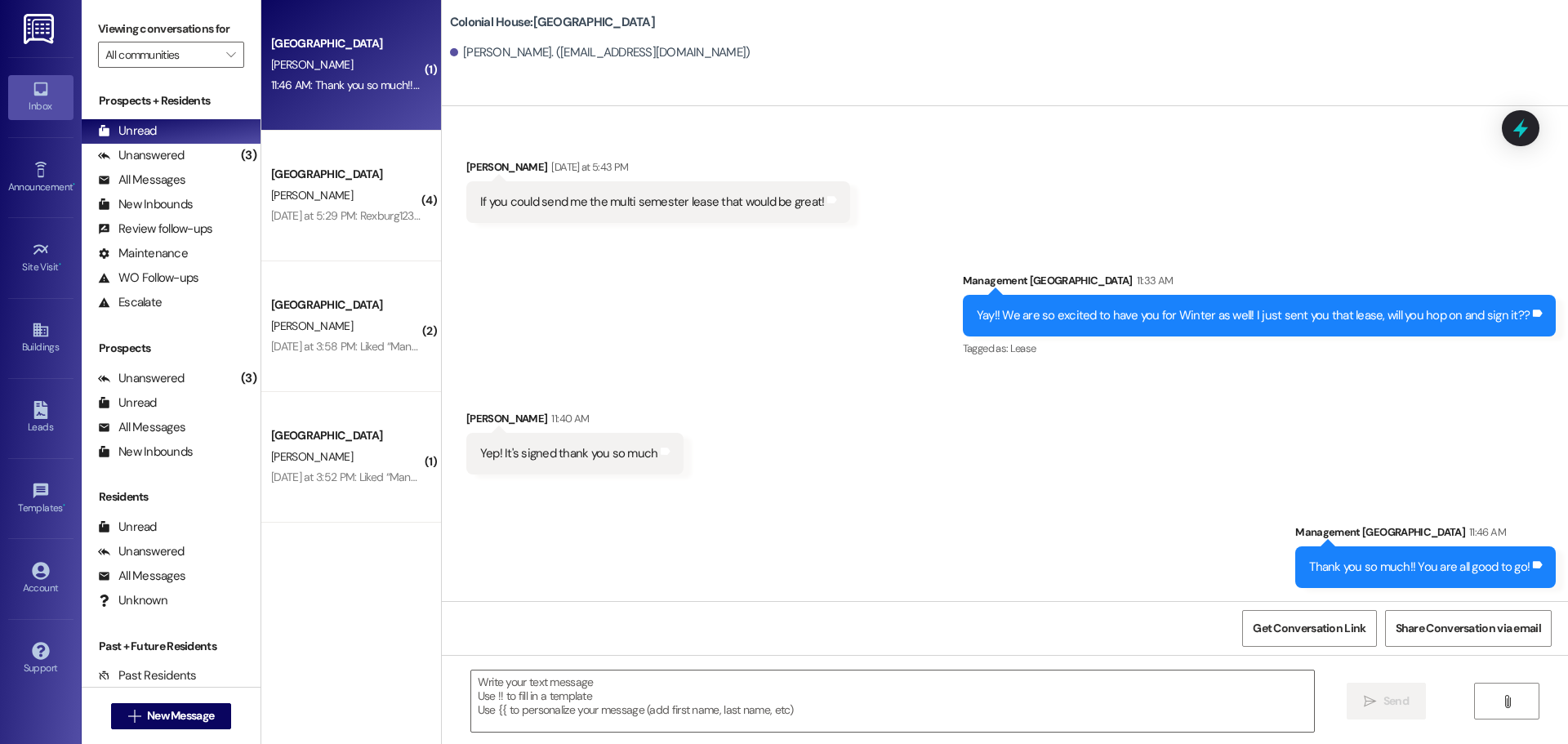
scroll to position [1389, 0]
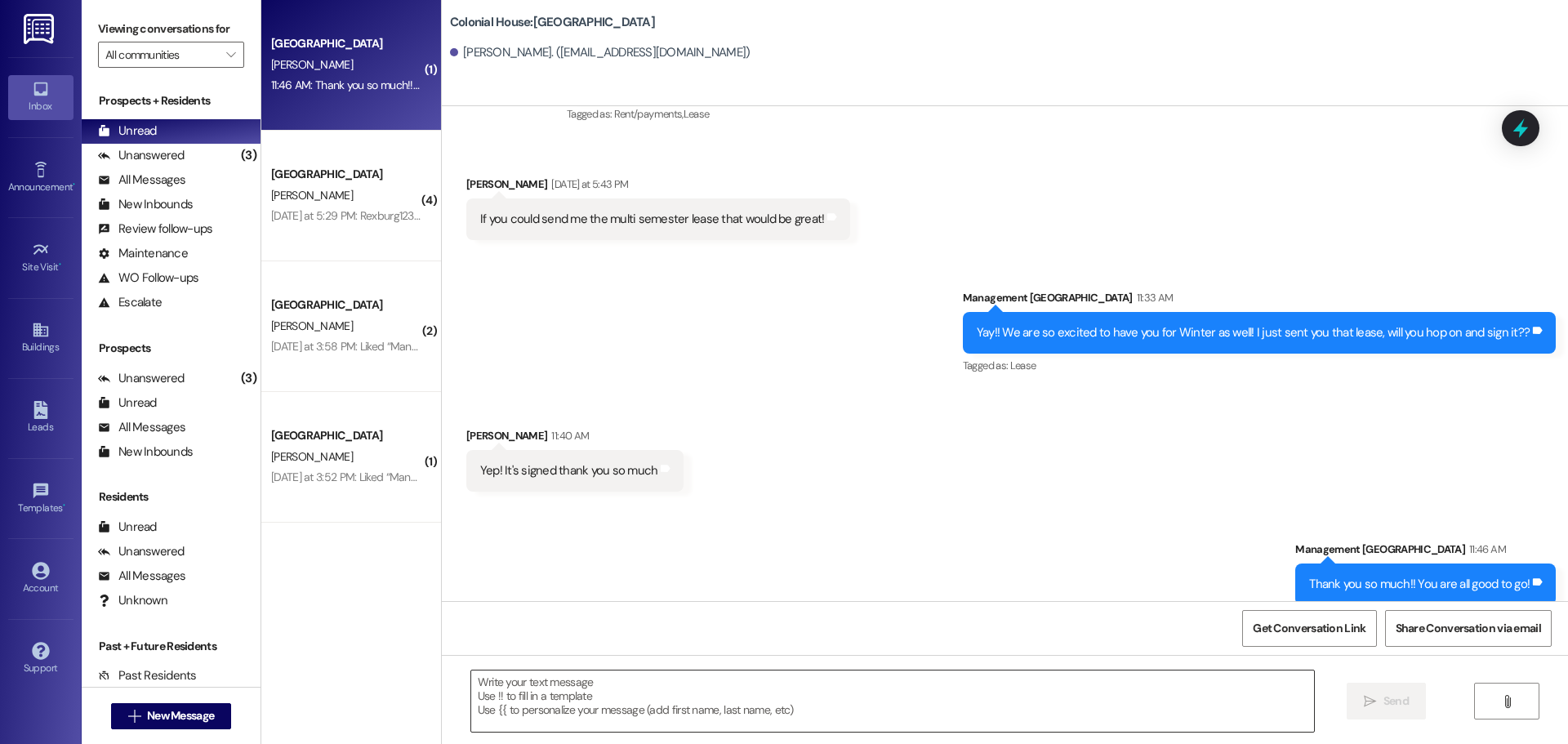
click at [507, 695] on textarea at bounding box center [893, 701] width 843 height 61
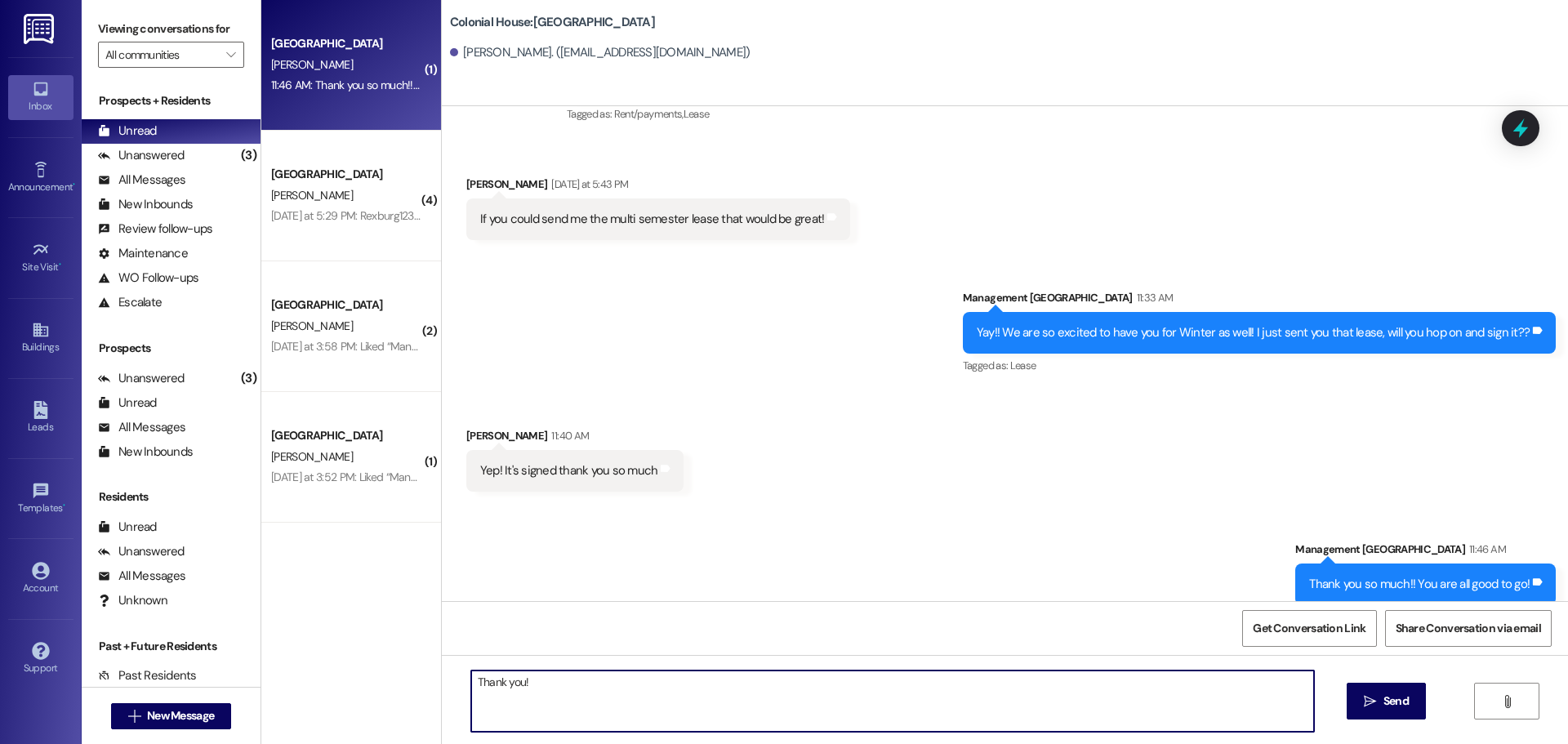
type textarea "Thank you!!"
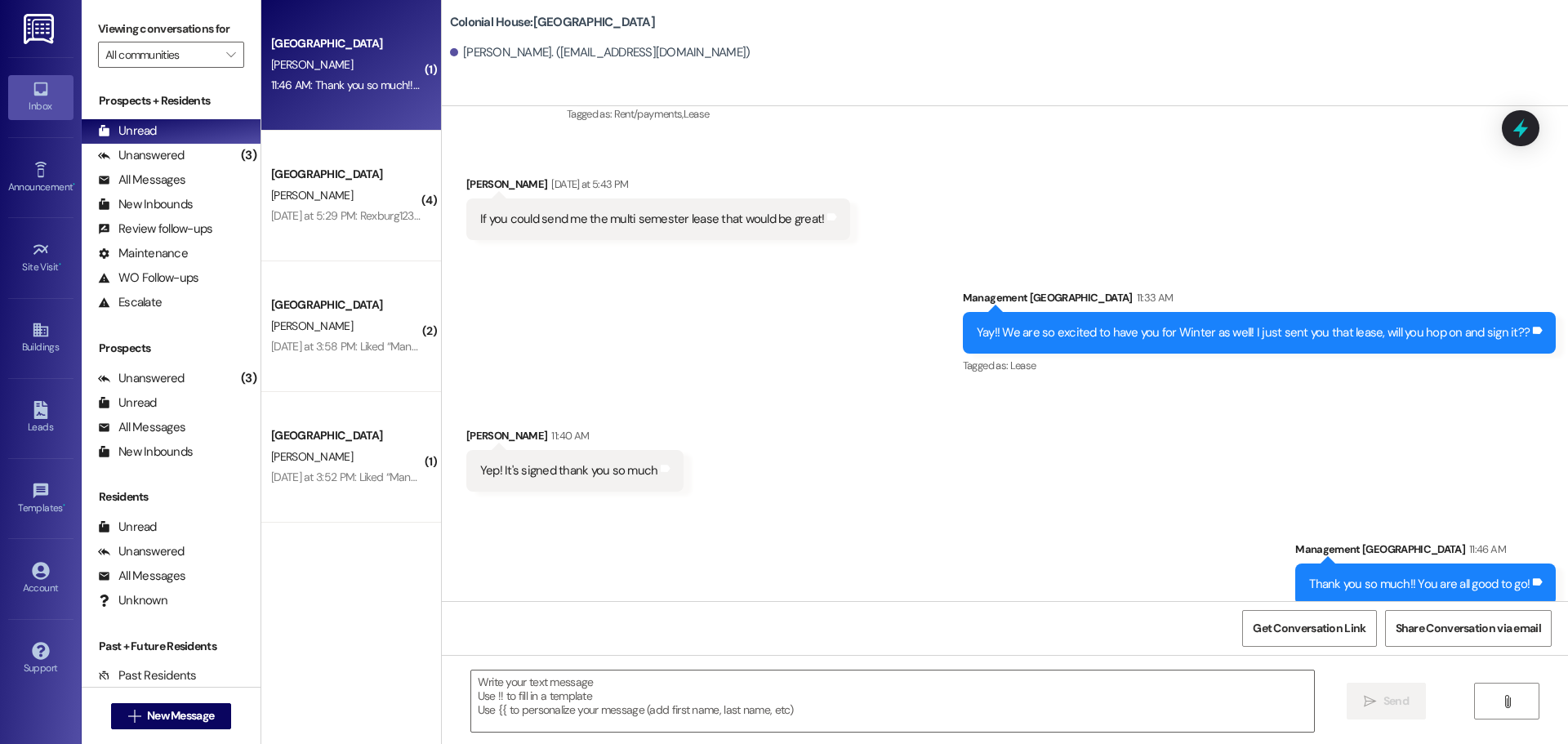
click at [304, 208] on div "Yesterday at 5:29 PM: Rexburg123 didn't work Yesterday at 5:29 PM: Rexburg123 d…" at bounding box center [368, 215] width 196 height 15
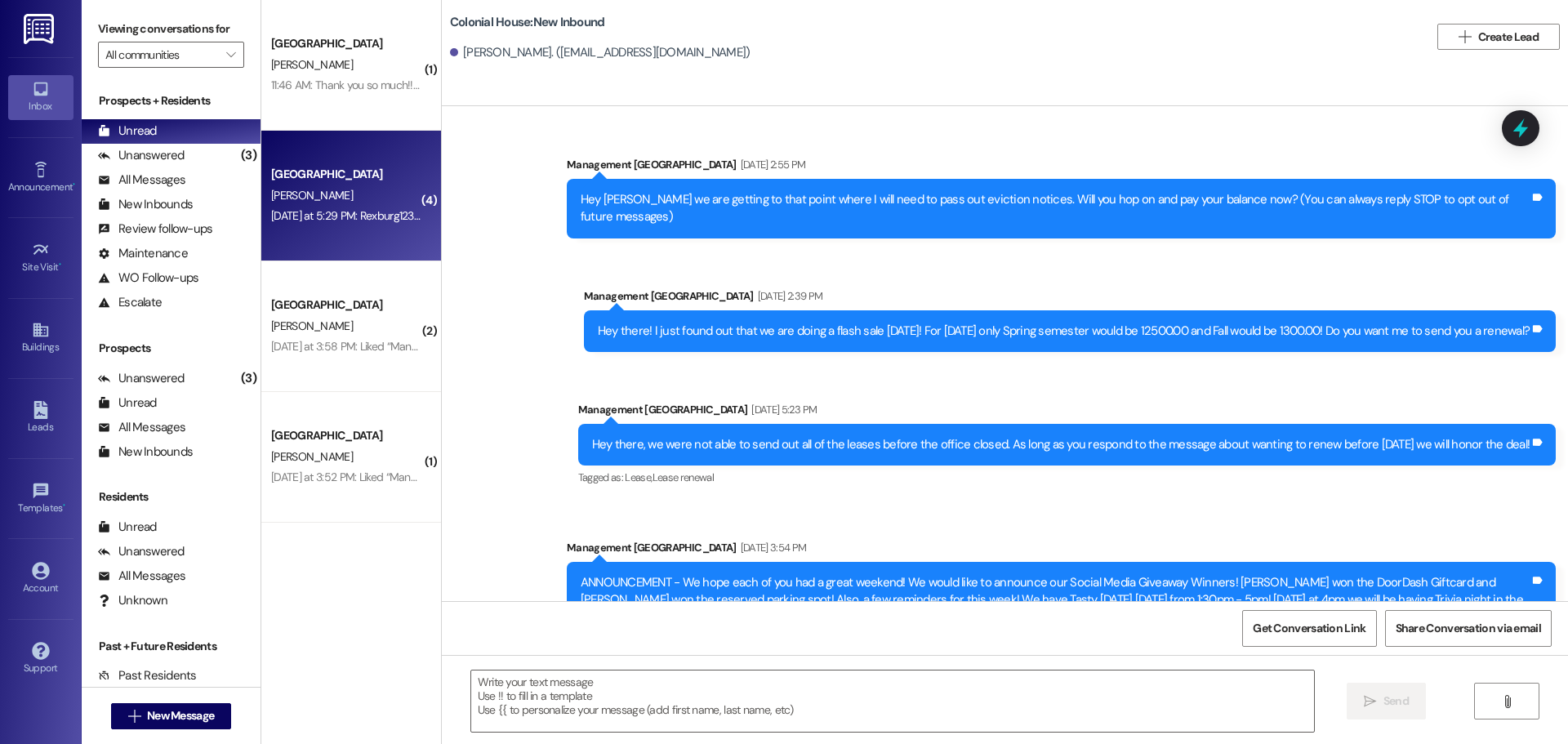
scroll to position [26601, 0]
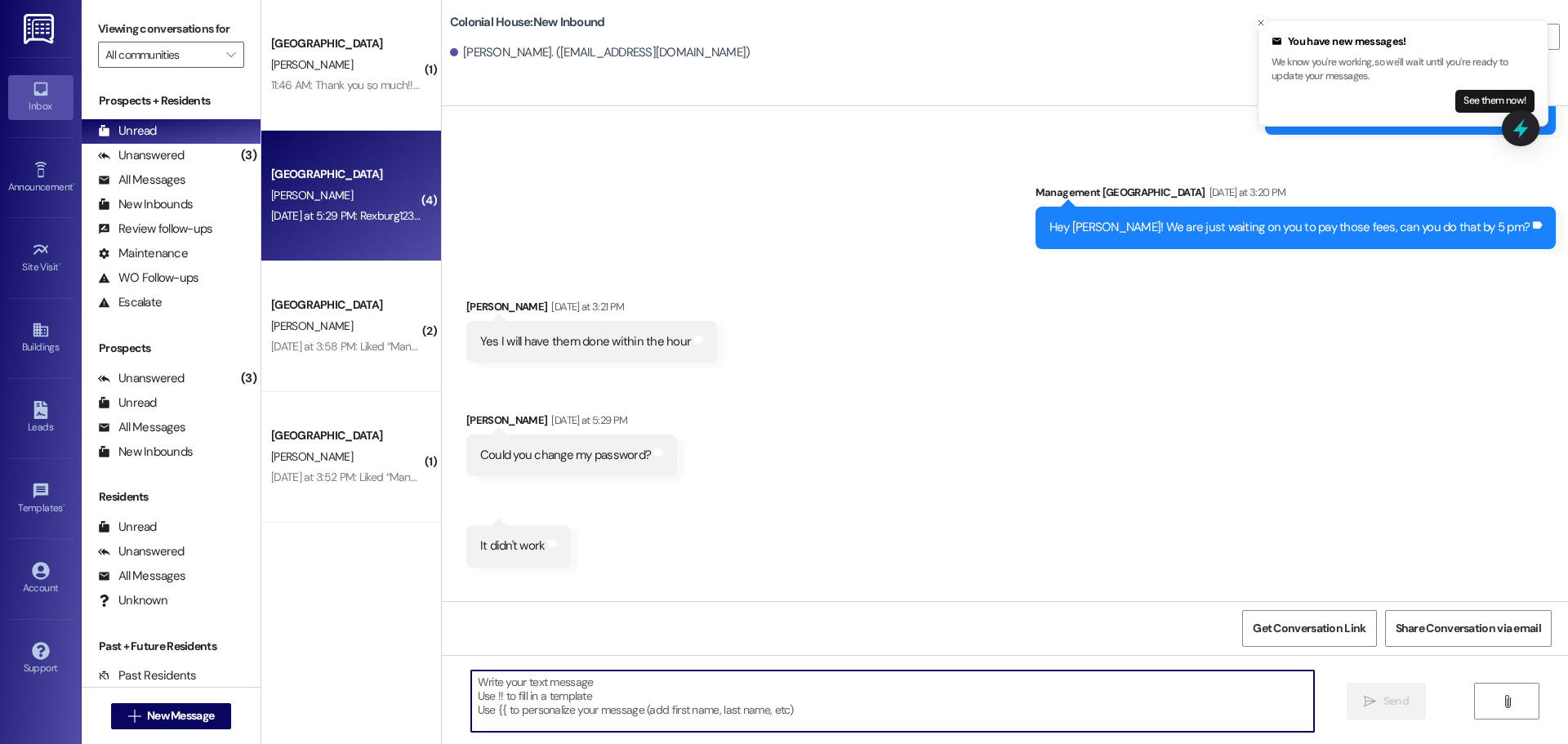
click at [491, 709] on textarea at bounding box center [893, 701] width 843 height 61
paste textarea "Asay123!"
type textarea "Okay try Asay123!"
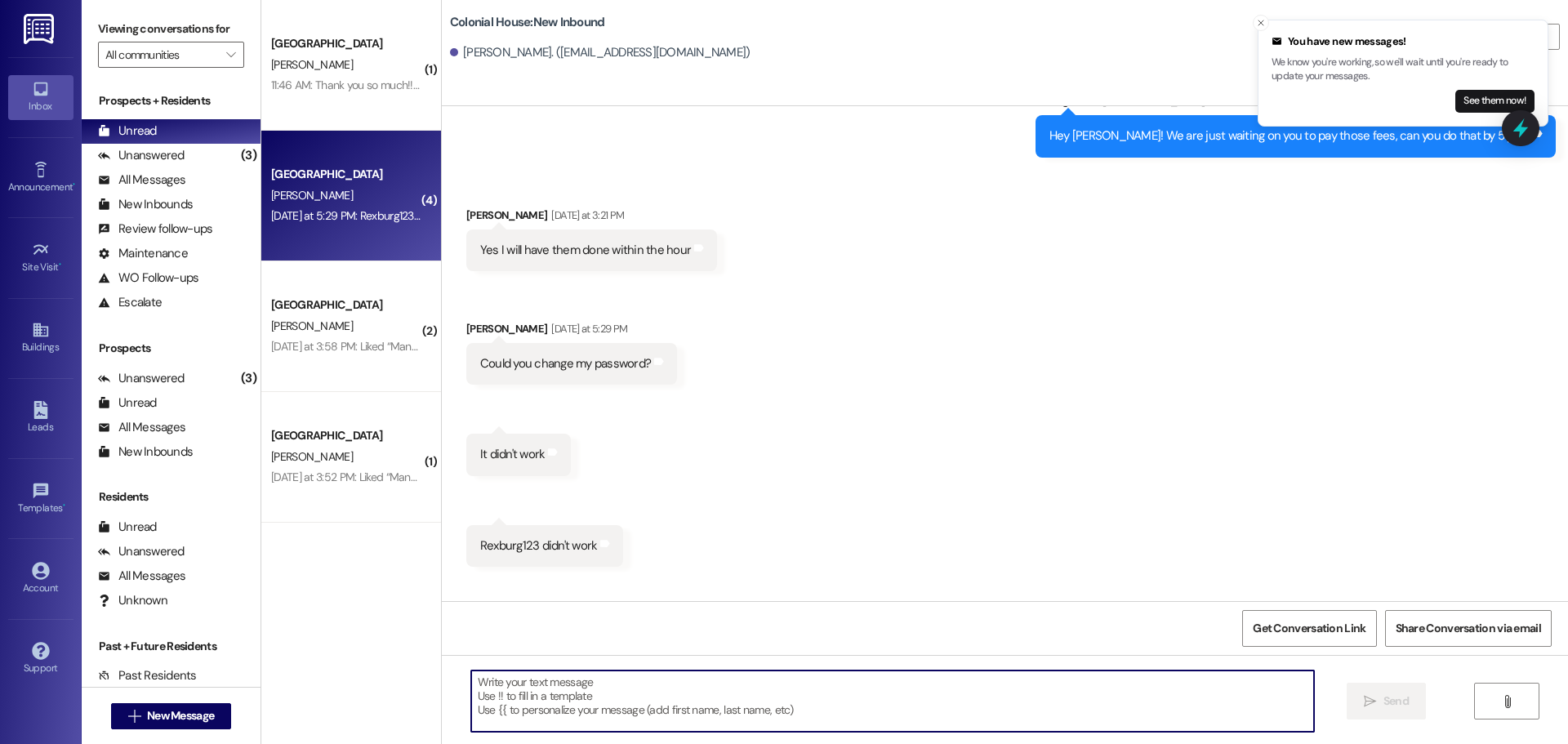
scroll to position [26715, 0]
